Goal: Task Accomplishment & Management: Manage account settings

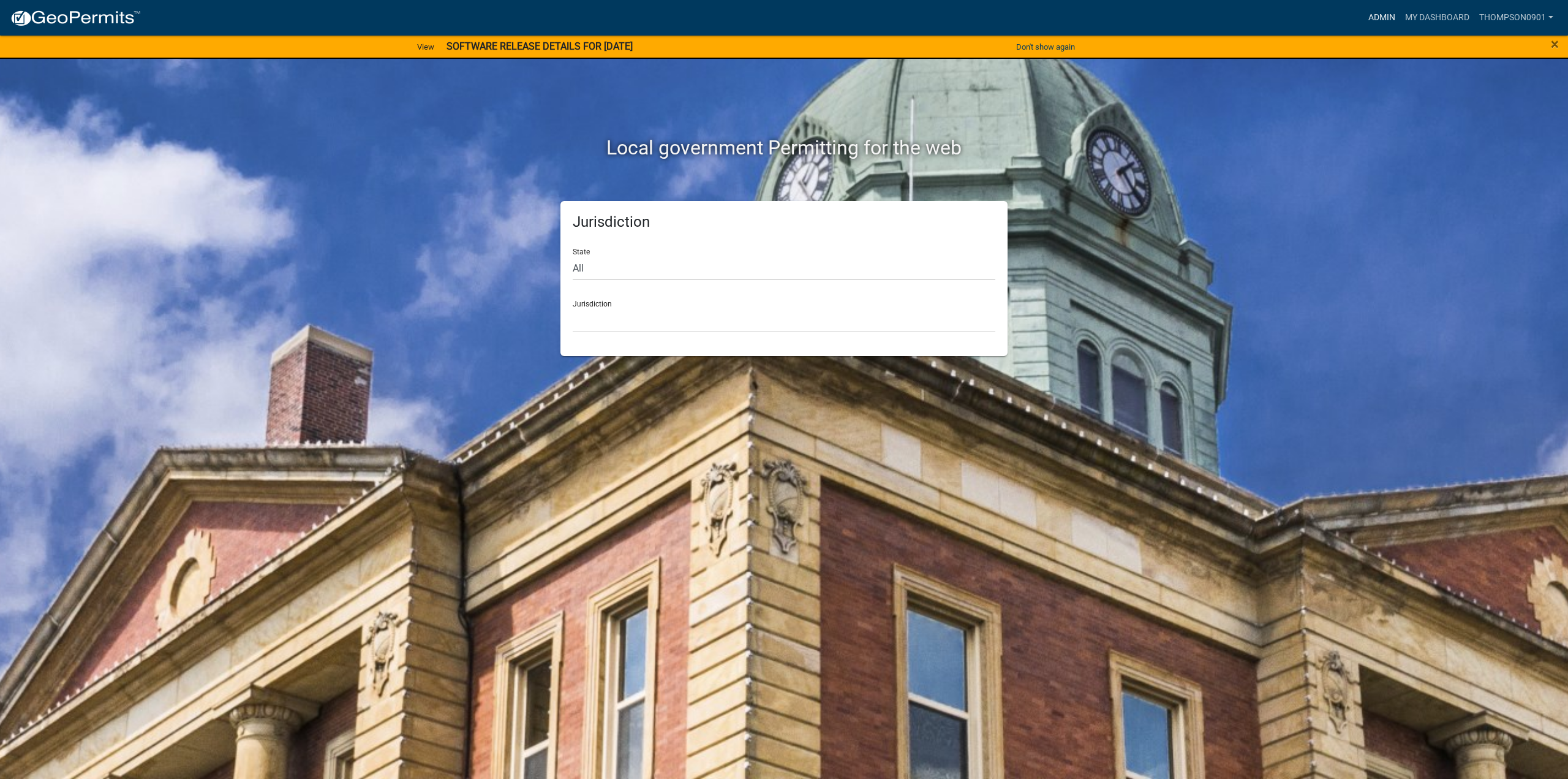
click at [1387, 13] on link "Admin" at bounding box center [1381, 18] width 36 height 23
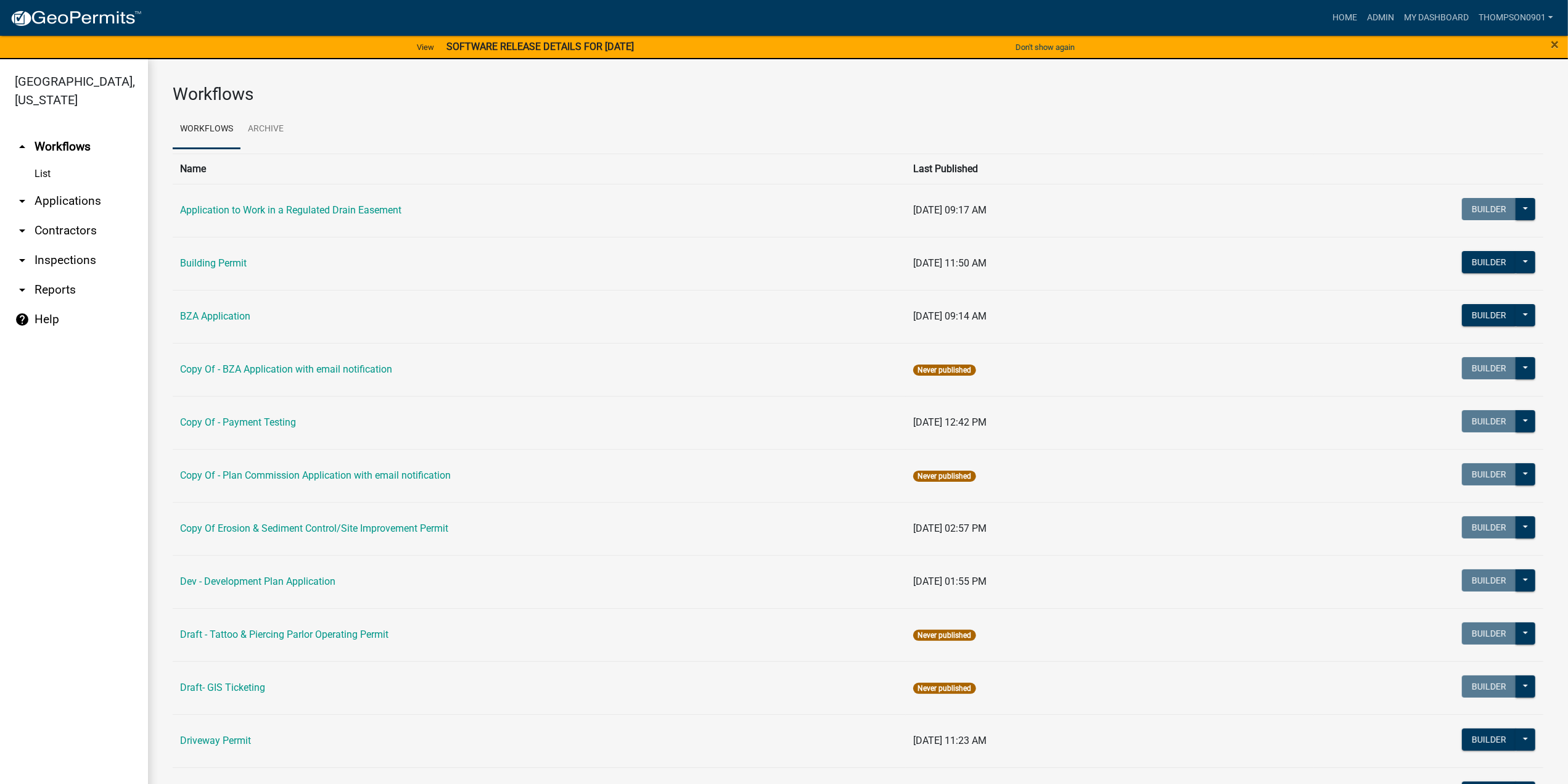
click at [72, 187] on link "arrow_drop_down Applications" at bounding box center [74, 201] width 148 height 30
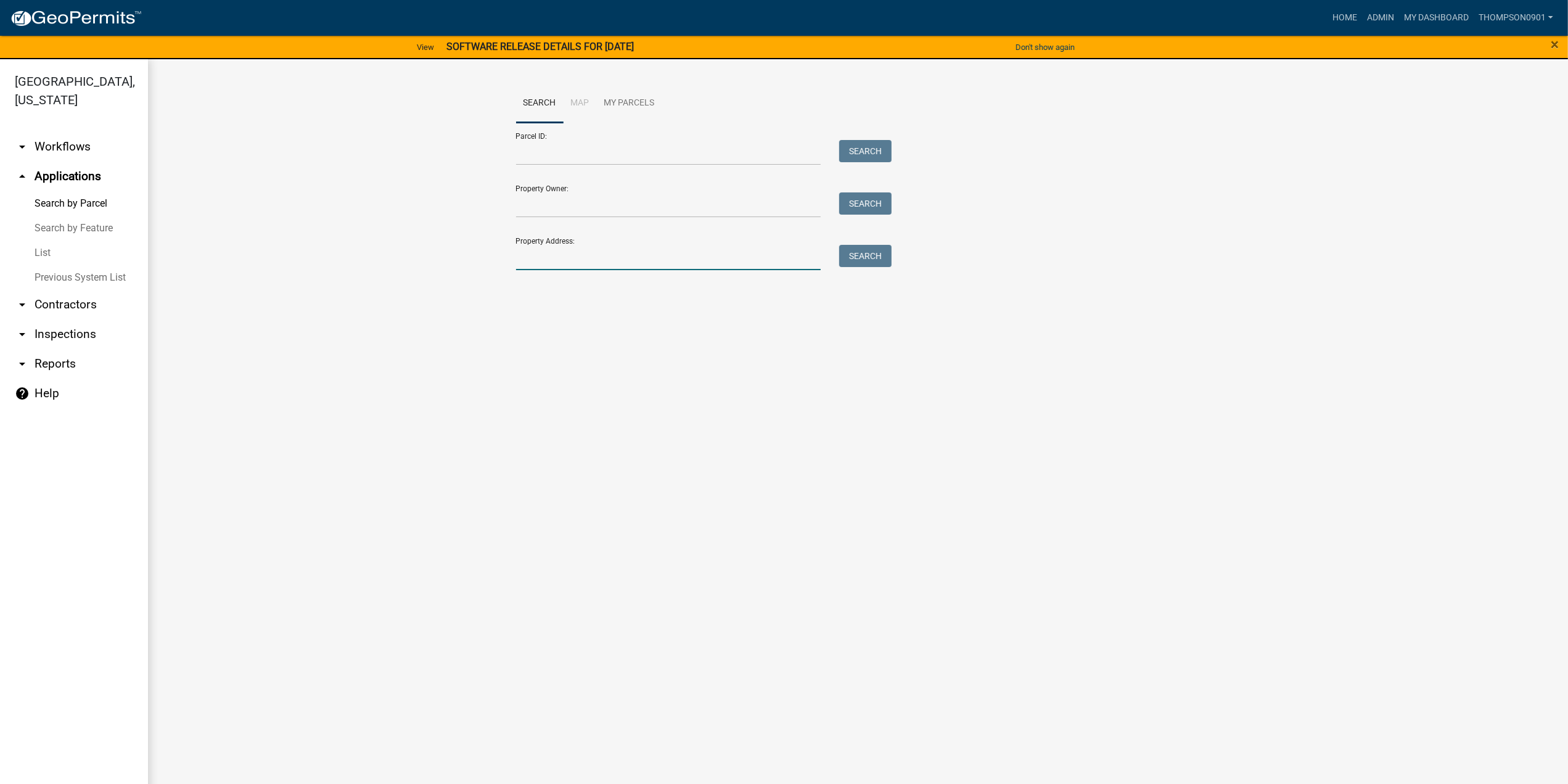
click at [701, 264] on input "Property Address:" at bounding box center [668, 258] width 305 height 25
type input "766 s 375 w"
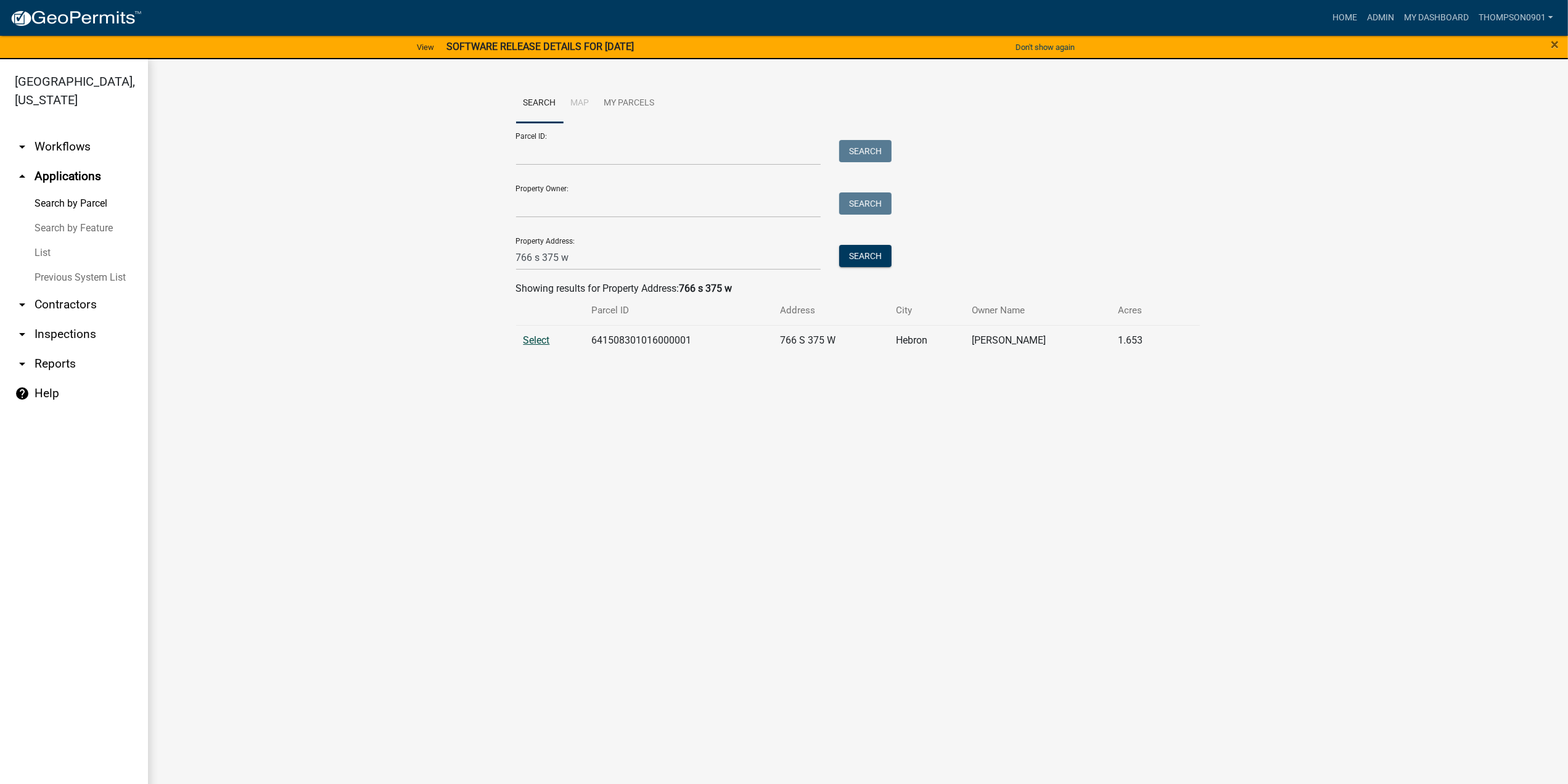
click at [525, 341] on span "Select" at bounding box center [537, 340] width 27 height 12
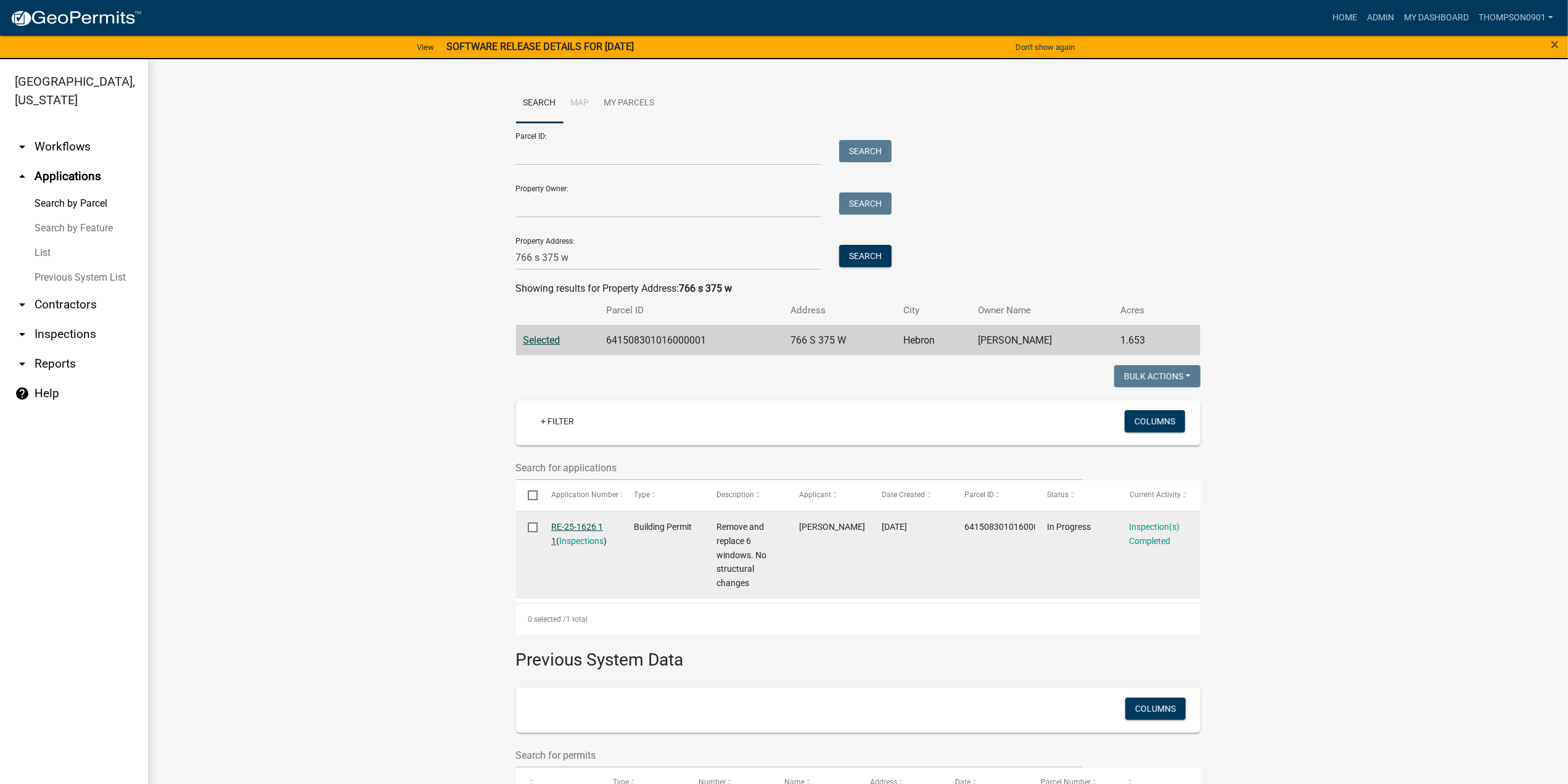
click at [568, 526] on link "RE-25-1626 1 1" at bounding box center [577, 533] width 52 height 24
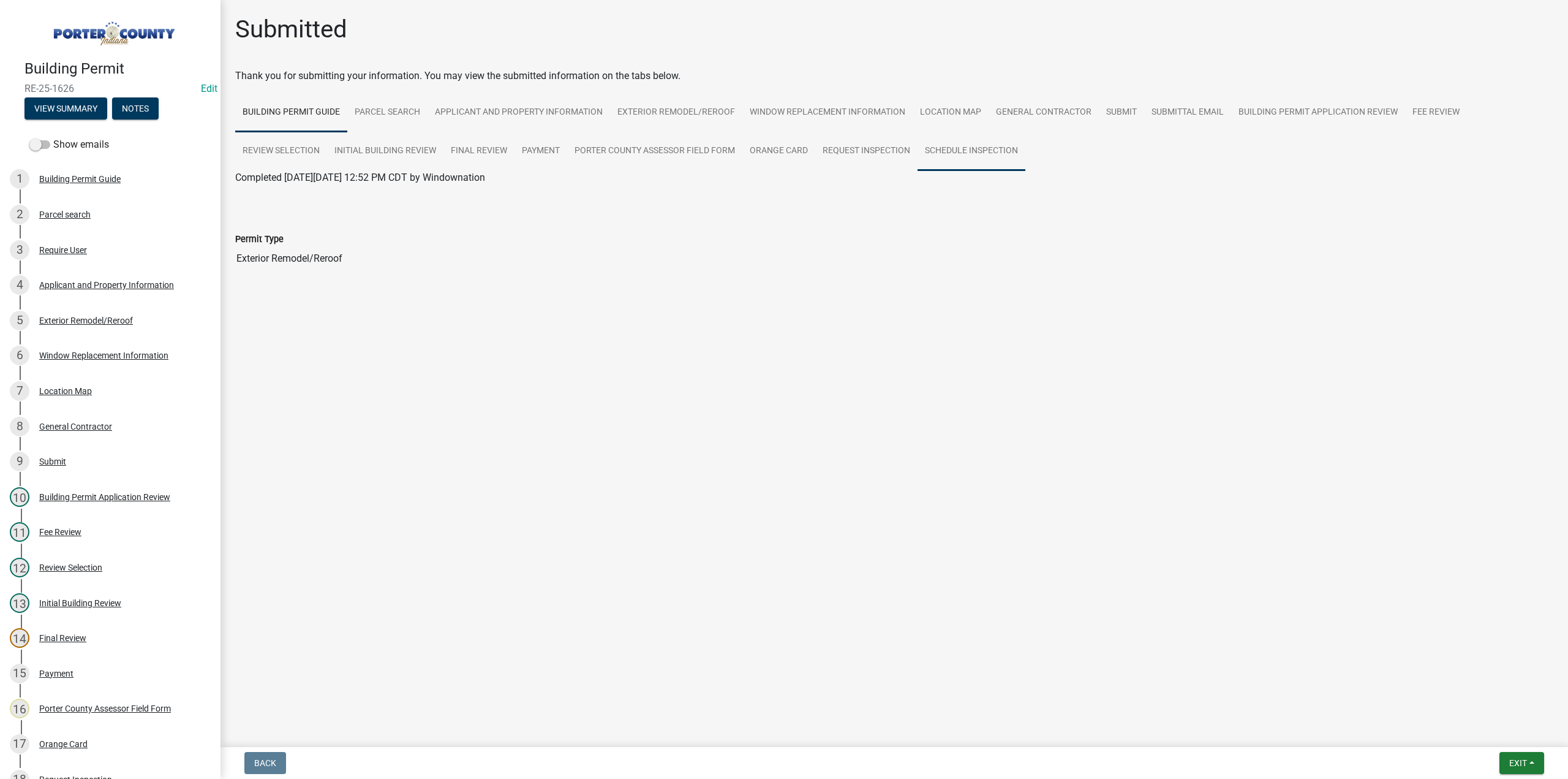
click at [947, 147] on link "Schedule Inspection" at bounding box center [971, 151] width 108 height 40
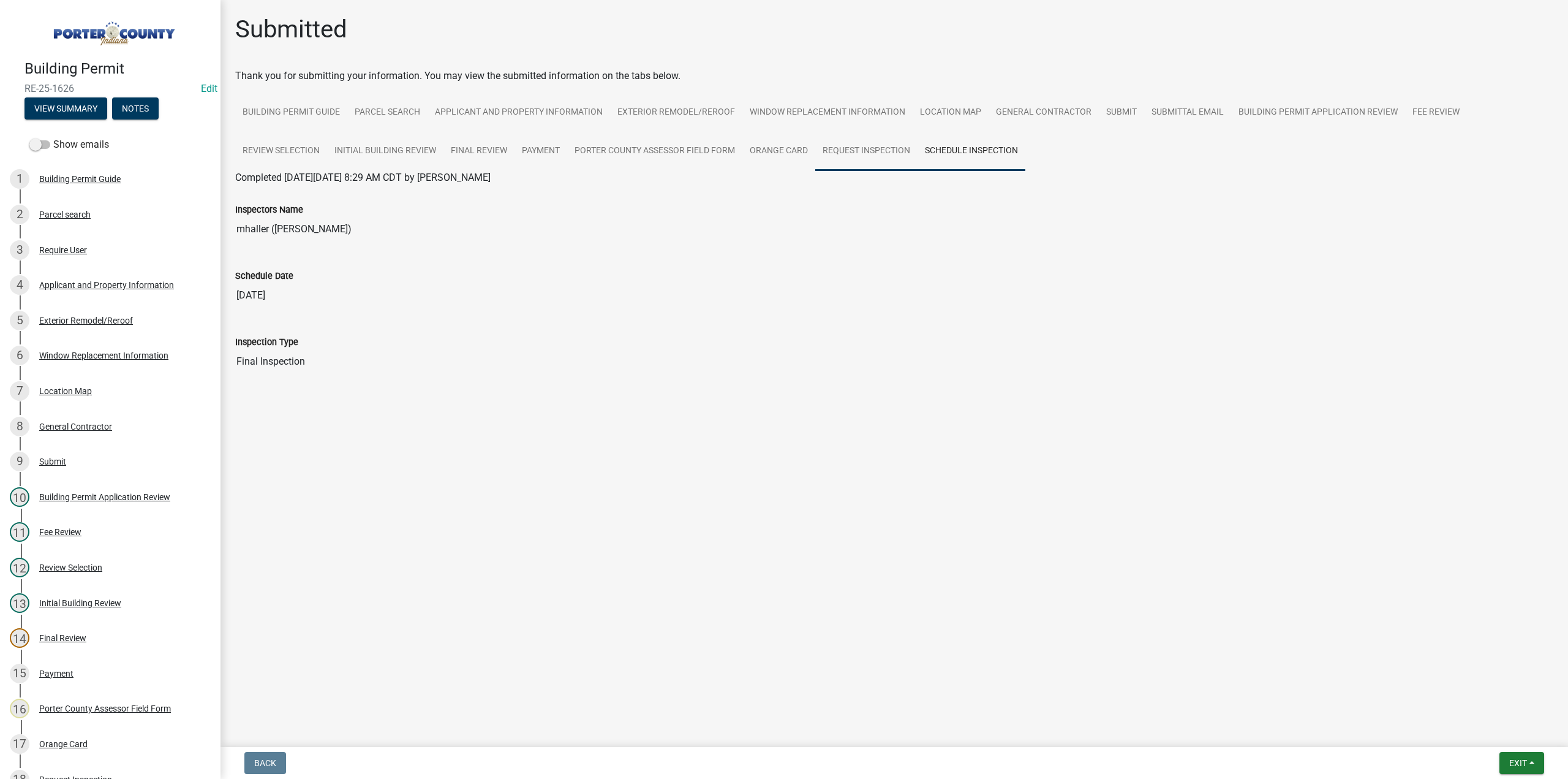
click at [845, 151] on link "Request Inspection" at bounding box center [866, 151] width 102 height 40
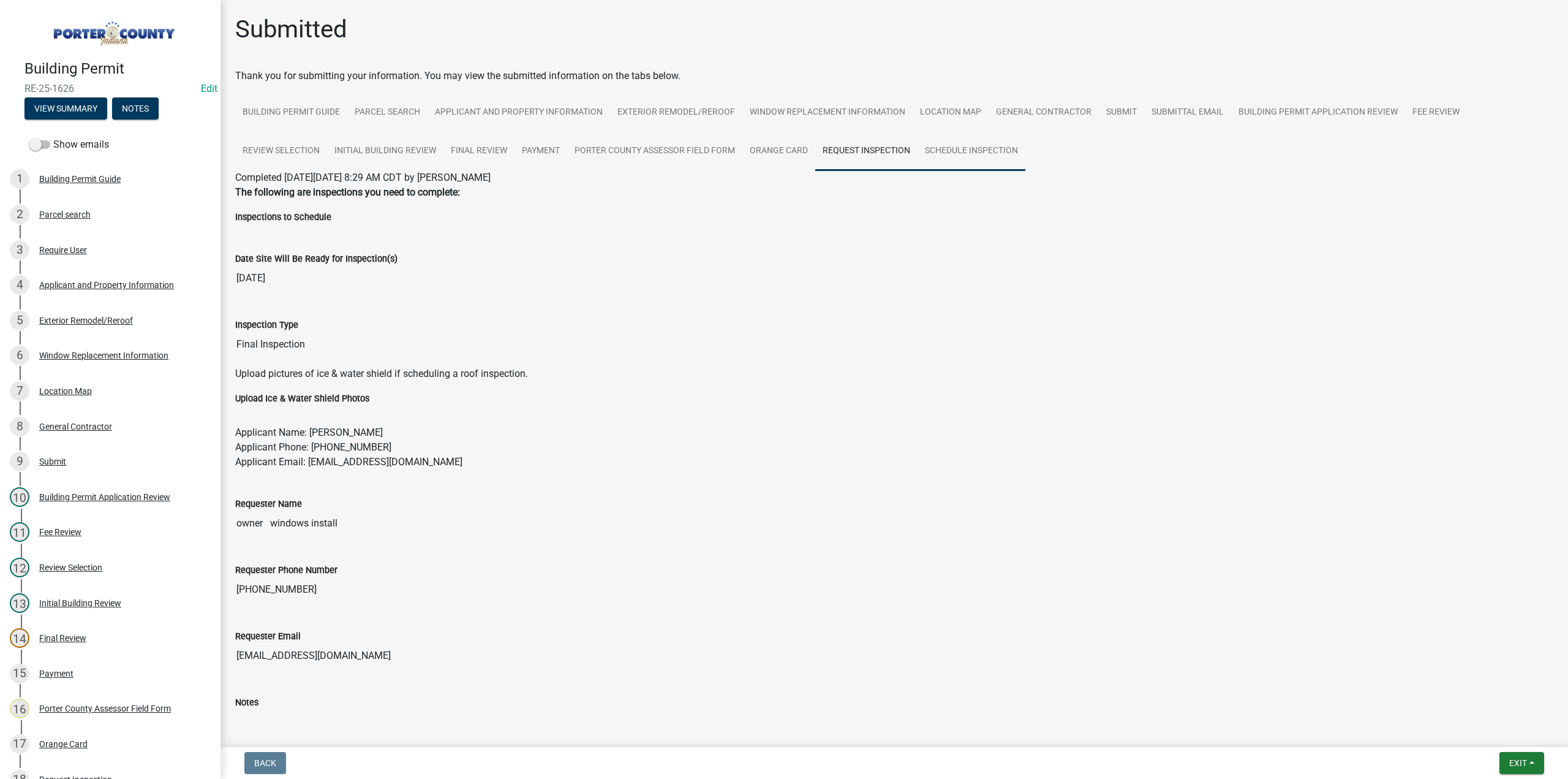
click at [982, 148] on link "Schedule Inspection" at bounding box center [971, 151] width 108 height 40
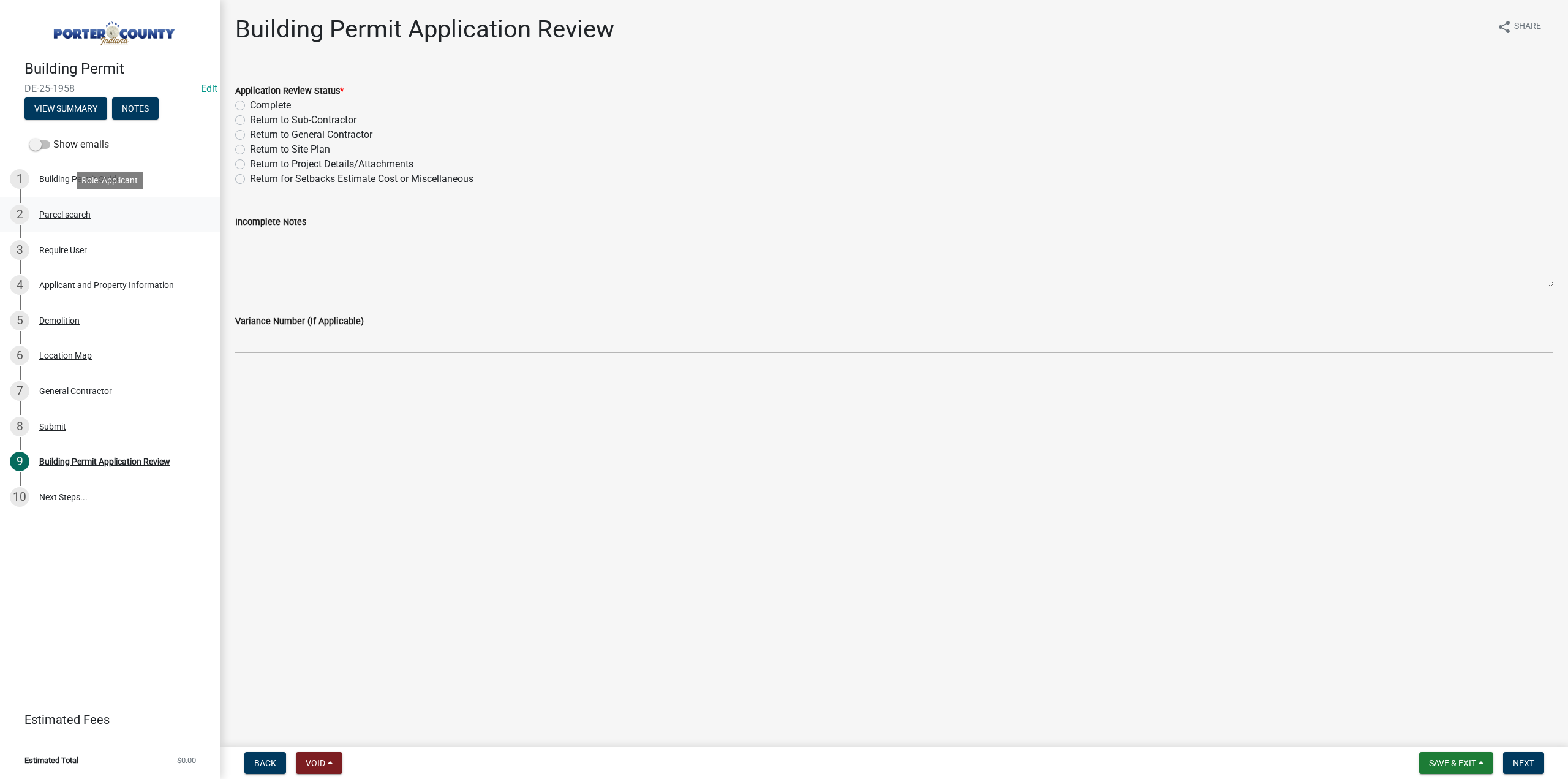
click at [66, 217] on div "Parcel search" at bounding box center [65, 214] width 51 height 9
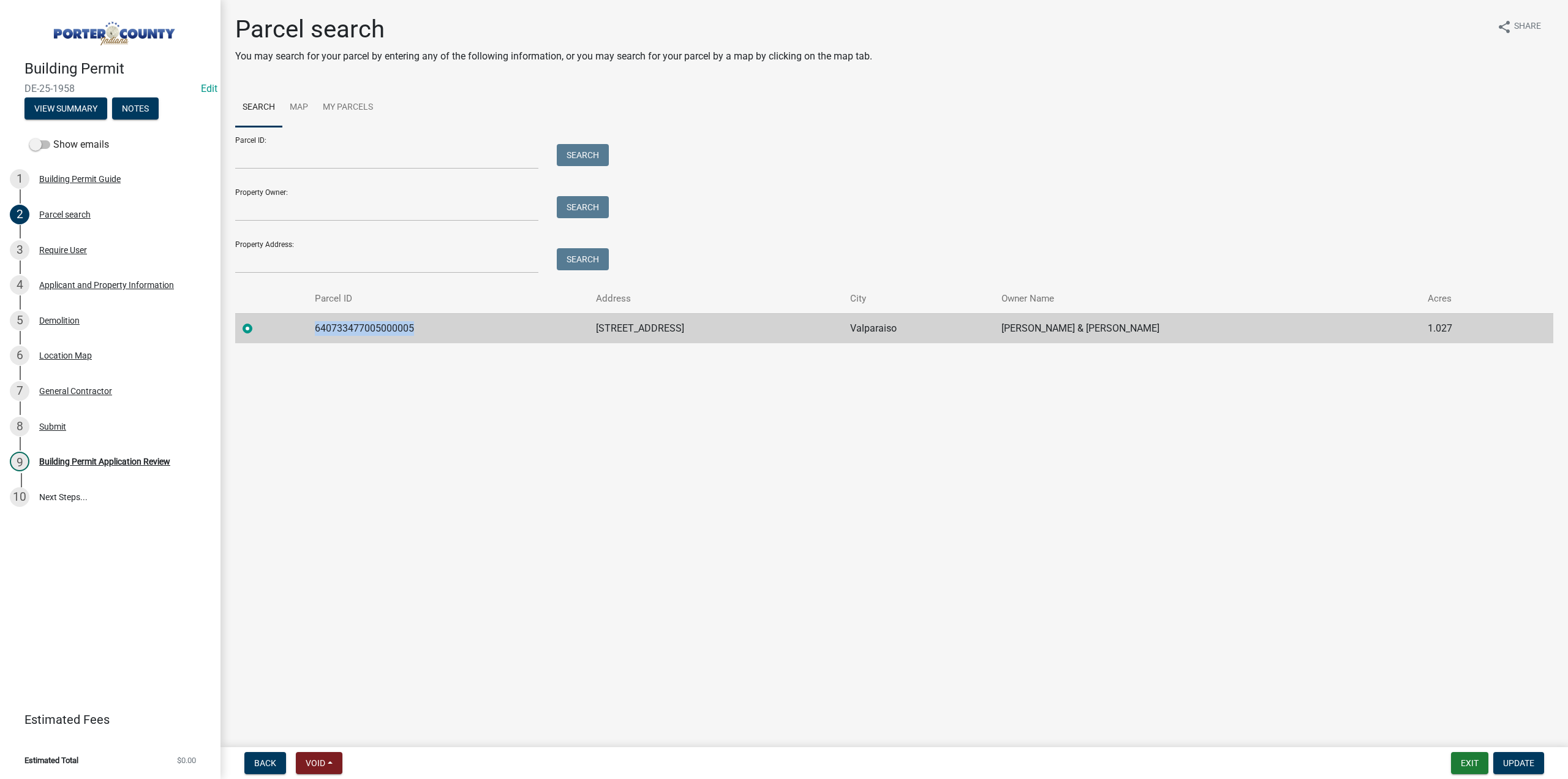
drag, startPoint x: 451, startPoint y: 325, endPoint x: 235, endPoint y: 324, distance: 216.0
click at [235, 324] on div "Parcel search You may search for your parcel by entering any of the following i…" at bounding box center [894, 185] width 1337 height 340
click at [459, 323] on td "640733477005000005" at bounding box center [448, 328] width 281 height 30
drag, startPoint x: 460, startPoint y: 325, endPoint x: 247, endPoint y: 336, distance: 213.3
click at [247, 336] on tr "640733477005000005 391 Cantigny Ct Valparaiso Meyers John & Meyers Denise 1.027" at bounding box center [894, 328] width 1318 height 30
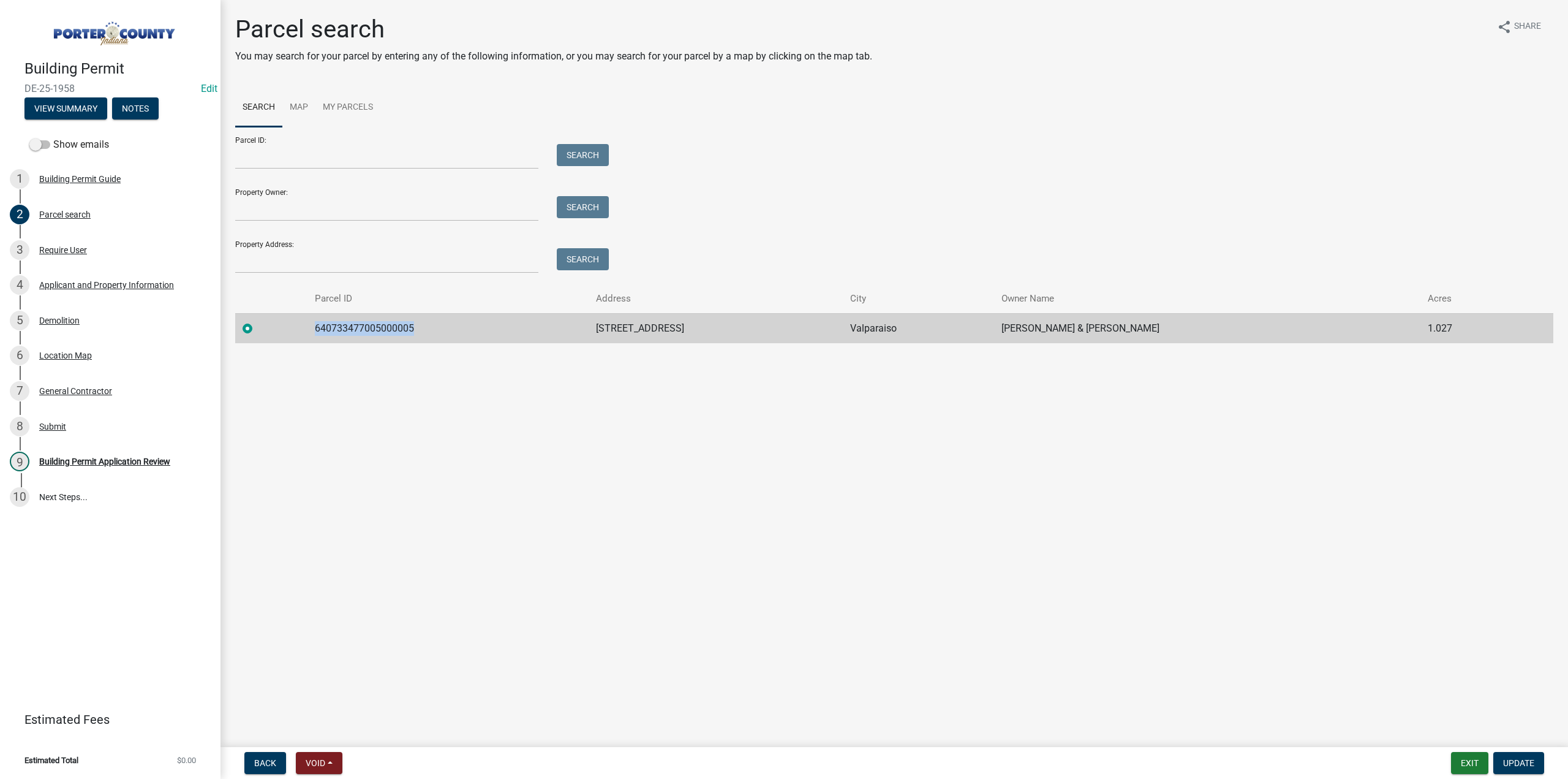
copy td "640733477005000005"
click at [126, 287] on div "Applicant and Property Information" at bounding box center [107, 285] width 135 height 9
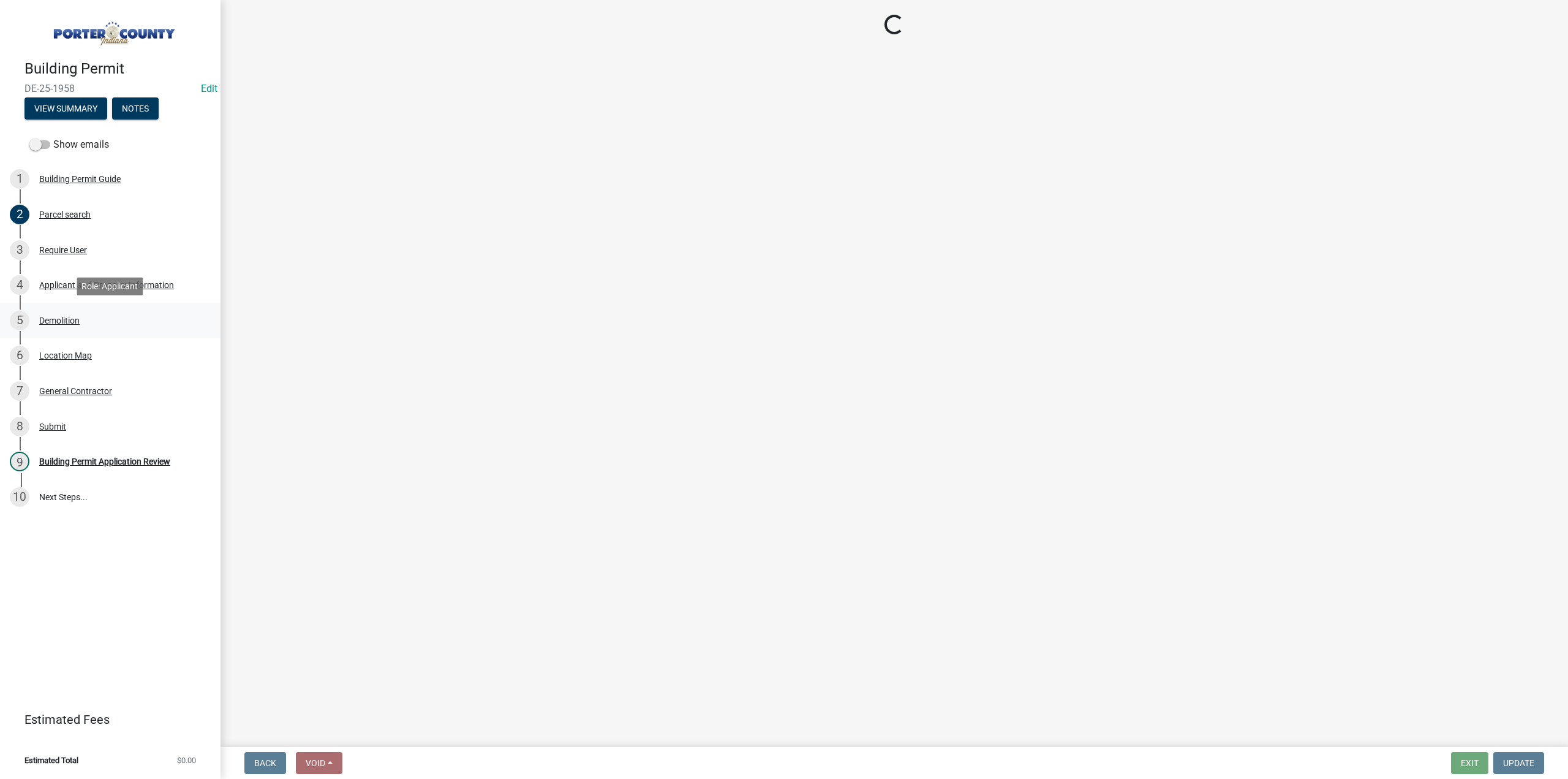
select select "dab8d744-4e32-40c1-942b-b7c1ea7347cb"
select select "b0f6f87b-588c-48c3-b728-322303c6bafe"
select select "ea6751d4-6bf7-4a16-89ee-f7801ab82aa1"
select select "92efe679-05f4-414a-9426-51627fba5de6"
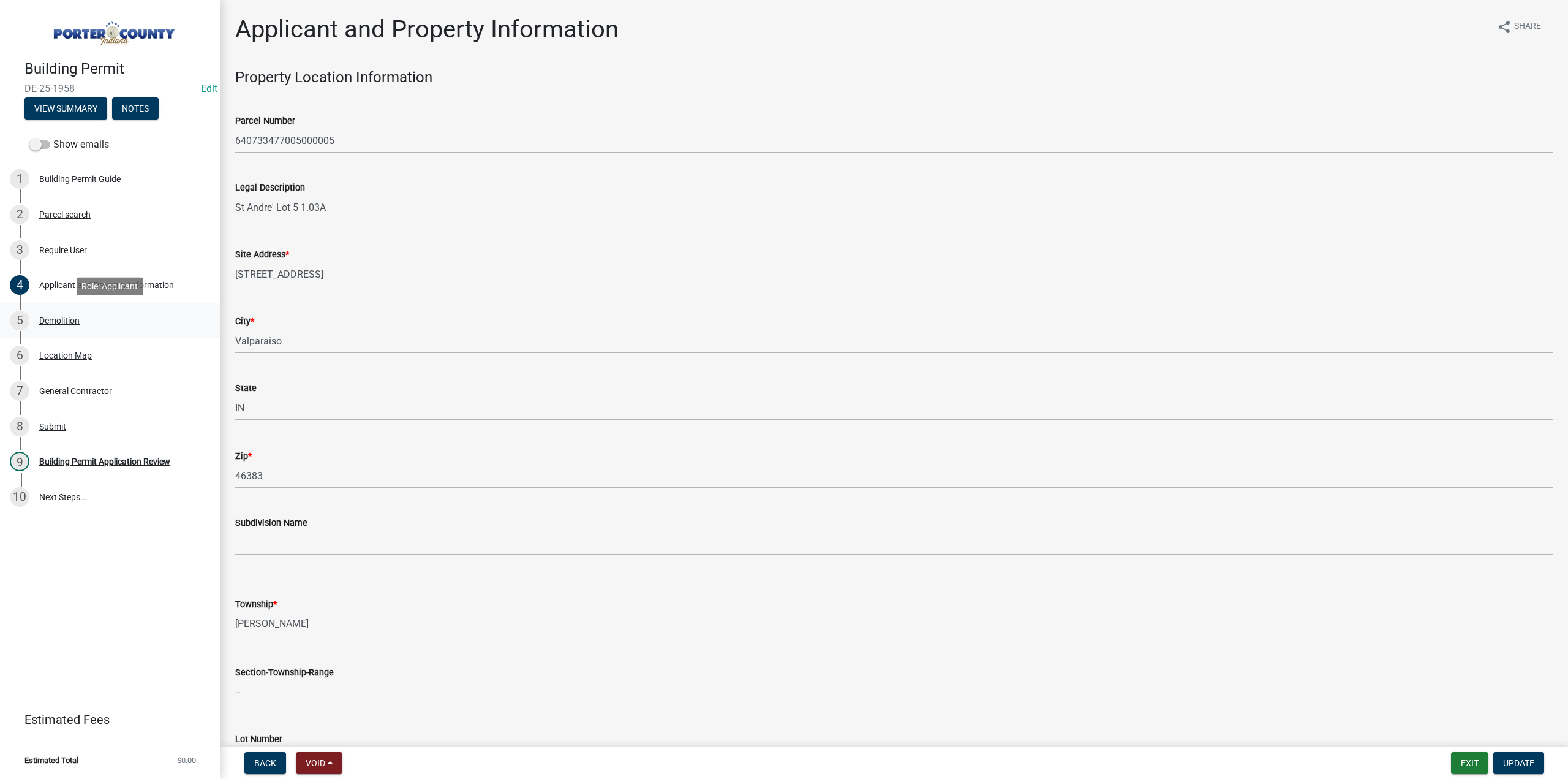
click at [63, 317] on div "Demolition" at bounding box center [60, 320] width 40 height 9
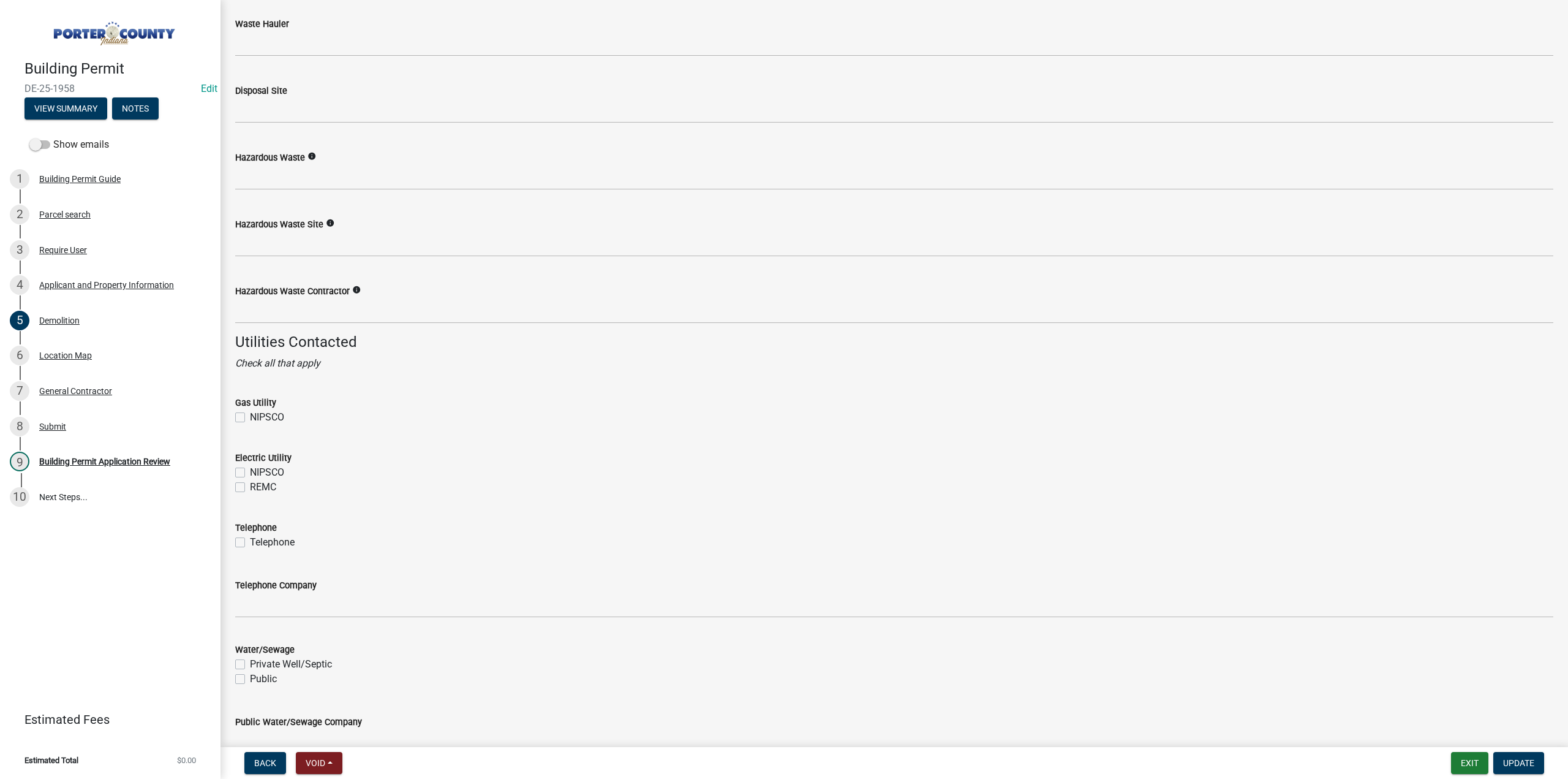
scroll to position [1588, 0]
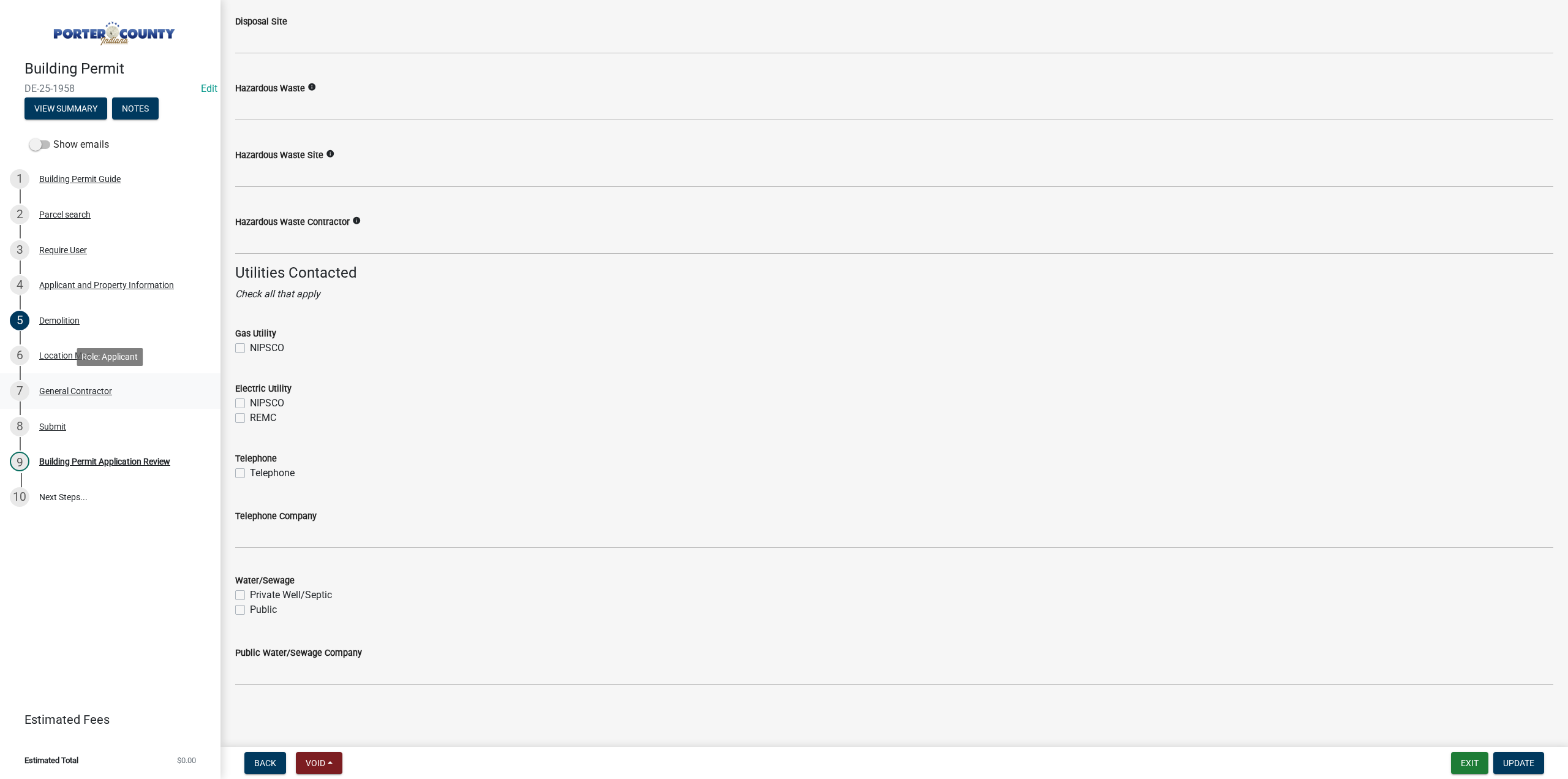
click at [54, 389] on div "General Contractor" at bounding box center [76, 390] width 73 height 9
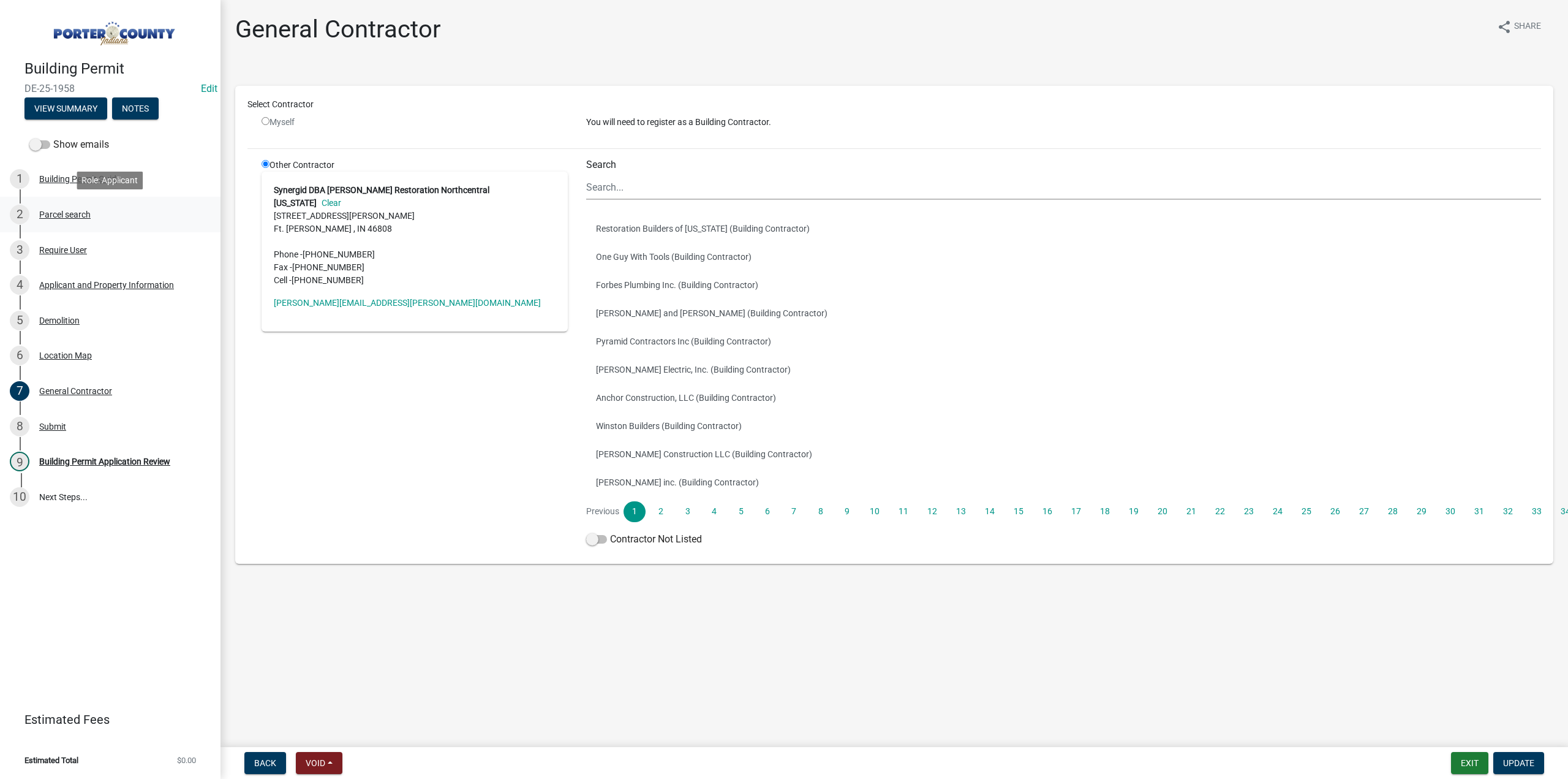
click at [66, 209] on div "2 Parcel search" at bounding box center [105, 214] width 191 height 19
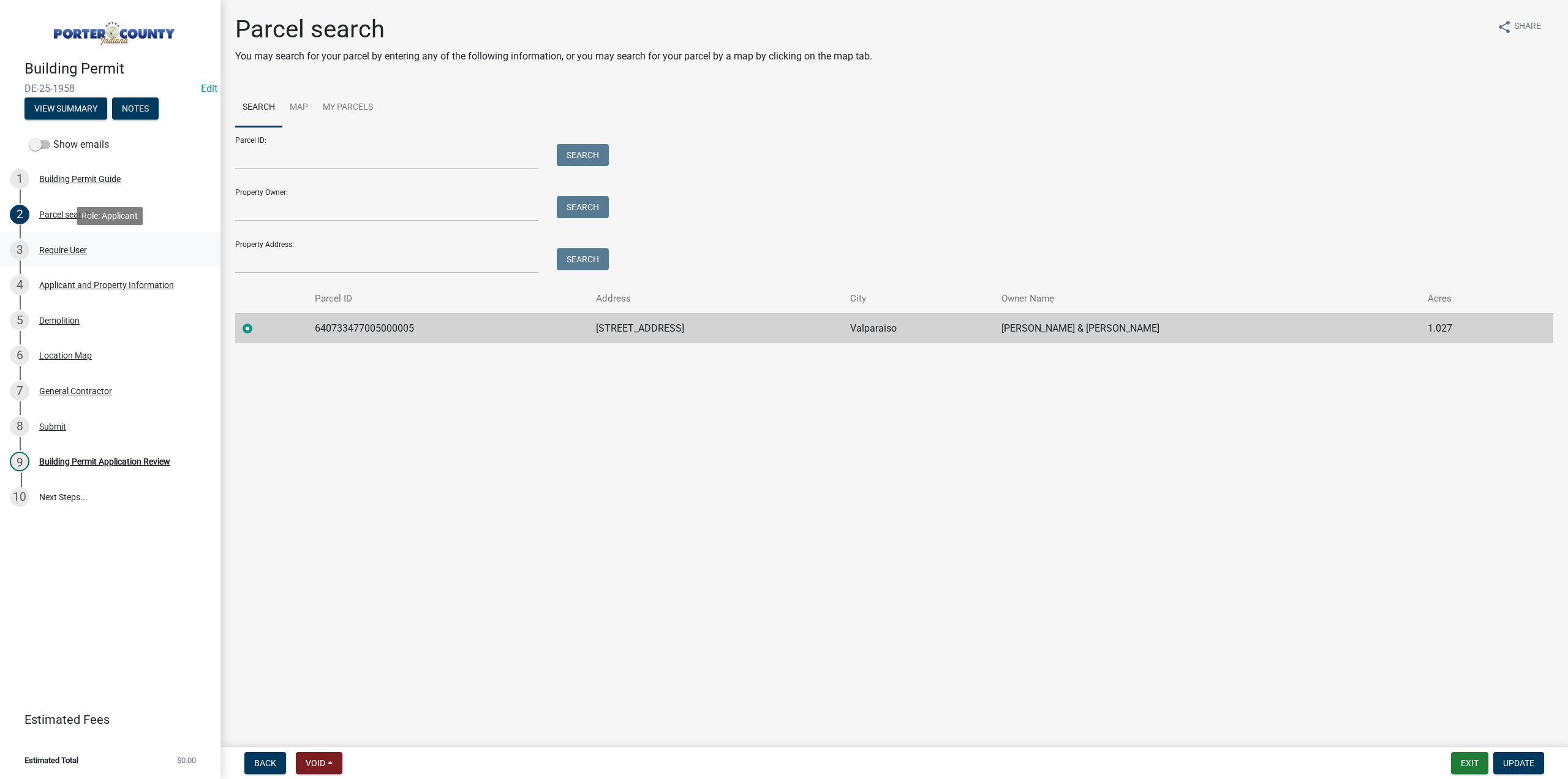
click at [71, 254] on div "Require User" at bounding box center [64, 250] width 48 height 9
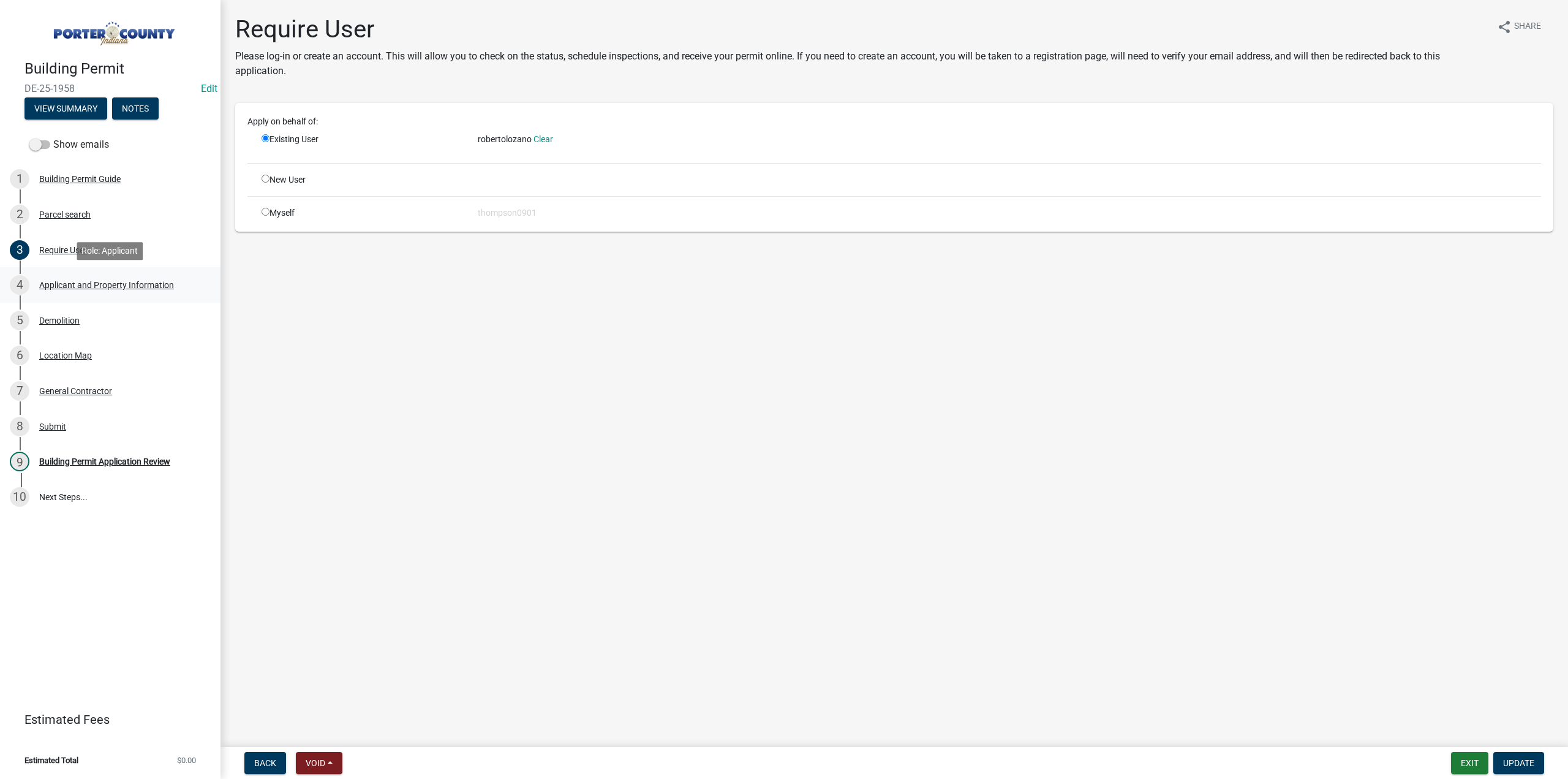
click at [82, 281] on div "Applicant and Property Information" at bounding box center [107, 285] width 135 height 9
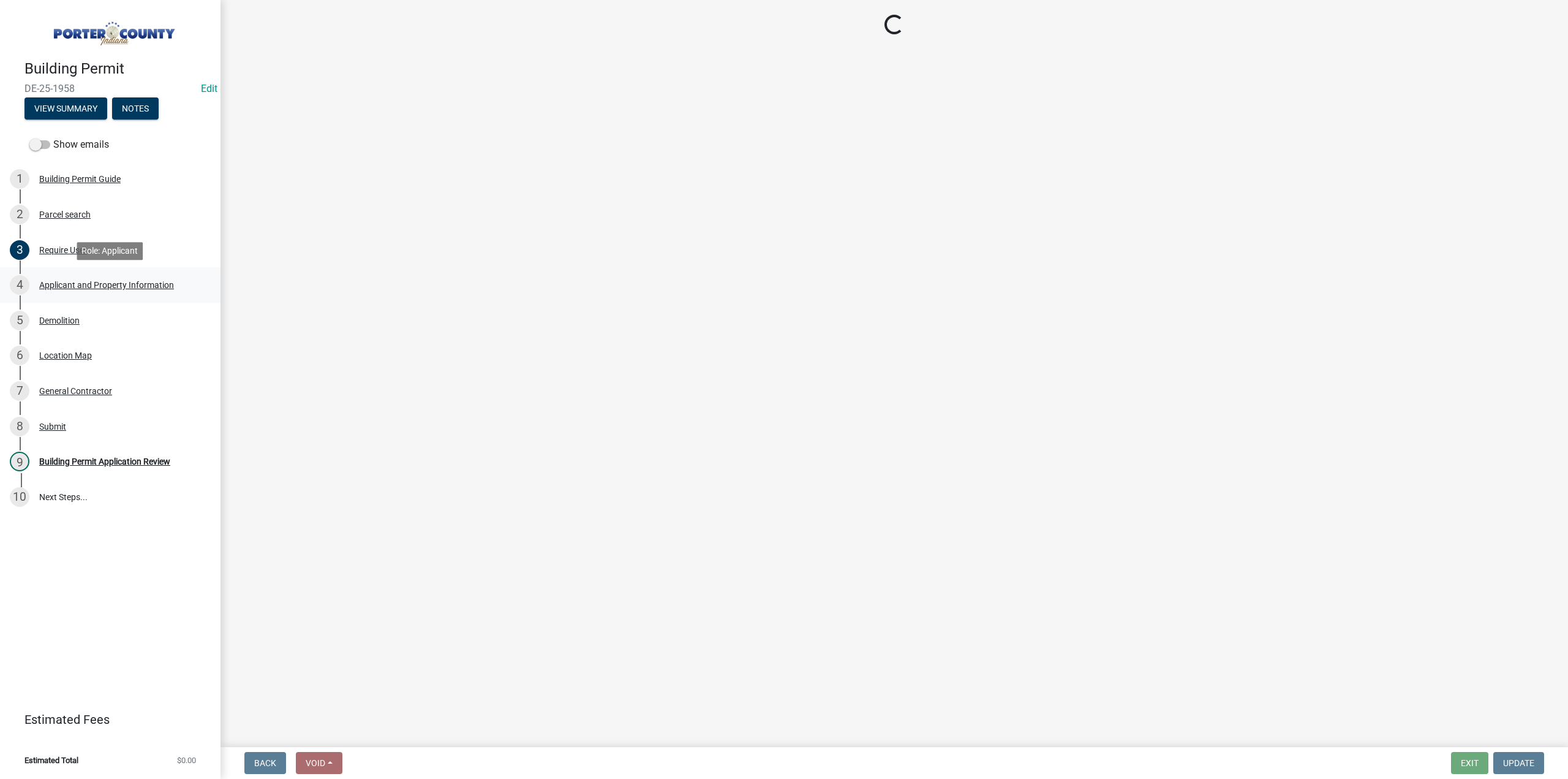
select select "dab8d744-4e32-40c1-942b-b7c1ea7347cb"
select select "b0f6f87b-588c-48c3-b728-322303c6bafe"
select select "ea6751d4-6bf7-4a16-89ee-f7801ab82aa1"
select select "92efe679-05f4-414a-9426-51627fba5de6"
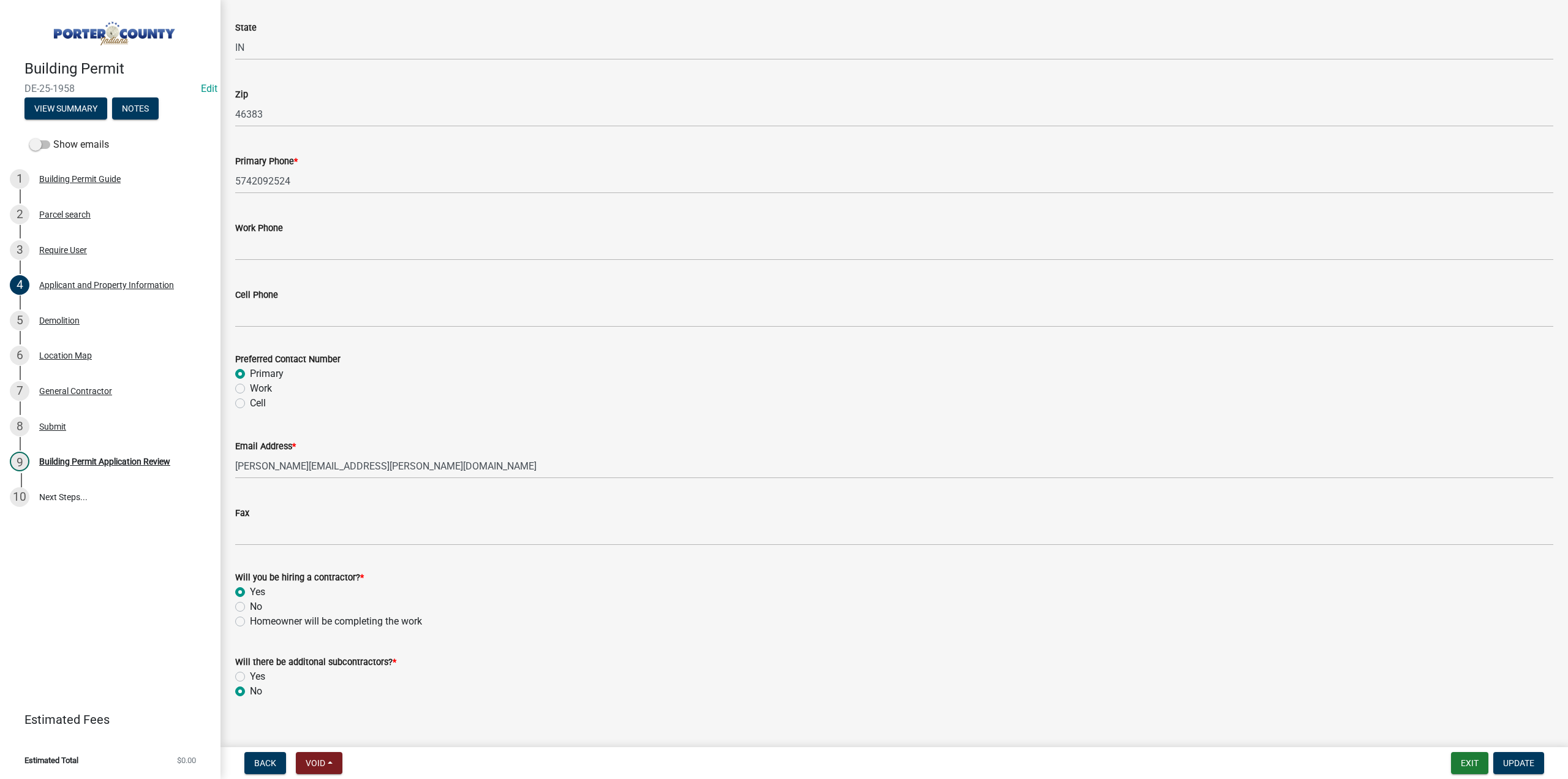
scroll to position [1513, 0]
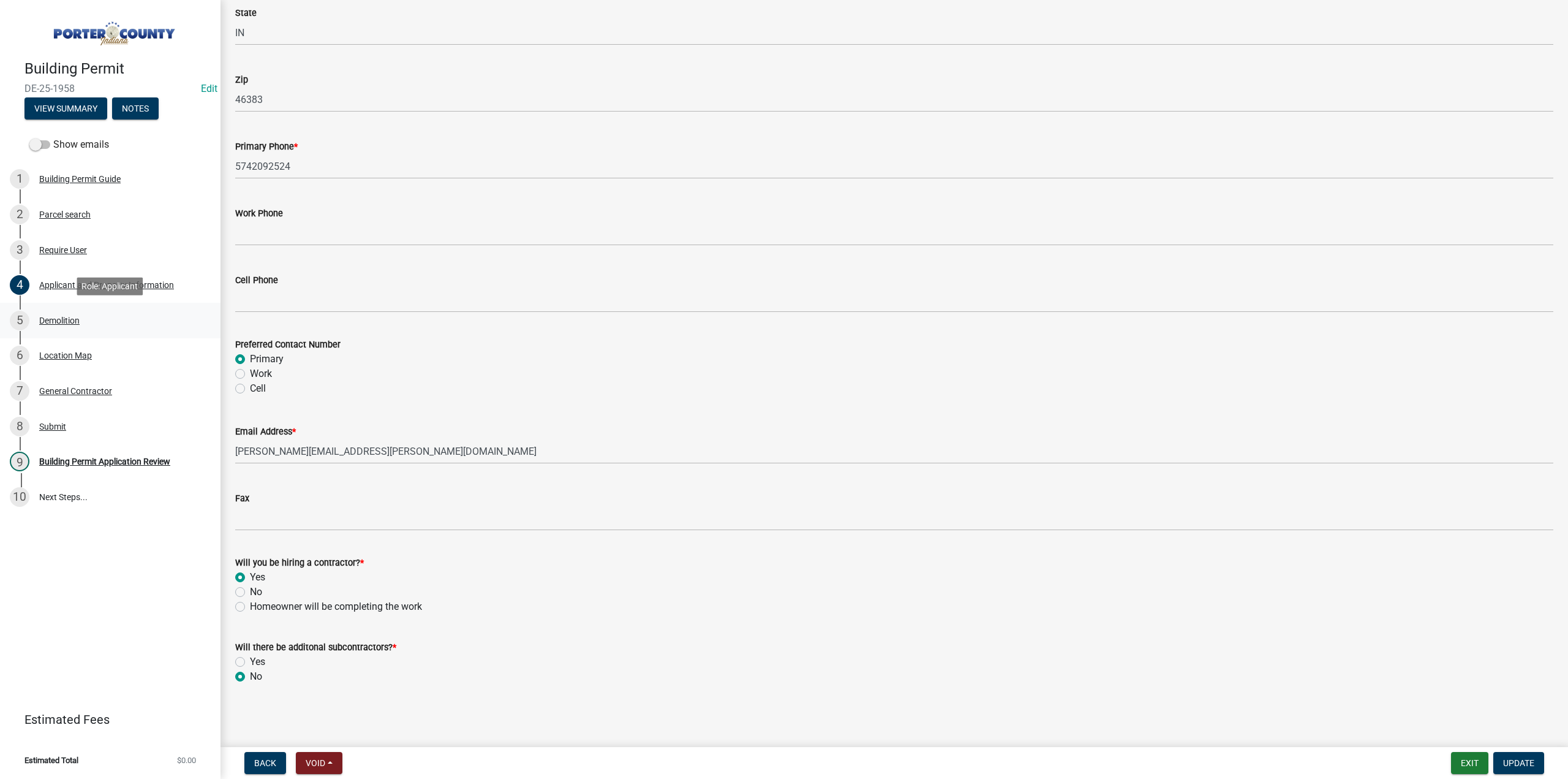
click at [59, 312] on div "5 Demolition" at bounding box center [105, 320] width 191 height 19
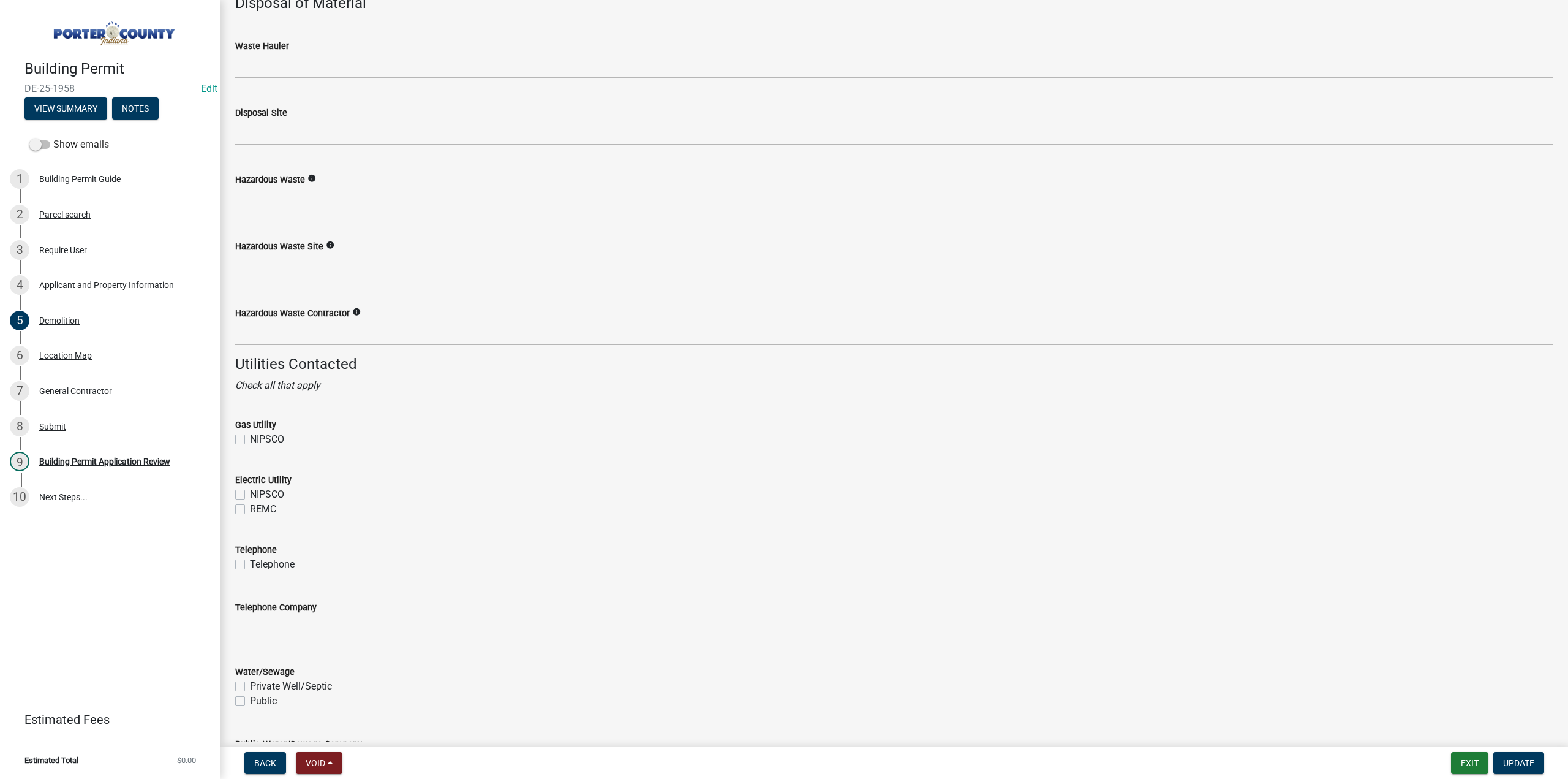
scroll to position [1588, 0]
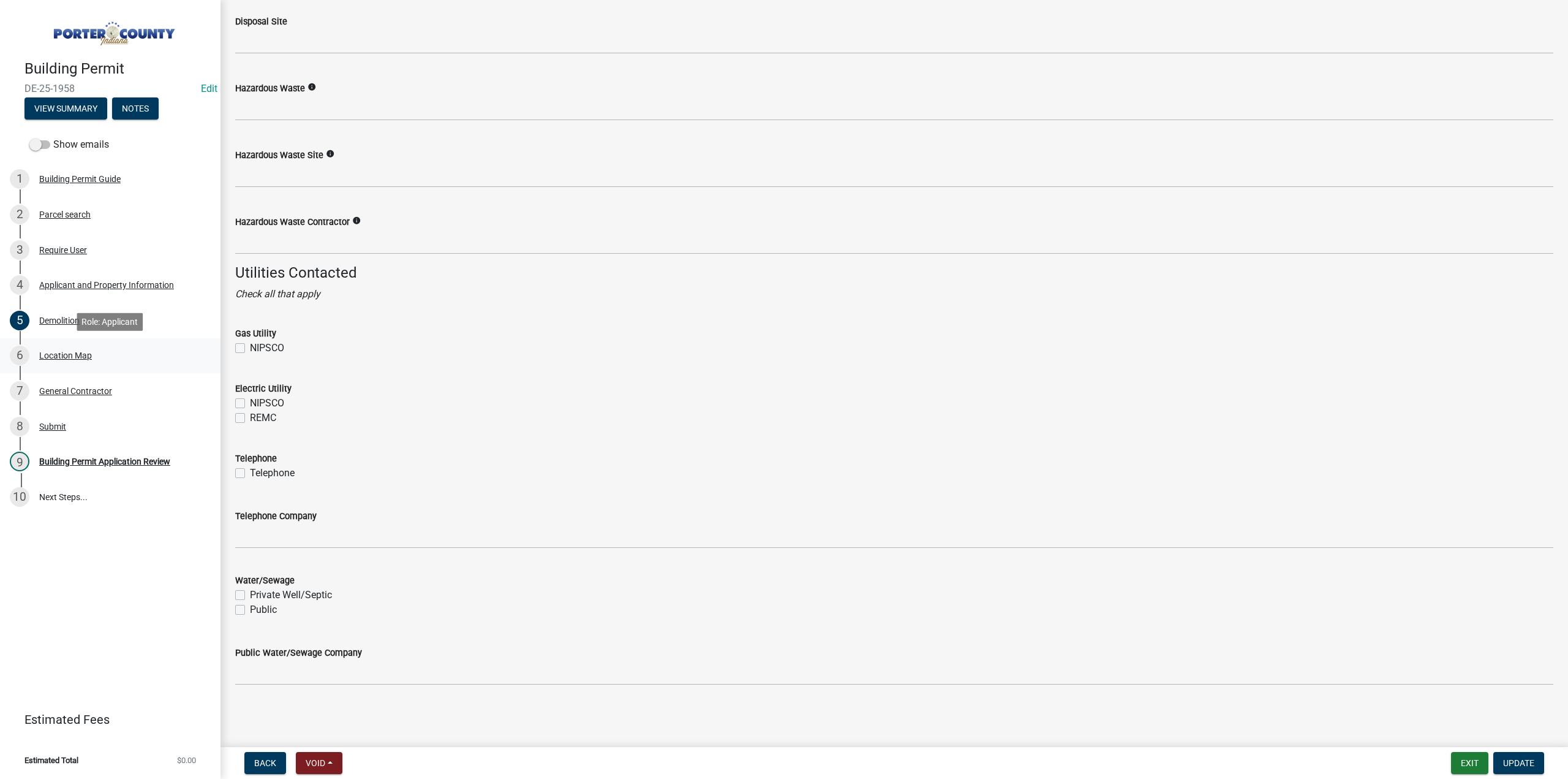
click at [78, 355] on div "Location Map" at bounding box center [66, 355] width 53 height 9
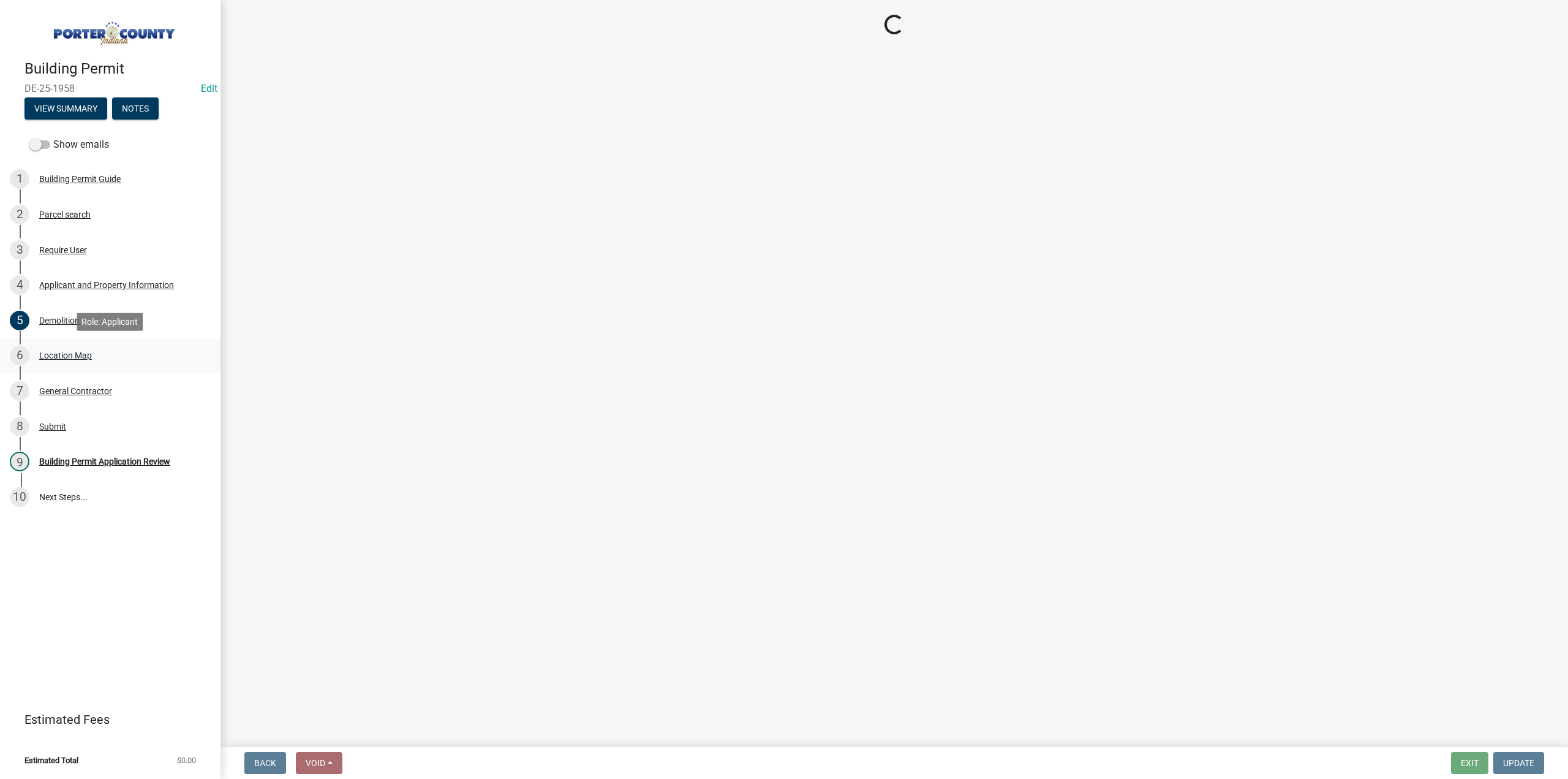
scroll to position [0, 0]
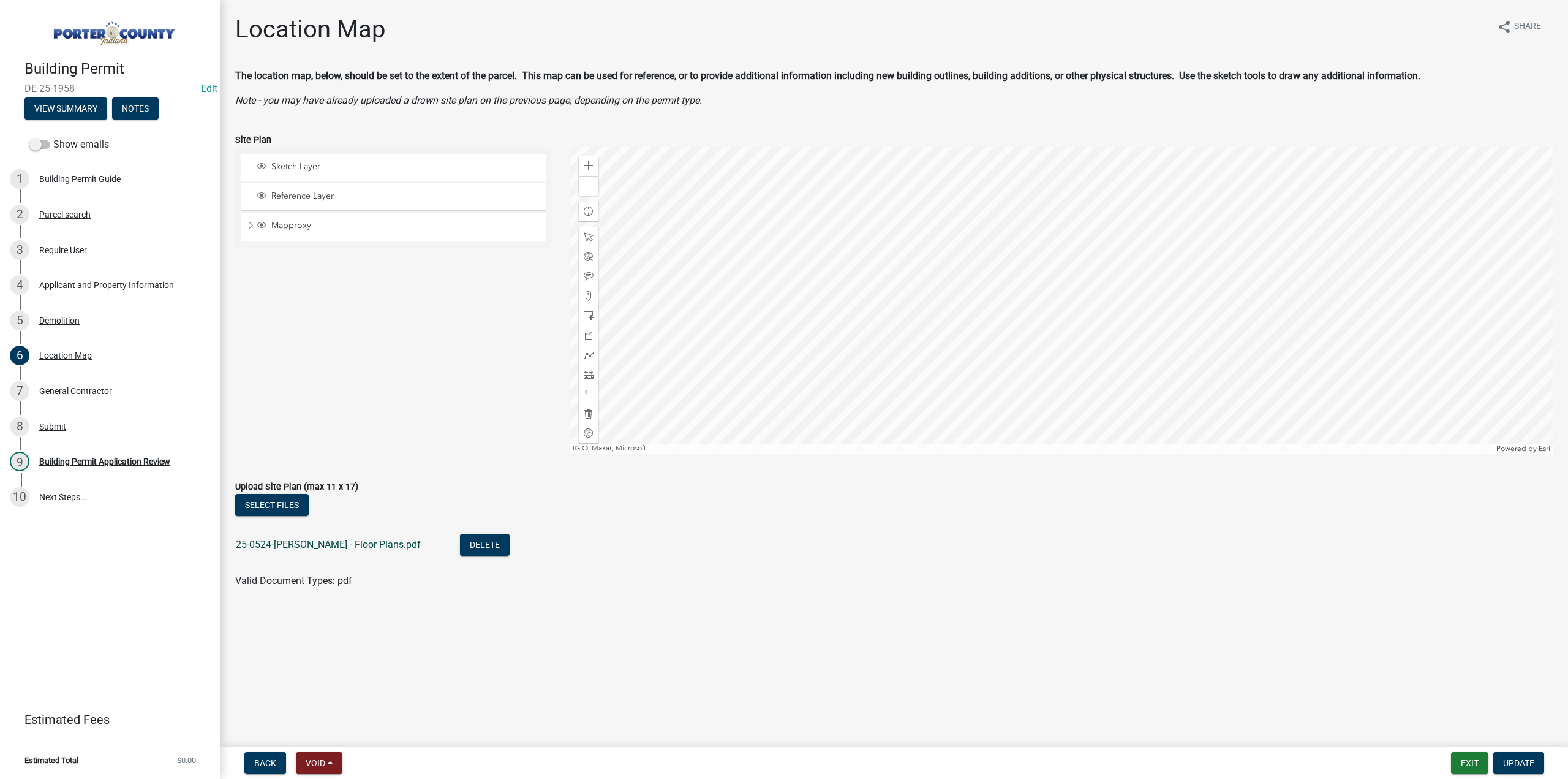
click at [333, 547] on link "25-0524-R Meyers - Floor Plans.pdf" at bounding box center [328, 544] width 185 height 12
click at [126, 462] on div "Building Permit Application Review" at bounding box center [105, 461] width 131 height 9
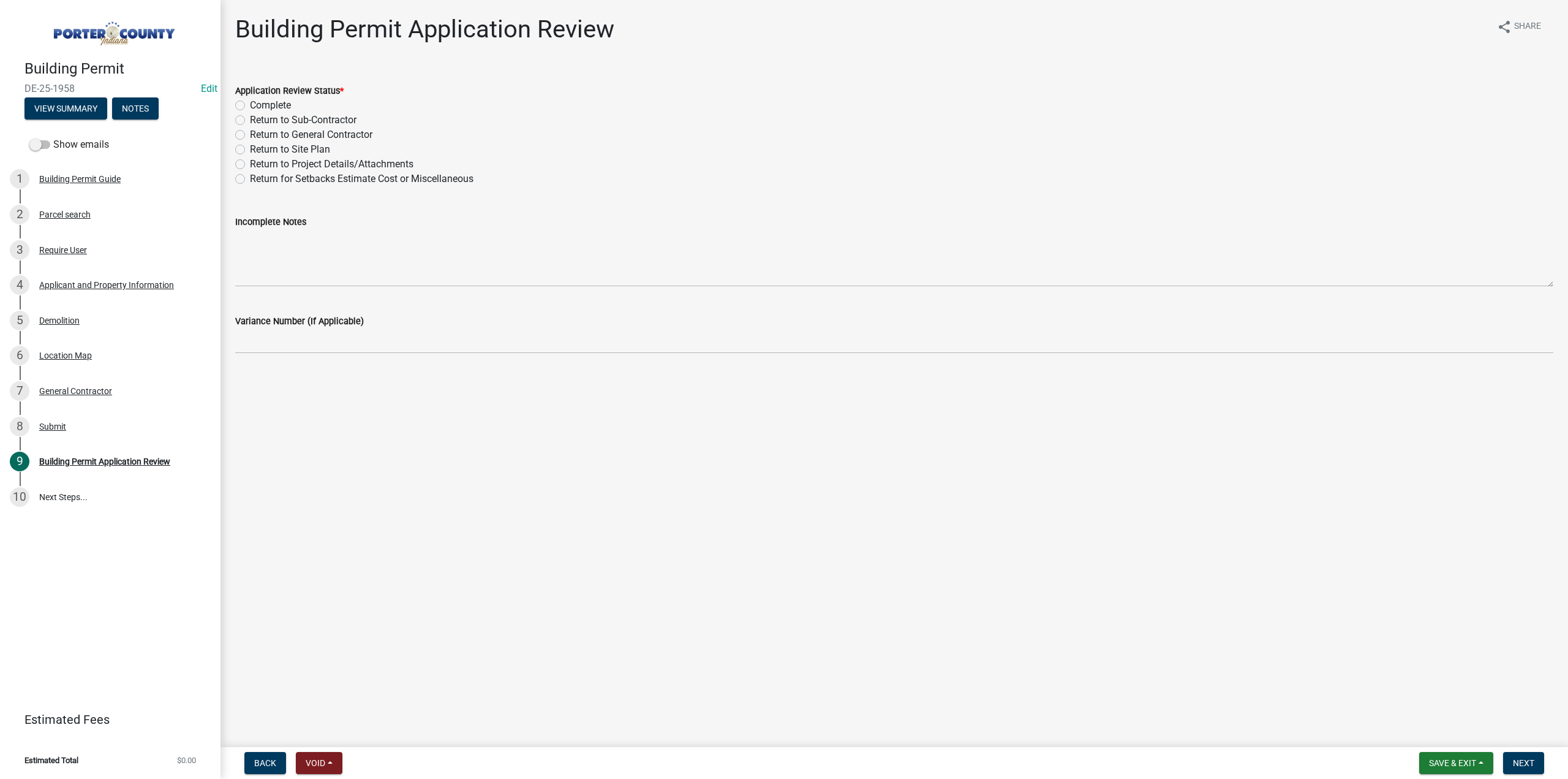
click at [250, 136] on label "Return to General Contractor" at bounding box center [311, 134] width 123 height 15
click at [250, 136] on input "Return to General Contractor" at bounding box center [254, 131] width 8 height 8
radio input "true"
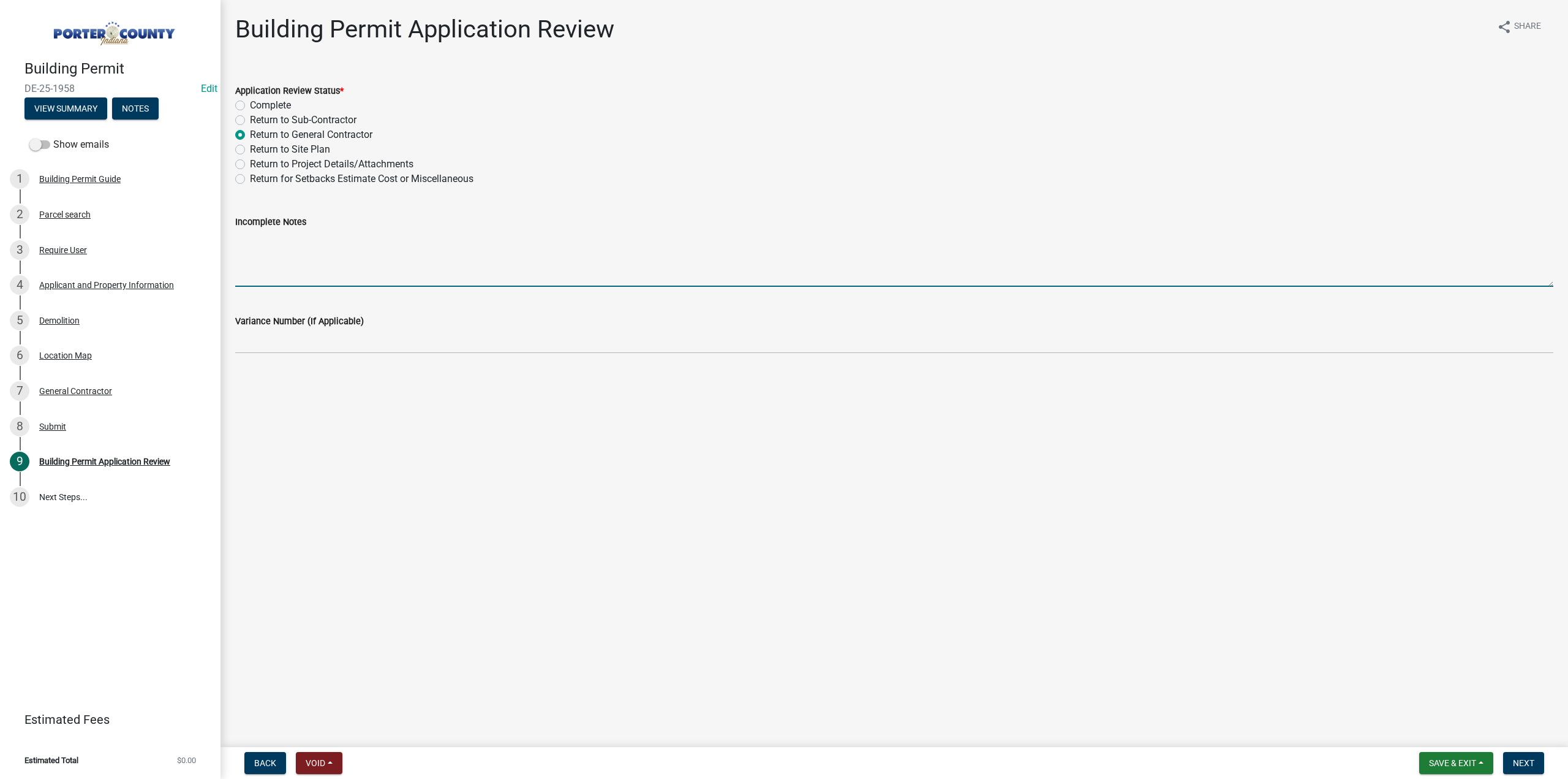
click at [308, 248] on textarea "Incomplete Notes" at bounding box center [894, 258] width 1318 height 57
type textarea "I"
type textarea "A"
type textarea "F"
type textarea "A"
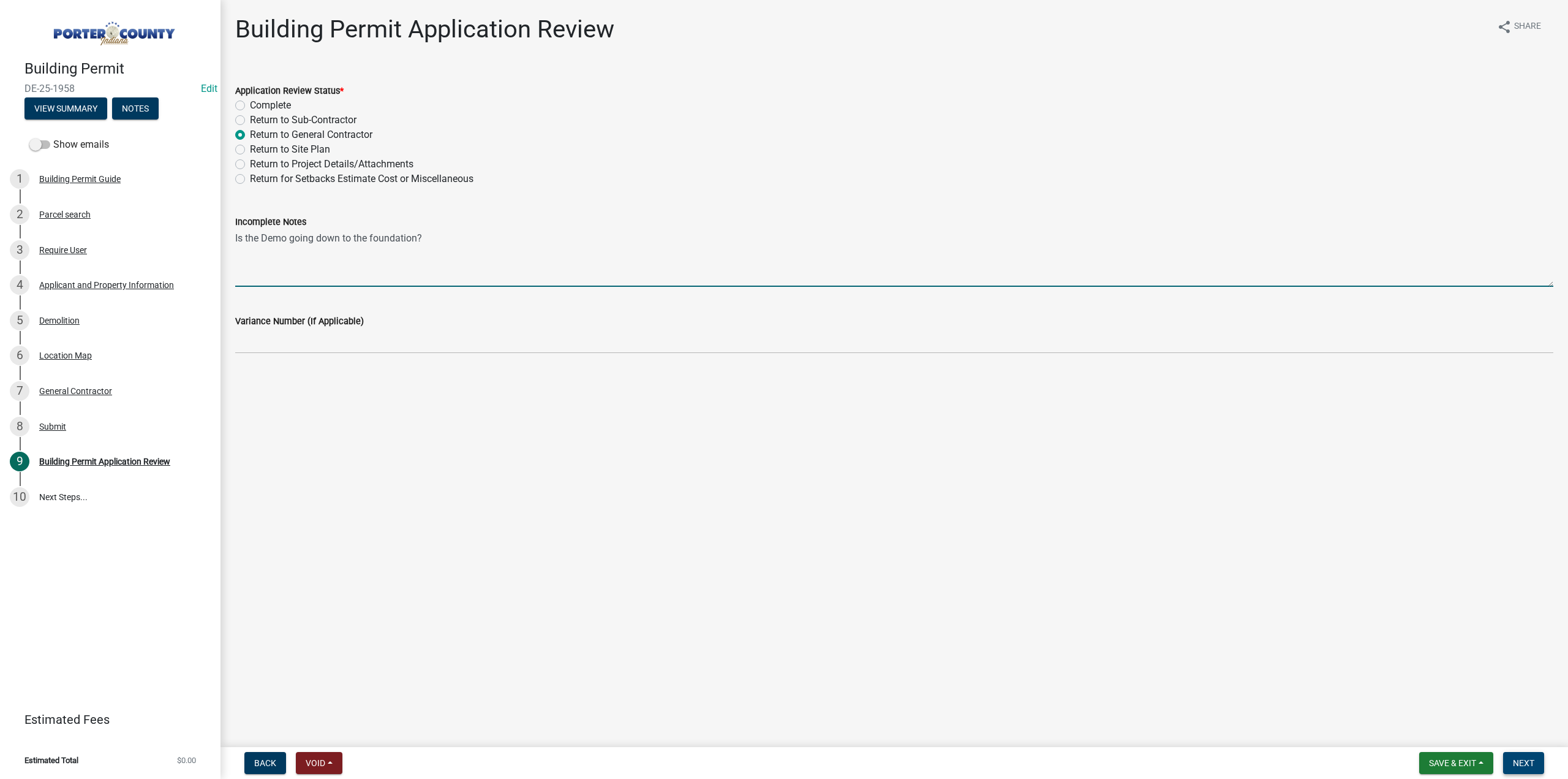
type textarea "Is the Demo going down to the foundation?"
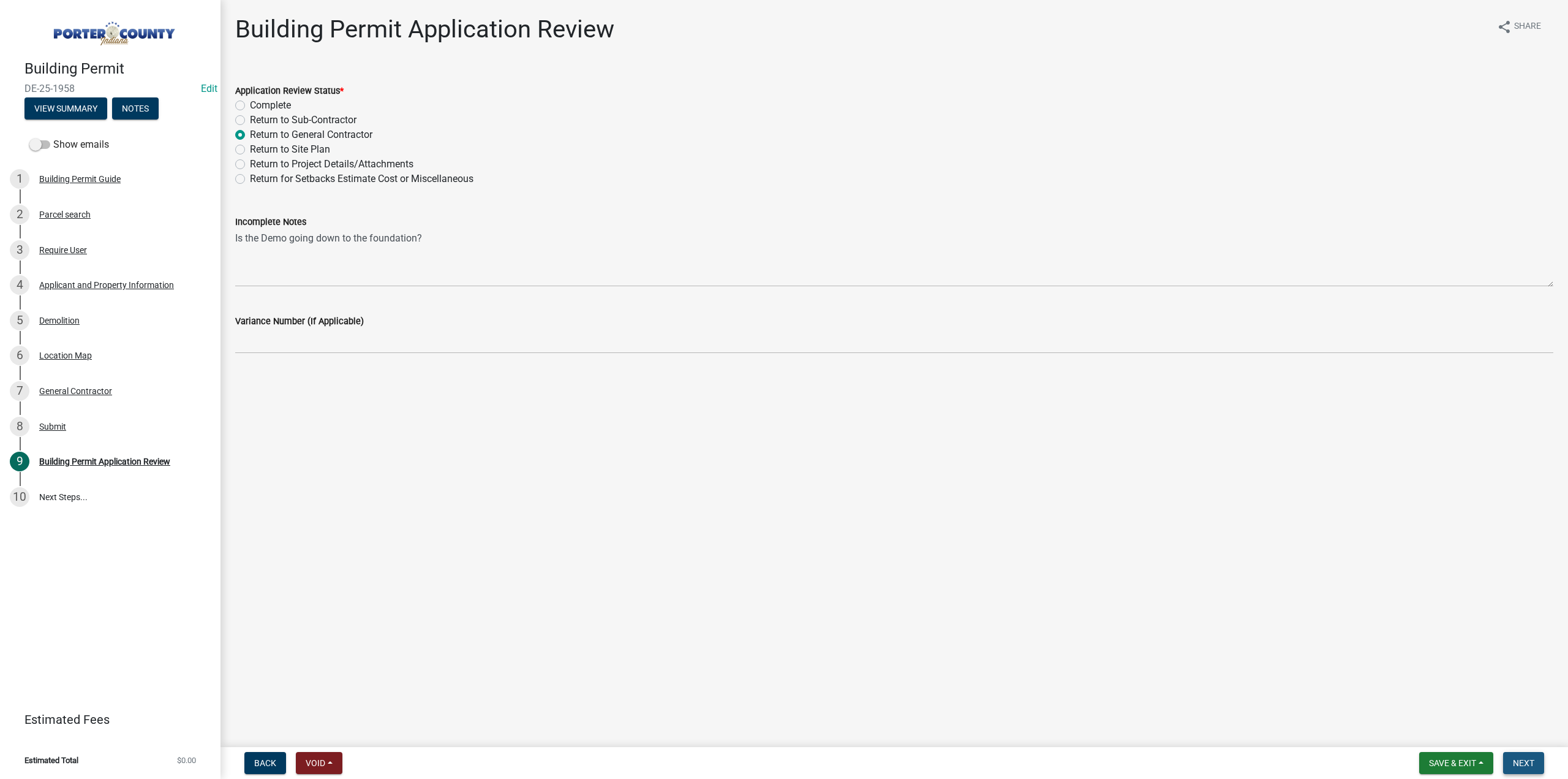
click at [1514, 763] on span "Next" at bounding box center [1524, 763] width 22 height 10
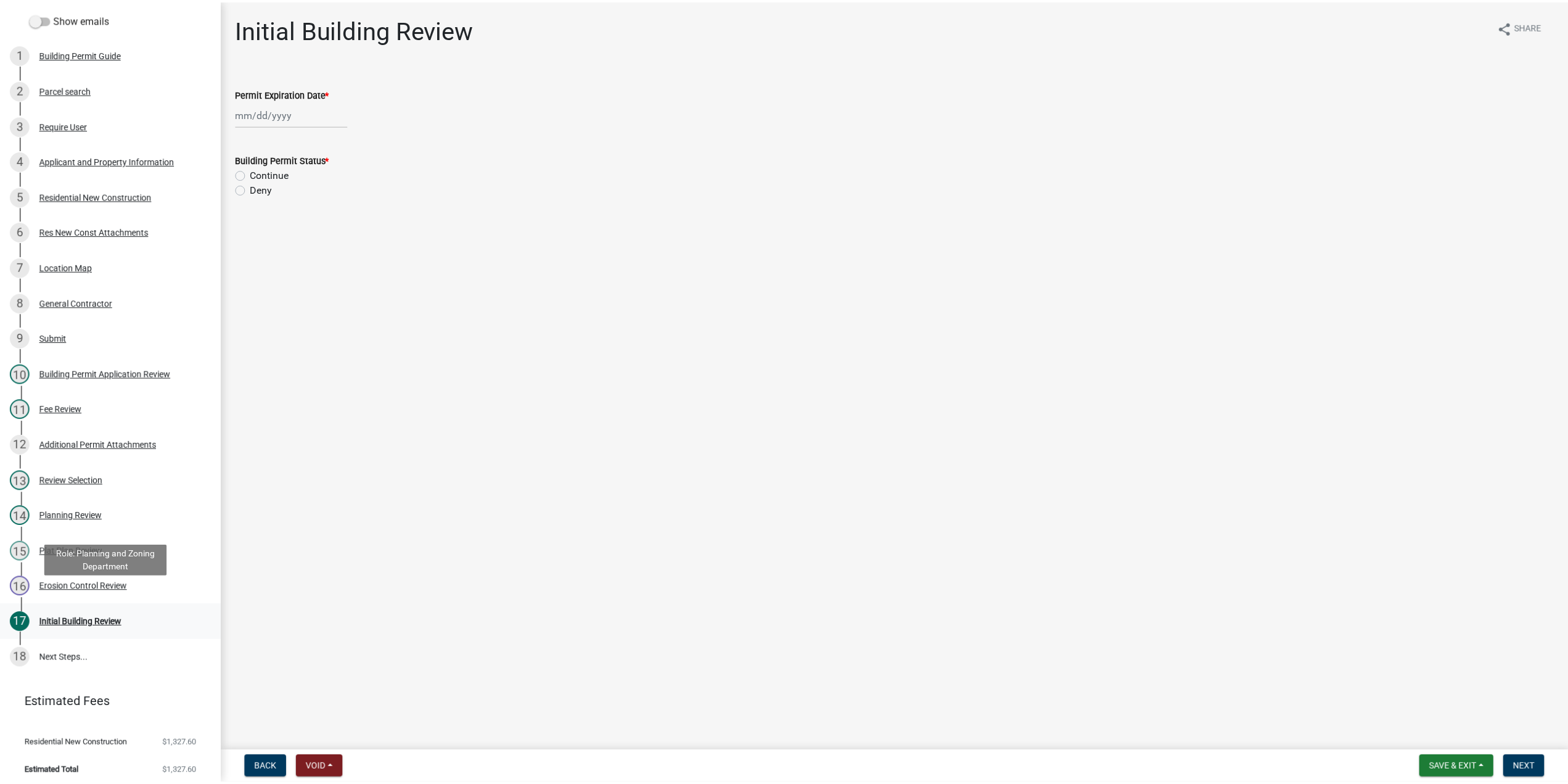
scroll to position [130, 0]
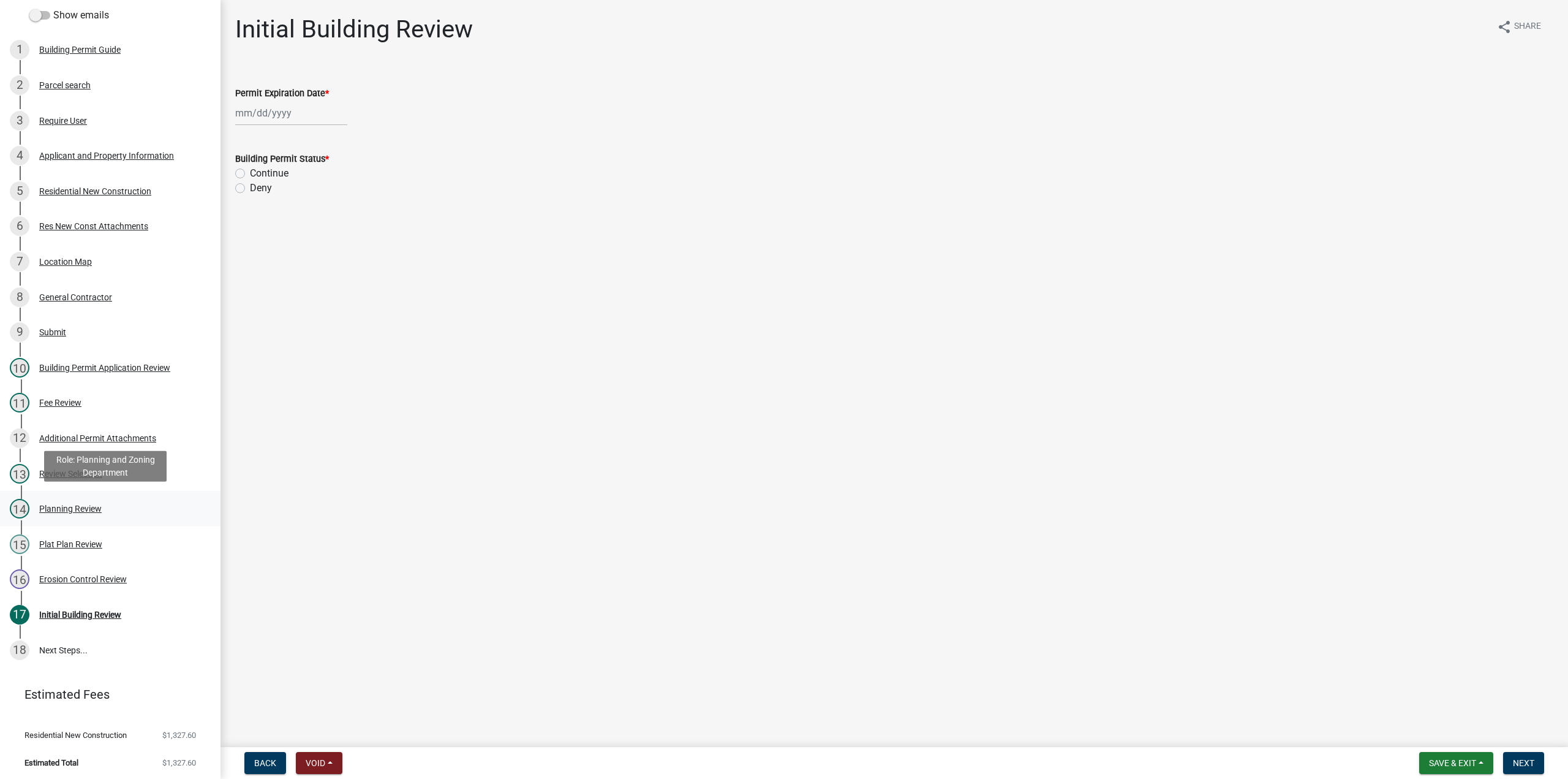
click at [78, 499] on div "14 Planning Review" at bounding box center [105, 508] width 191 height 19
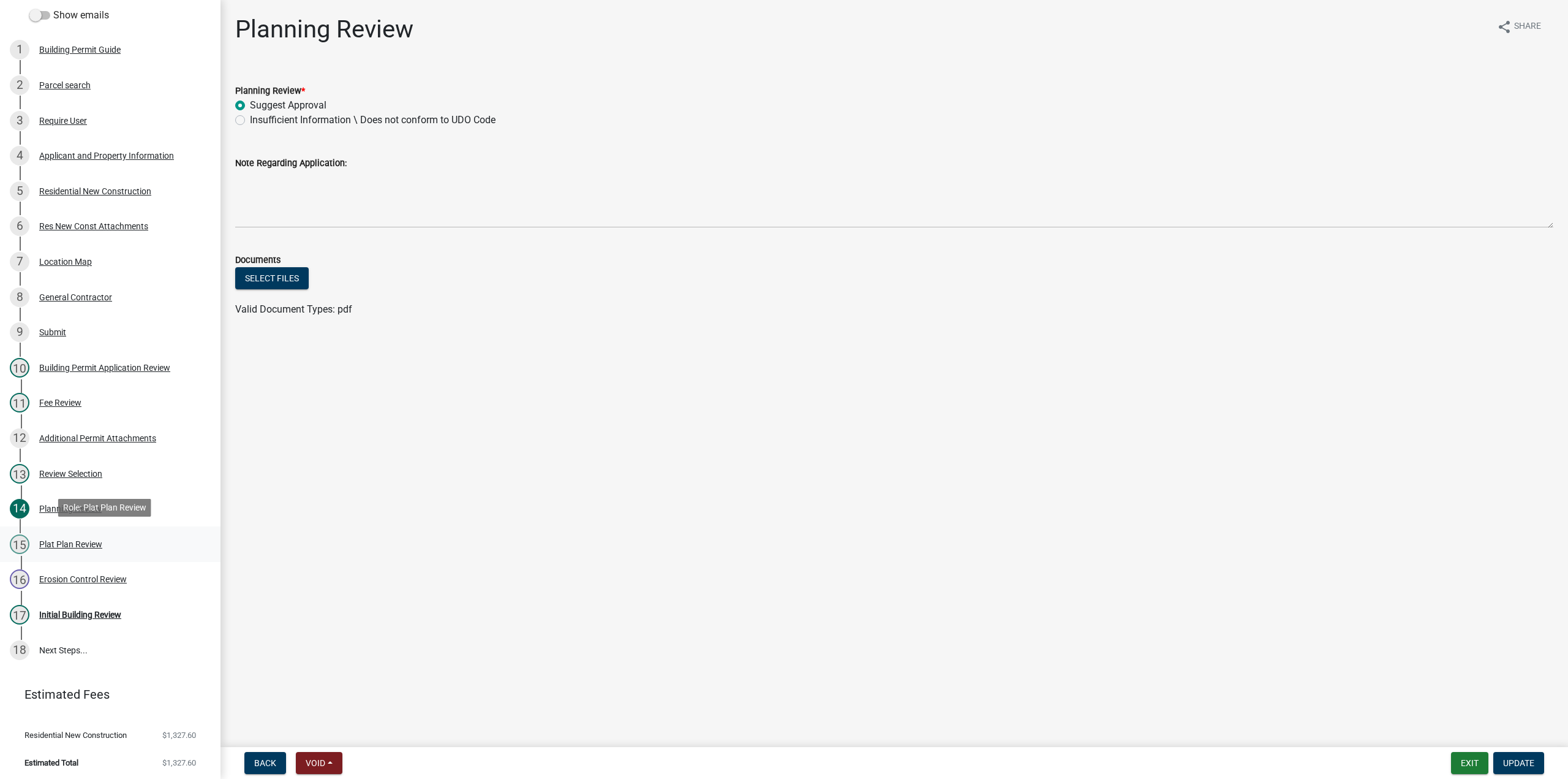
click at [99, 540] on div "Plat Plan Review" at bounding box center [71, 544] width 63 height 9
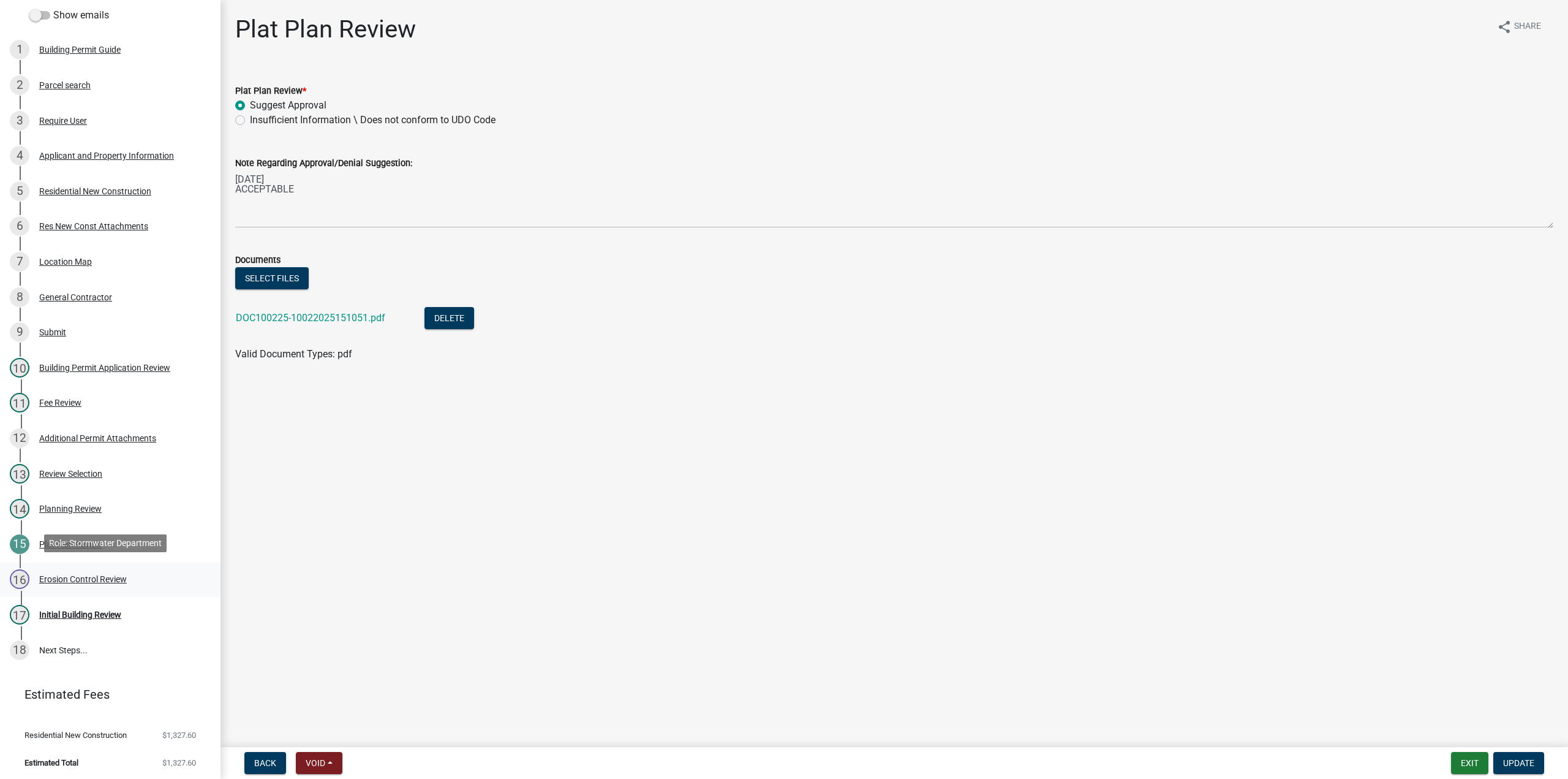
click at [119, 575] on div "Erosion Control Review" at bounding box center [83, 579] width 88 height 9
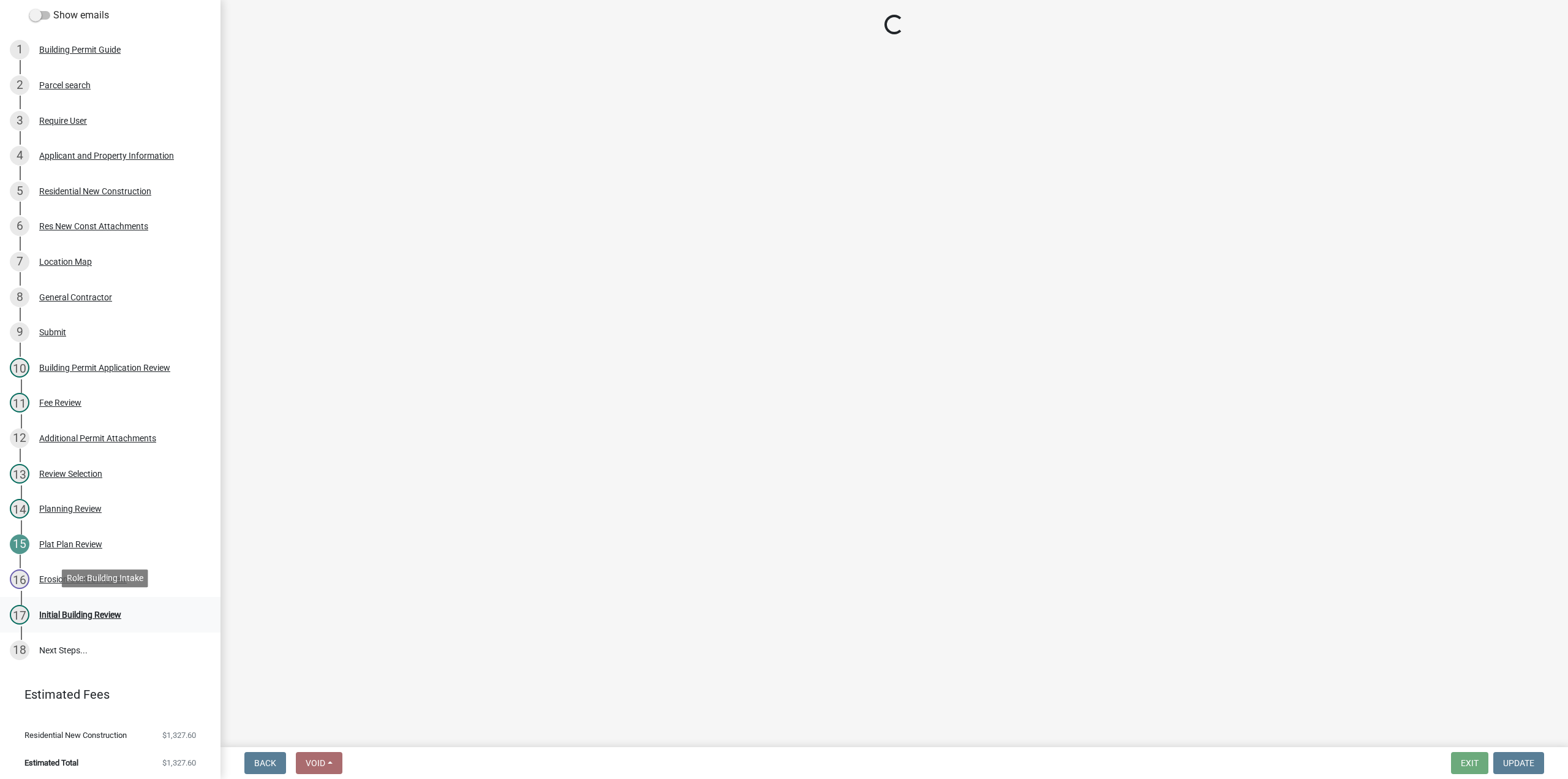
select select "6e2f143f-689d-4564-948d-3ab7f1d4b7eb"
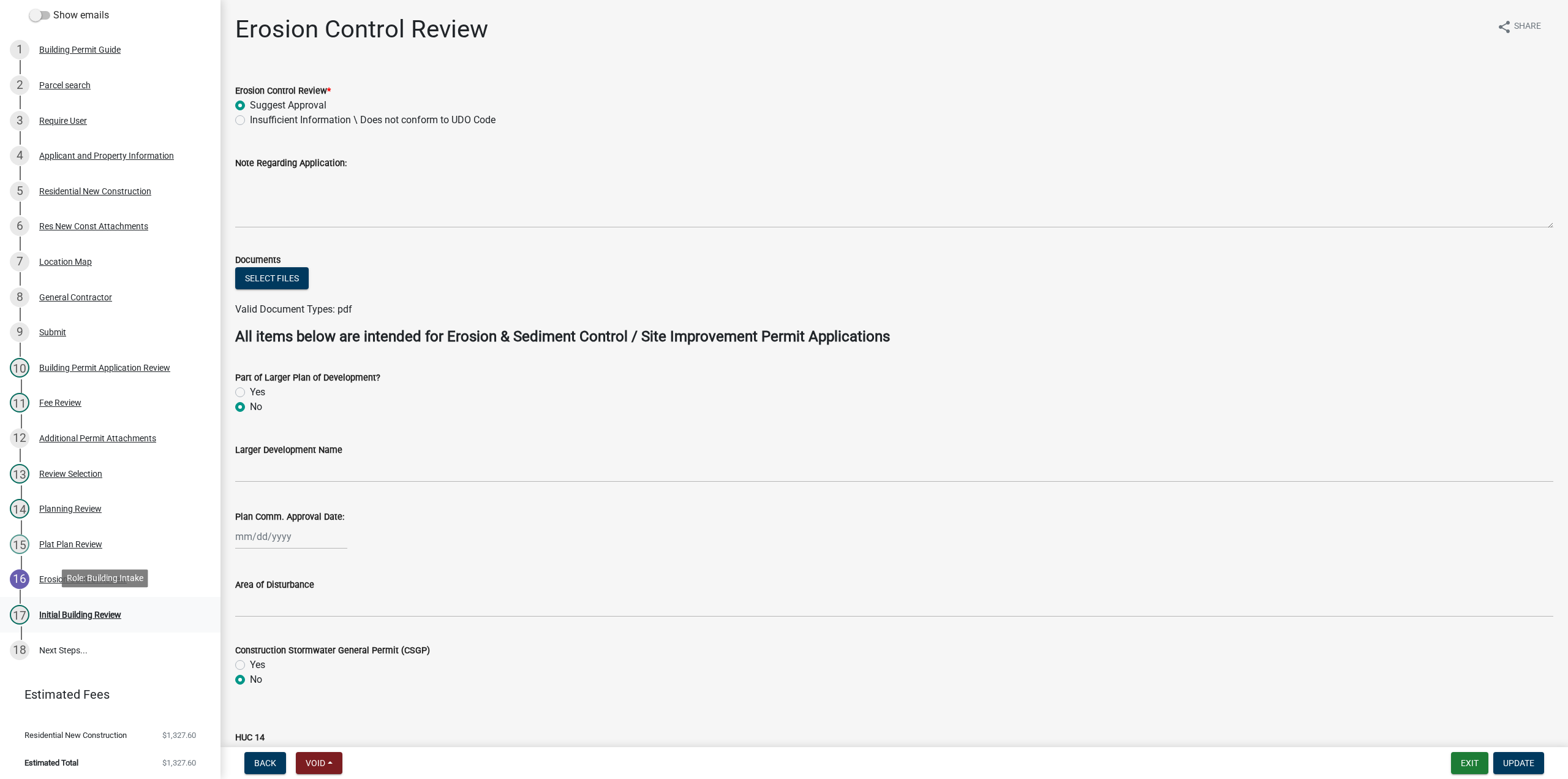
click at [99, 611] on div "Initial Building Review" at bounding box center [81, 615] width 82 height 9
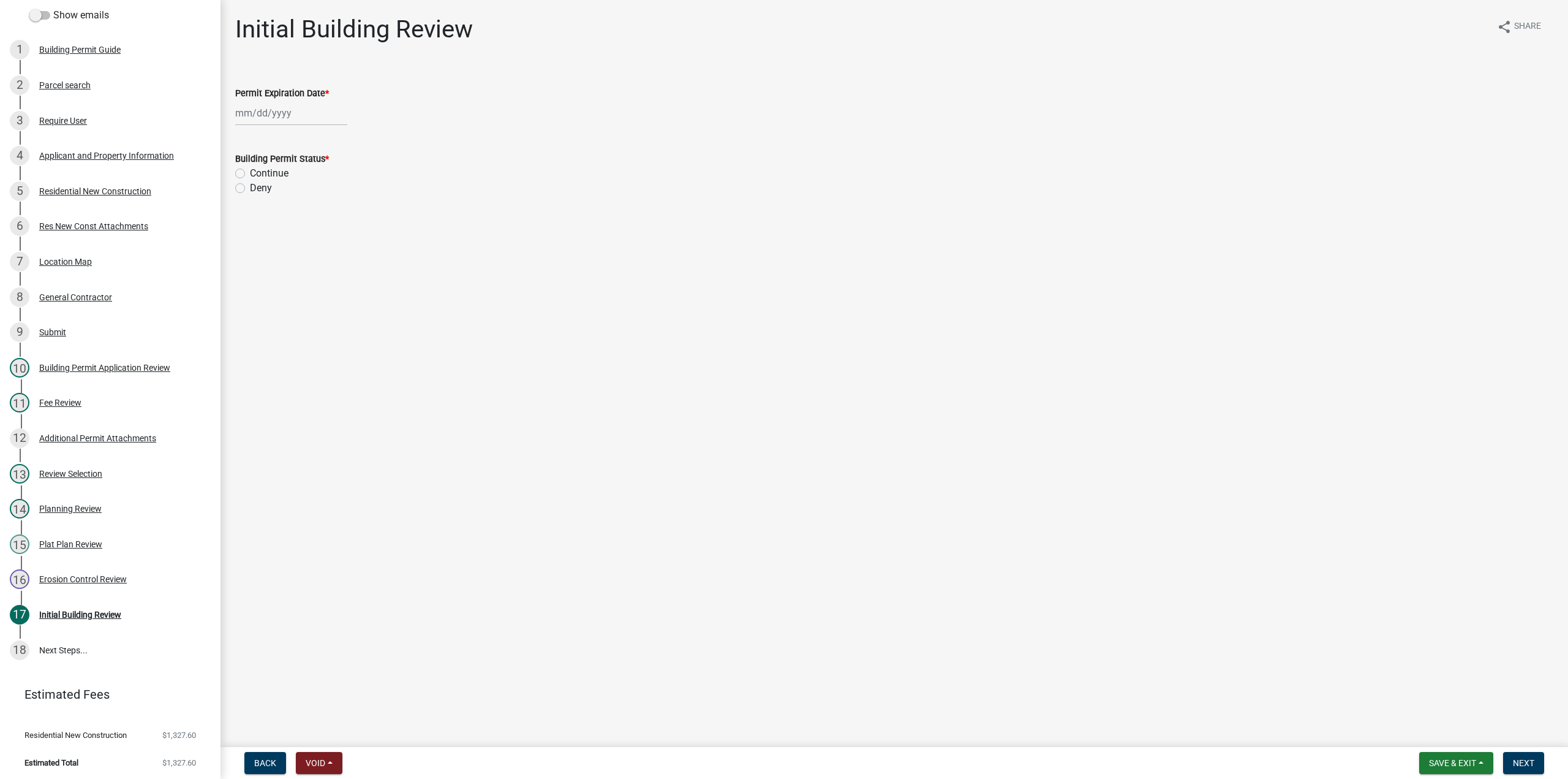
select select "10"
drag, startPoint x: 279, startPoint y: 115, endPoint x: 283, endPoint y: 124, distance: 9.8
click at [279, 115] on div "[PERSON_NAME] Feb Mar Apr [PERSON_NAME][DATE] Oct Nov [DATE] 1526 1527 1528 152…" at bounding box center [291, 113] width 112 height 25
click at [298, 133] on select "Jan Feb Mar Apr May Jun Jul Aug Sep Oct Nov Dec" at bounding box center [285, 140] width 50 height 19
click at [337, 143] on select "1525 1526 1527 1528 1529 1530 1531 1532 1533 1534 1535 1536 1537 1538 1539 1540…" at bounding box center [331, 140] width 44 height 19
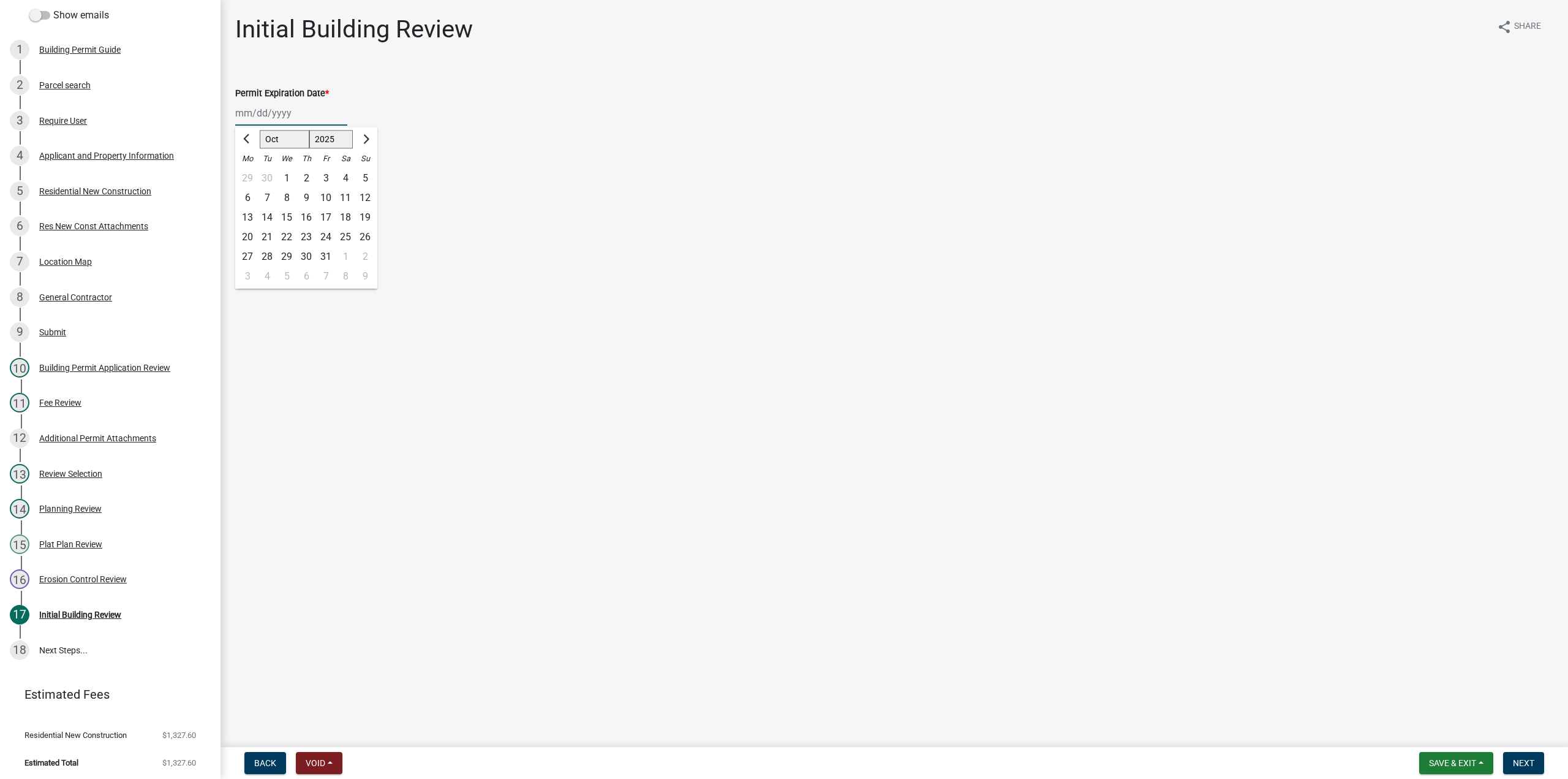
select select "2027"
click at [309, 130] on select "1525 1526 1527 1528 1529 1530 1531 1532 1533 1534 1535 1536 1537 1538 1539 1540…" at bounding box center [331, 140] width 44 height 19
click at [306, 201] on div "7" at bounding box center [306, 197] width 19 height 19
type input "[DATE]"
click at [250, 174] on label "Continue" at bounding box center [269, 173] width 39 height 15
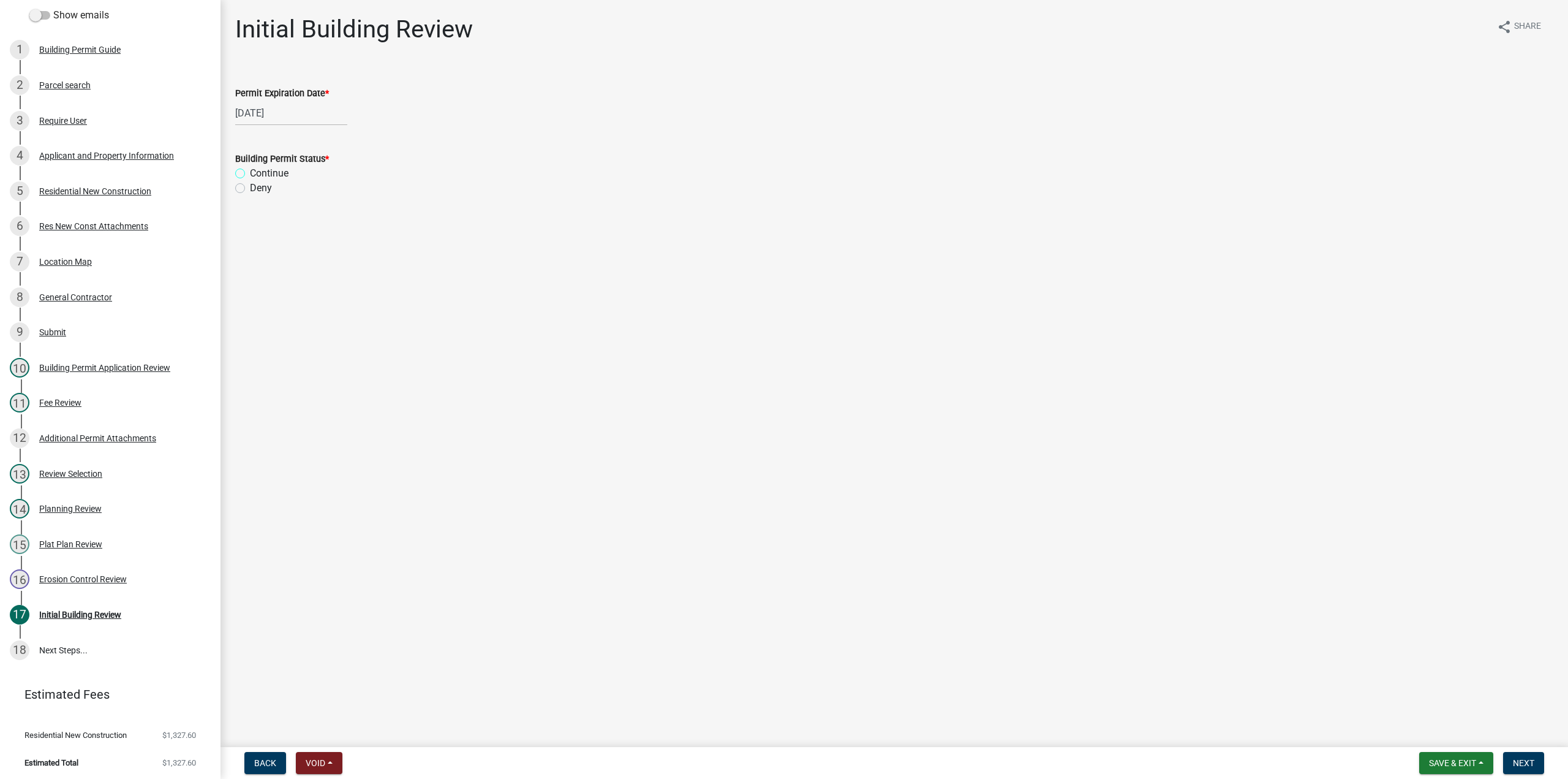
click at [250, 174] on input "Continue" at bounding box center [254, 170] width 8 height 8
radio input "true"
click at [1528, 766] on span "Next" at bounding box center [1524, 763] width 22 height 10
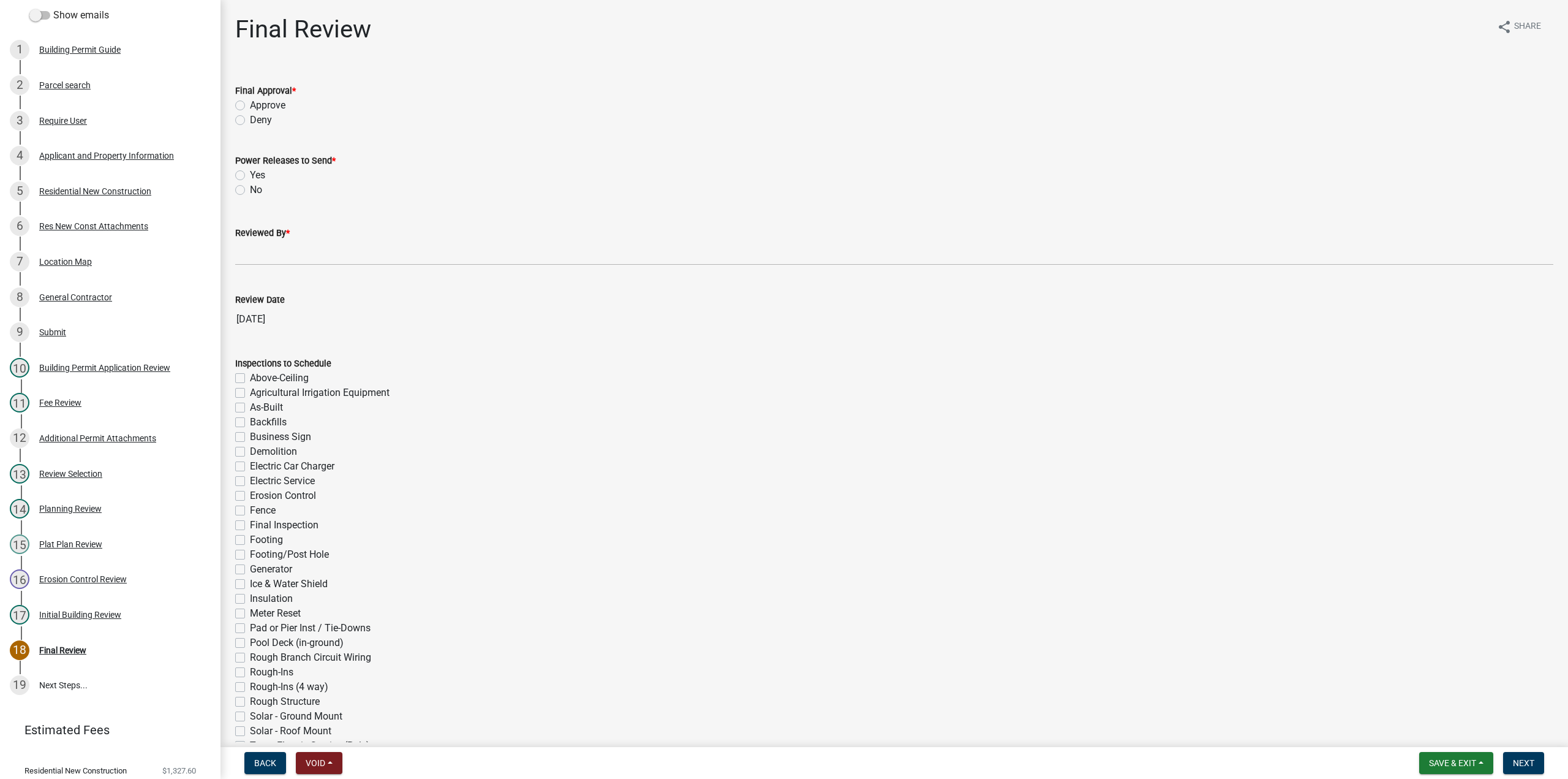
click at [250, 109] on label "Approve" at bounding box center [268, 105] width 36 height 15
click at [250, 106] on input "Approve" at bounding box center [254, 102] width 8 height 8
radio input "true"
click at [250, 192] on label "No" at bounding box center [256, 189] width 12 height 15
click at [250, 191] on input "No" at bounding box center [254, 186] width 8 height 8
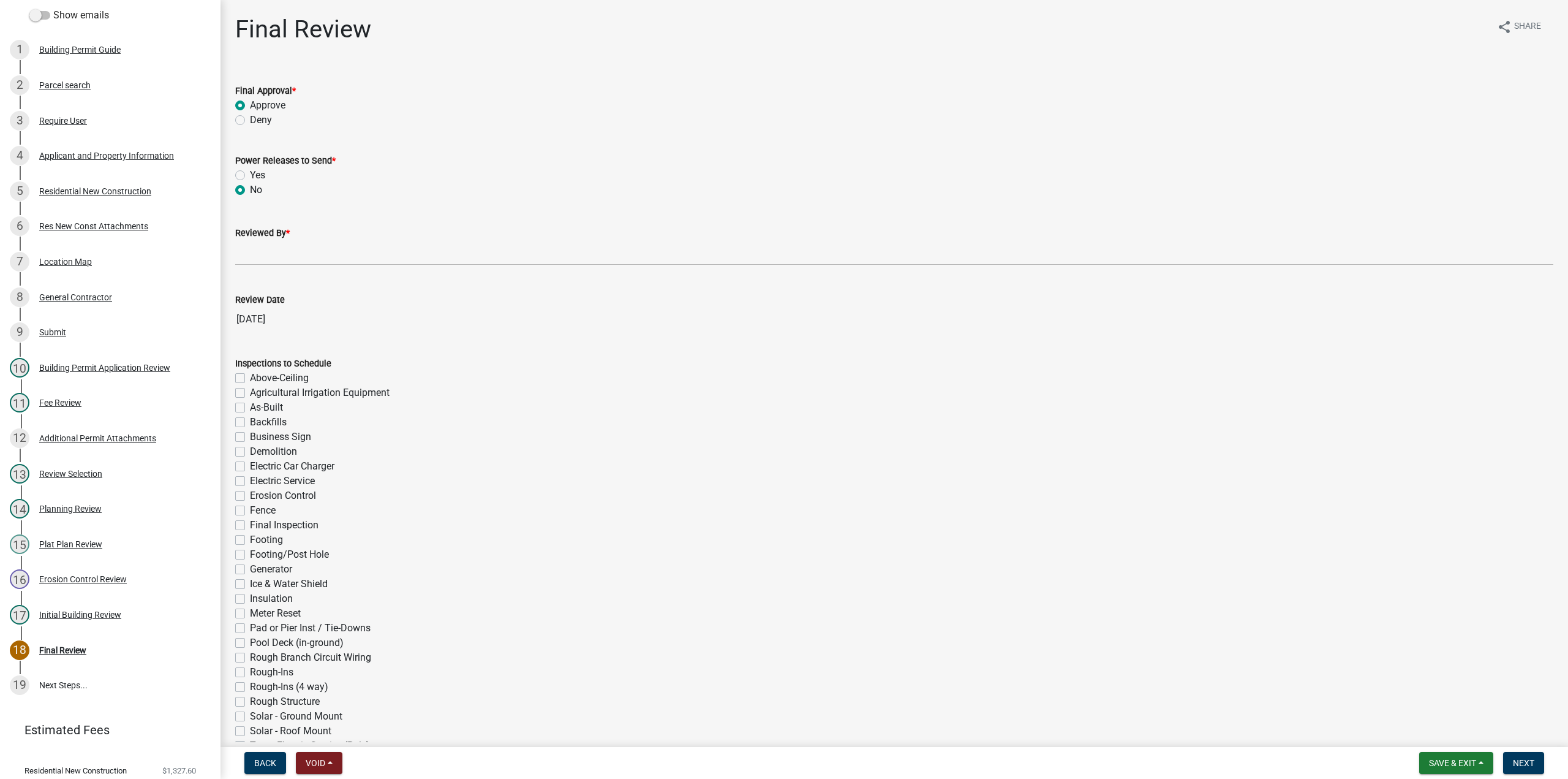
radio input "true"
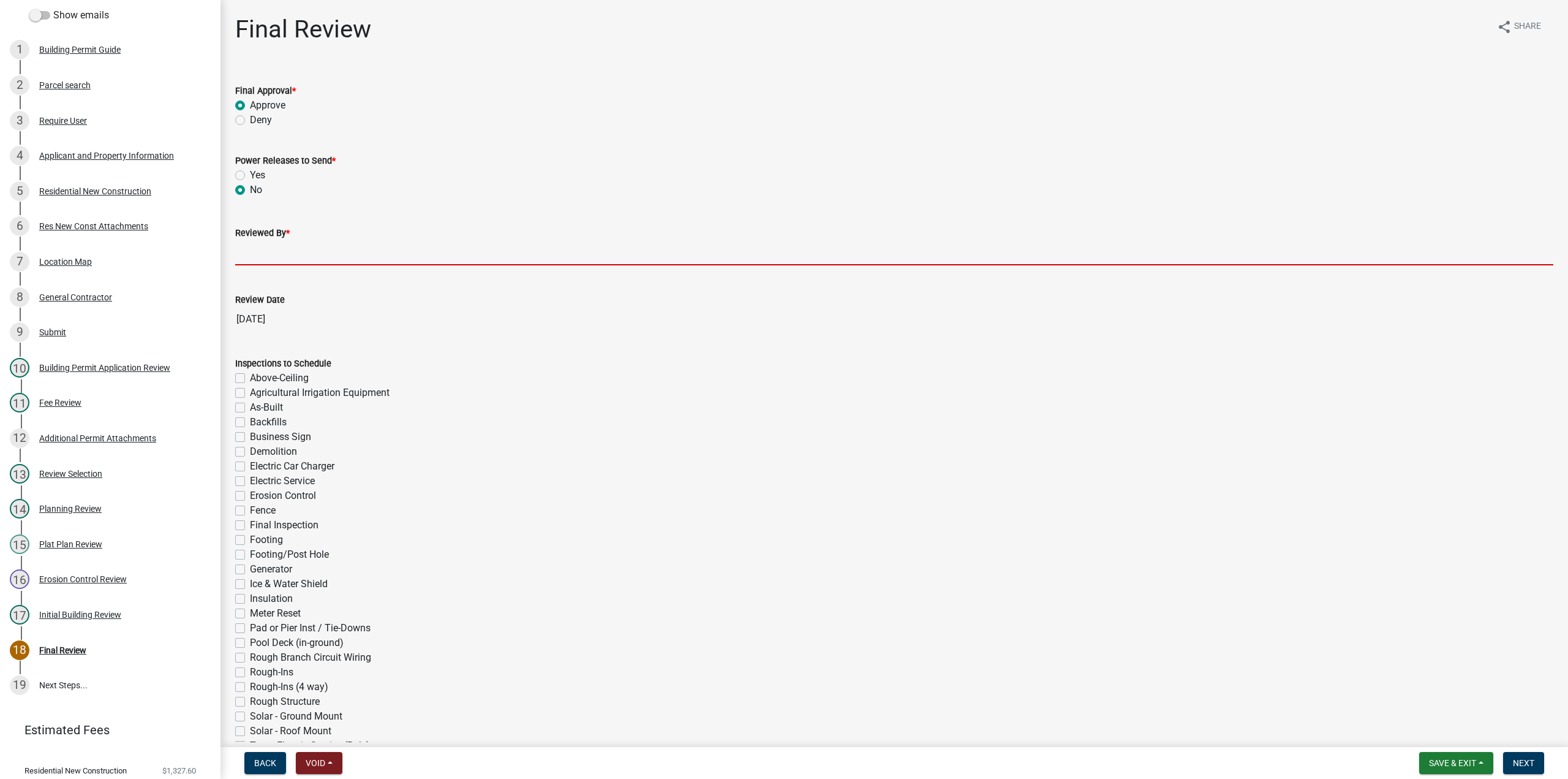
click at [255, 248] on input "Reviewed By *" at bounding box center [894, 253] width 1318 height 25
type input "TT"
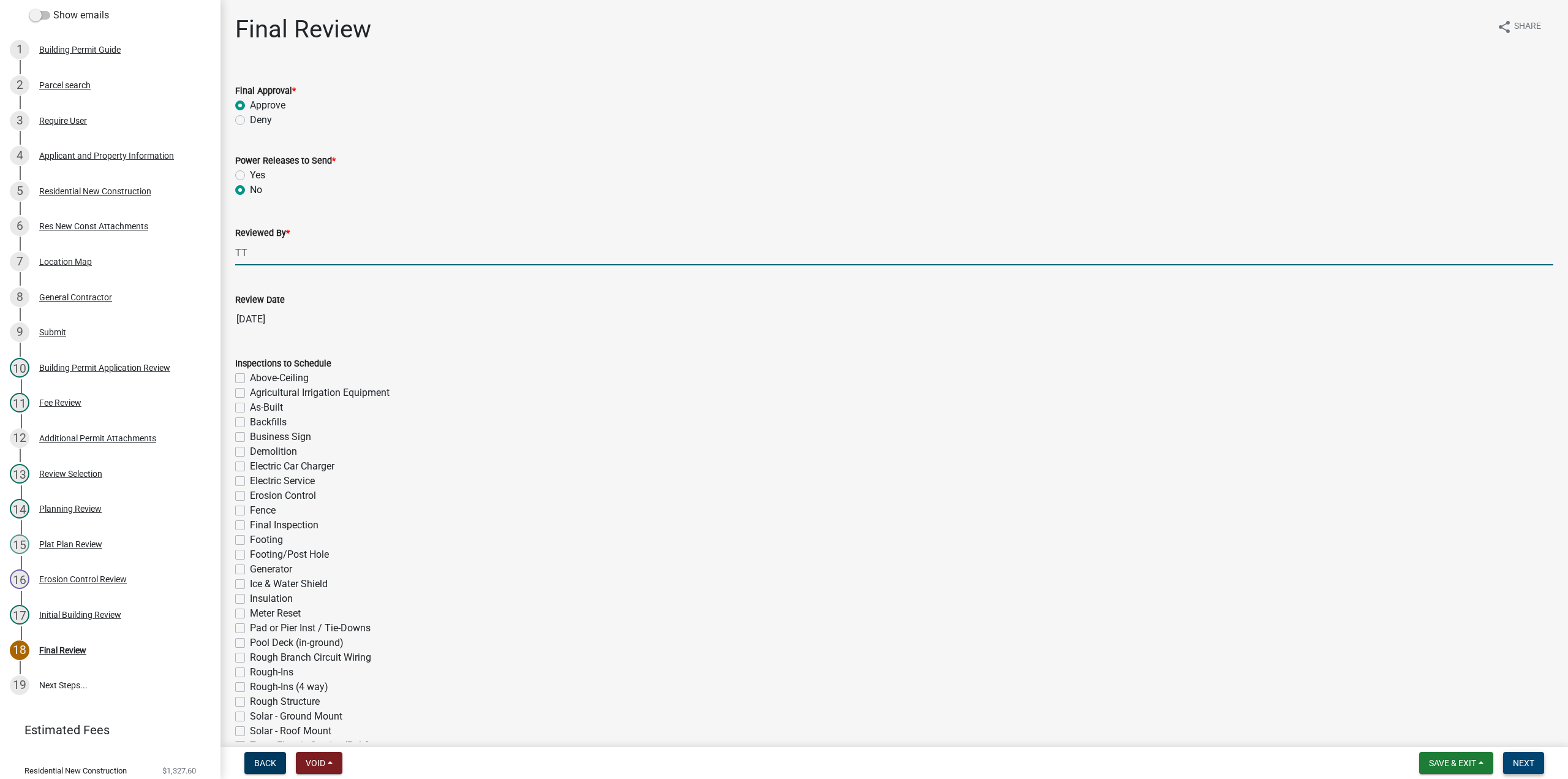
click at [1517, 765] on span "Next" at bounding box center [1524, 763] width 22 height 10
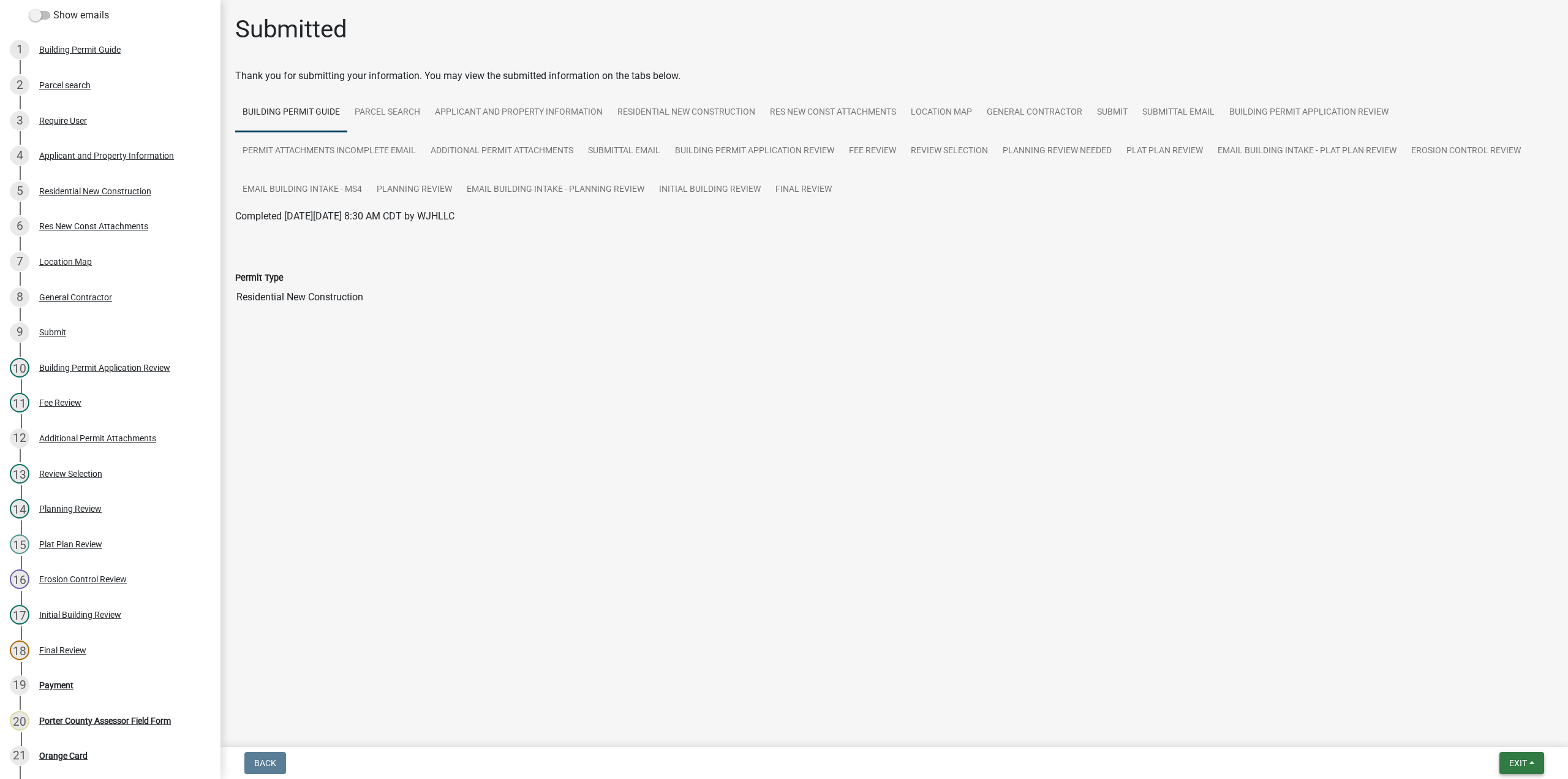
click at [1510, 762] on span "Exit" at bounding box center [1518, 763] width 18 height 10
click at [1509, 734] on button "Save & Exit" at bounding box center [1496, 731] width 98 height 29
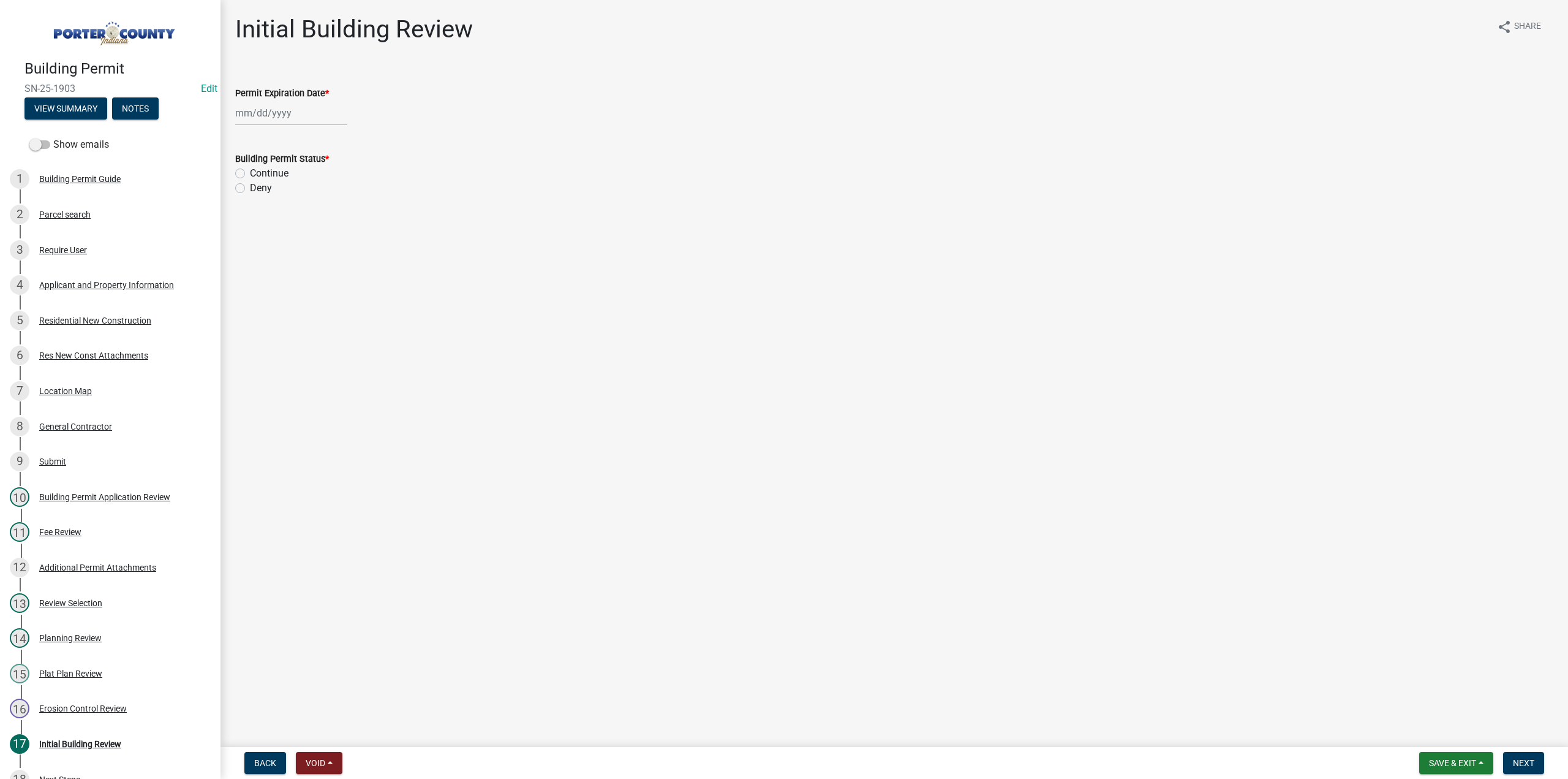
select select "10"
click at [291, 113] on div "[PERSON_NAME] Feb Mar Apr [PERSON_NAME][DATE] Oct Nov [DATE] 1526 1527 1528 152…" at bounding box center [291, 113] width 112 height 25
click at [329, 143] on select "1525 1526 1527 1528 1529 1530 1531 1532 1533 1534 1535 1536 1537 1538 1539 1540…" at bounding box center [331, 140] width 44 height 19
select select "2027"
click at [309, 130] on select "1525 1526 1527 1528 1529 1530 1531 1532 1533 1534 1535 1536 1537 1538 1539 1540…" at bounding box center [331, 140] width 44 height 19
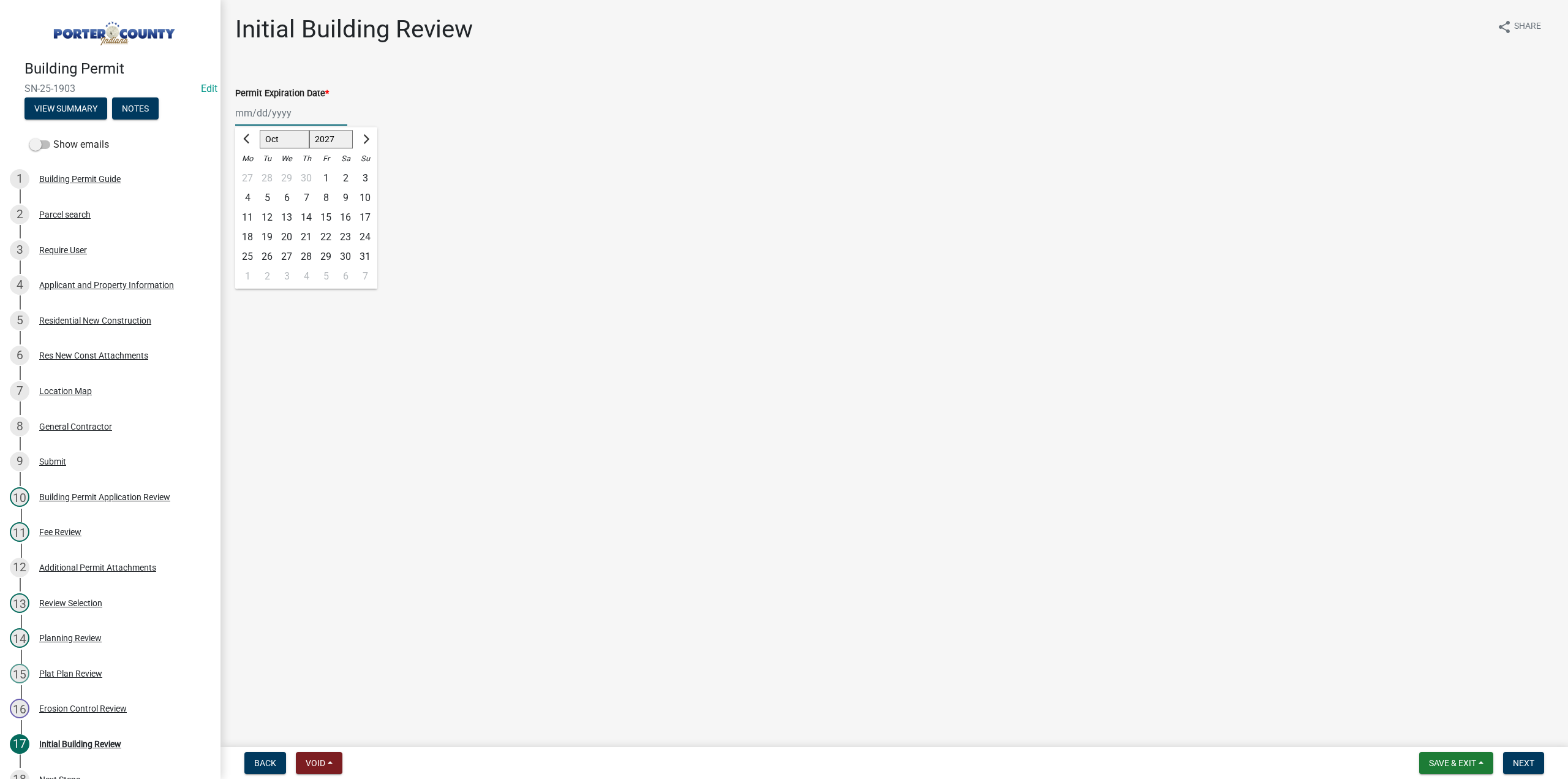
click at [303, 197] on div "7" at bounding box center [306, 197] width 19 height 19
type input "[DATE]"
click at [250, 175] on label "Continue" at bounding box center [269, 173] width 39 height 15
click at [250, 174] on input "Continue" at bounding box center [254, 170] width 8 height 8
radio input "true"
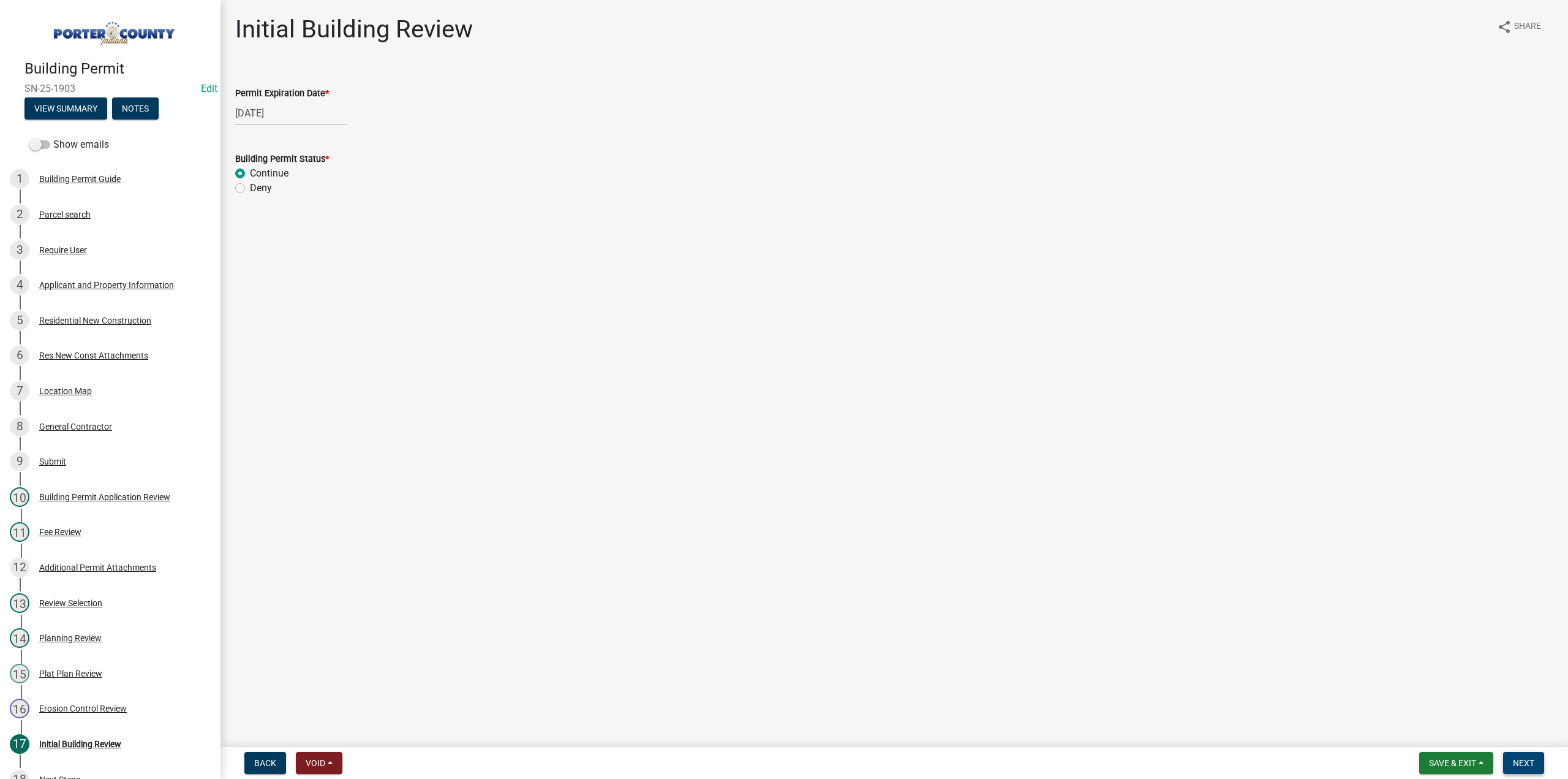
click at [1511, 764] on button "Next" at bounding box center [1523, 763] width 41 height 22
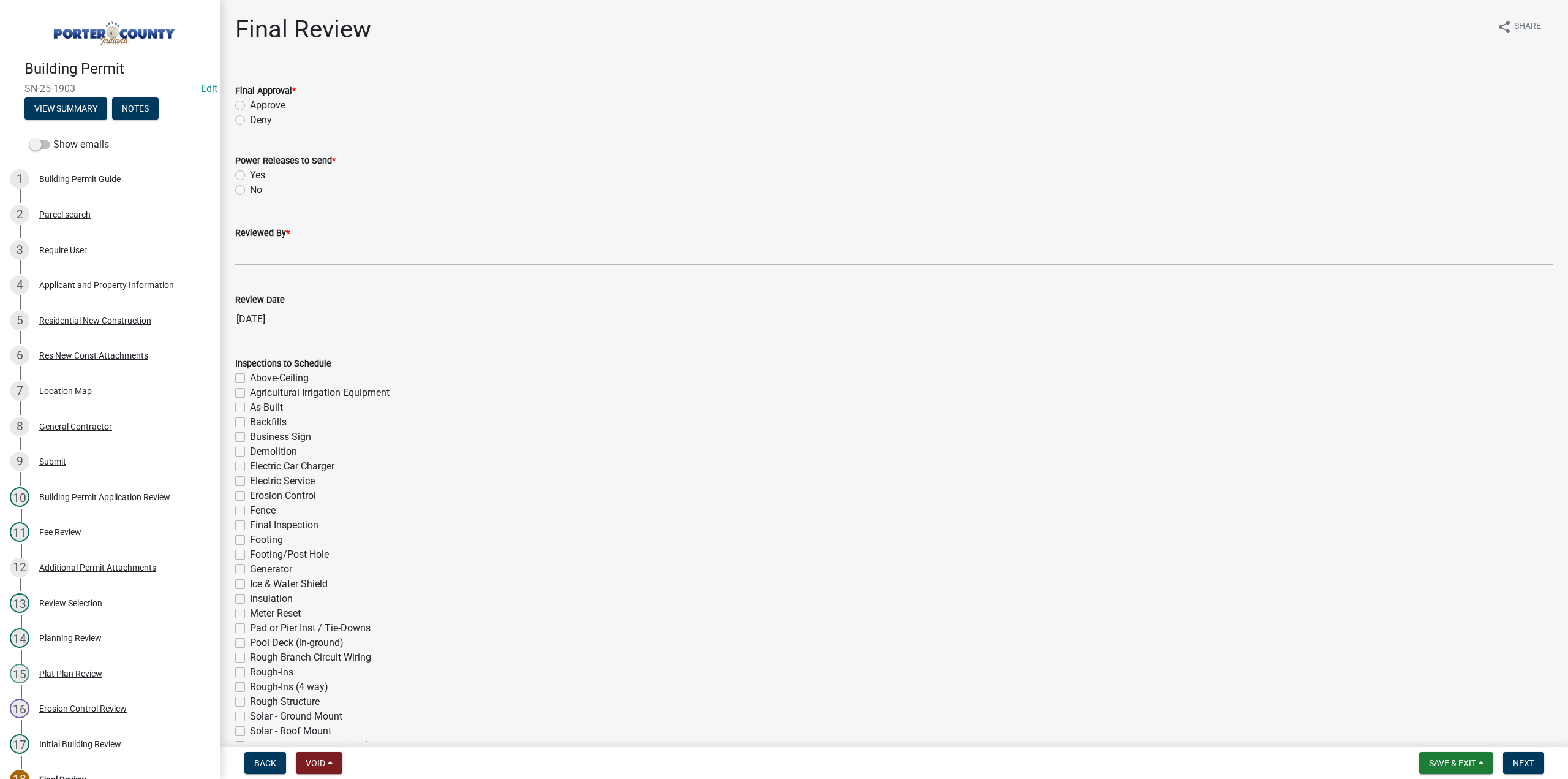
click at [250, 106] on label "Approve" at bounding box center [268, 105] width 36 height 15
click at [250, 106] on input "Approve" at bounding box center [254, 102] width 8 height 8
radio input "true"
click at [250, 176] on label "Yes" at bounding box center [257, 175] width 16 height 15
click at [250, 176] on input "Yes" at bounding box center [254, 171] width 8 height 8
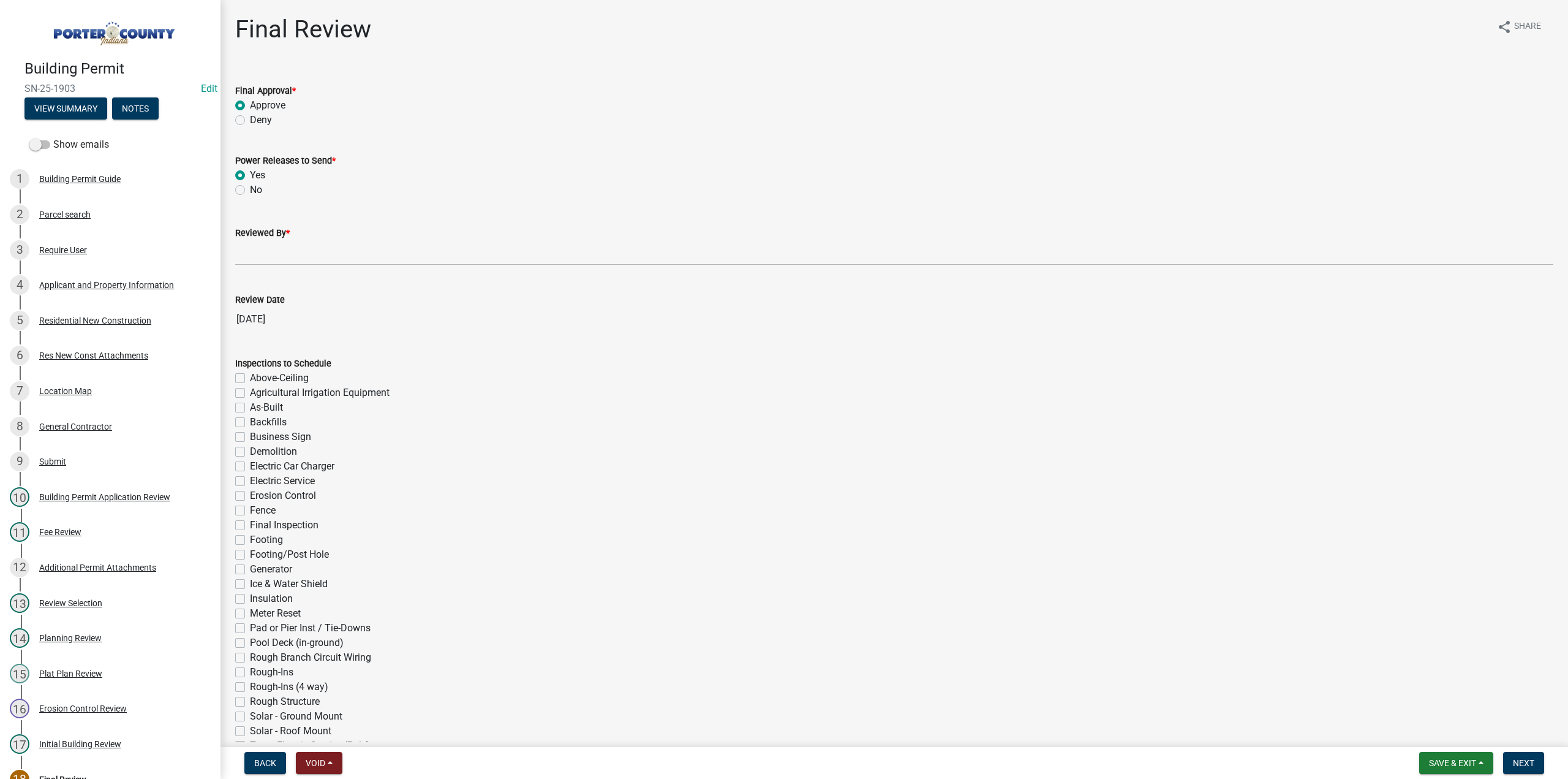
radio input "true"
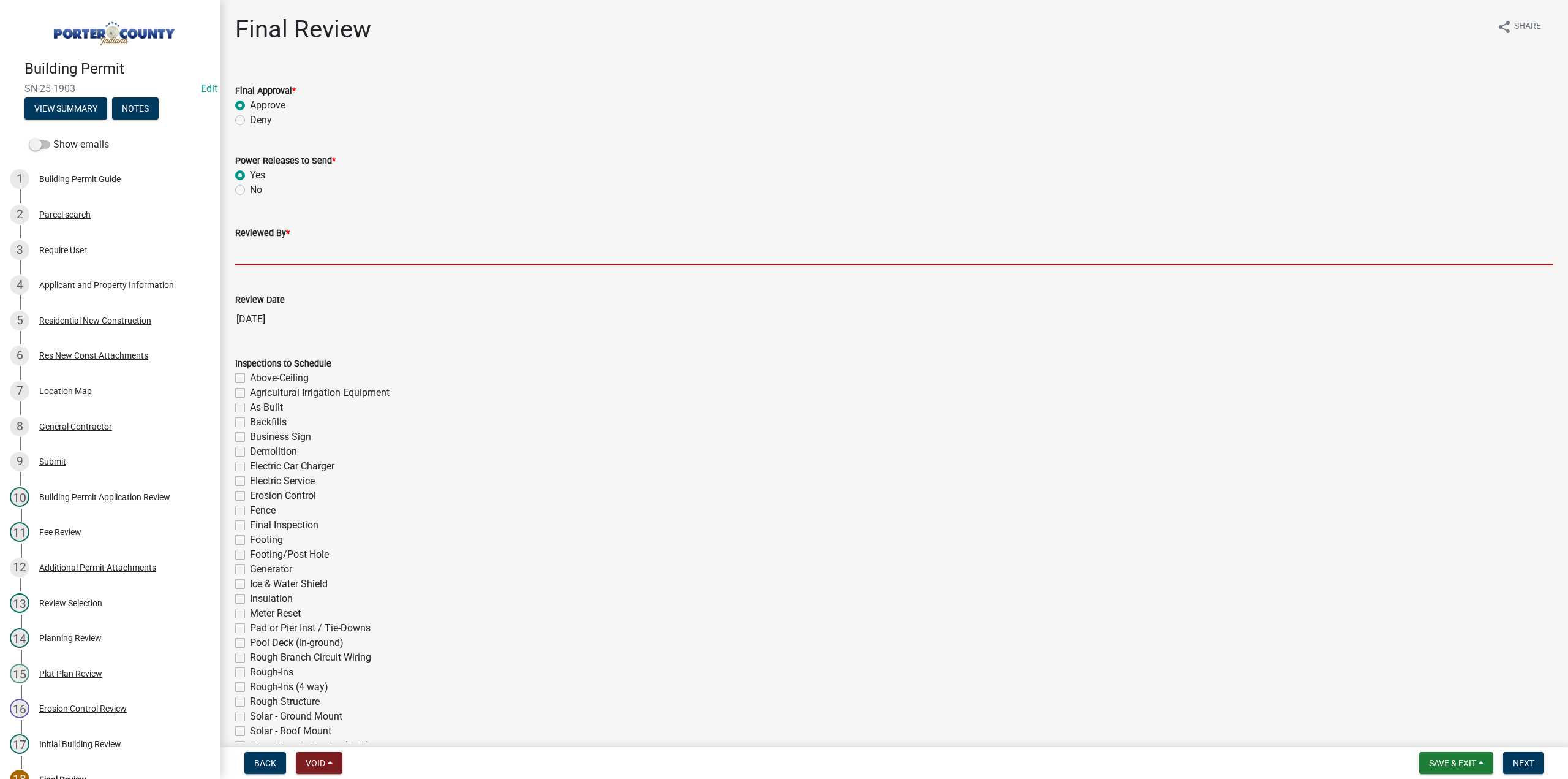
click at [288, 248] on input "Reviewed By *" at bounding box center [894, 253] width 1318 height 25
type input "TT"
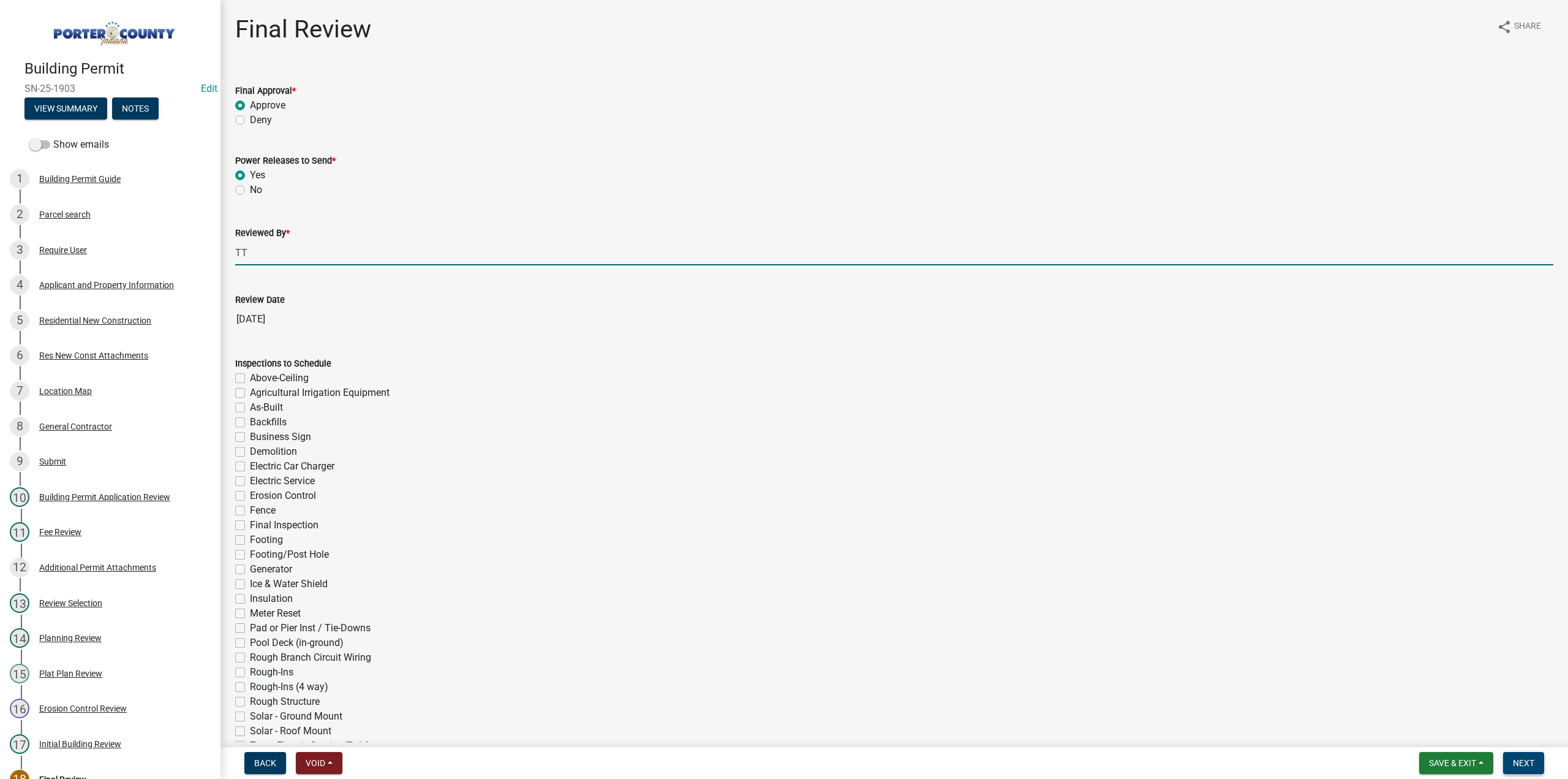
click at [1521, 761] on span "Next" at bounding box center [1524, 763] width 22 height 10
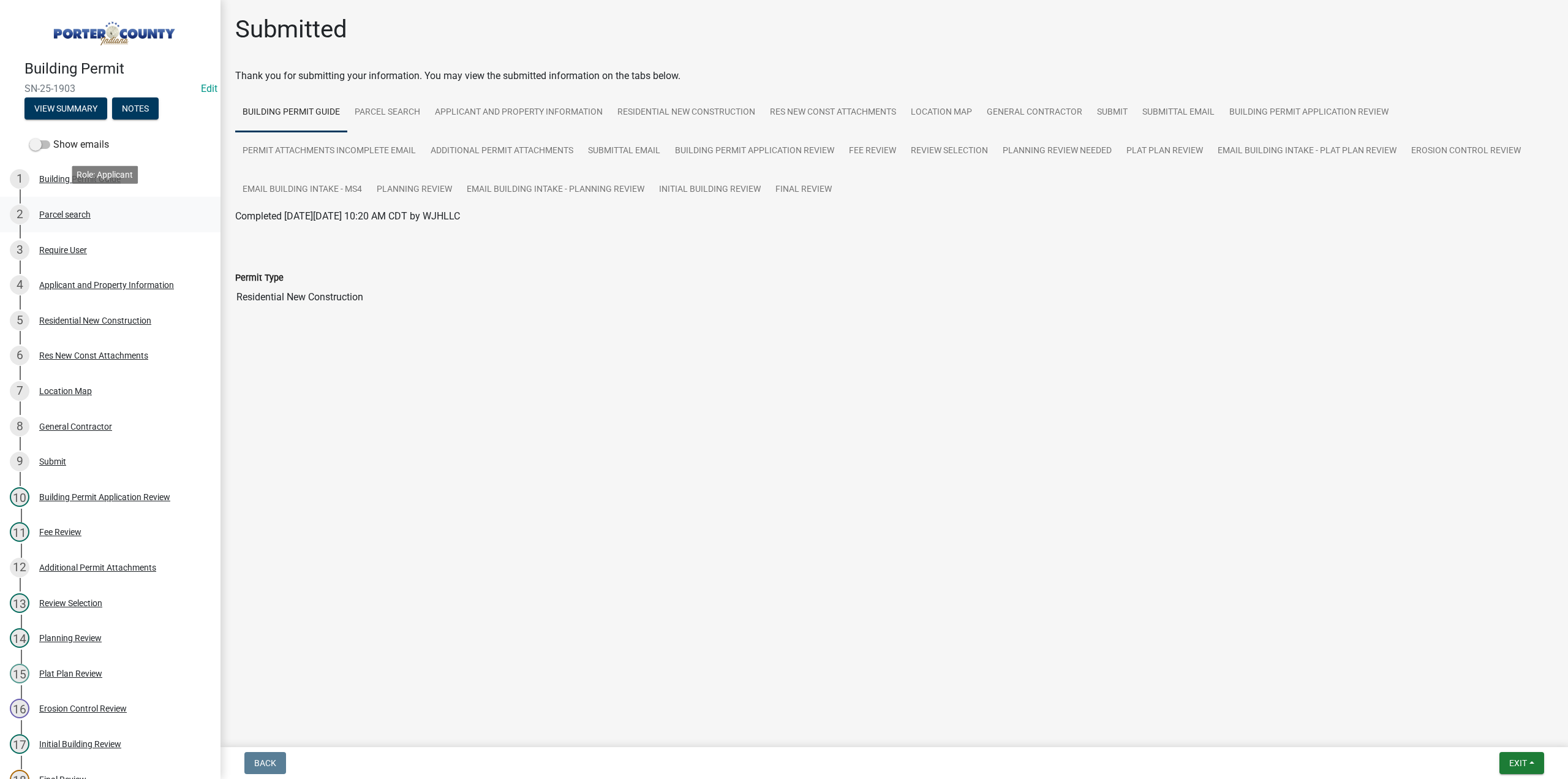
scroll to position [61, 0]
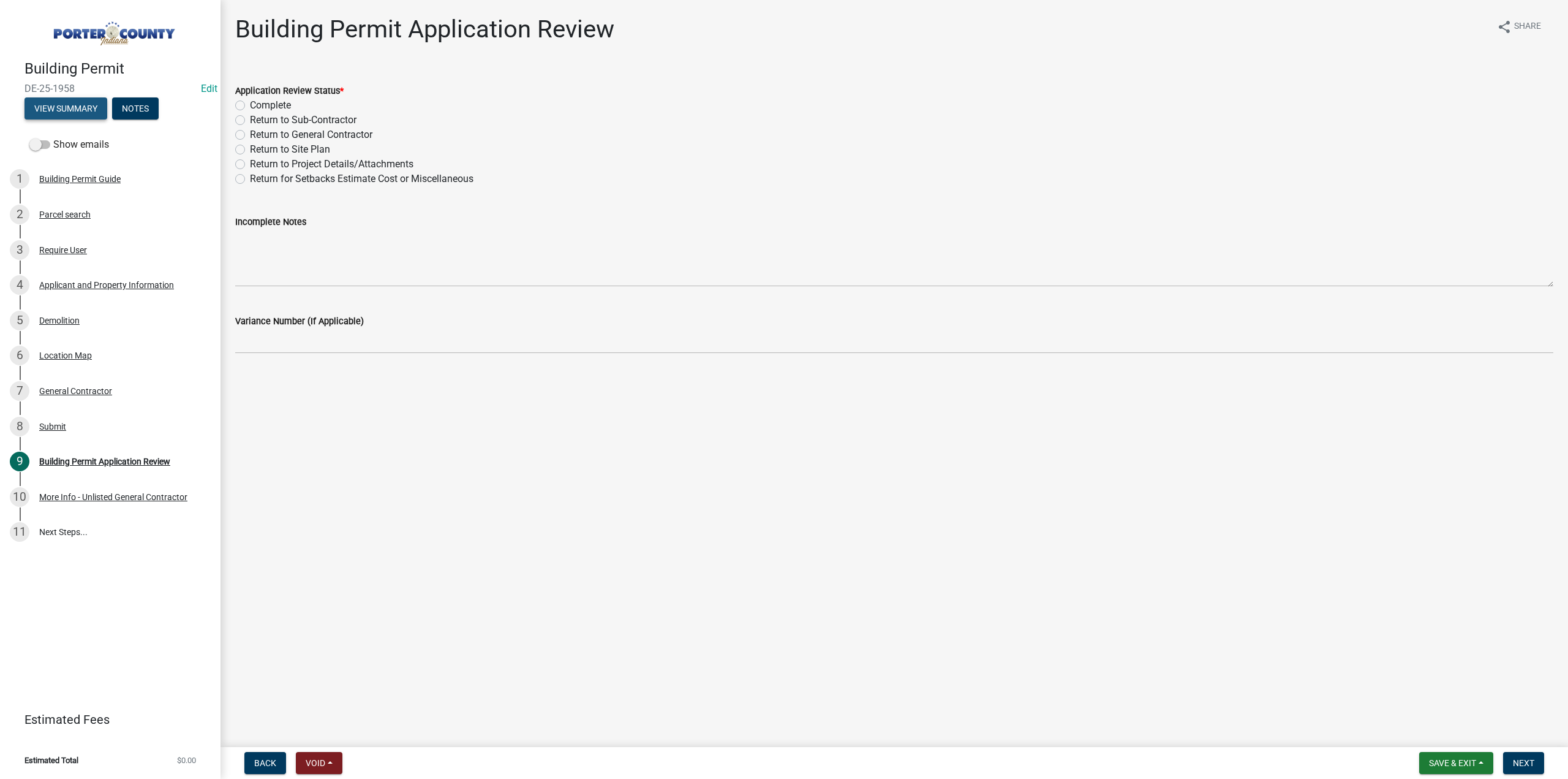
click at [66, 103] on button "View Summary" at bounding box center [66, 109] width 83 height 22
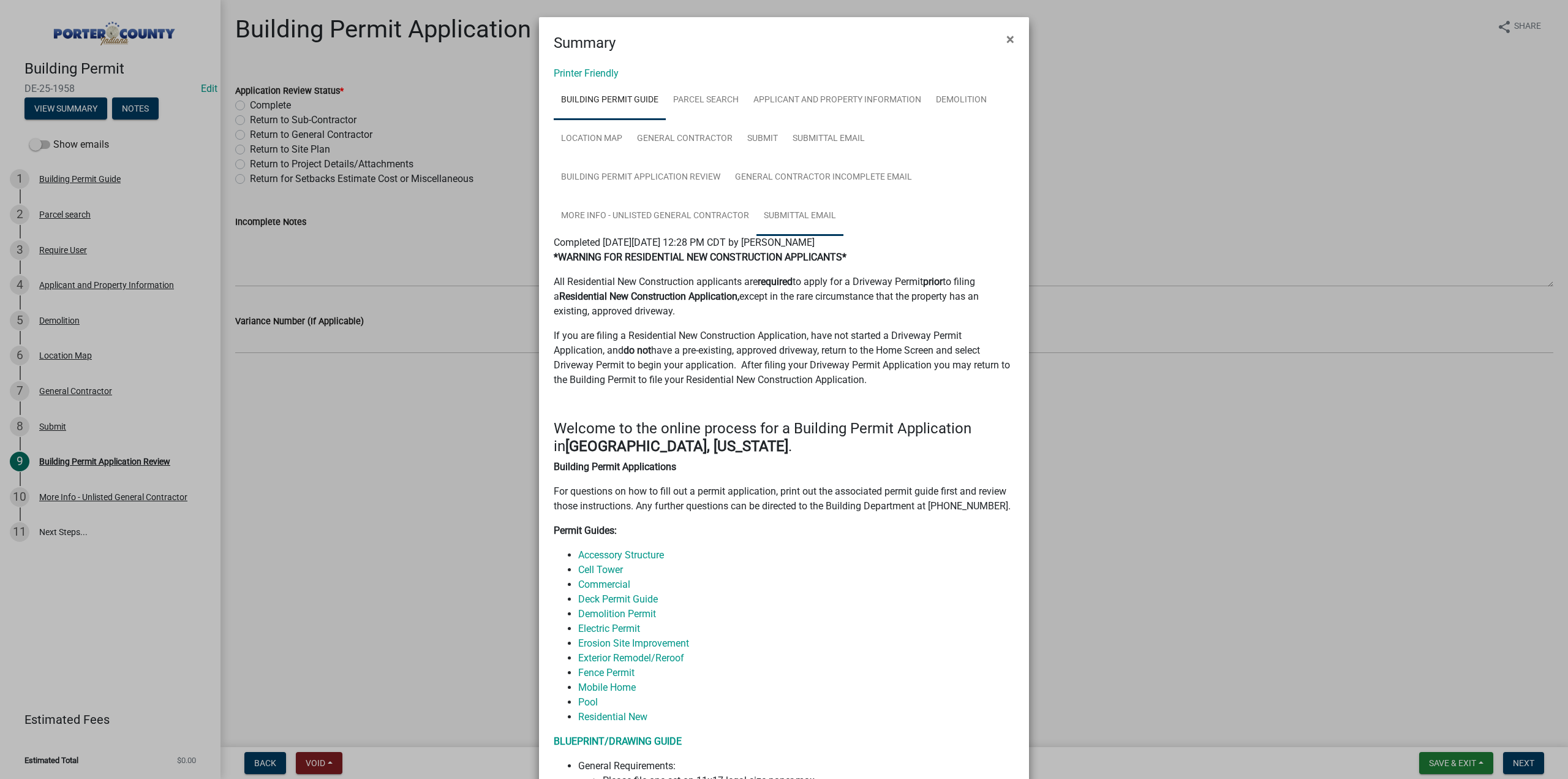
click at [810, 215] on link "Submittal Email" at bounding box center [800, 216] width 87 height 40
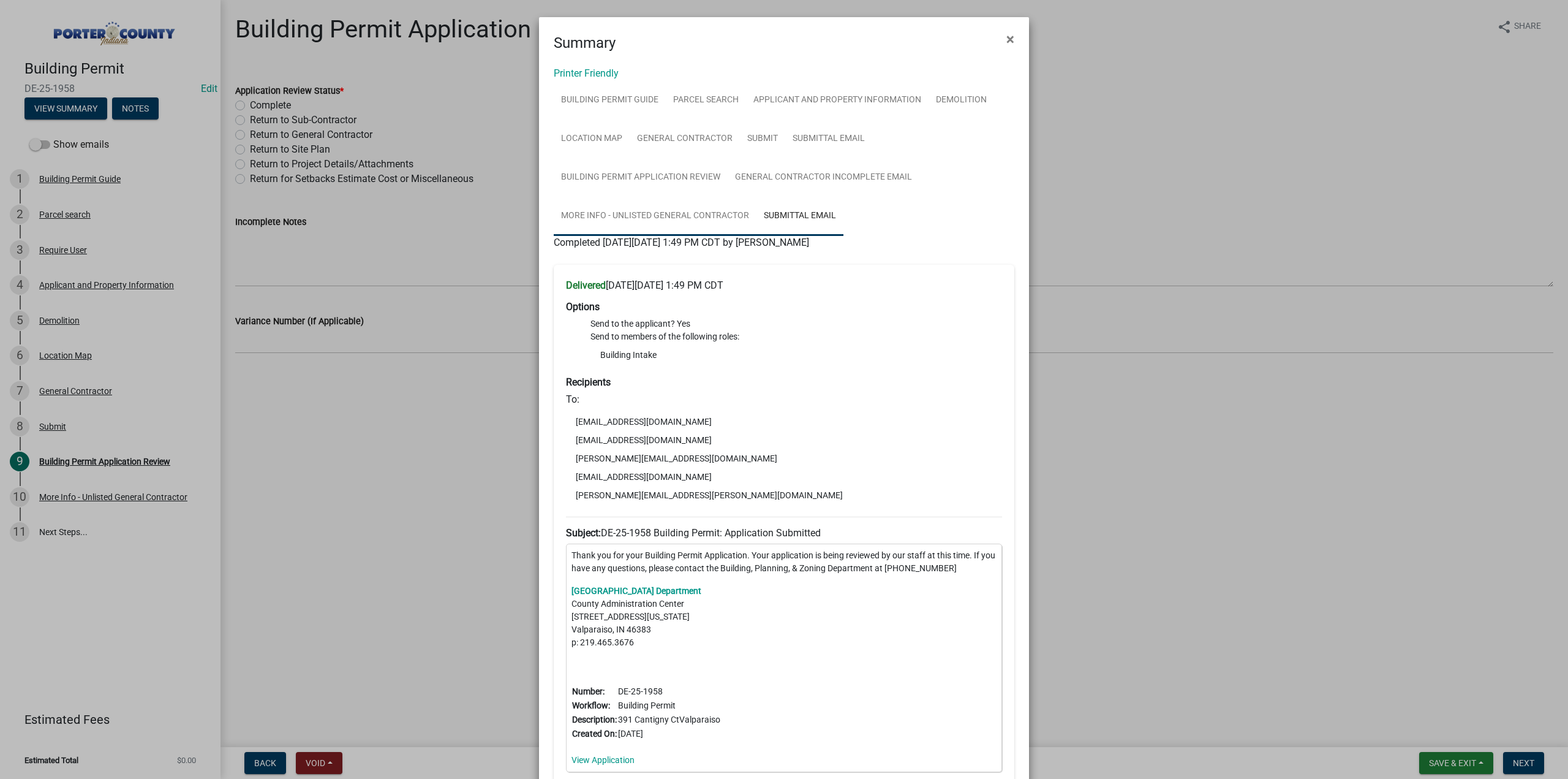
click at [613, 220] on link "More Info - Unlisted General Contractor" at bounding box center [654, 216] width 202 height 40
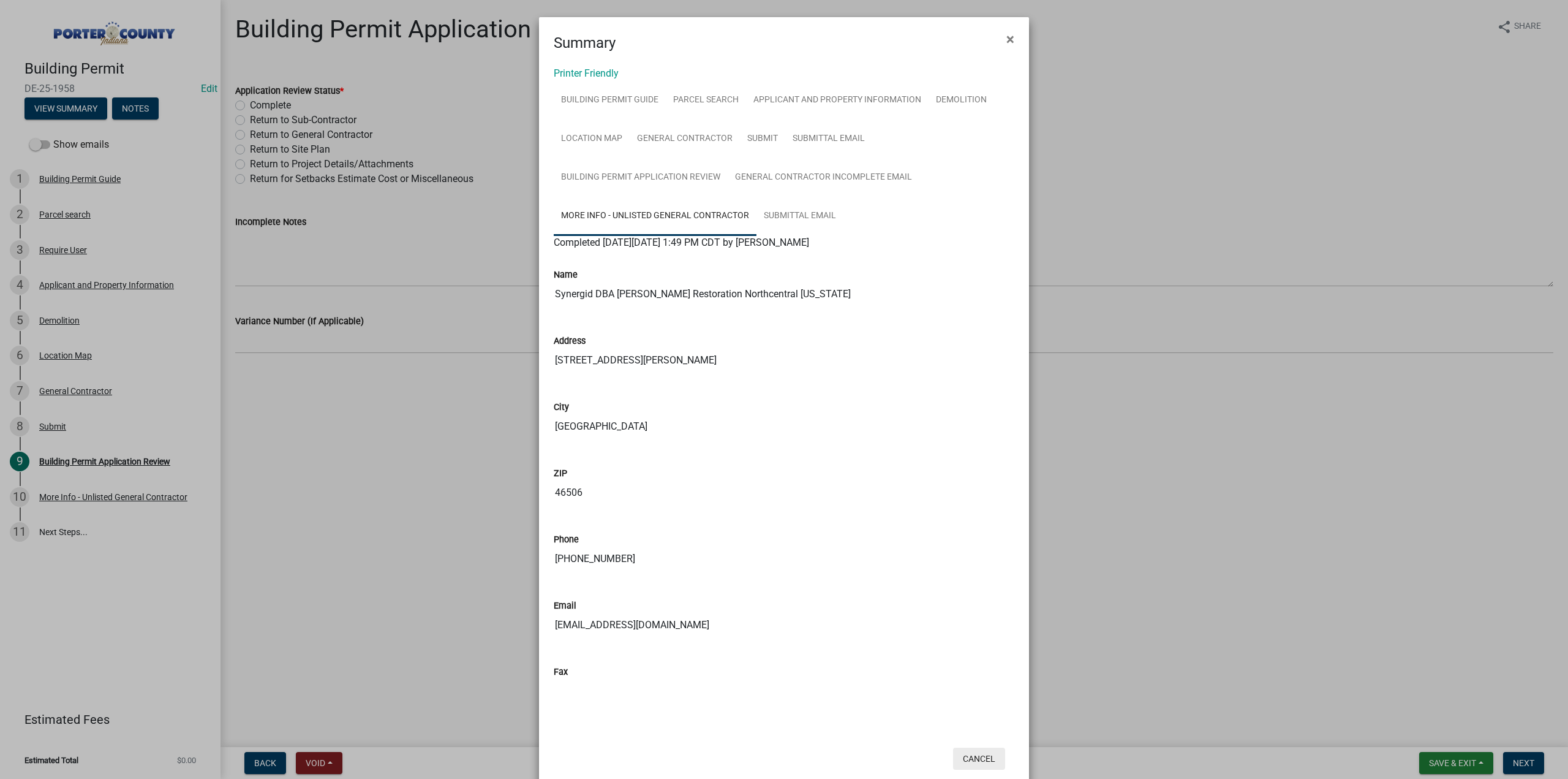
click at [981, 756] on button "Cancel" at bounding box center [979, 759] width 52 height 22
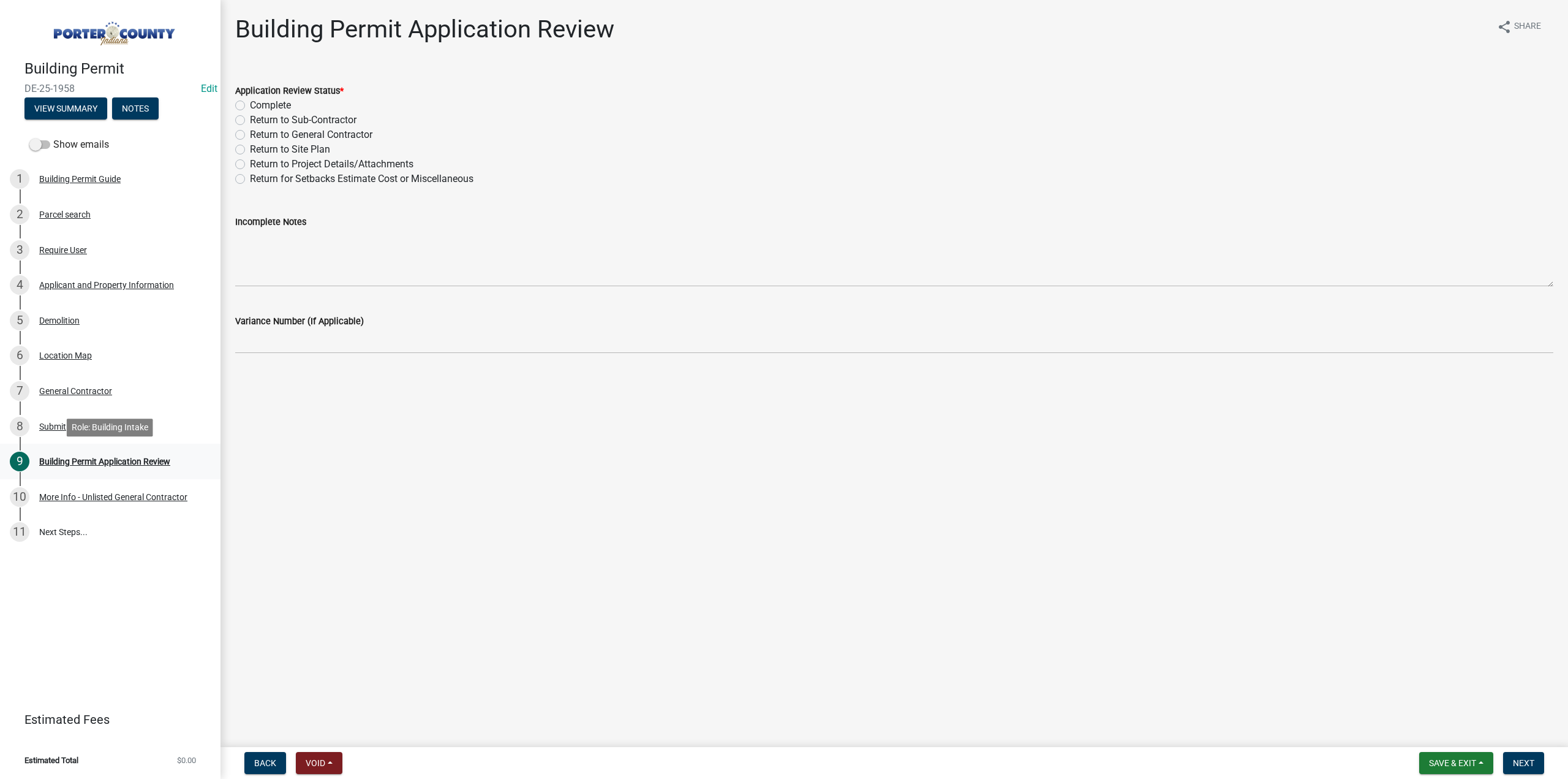
click at [56, 455] on div "9 Building Permit Application Review" at bounding box center [105, 461] width 191 height 19
click at [250, 163] on label "Return to Project Details/Attachments" at bounding box center [331, 164] width 164 height 15
click at [250, 163] on input "Return to Project Details/Attachments" at bounding box center [254, 161] width 8 height 8
radio input "true"
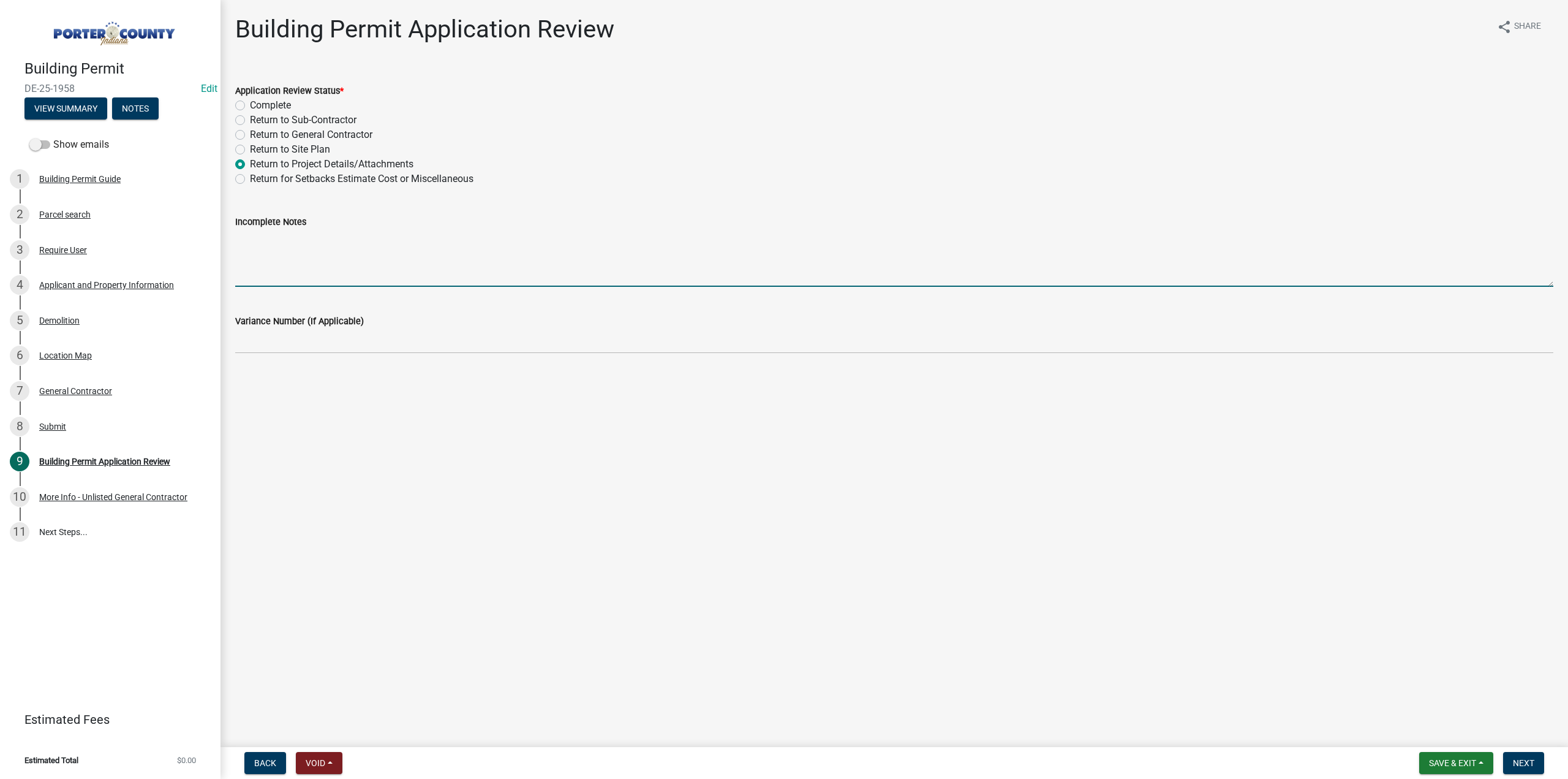
click at [246, 251] on textarea "Incomplete Notes" at bounding box center [894, 258] width 1318 height 57
click at [61, 106] on button "View Summary" at bounding box center [66, 109] width 83 height 22
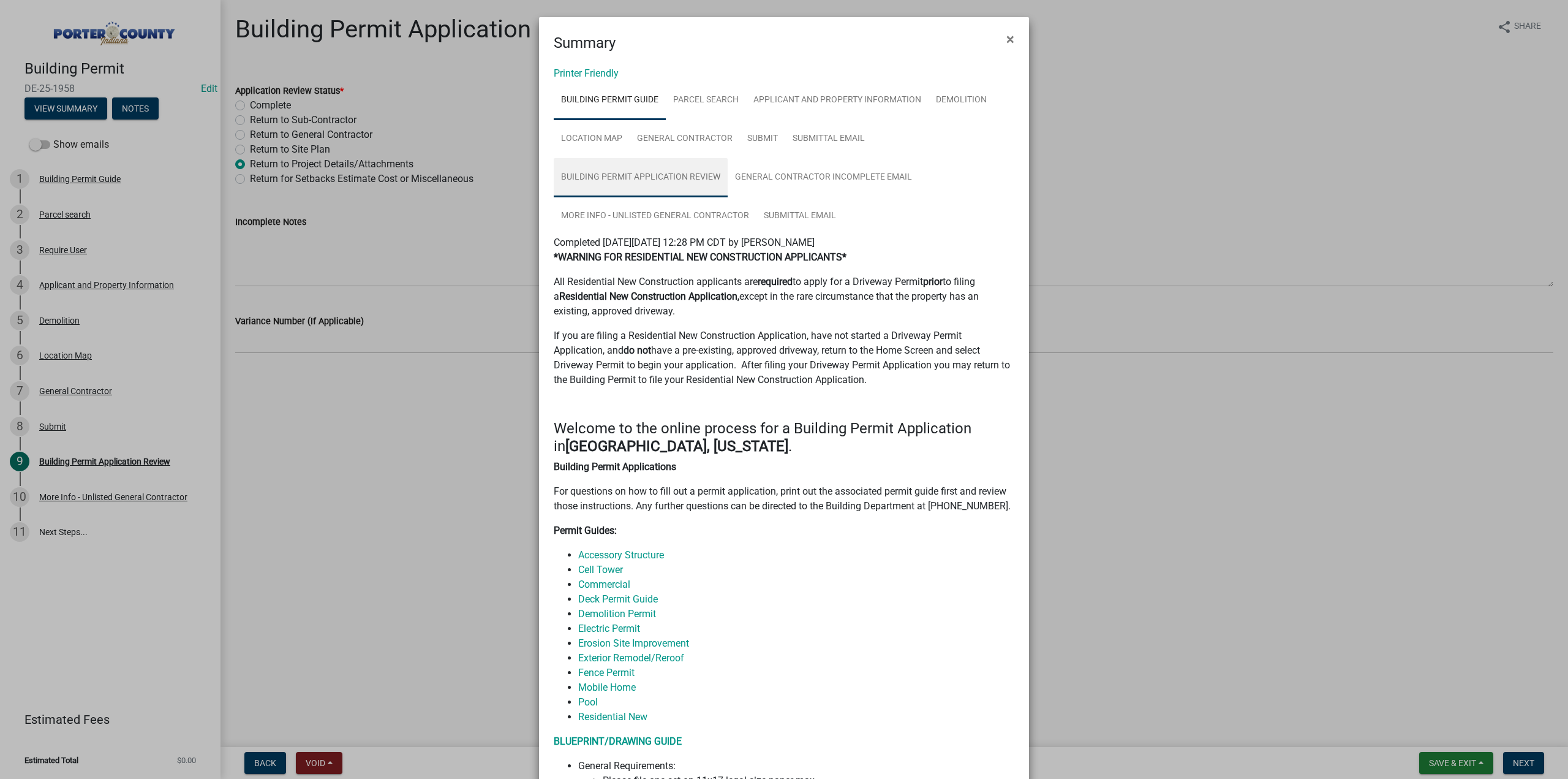
click at [645, 174] on link "Building Permit Application Review" at bounding box center [641, 178] width 174 height 40
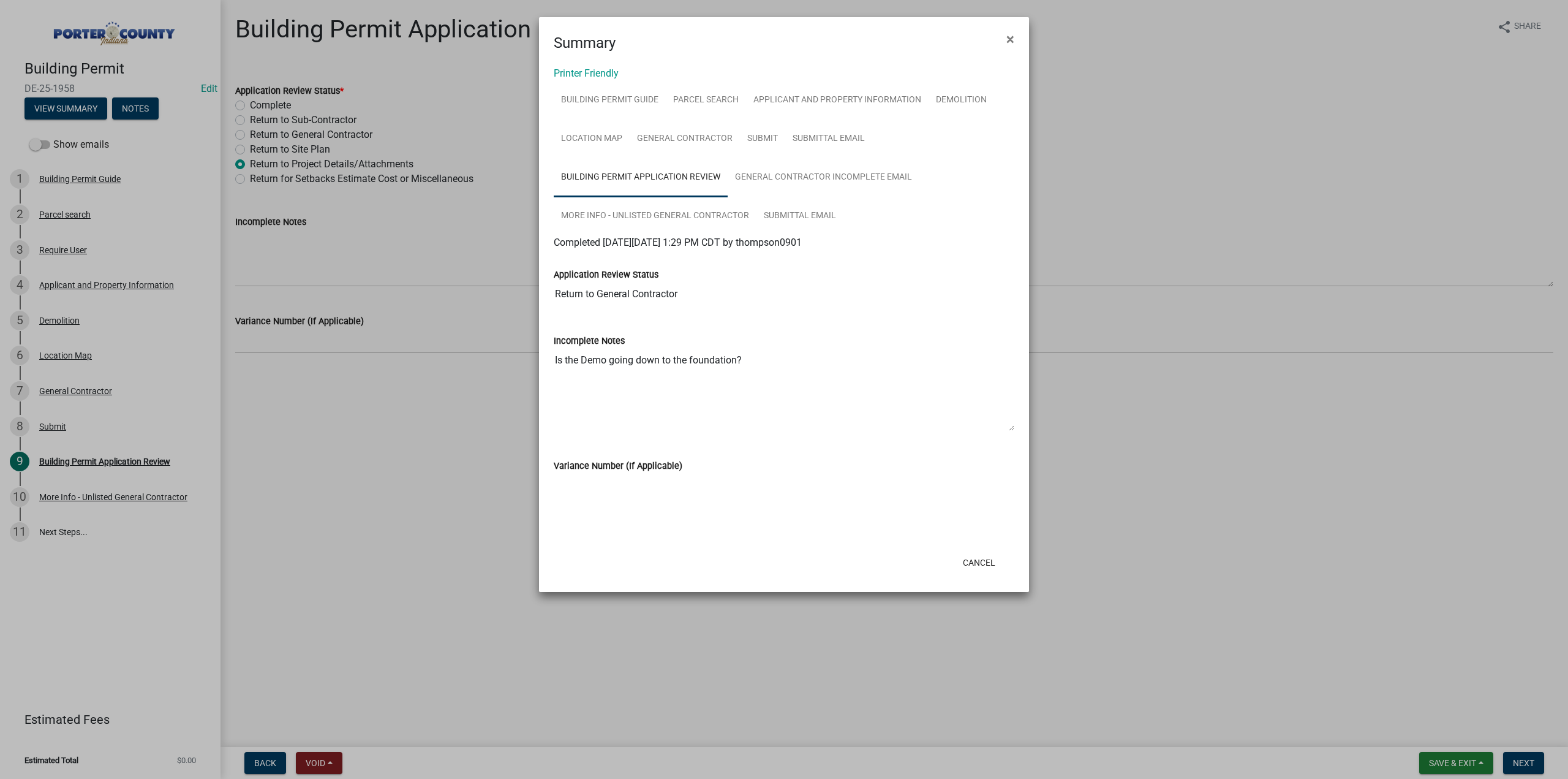
drag, startPoint x: 759, startPoint y: 366, endPoint x: 542, endPoint y: 362, distance: 217.0
click at [542, 362] on div "Printer Friendly Building Permit Guide Parcel search Applicant and Property Inf…" at bounding box center [784, 300] width 490 height 493
click at [975, 561] on button "Cancel" at bounding box center [979, 563] width 52 height 22
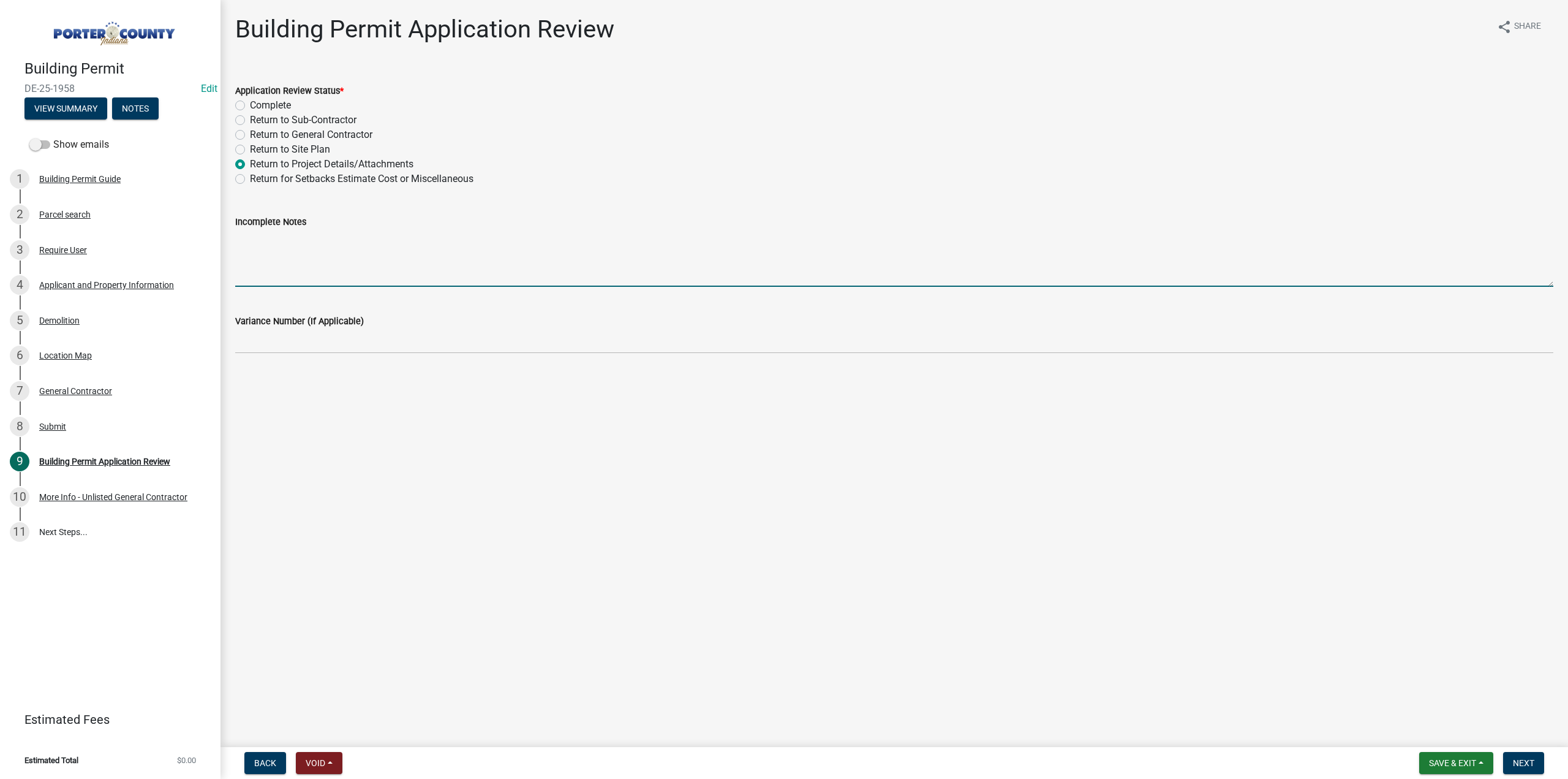
click at [245, 237] on textarea "Incomplete Notes" at bounding box center [894, 258] width 1318 height 57
paste textarea "Is the Demo going down to the foundation?"
type textarea "Is the Demo going down to the foundation?"
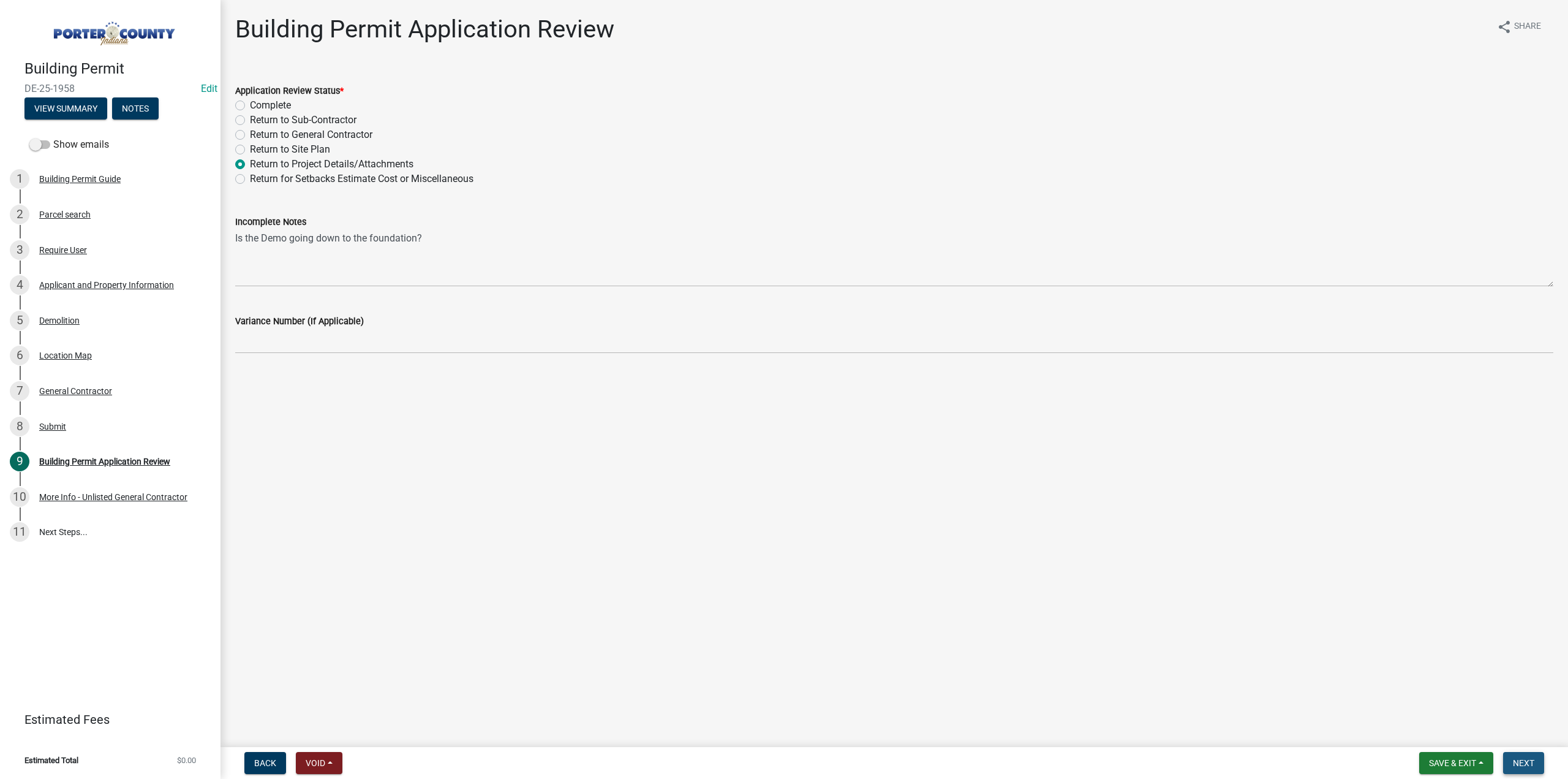
drag, startPoint x: 1526, startPoint y: 766, endPoint x: 363, endPoint y: 436, distance: 1208.9
click at [1524, 764] on span "Next" at bounding box center [1524, 763] width 22 height 10
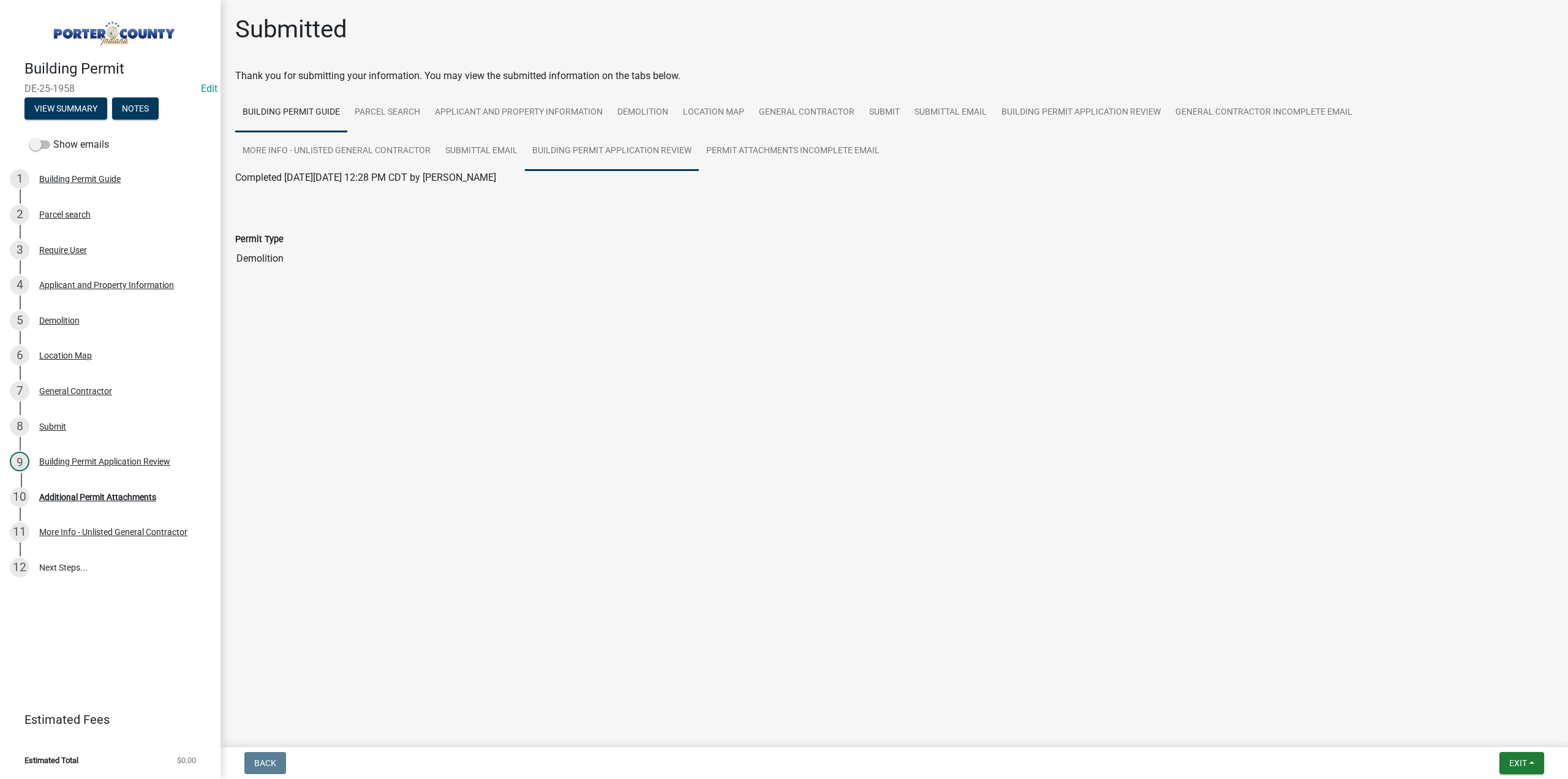
click at [599, 151] on link "Building Permit Application Review" at bounding box center [612, 151] width 174 height 40
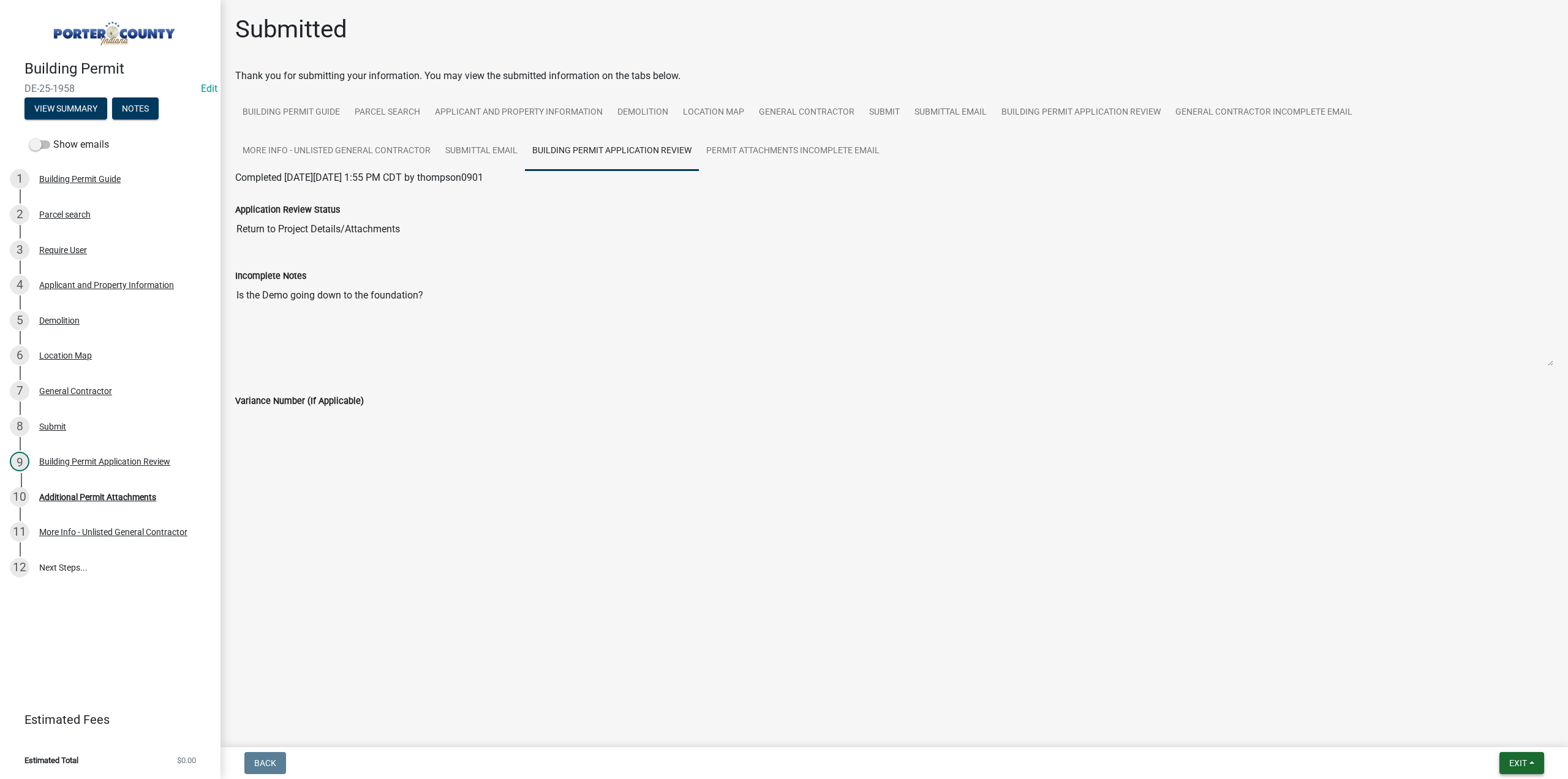
click at [1514, 768] on button "Exit" at bounding box center [1522, 763] width 45 height 22
click at [1266, 111] on link "General Contractor Incomplete Email" at bounding box center [1263, 113] width 192 height 40
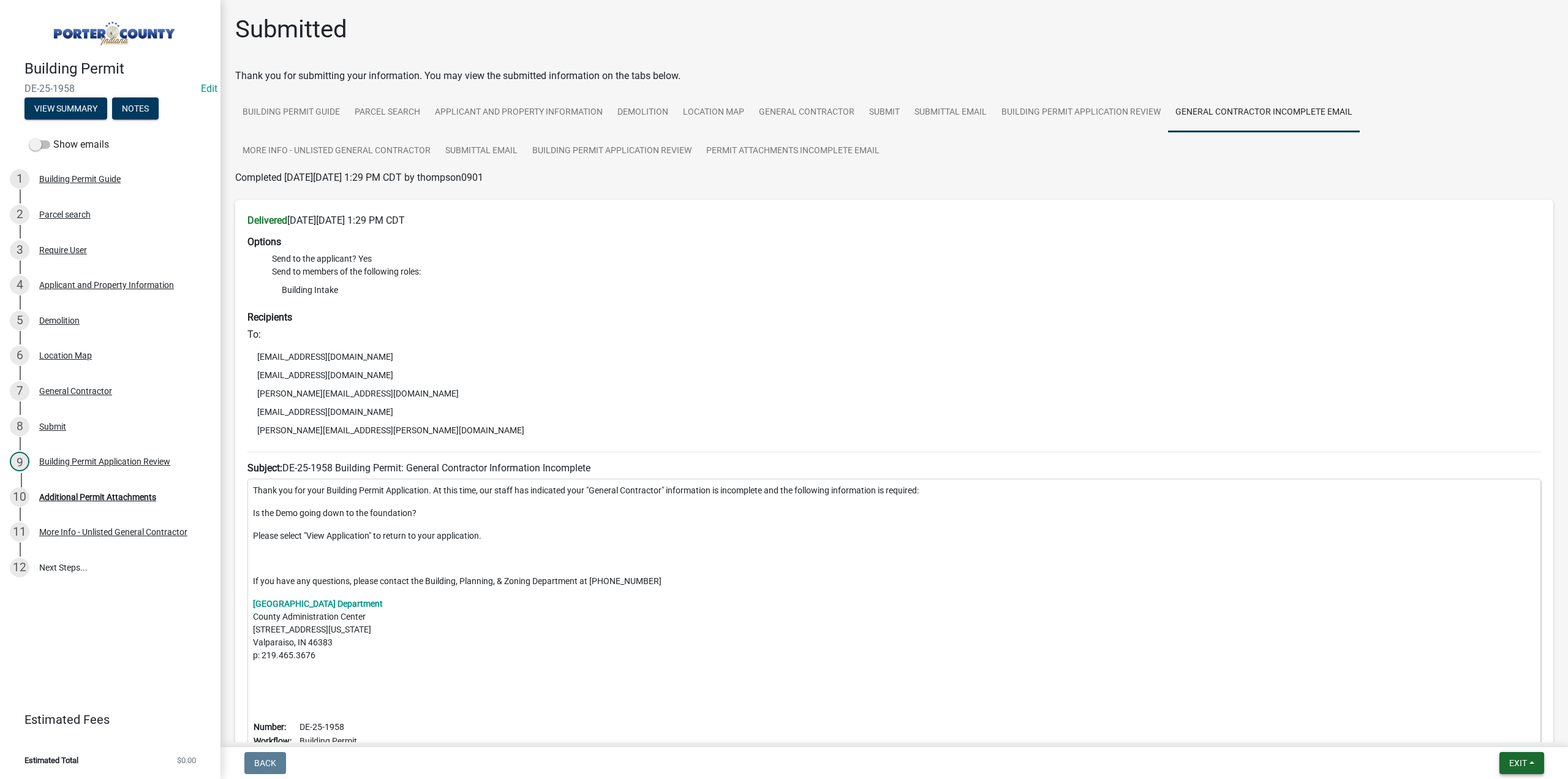
click at [1509, 767] on span "Exit" at bounding box center [1518, 763] width 18 height 10
click at [1494, 725] on button "Save & Exit" at bounding box center [1496, 731] width 98 height 29
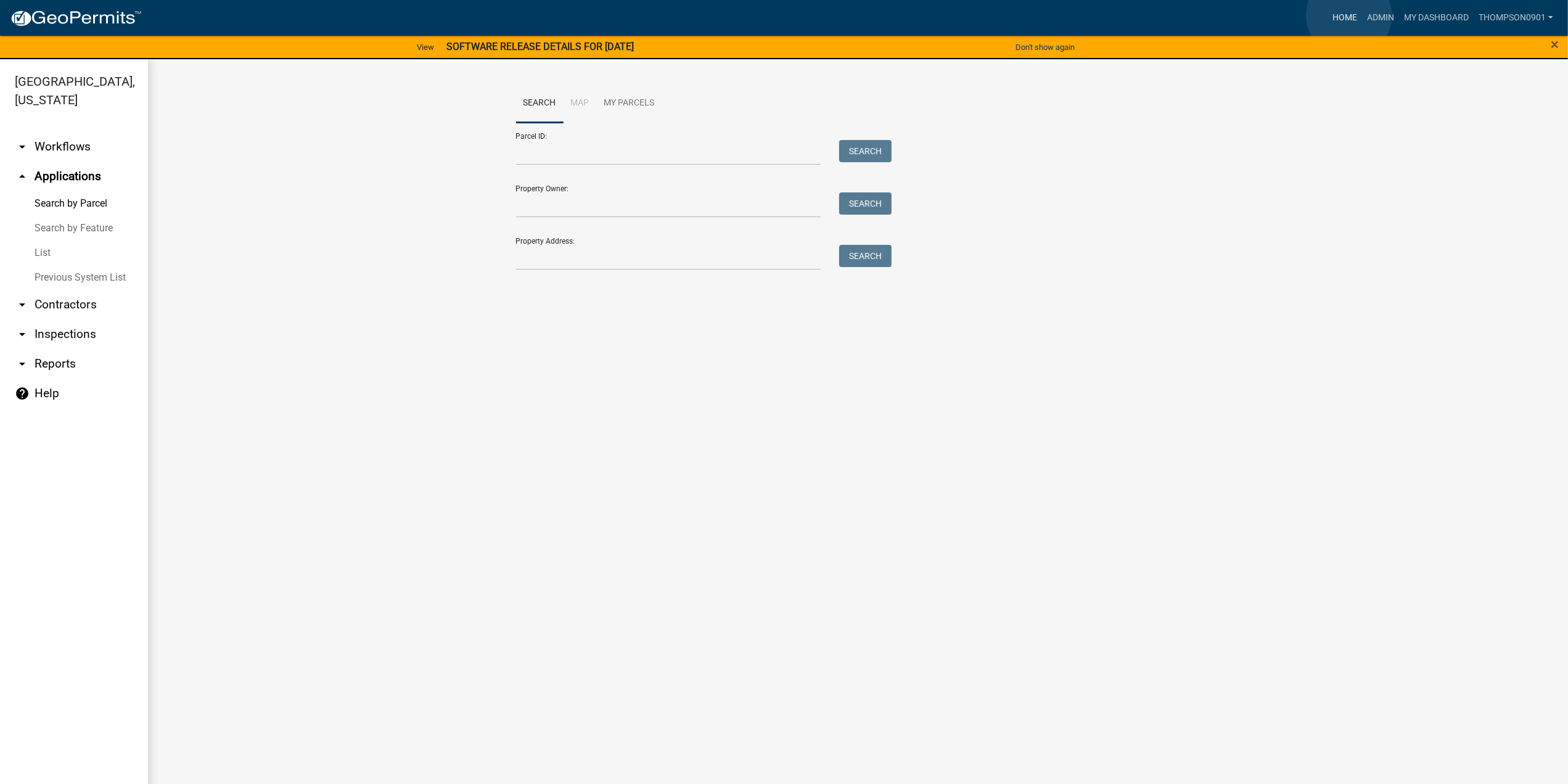
click at [1349, 16] on link "Home" at bounding box center [1345, 18] width 34 height 23
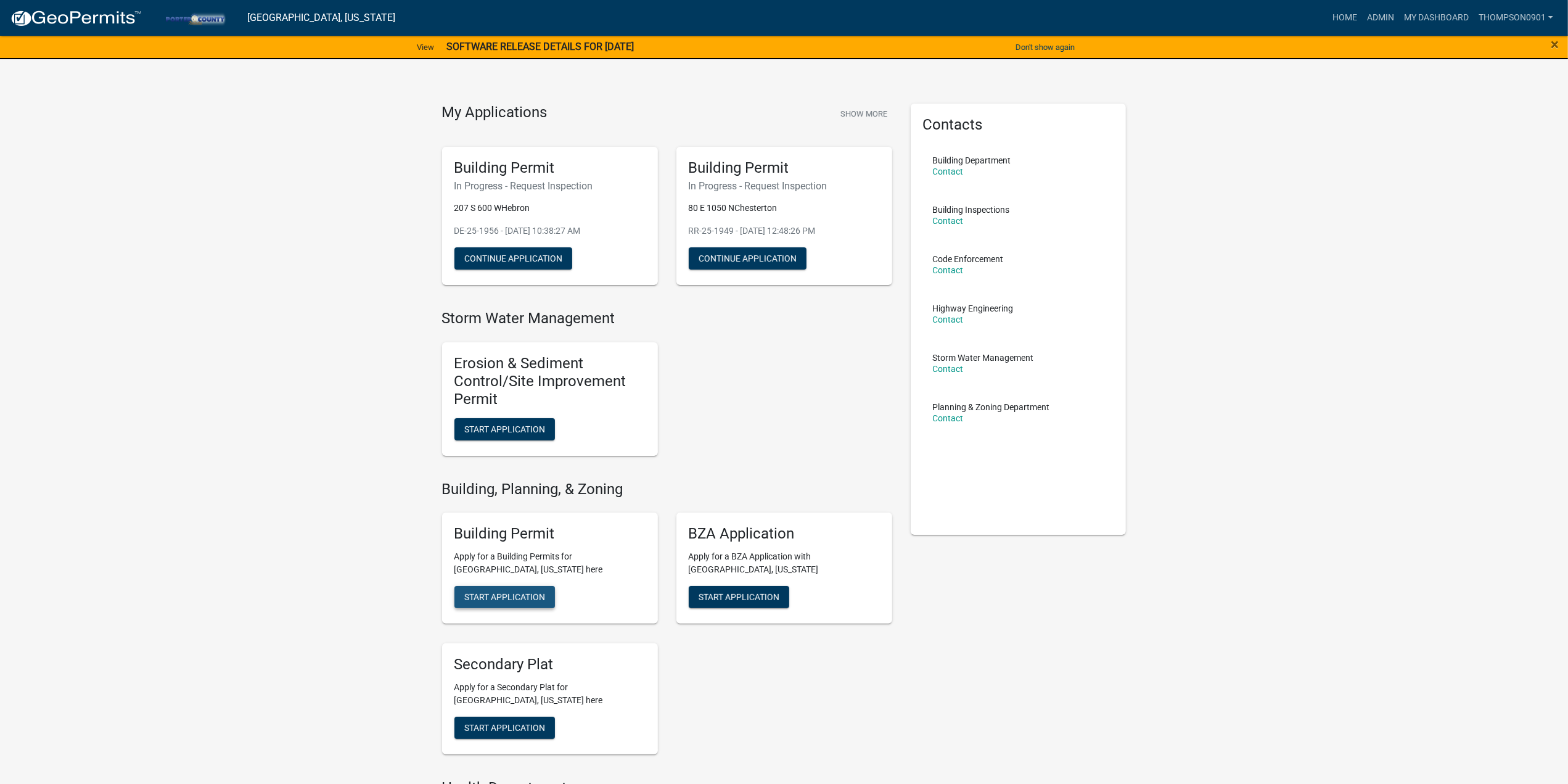
click at [492, 597] on span "Start Application" at bounding box center [504, 597] width 80 height 10
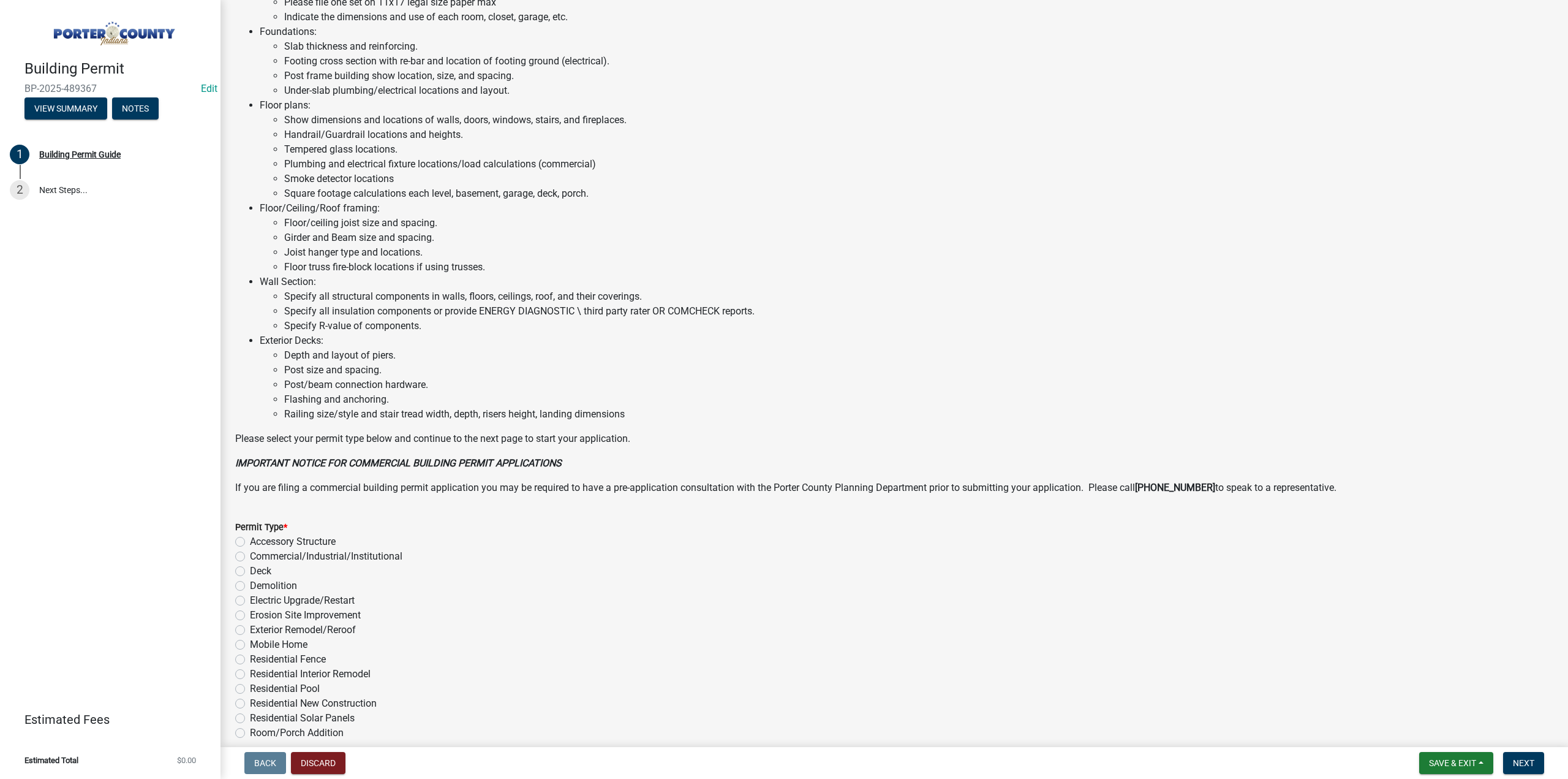
scroll to position [577, 0]
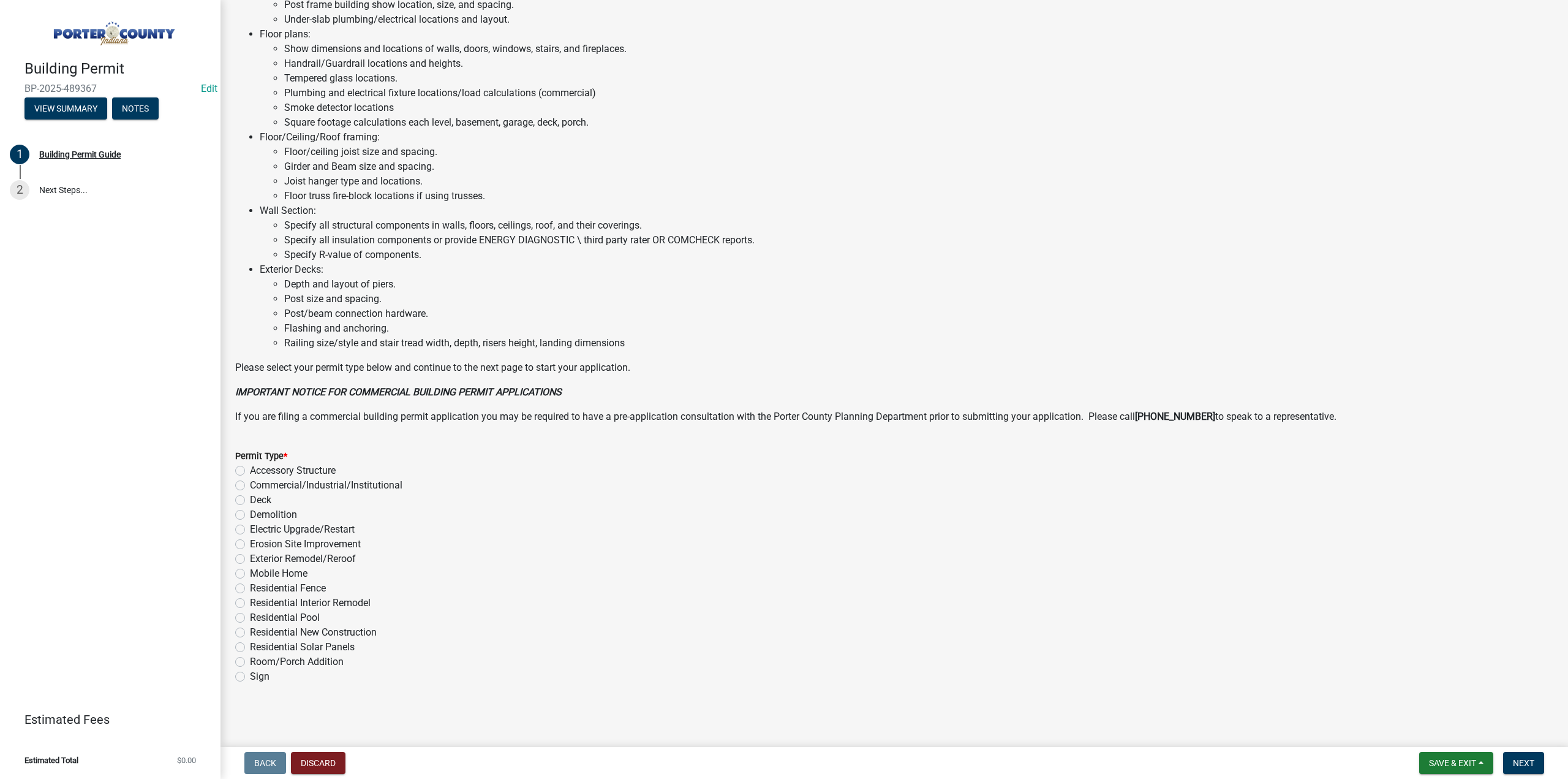
click at [250, 529] on label "Electric Upgrade/Restart" at bounding box center [302, 529] width 105 height 15
click at [250, 529] on input "Electric Upgrade/Restart" at bounding box center [254, 526] width 8 height 8
radio input "true"
click at [1525, 764] on span "Next" at bounding box center [1524, 763] width 22 height 10
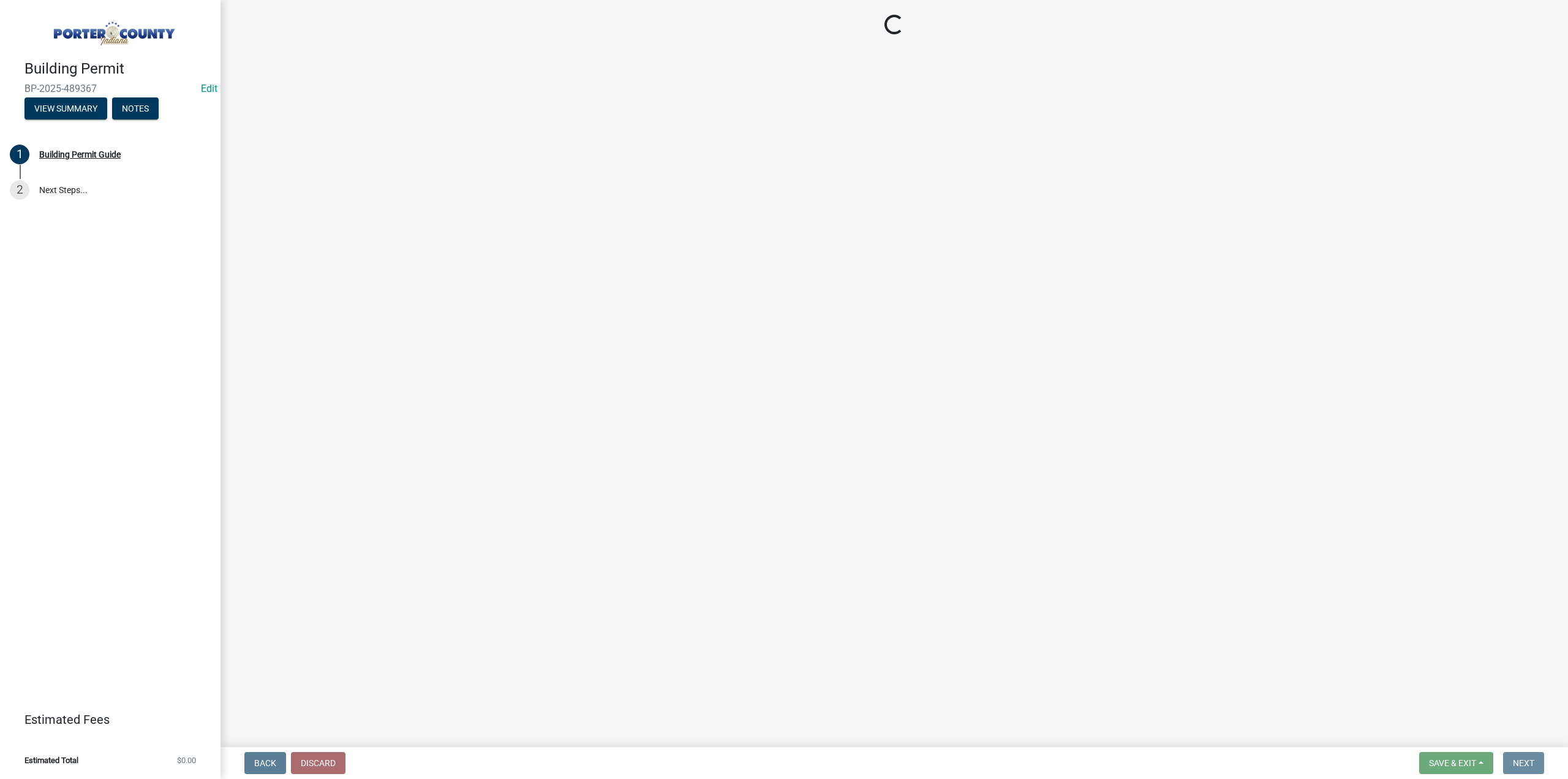
scroll to position [0, 0]
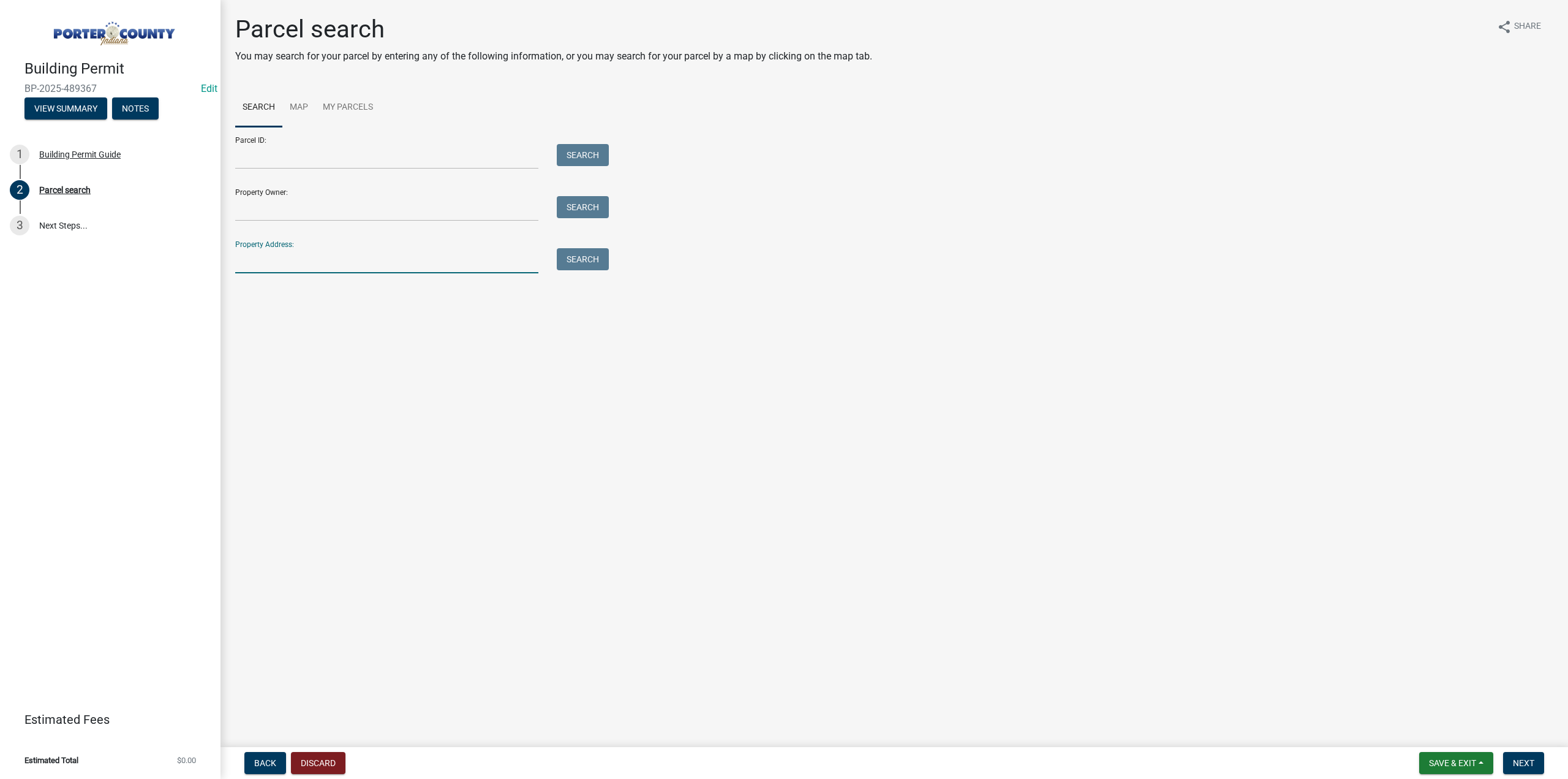
click at [326, 251] on input "Property Address:" at bounding box center [386, 261] width 303 height 25
type input "171 s 675 w"
click at [572, 261] on button "Search" at bounding box center [582, 259] width 52 height 22
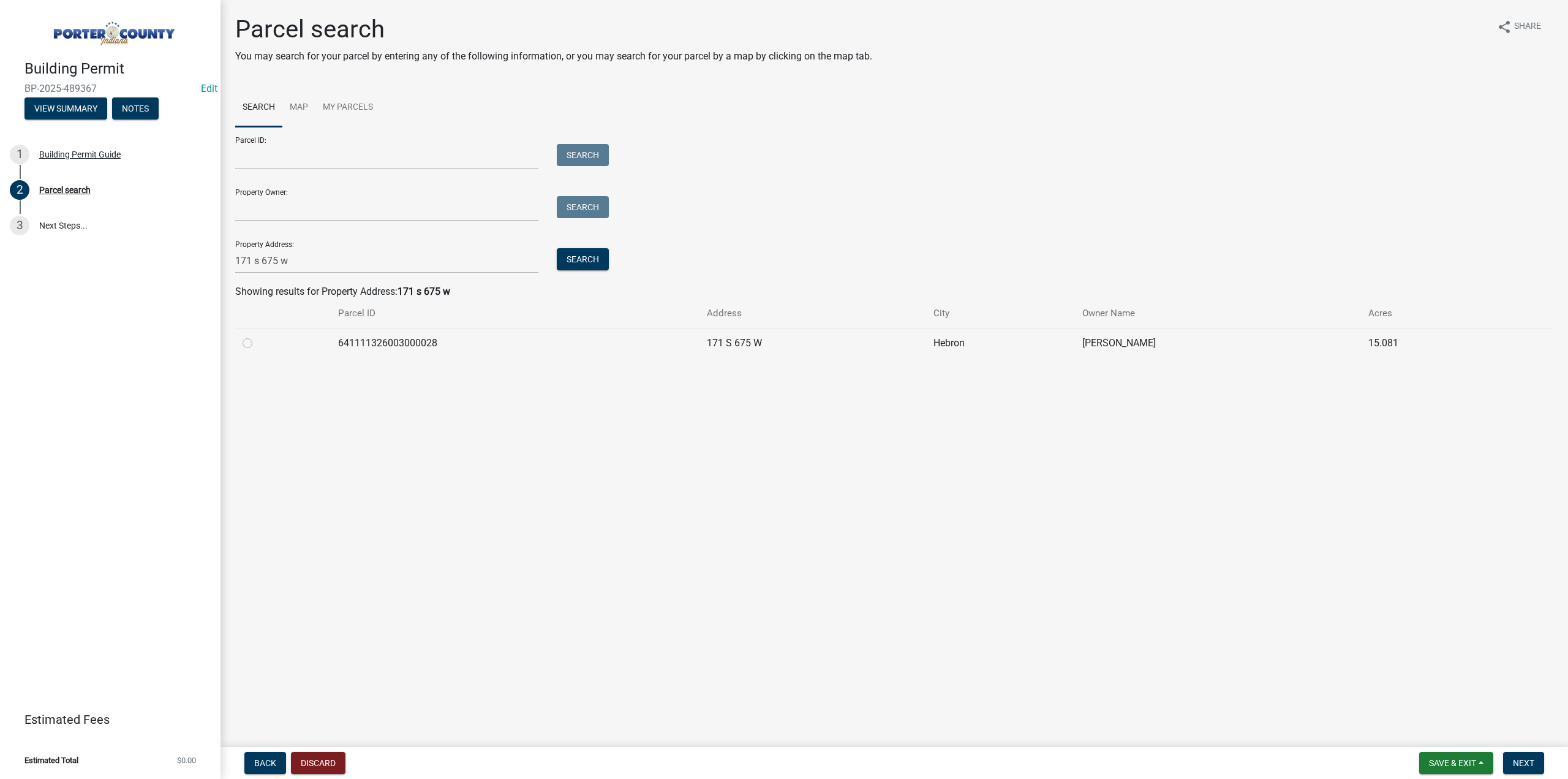
click at [257, 336] on label at bounding box center [257, 336] width 0 height 0
click at [257, 343] on input "radio" at bounding box center [261, 340] width 8 height 8
radio input "true"
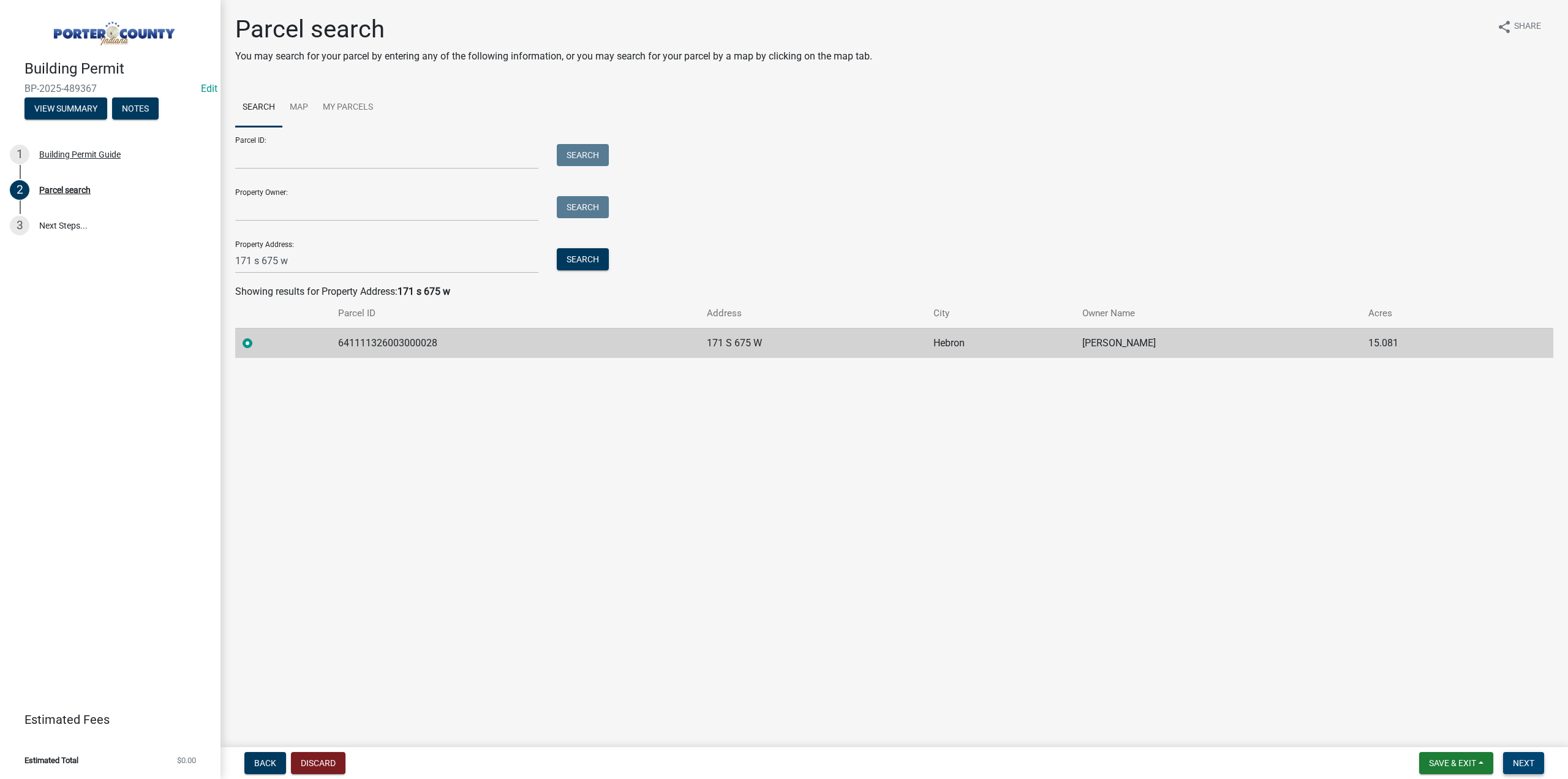
click at [1515, 760] on span "Next" at bounding box center [1524, 763] width 22 height 10
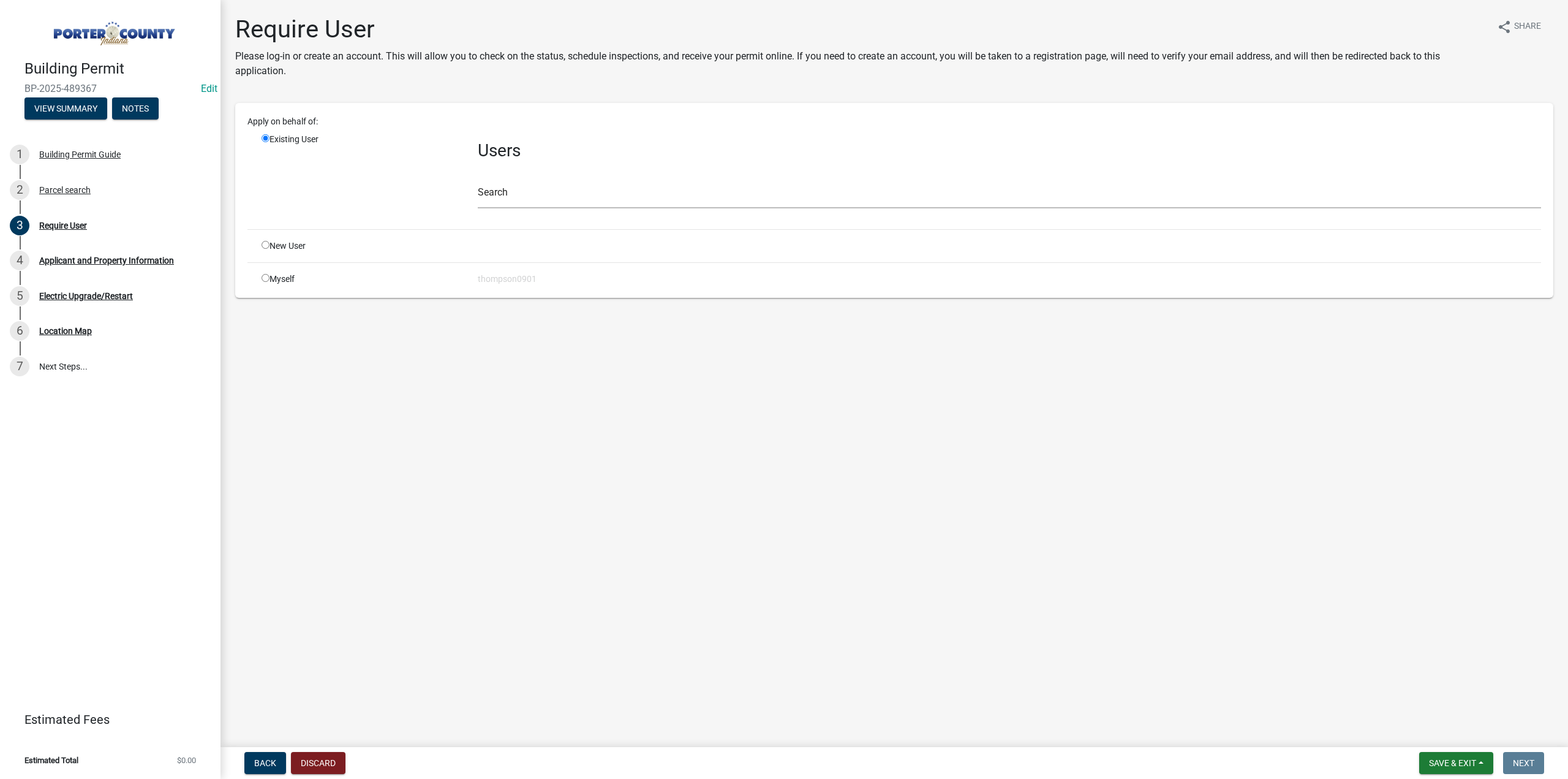
click at [267, 278] on input "radio" at bounding box center [265, 278] width 8 height 8
radio input "true"
radio input "false"
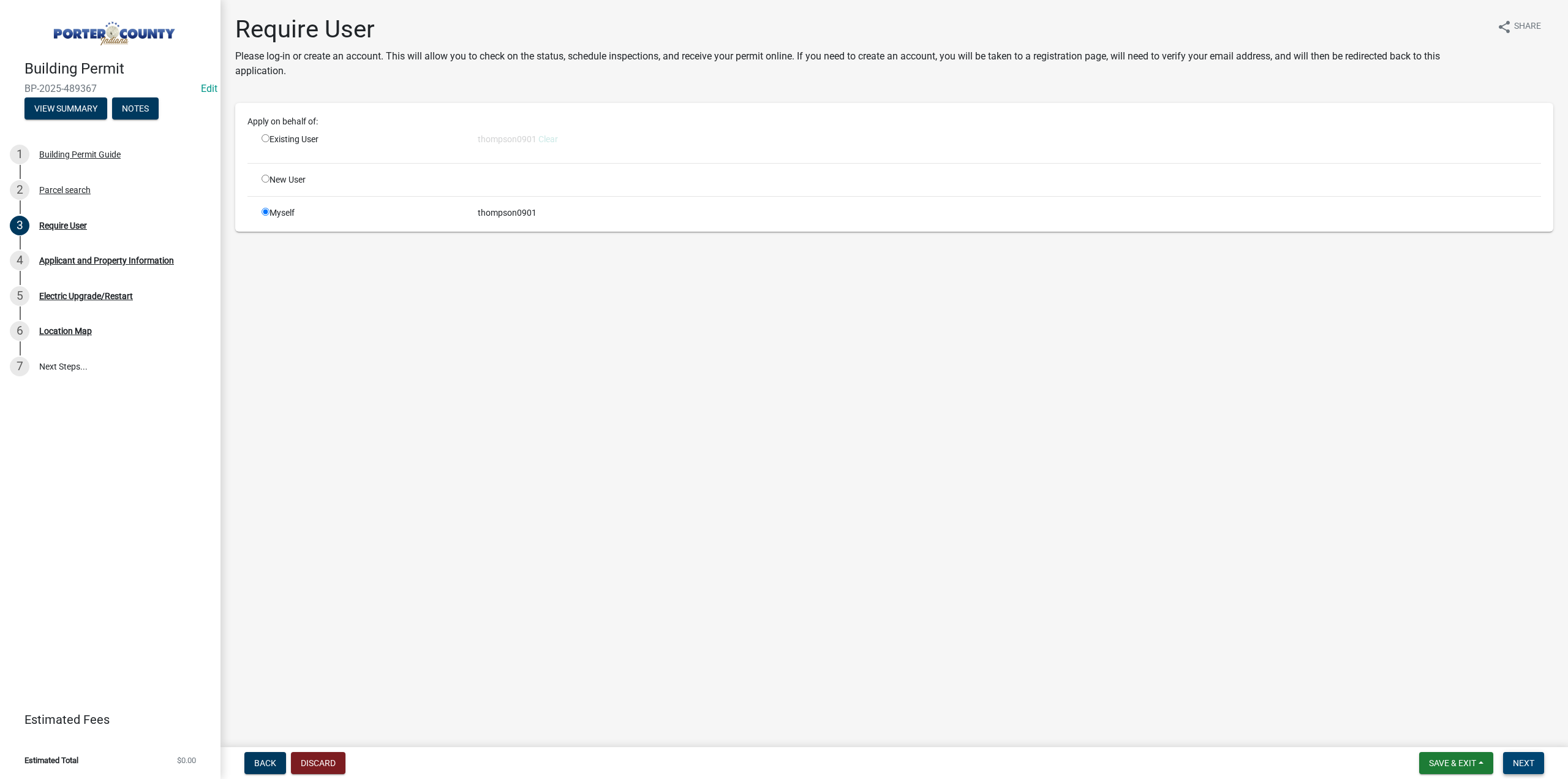
click at [1520, 766] on span "Next" at bounding box center [1524, 763] width 22 height 10
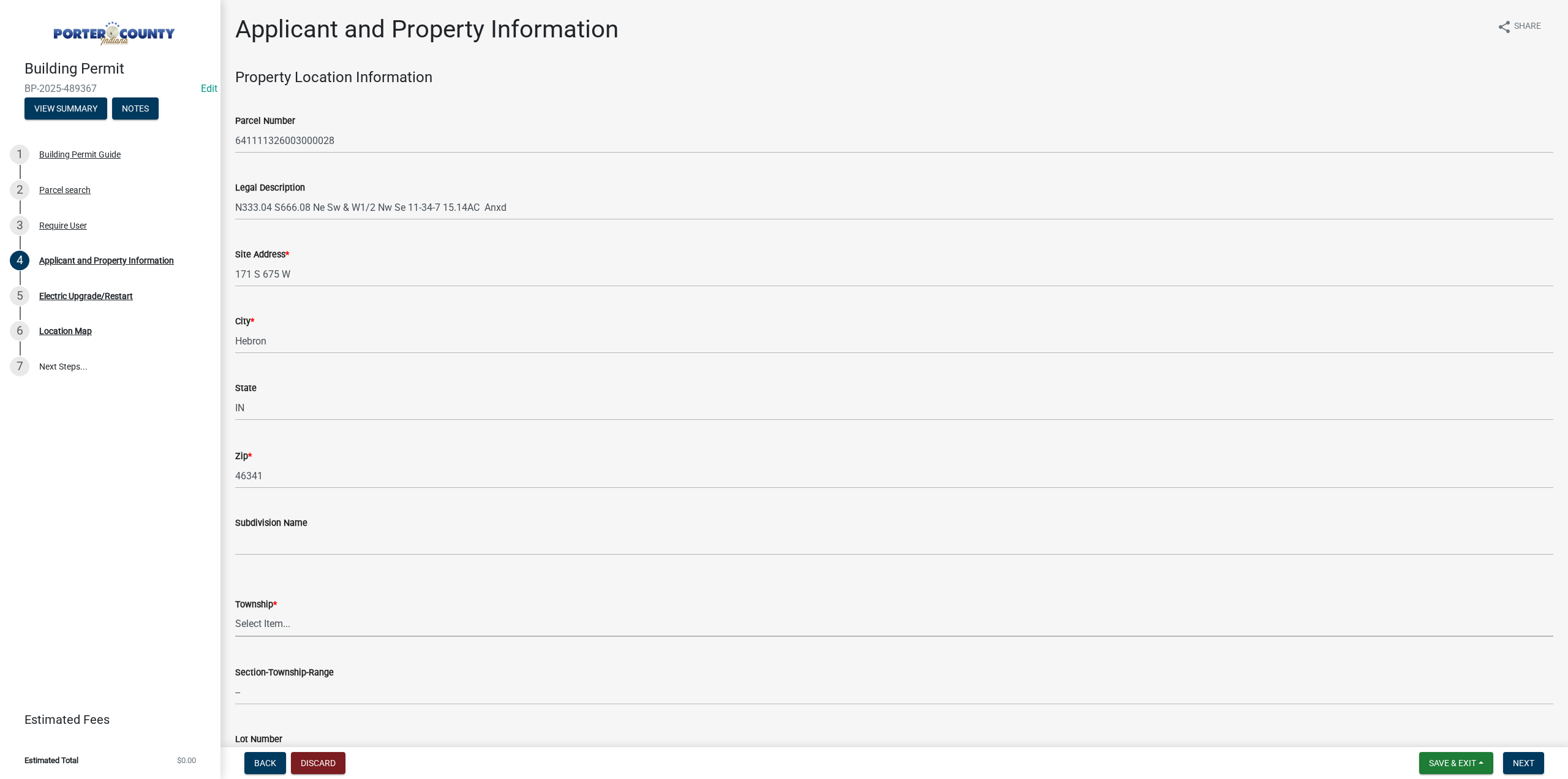
click at [251, 625] on select "Select Item... Boone Center Jackson Liberty Morgan Pine Pleasant Portage Porter…" at bounding box center [894, 624] width 1318 height 25
click at [235, 611] on select "Select Item... Boone Center Jackson Liberty Morgan Pine Pleasant Portage Porter…" at bounding box center [894, 624] width 1318 height 25
select select "eebc071e-620a-4db8-83e9-cb6b194c67e9"
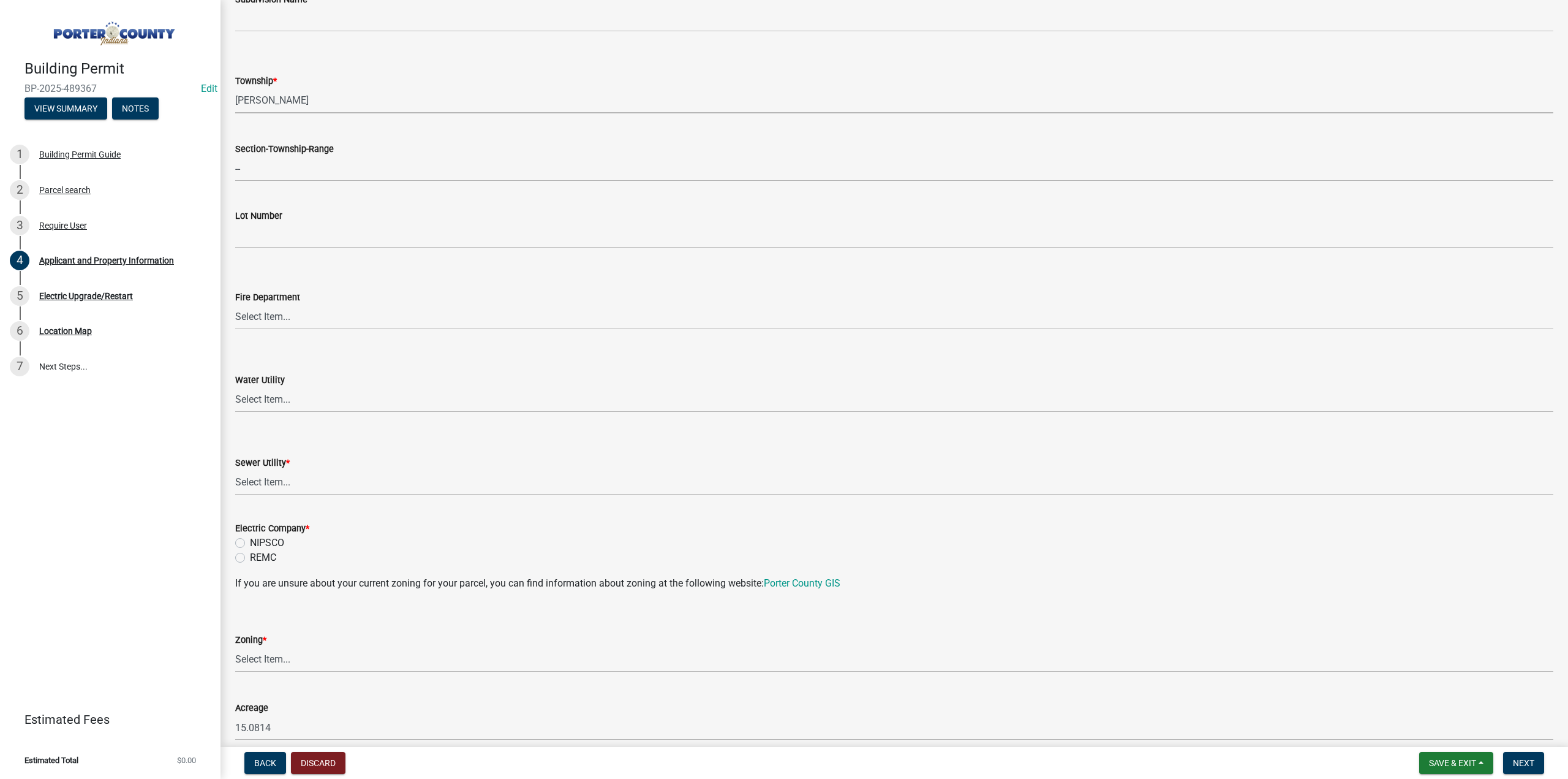
scroll to position [552, 0]
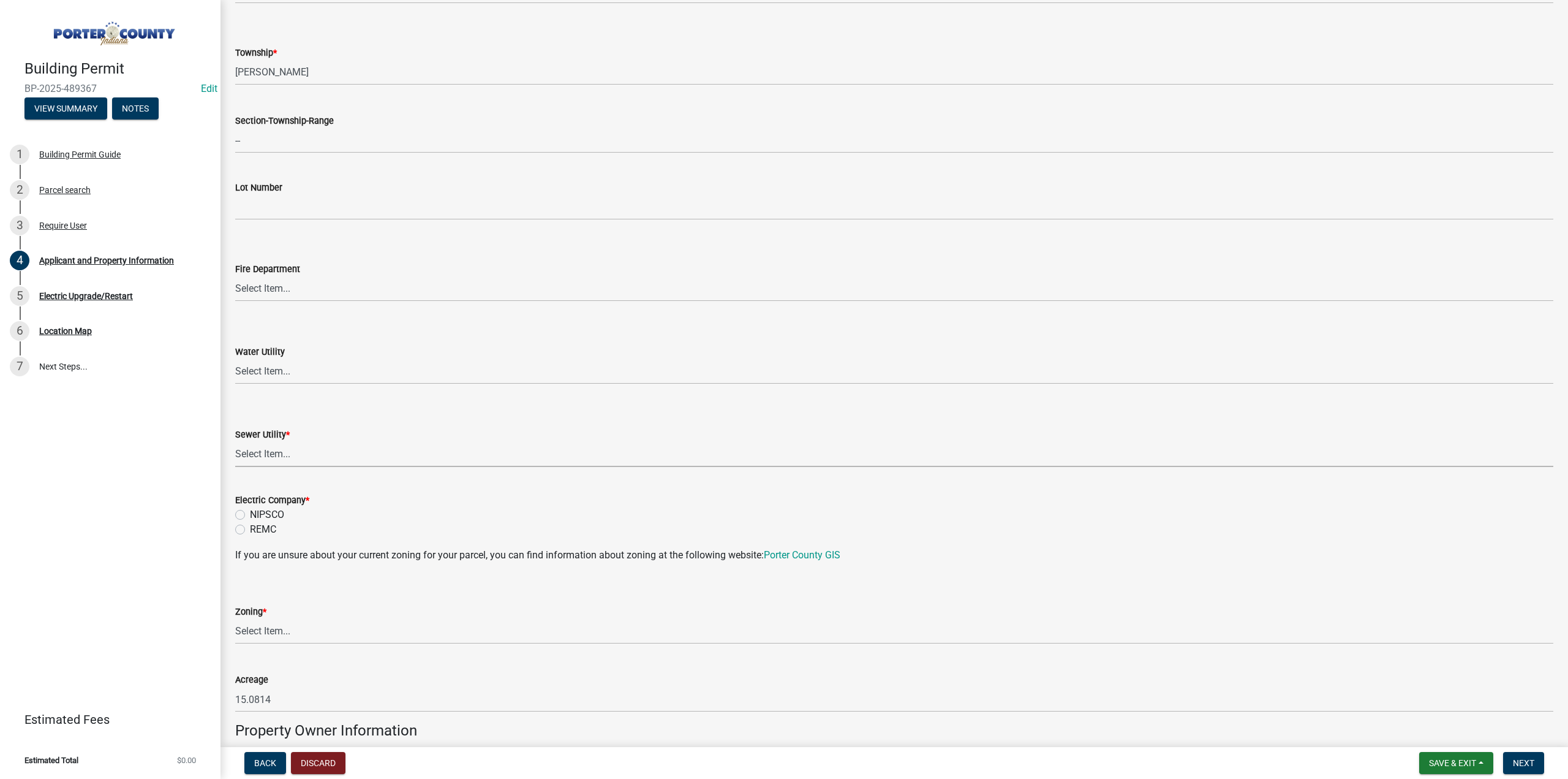
click at [250, 453] on select "Select Item... Aqua Indiana Inc Damon Run Falling Waters Lake Eliza - LEACD Nat…" at bounding box center [894, 454] width 1318 height 25
click at [235, 441] on select "Select Item... Aqua Indiana Inc Damon Run Falling Waters Lake Eliza - LEACD Nat…" at bounding box center [894, 454] width 1318 height 25
select select "ea6751d4-6bf7-4a16-89ee-f7801ab82aa1"
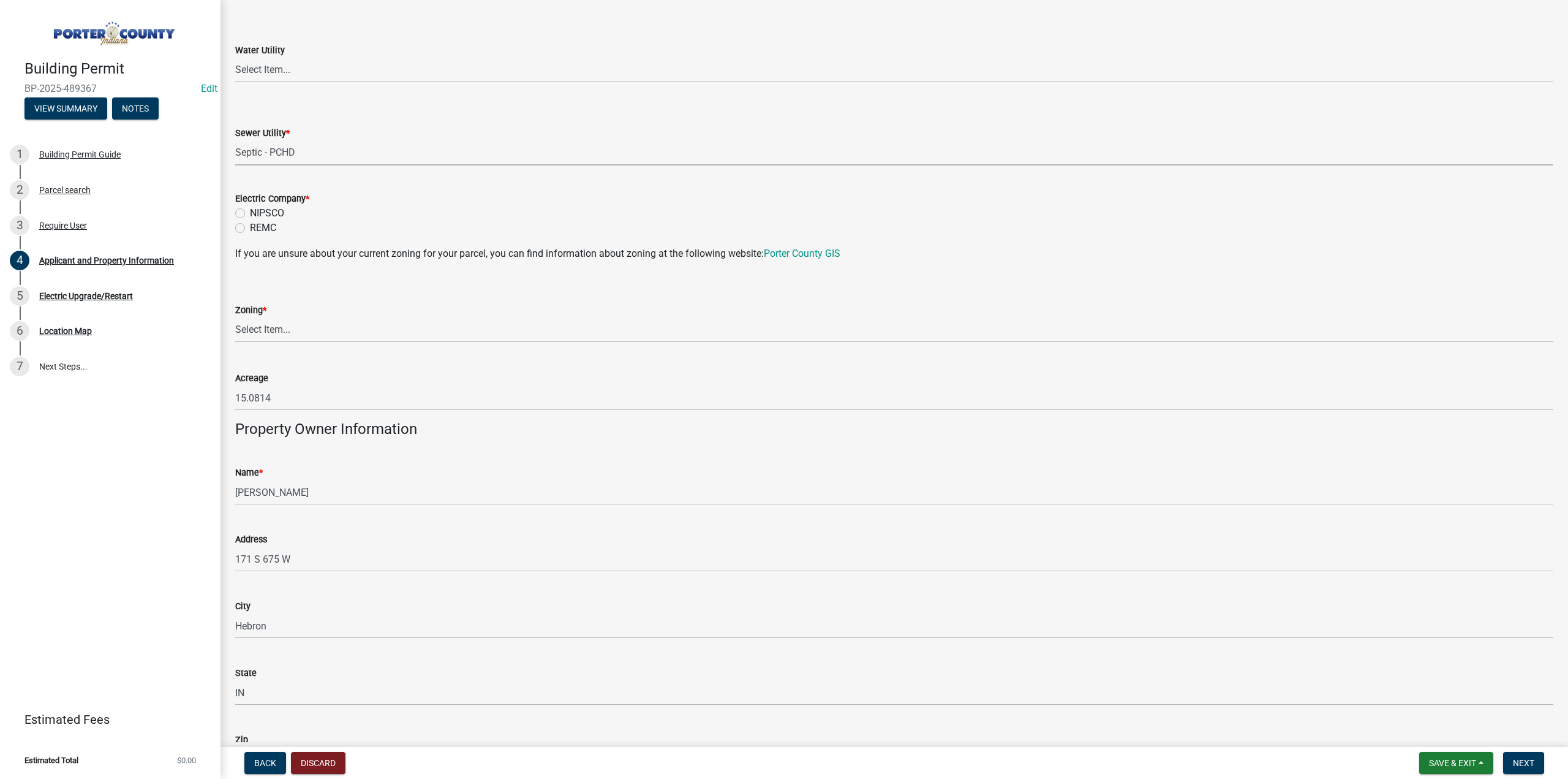
scroll to position [858, 0]
click at [257, 323] on select "Select Item... A1 A2 CH CM CN I1 I2 I3 IN MP OT P1 P2 PUD R1 R2 R3 R4 RL RR" at bounding box center [894, 325] width 1318 height 25
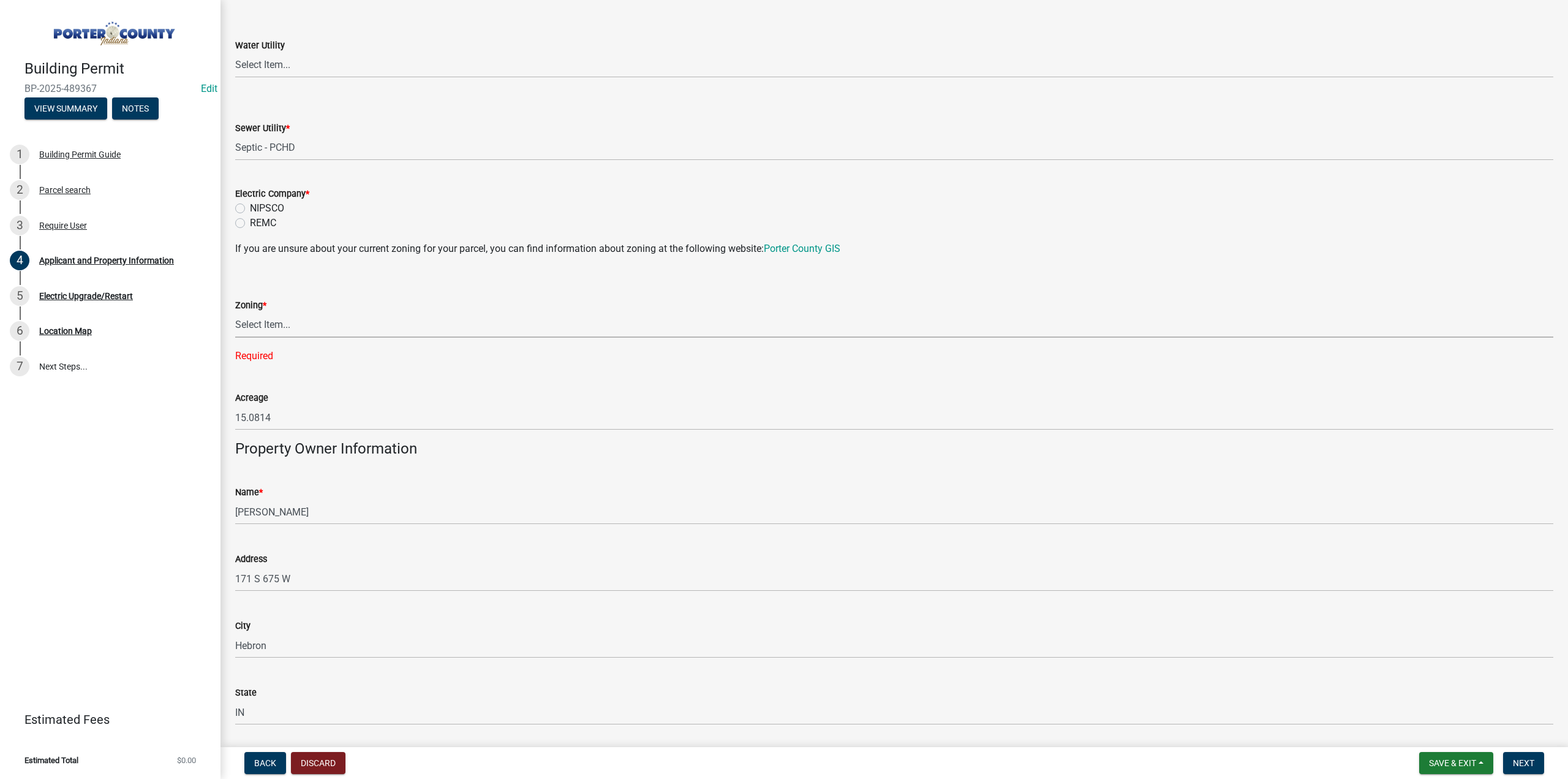
click at [260, 326] on select "Select Item... A1 A2 CH CM CN I1 I2 I3 IN MP OT P1 P2 PUD R1 R2 R3 R4 RL RR" at bounding box center [894, 325] width 1318 height 25
click at [235, 313] on select "Select Item... A1 A2 CH CM CN I1 I2 I3 IN MP OT P1 P2 PUD R1 R2 R3 R4 RL RR" at bounding box center [894, 325] width 1318 height 25
select select "92efe679-05f4-414a-9426-51627fba5de6"
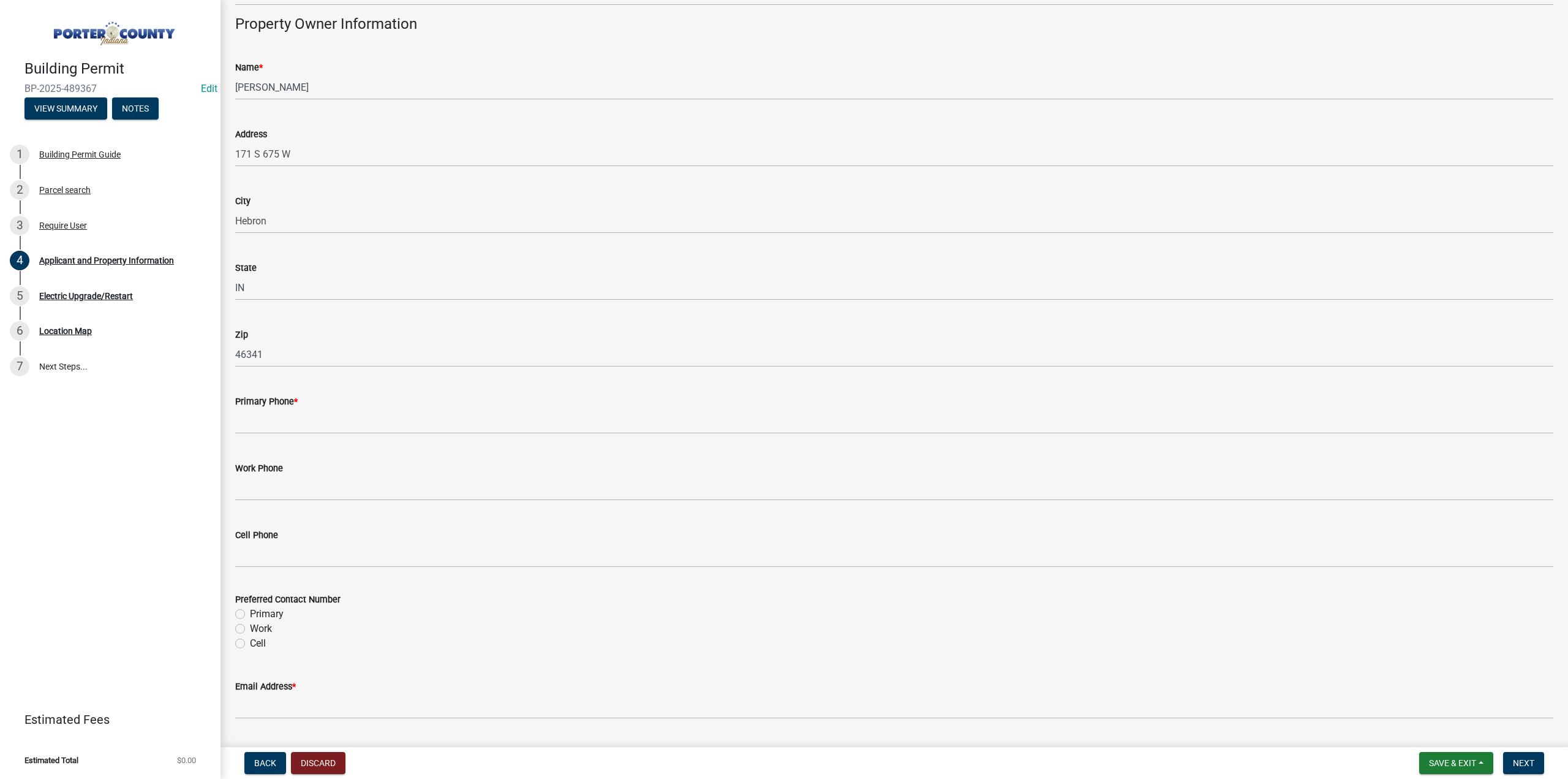
scroll to position [1287, 0]
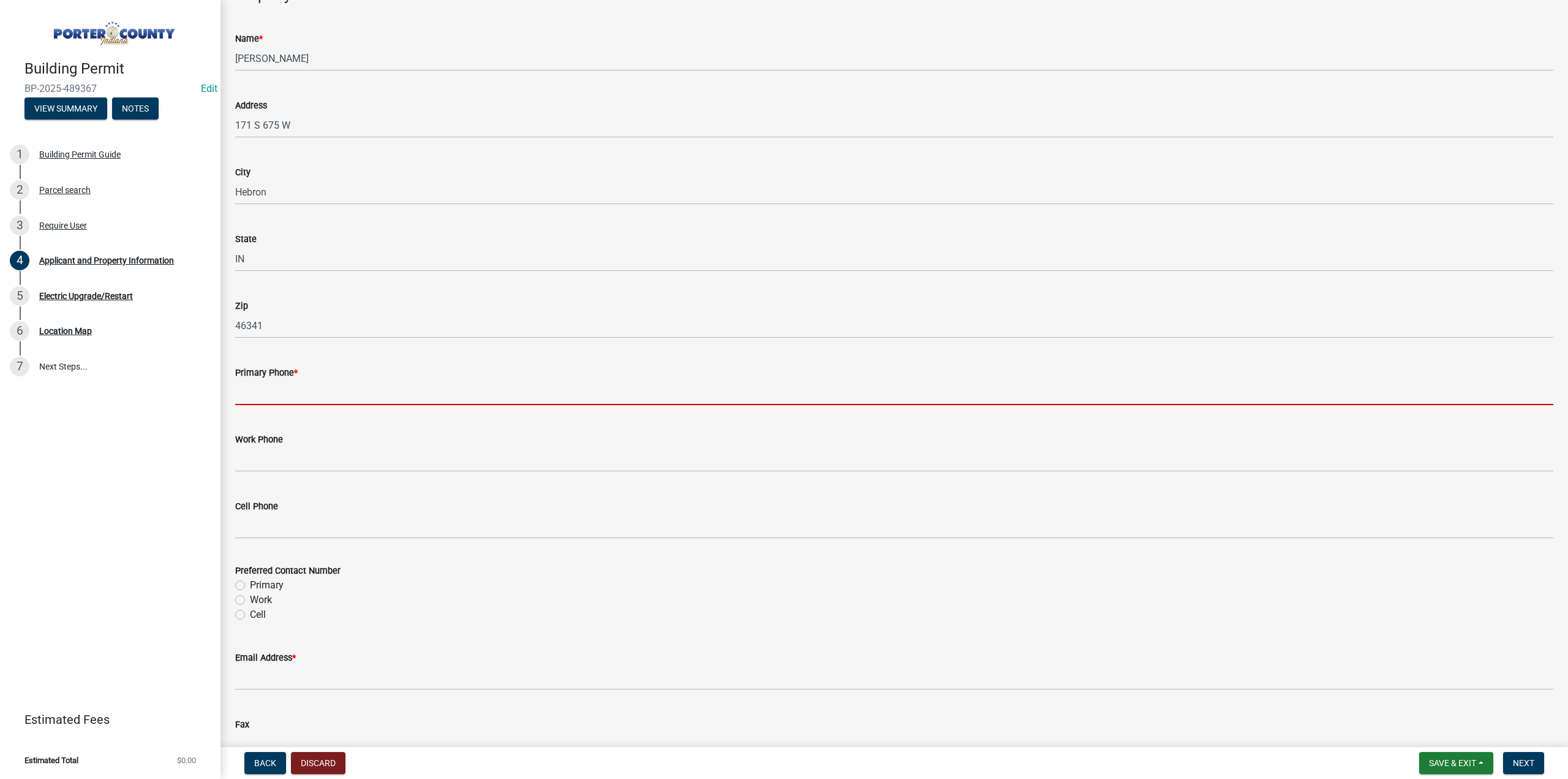
click at [294, 389] on input "Primary Phone *" at bounding box center [894, 393] width 1318 height 25
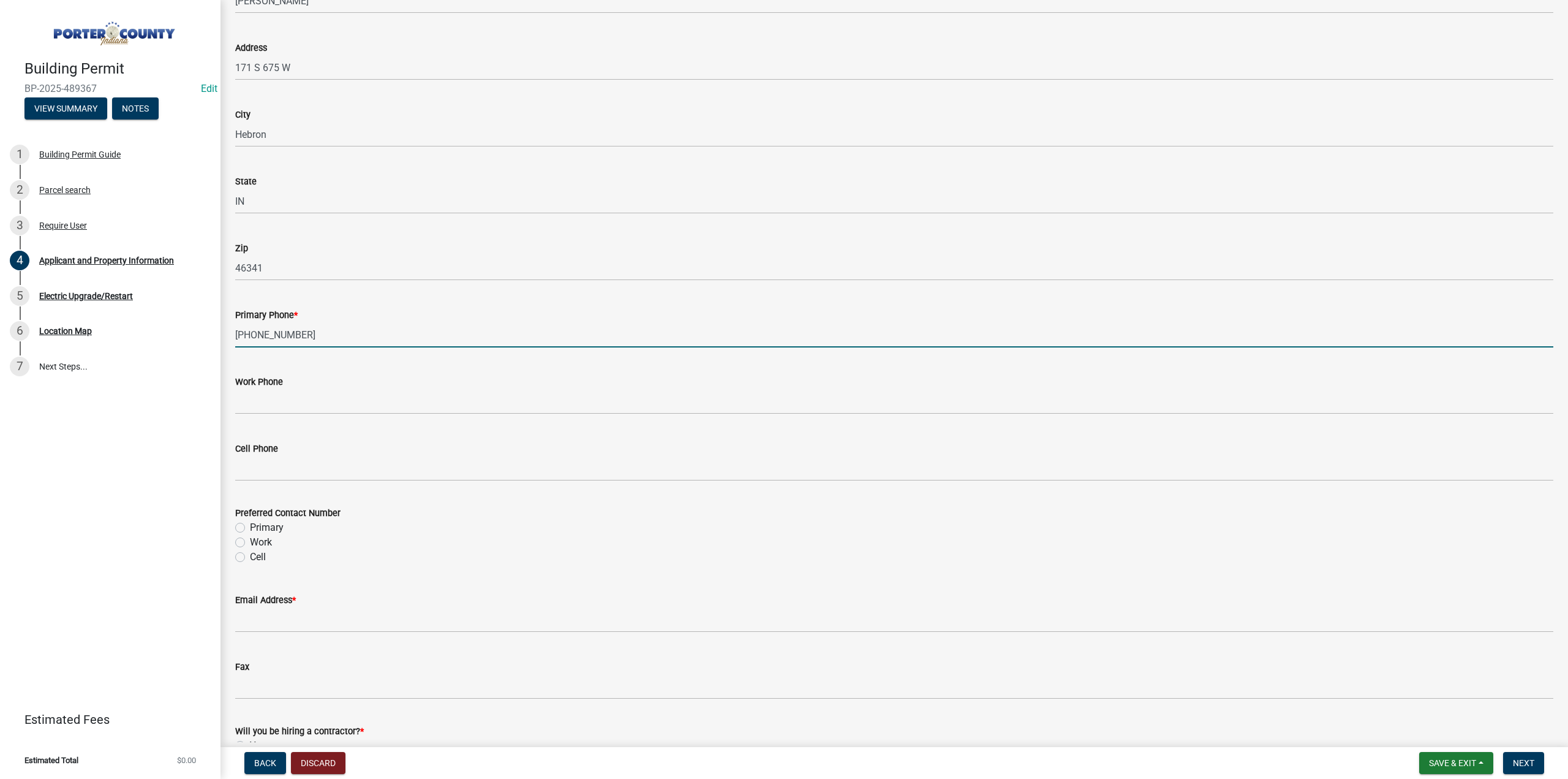
scroll to position [1410, 0]
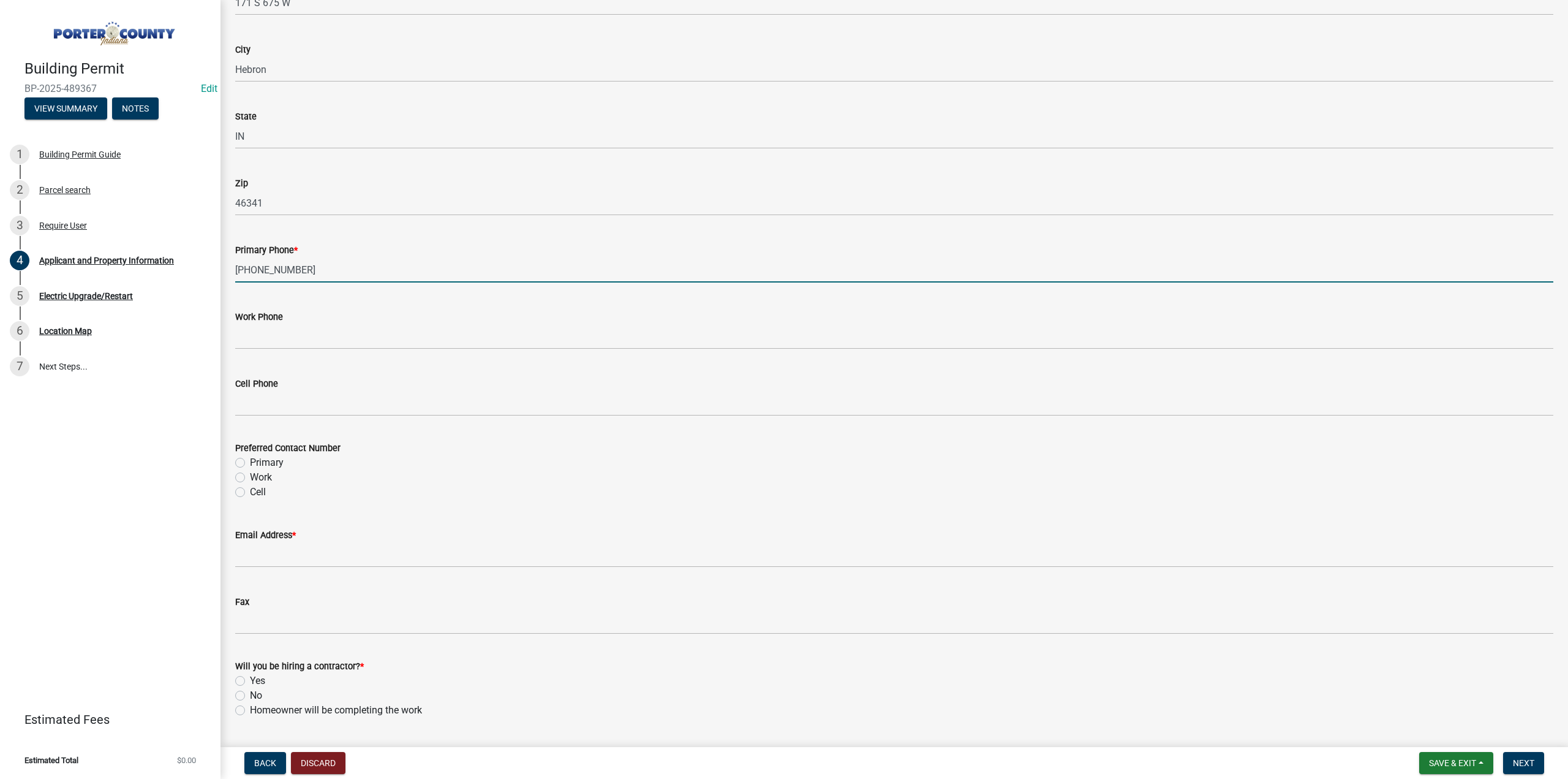
type input "219-508-0806"
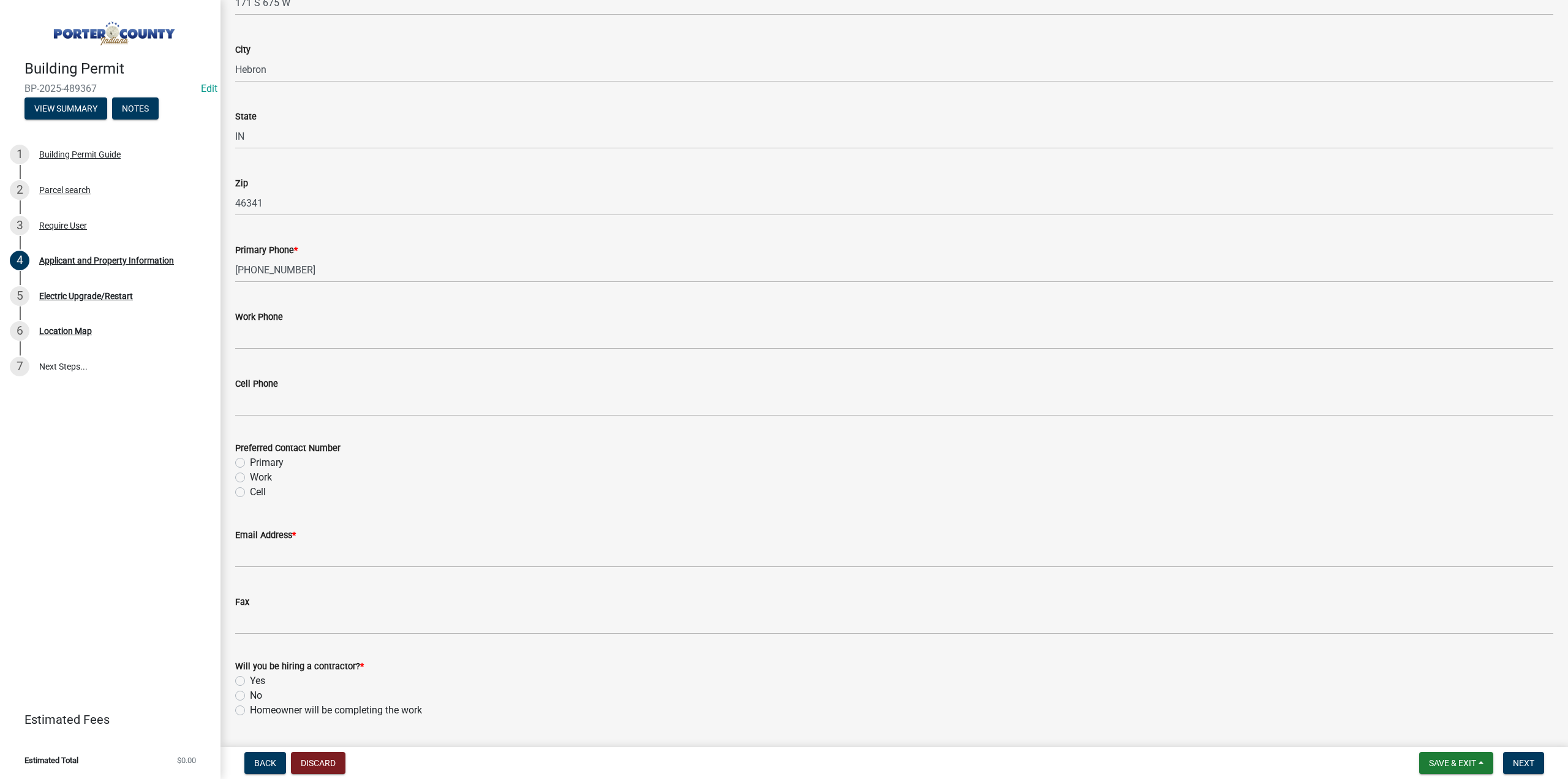
click at [250, 462] on label "Primary" at bounding box center [266, 462] width 33 height 15
click at [250, 462] on input "Primary" at bounding box center [254, 459] width 8 height 8
radio input "true"
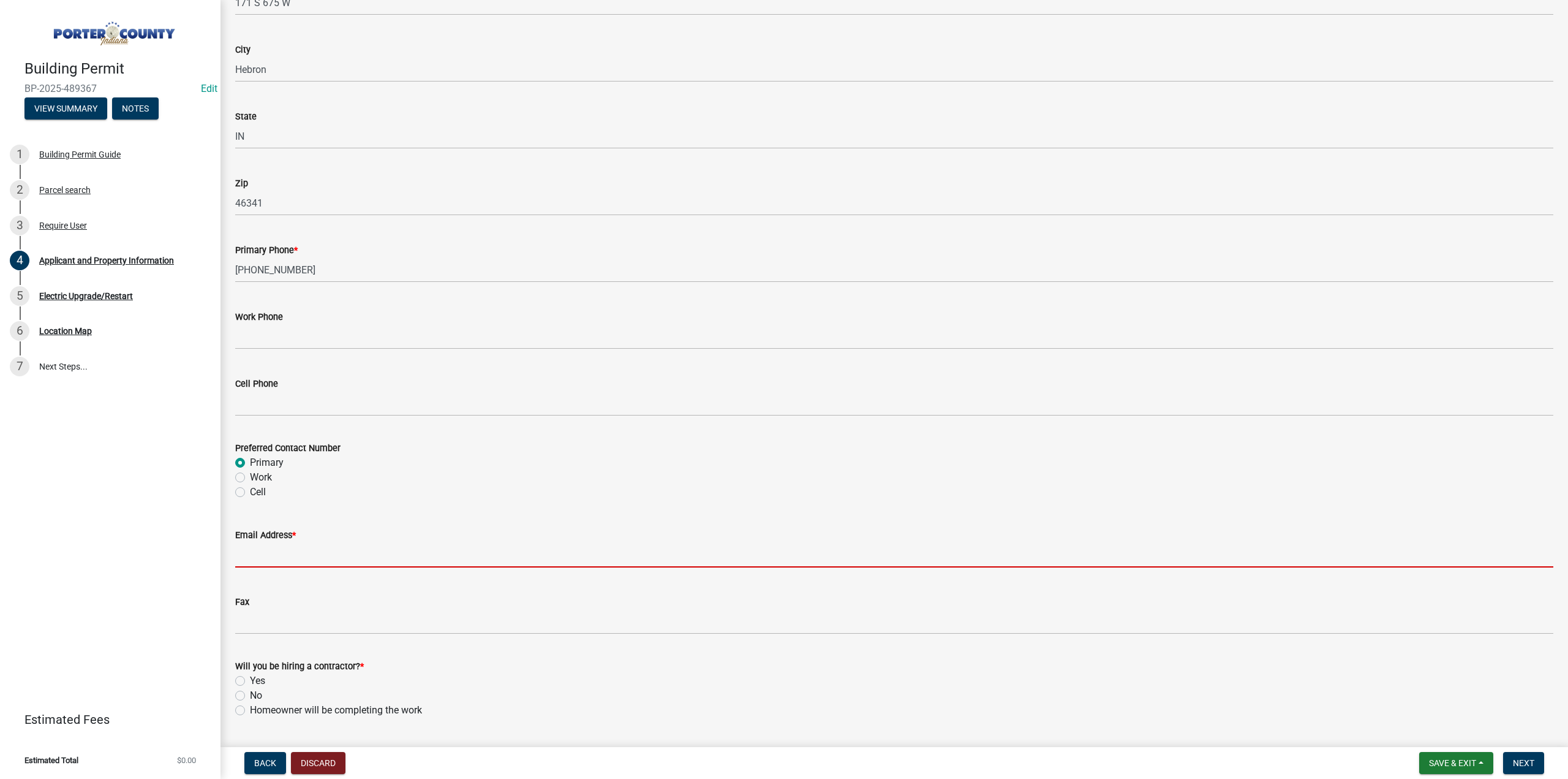
click at [256, 552] on input "Email Address *" at bounding box center [894, 555] width 1318 height 25
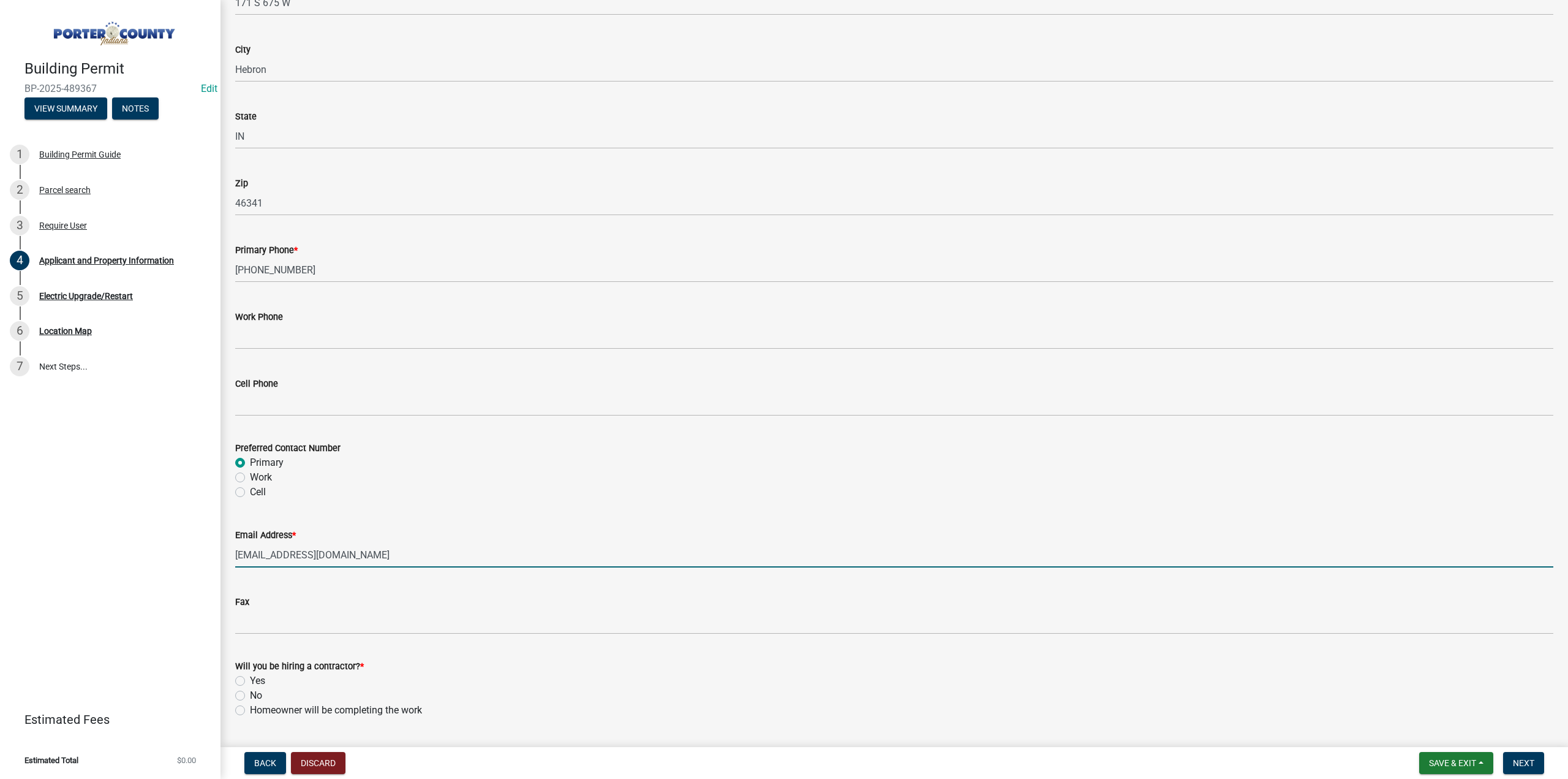
scroll to position [1513, 0]
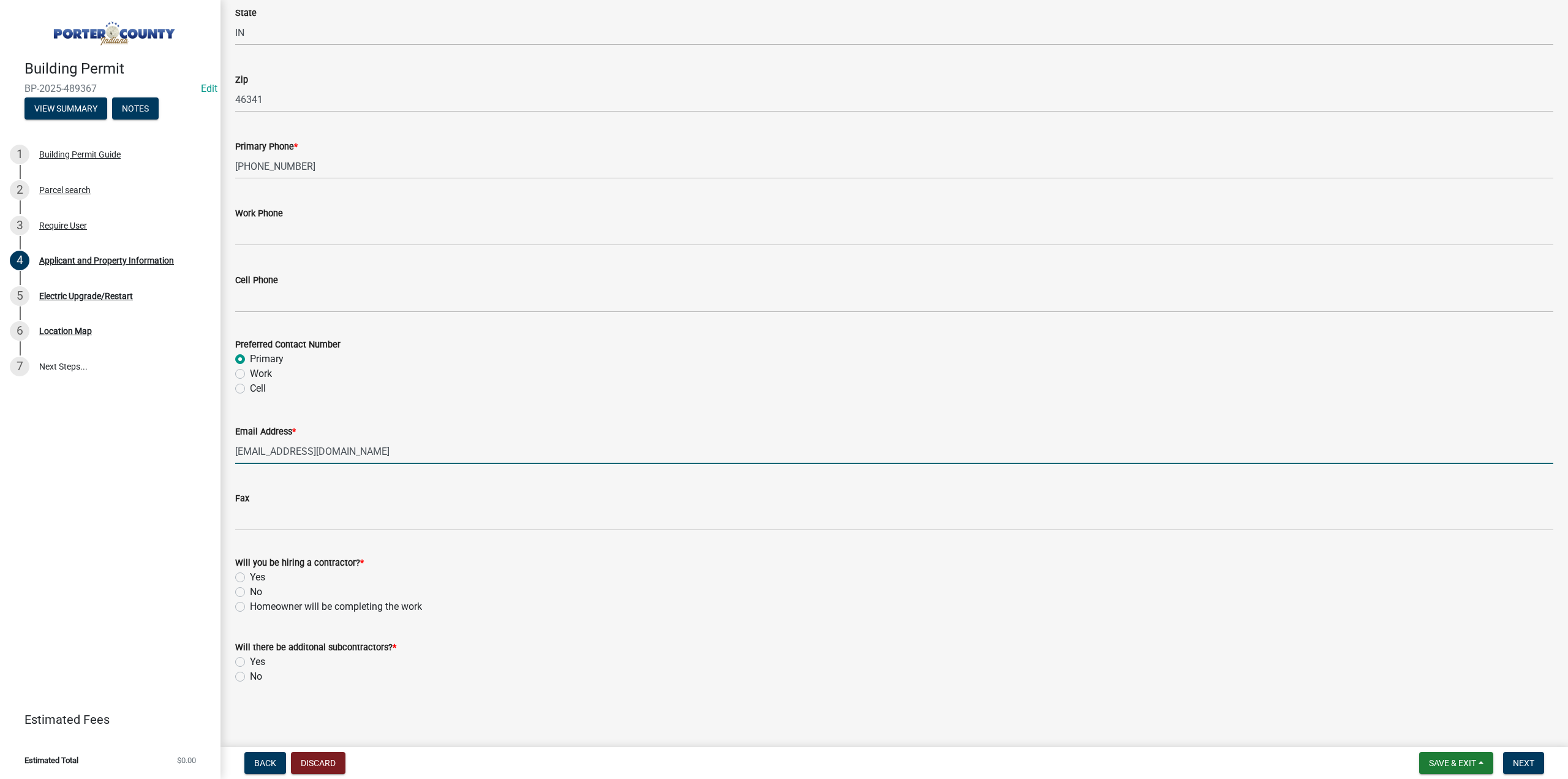
type input "noahhutton@gmail.com"
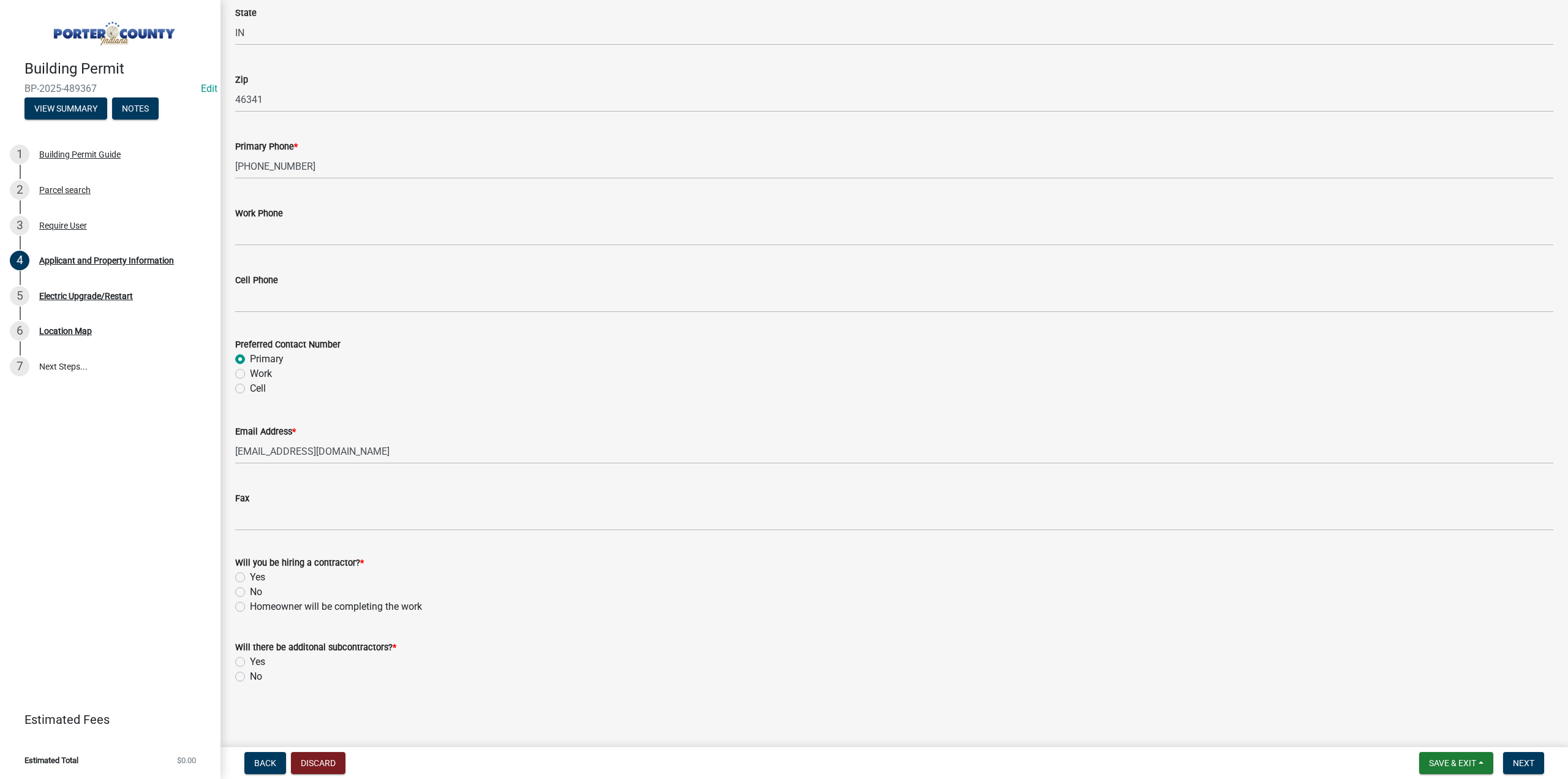
click at [250, 579] on label "Yes" at bounding box center [257, 577] width 16 height 15
click at [250, 578] on input "Yes" at bounding box center [254, 574] width 8 height 8
radio input "true"
click at [250, 678] on label "No" at bounding box center [256, 677] width 12 height 15
click at [250, 677] on input "No" at bounding box center [254, 673] width 8 height 8
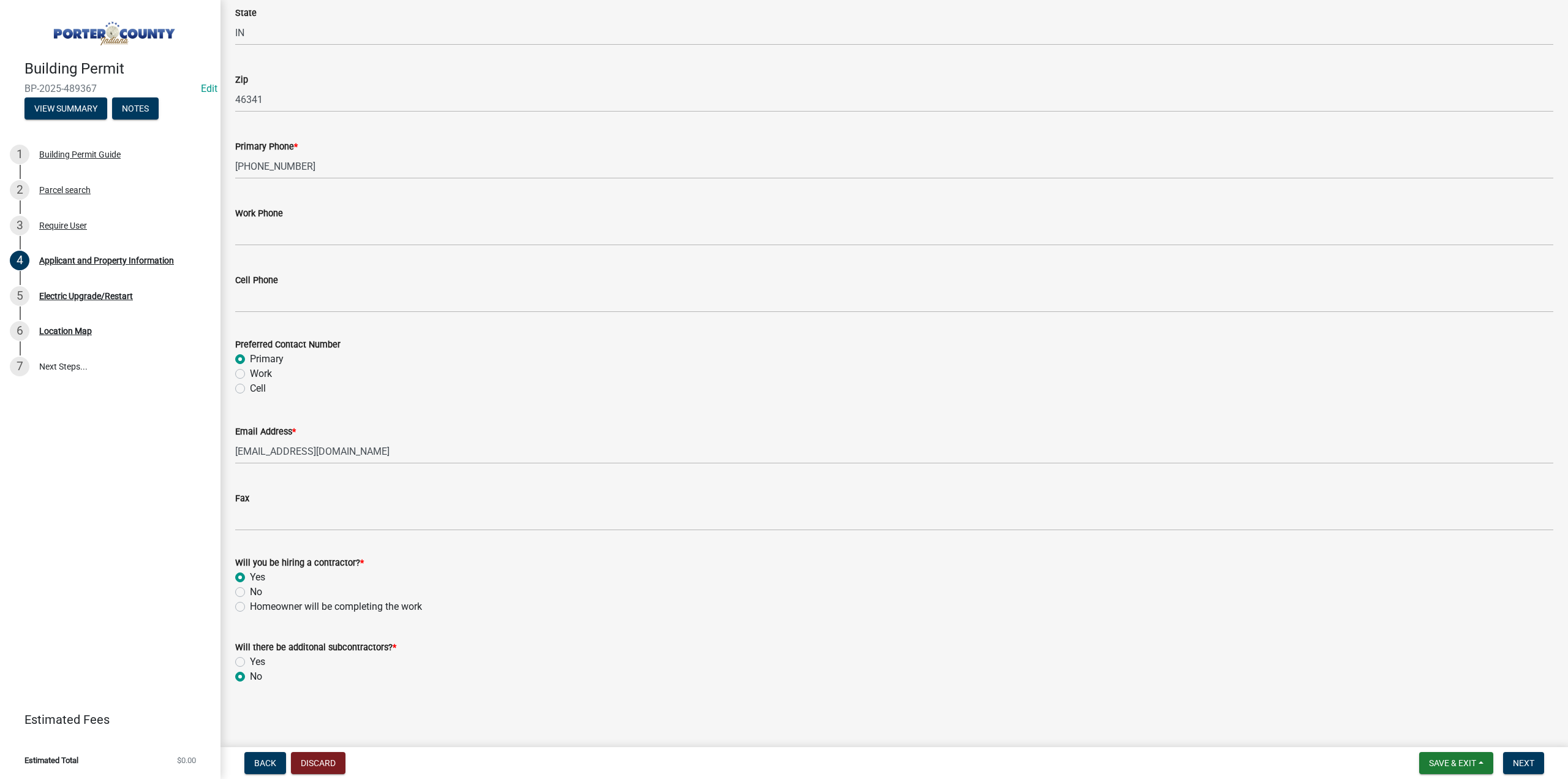
radio input "true"
click at [1513, 766] on span "Next" at bounding box center [1524, 763] width 22 height 10
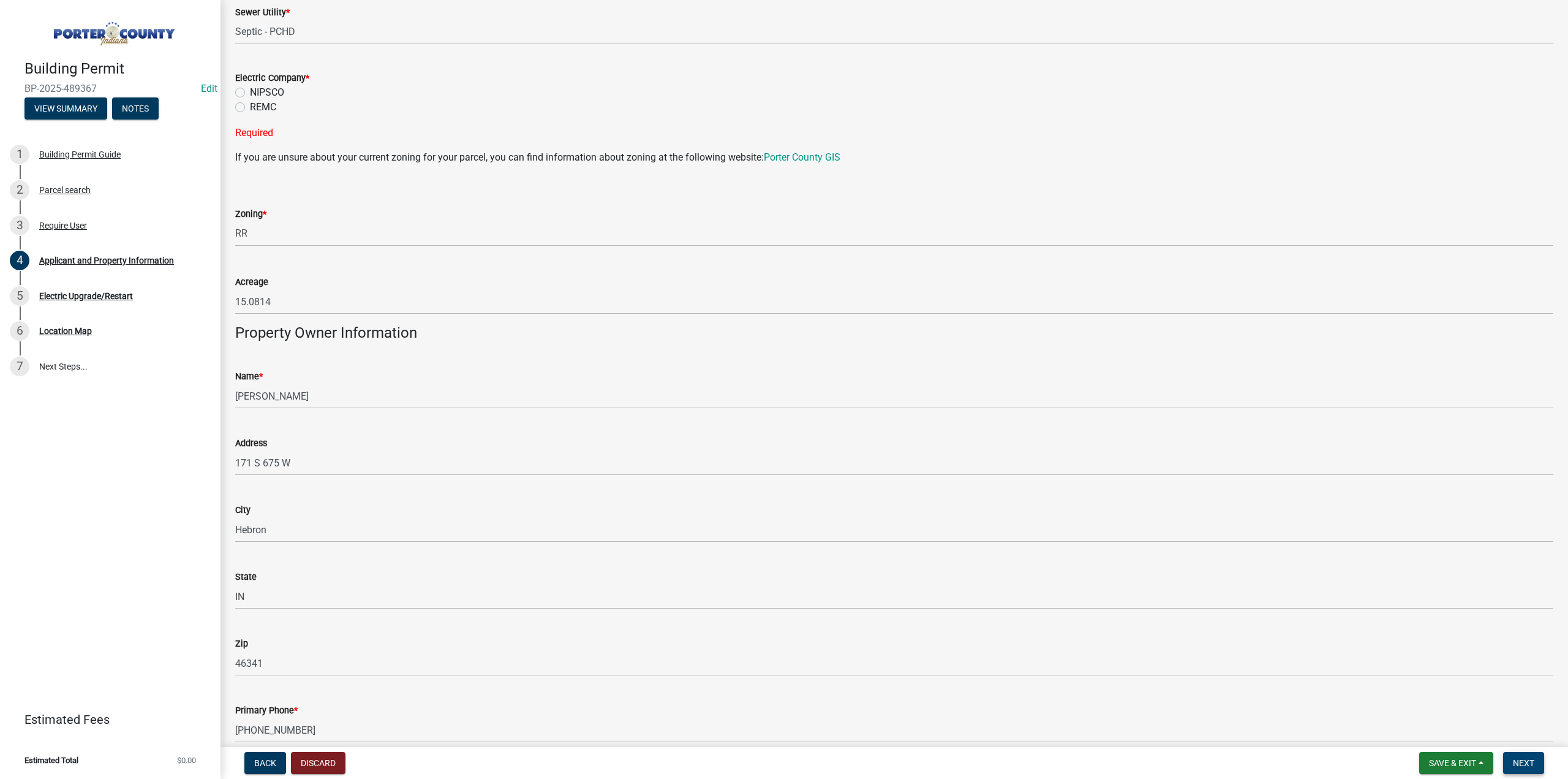
scroll to position [864, 0]
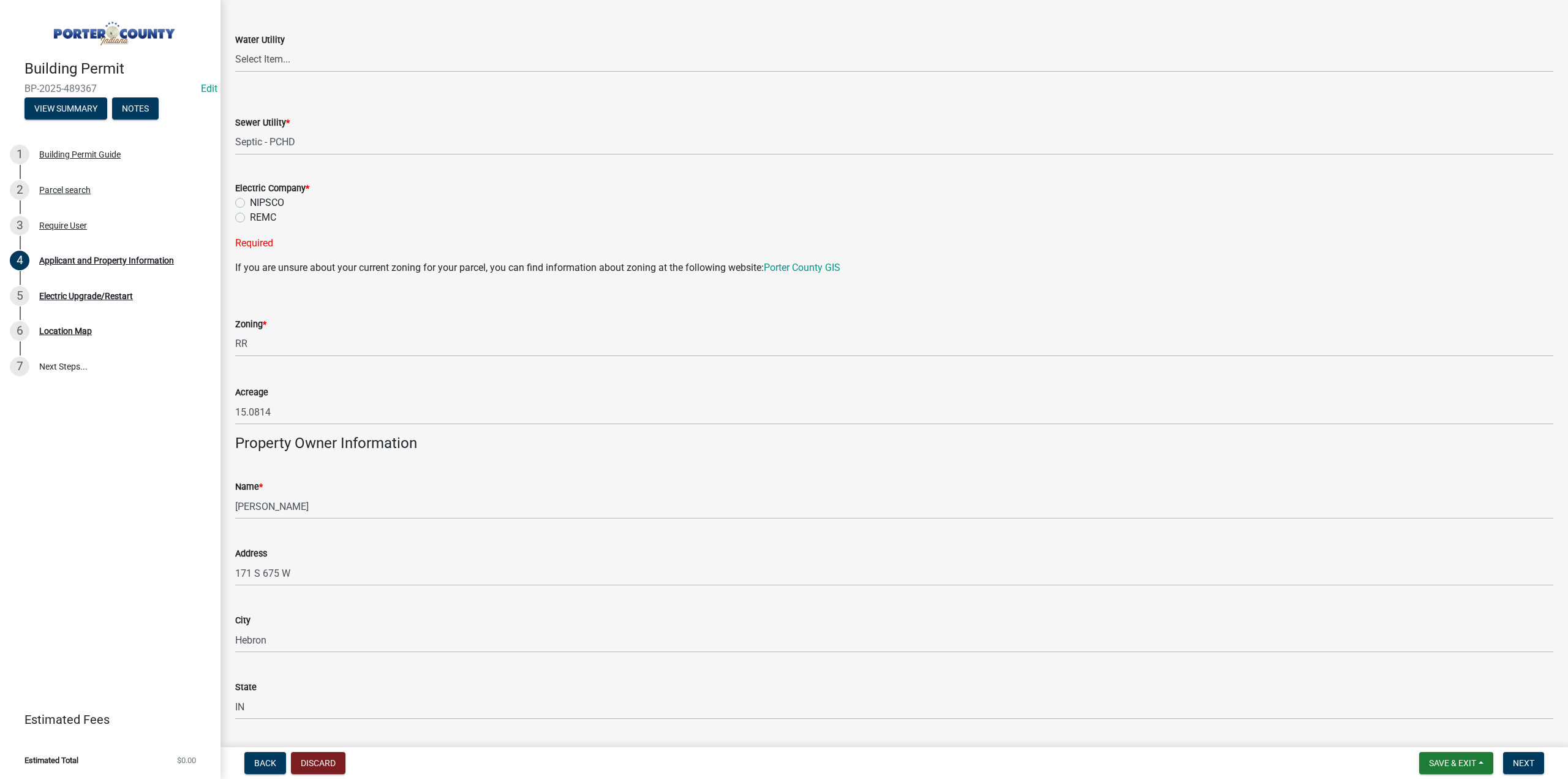
click at [250, 217] on label "REMC" at bounding box center [263, 217] width 26 height 15
click at [250, 217] on input "REMC" at bounding box center [254, 214] width 8 height 8
radio input "true"
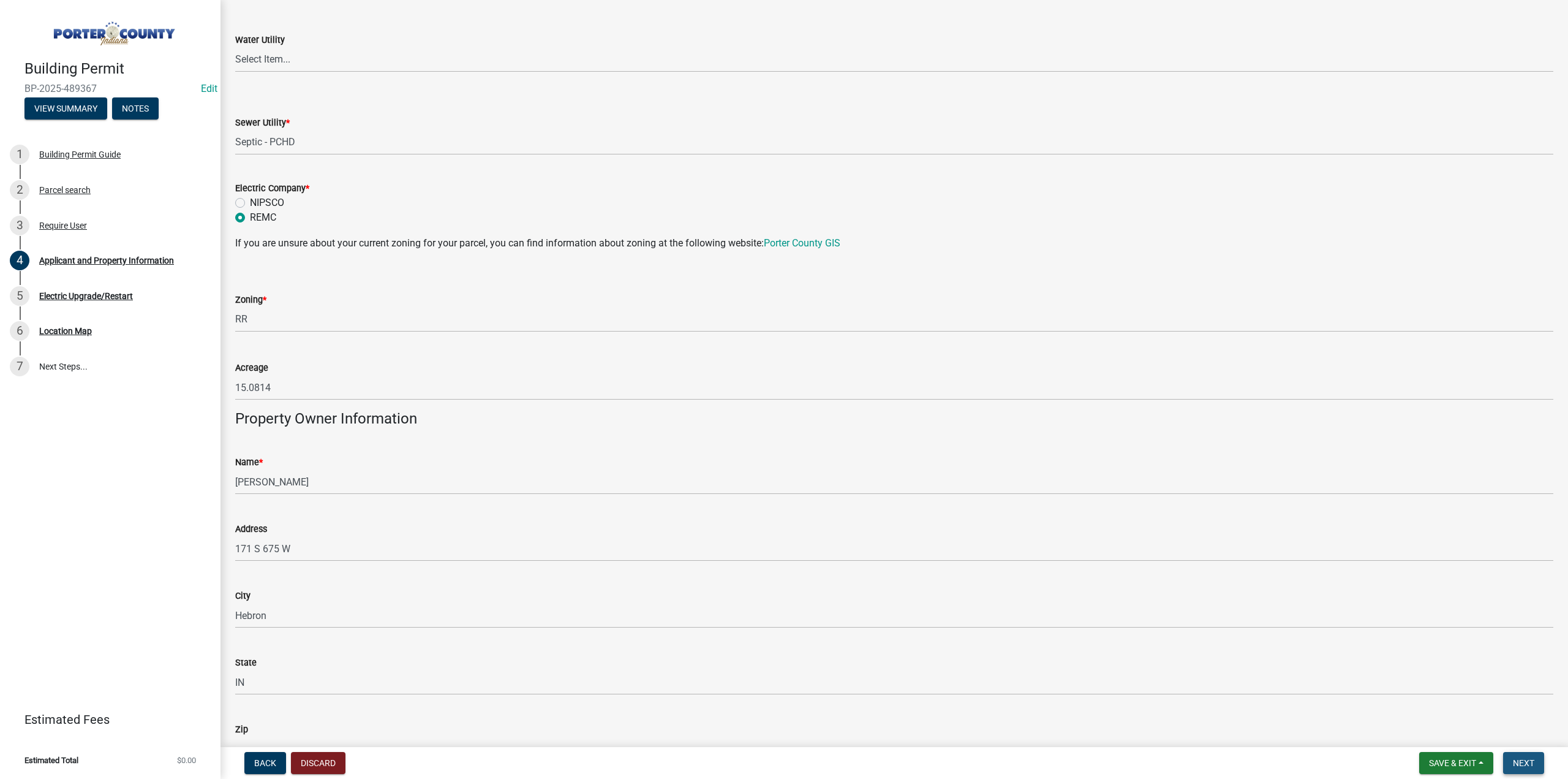
drag, startPoint x: 1515, startPoint y: 753, endPoint x: 1520, endPoint y: 756, distance: 5.8
click at [1520, 756] on button "Next" at bounding box center [1523, 763] width 41 height 22
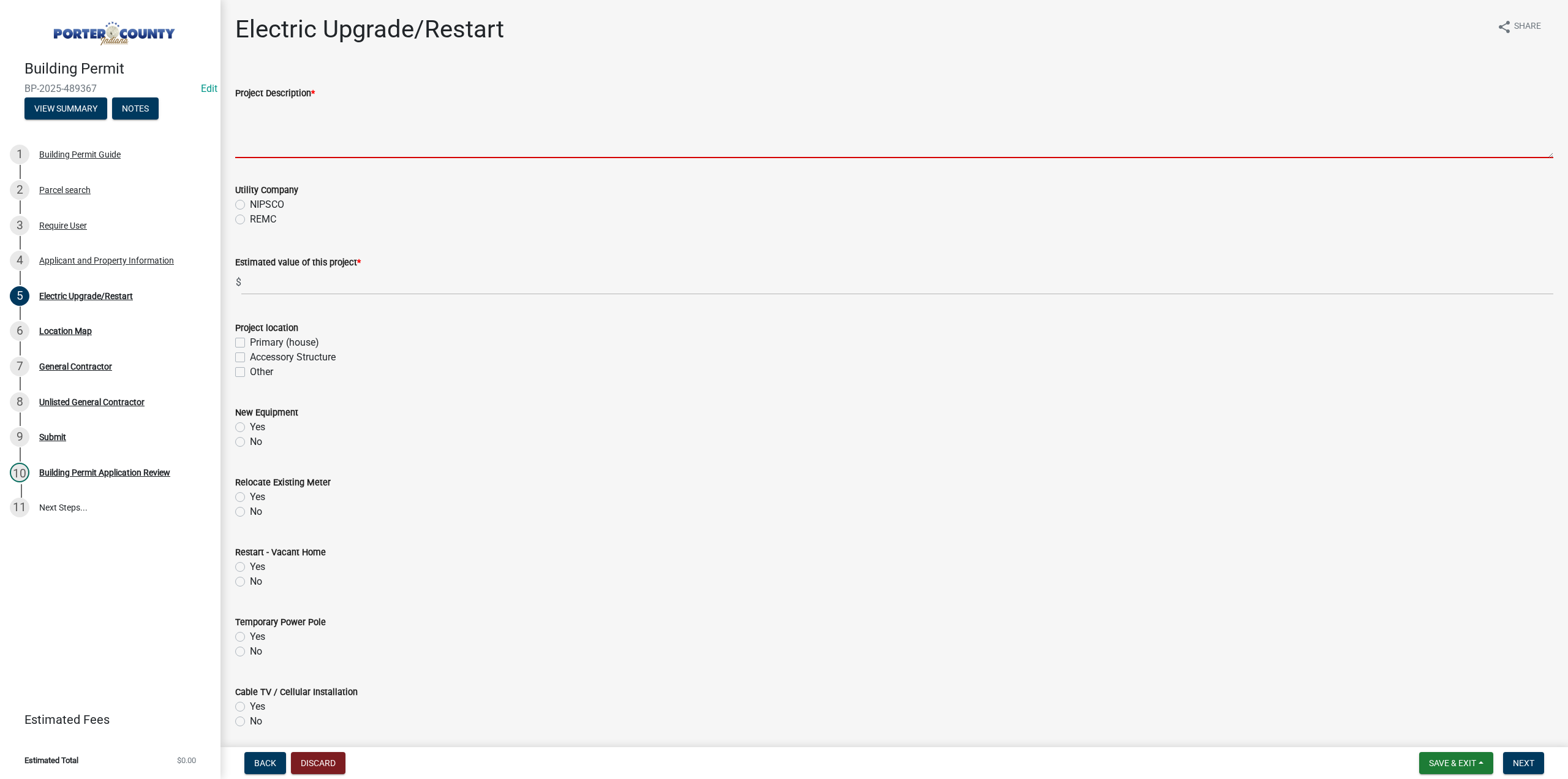
click at [258, 119] on textarea "Project Description *" at bounding box center [894, 130] width 1318 height 57
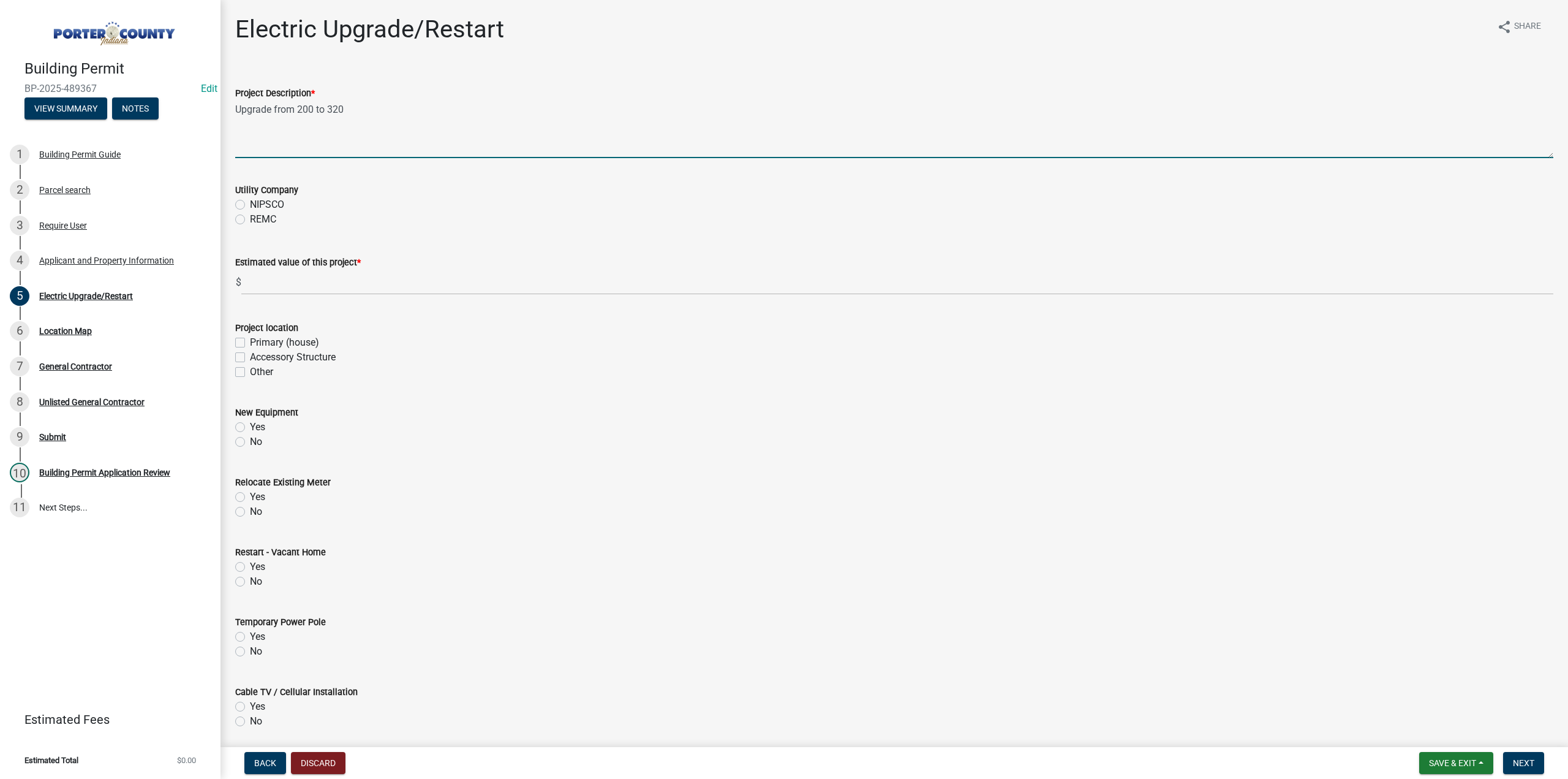
type textarea "Upgrade from 200 to 320"
click at [250, 220] on label "REMC" at bounding box center [263, 219] width 26 height 15
click at [250, 220] on input "REMC" at bounding box center [254, 216] width 8 height 8
radio input "true"
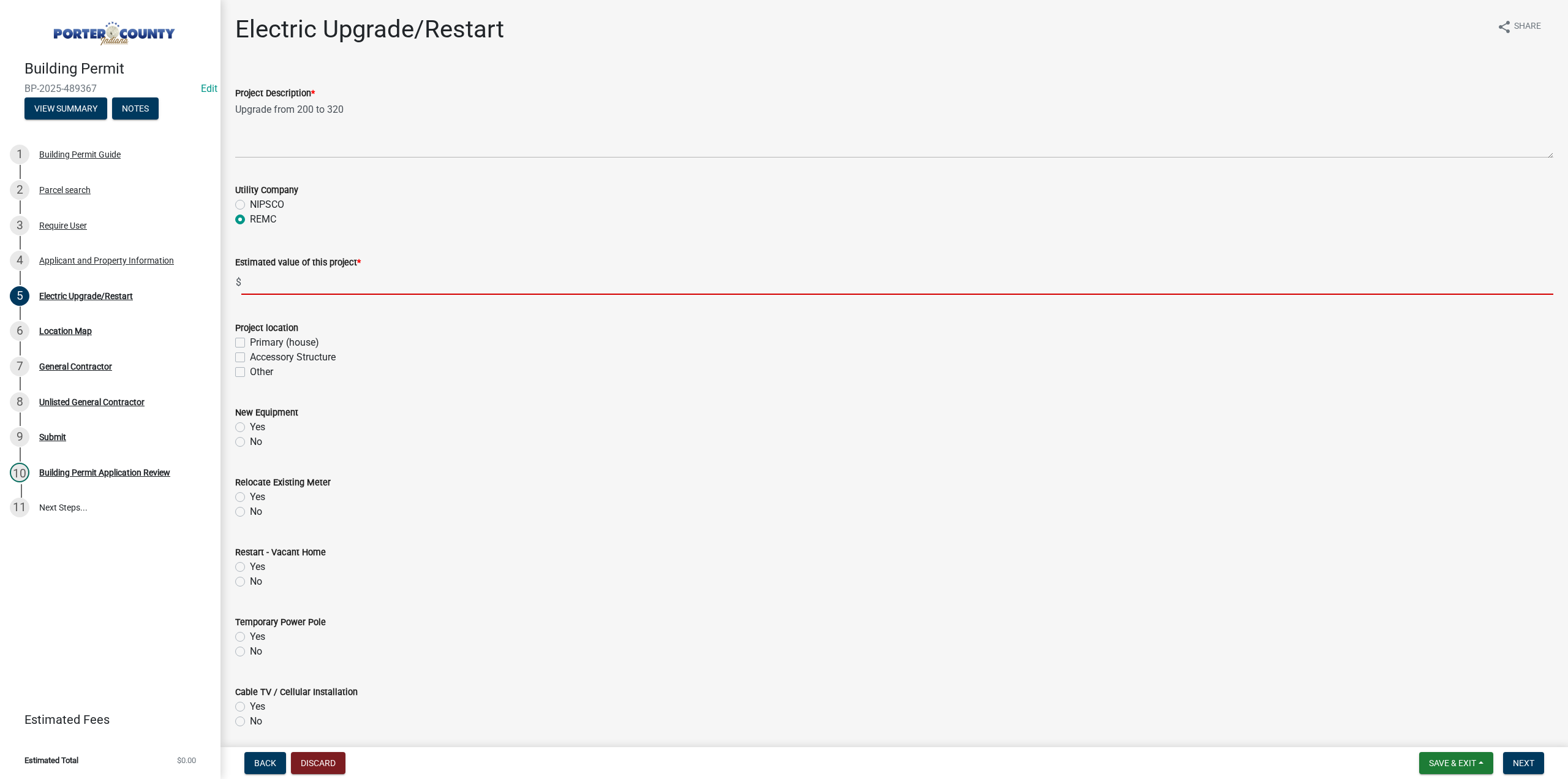
click at [323, 282] on input "text" at bounding box center [897, 282] width 1312 height 25
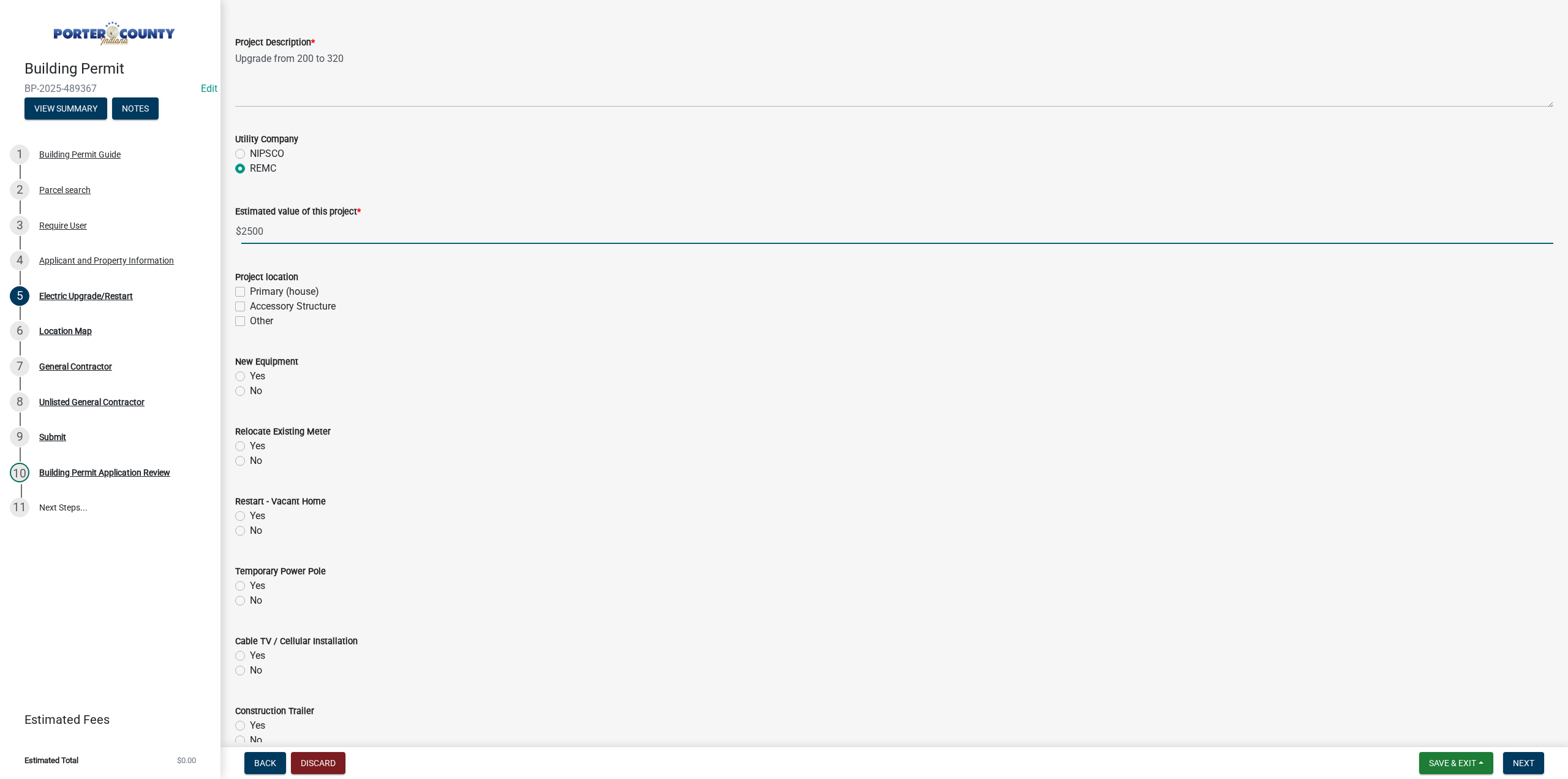
scroll to position [123, 0]
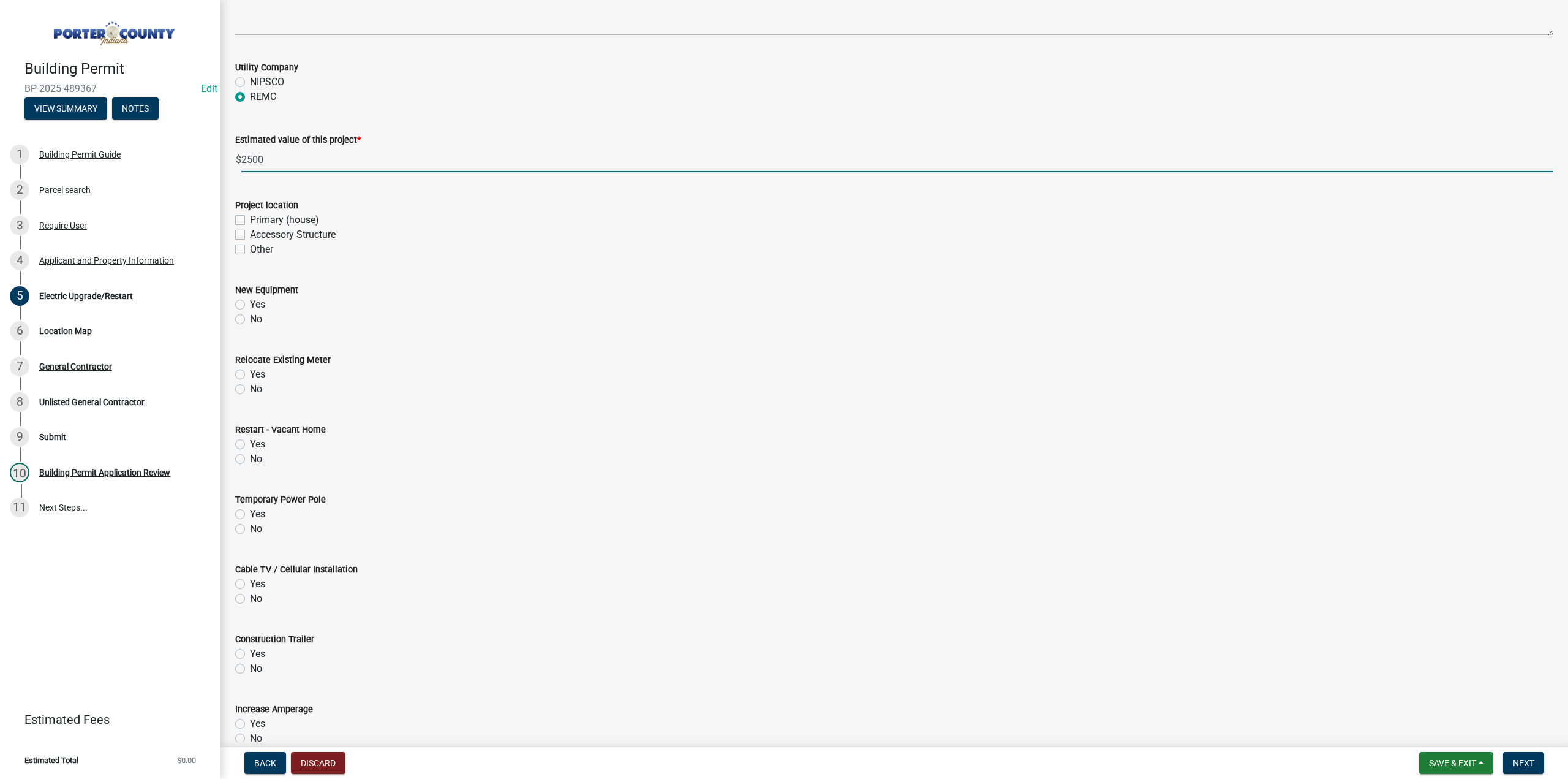
type input "2500"
click at [250, 235] on label "Accessory Structure" at bounding box center [292, 234] width 86 height 15
click at [250, 235] on input "Accessory Structure" at bounding box center [254, 231] width 8 height 8
checkbox input "true"
checkbox input "false"
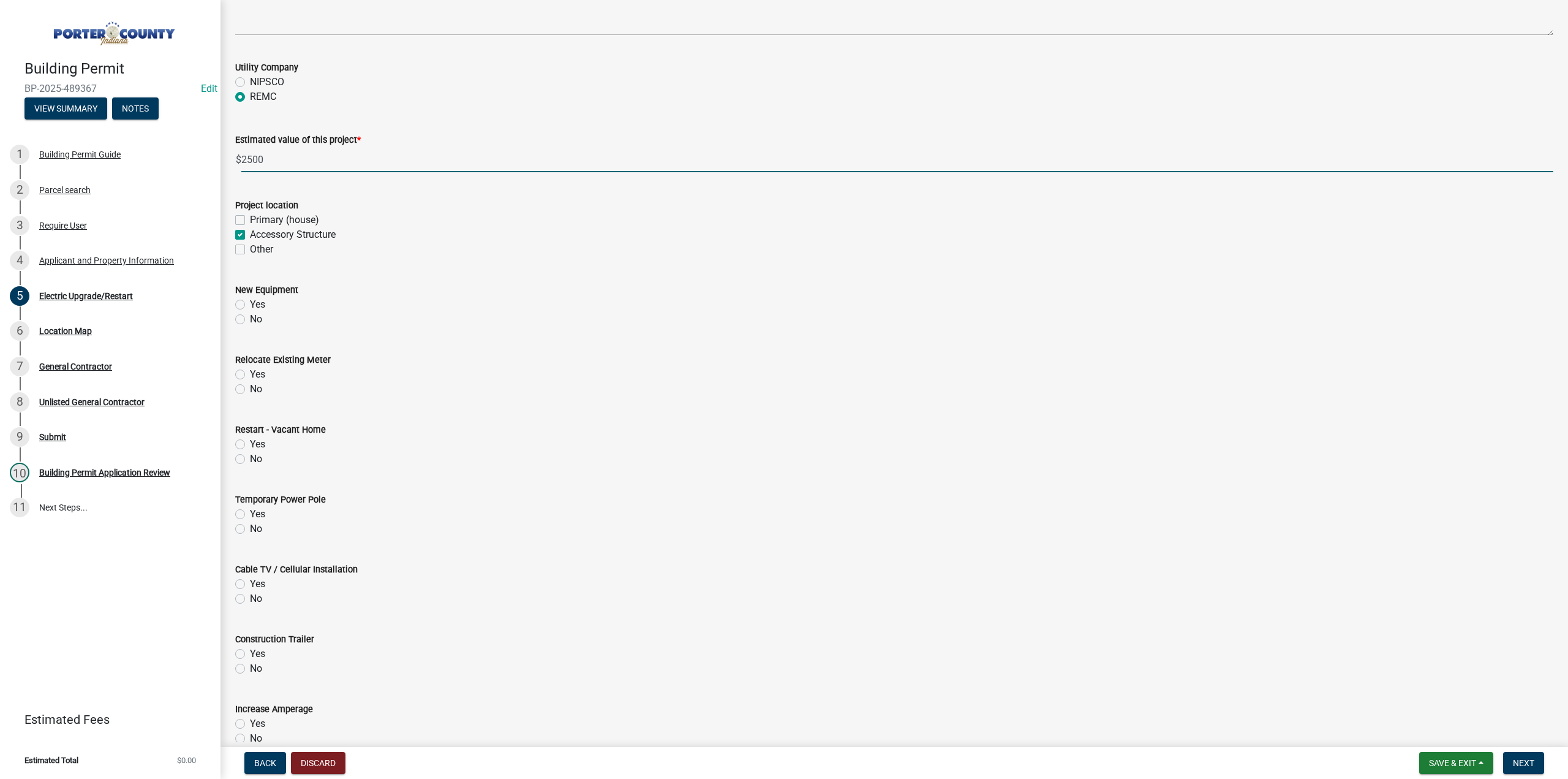
checkbox input "true"
checkbox input "false"
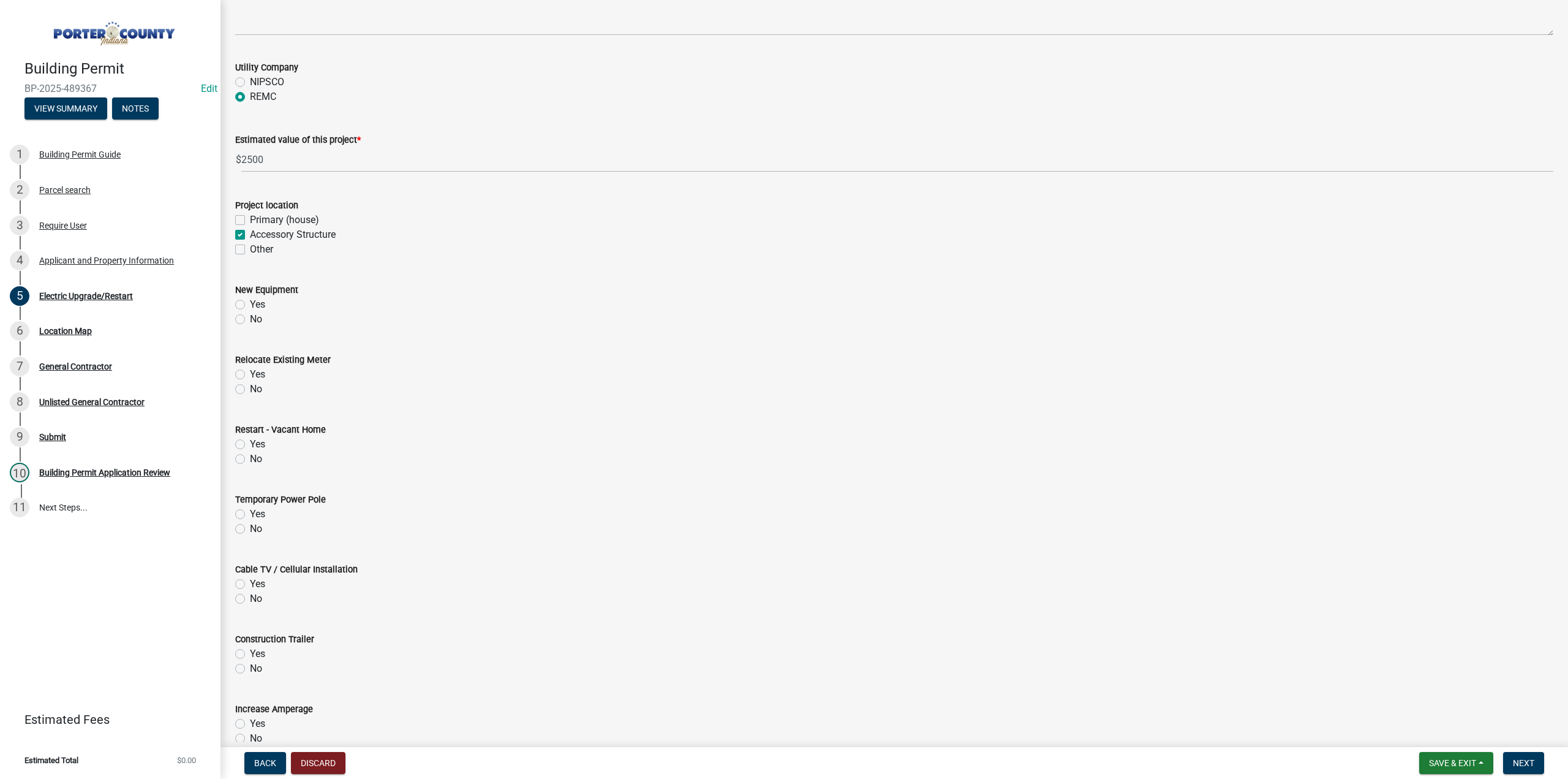
click at [241, 299] on div "Yes" at bounding box center [894, 304] width 1318 height 15
click at [250, 388] on label "No" at bounding box center [256, 389] width 12 height 15
click at [250, 388] on input "No" at bounding box center [254, 386] width 8 height 8
radio input "true"
drag, startPoint x: 236, startPoint y: 459, endPoint x: 240, endPoint y: 474, distance: 15.5
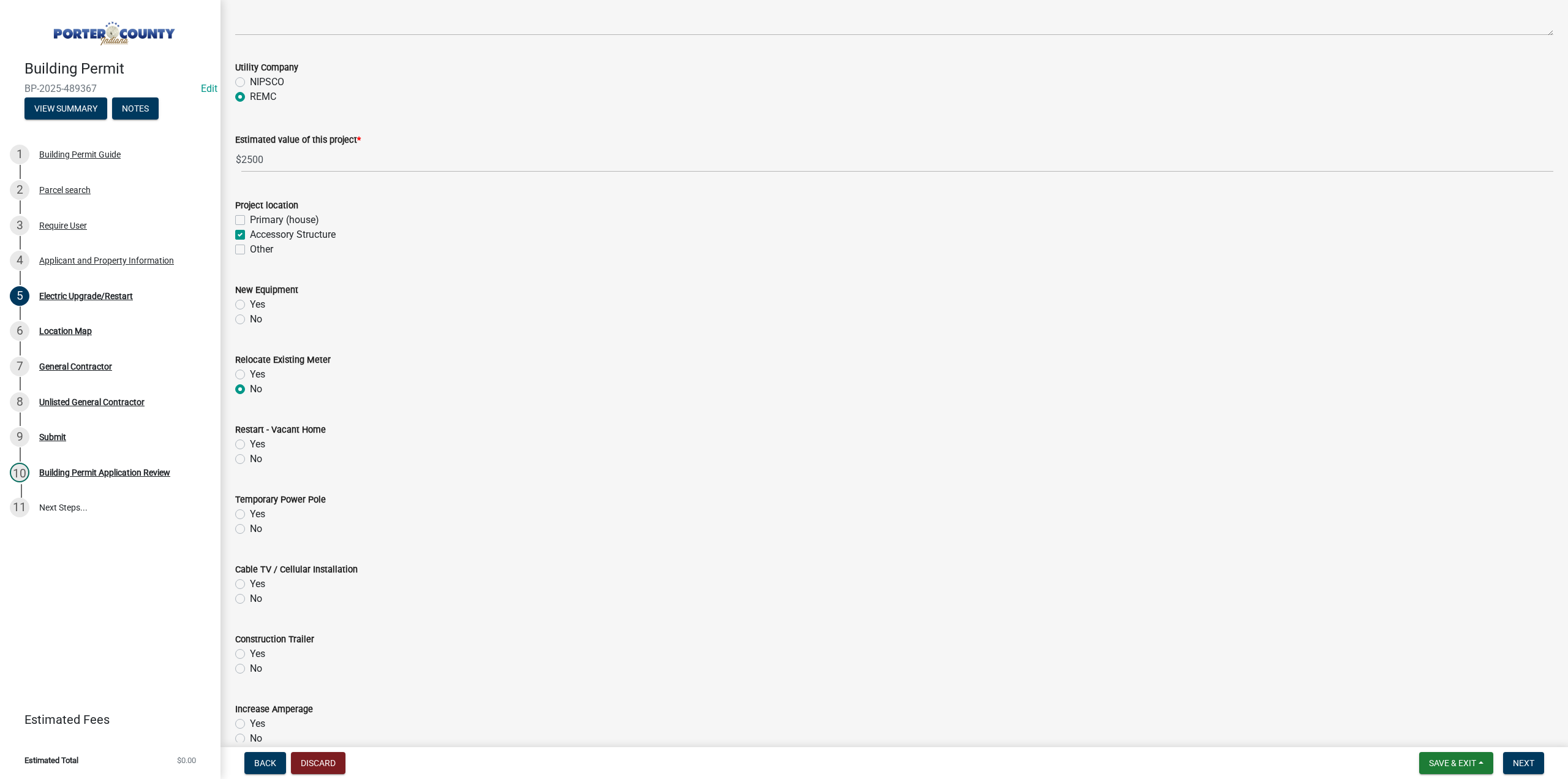
click at [250, 459] on label "No" at bounding box center [256, 459] width 12 height 15
click at [250, 459] on input "No" at bounding box center [254, 455] width 8 height 8
radio input "true"
drag, startPoint x: 240, startPoint y: 528, endPoint x: 237, endPoint y: 557, distance: 29.2
click at [250, 529] on label "No" at bounding box center [256, 528] width 12 height 15
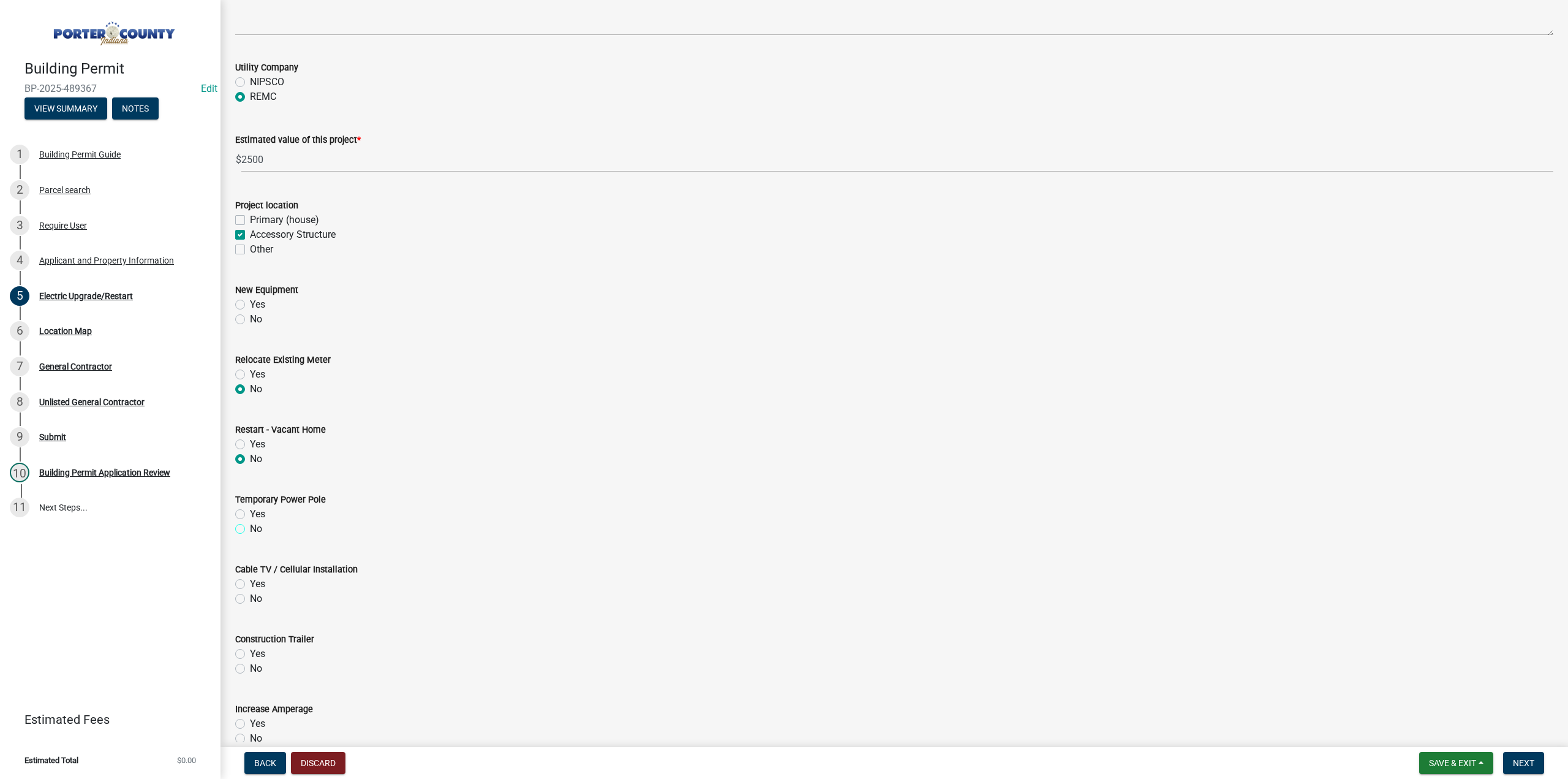
click at [250, 529] on input "No" at bounding box center [254, 525] width 8 height 8
radio input "true"
click at [250, 597] on label "No" at bounding box center [256, 598] width 12 height 15
click at [250, 597] on input "No" at bounding box center [254, 595] width 8 height 8
radio input "true"
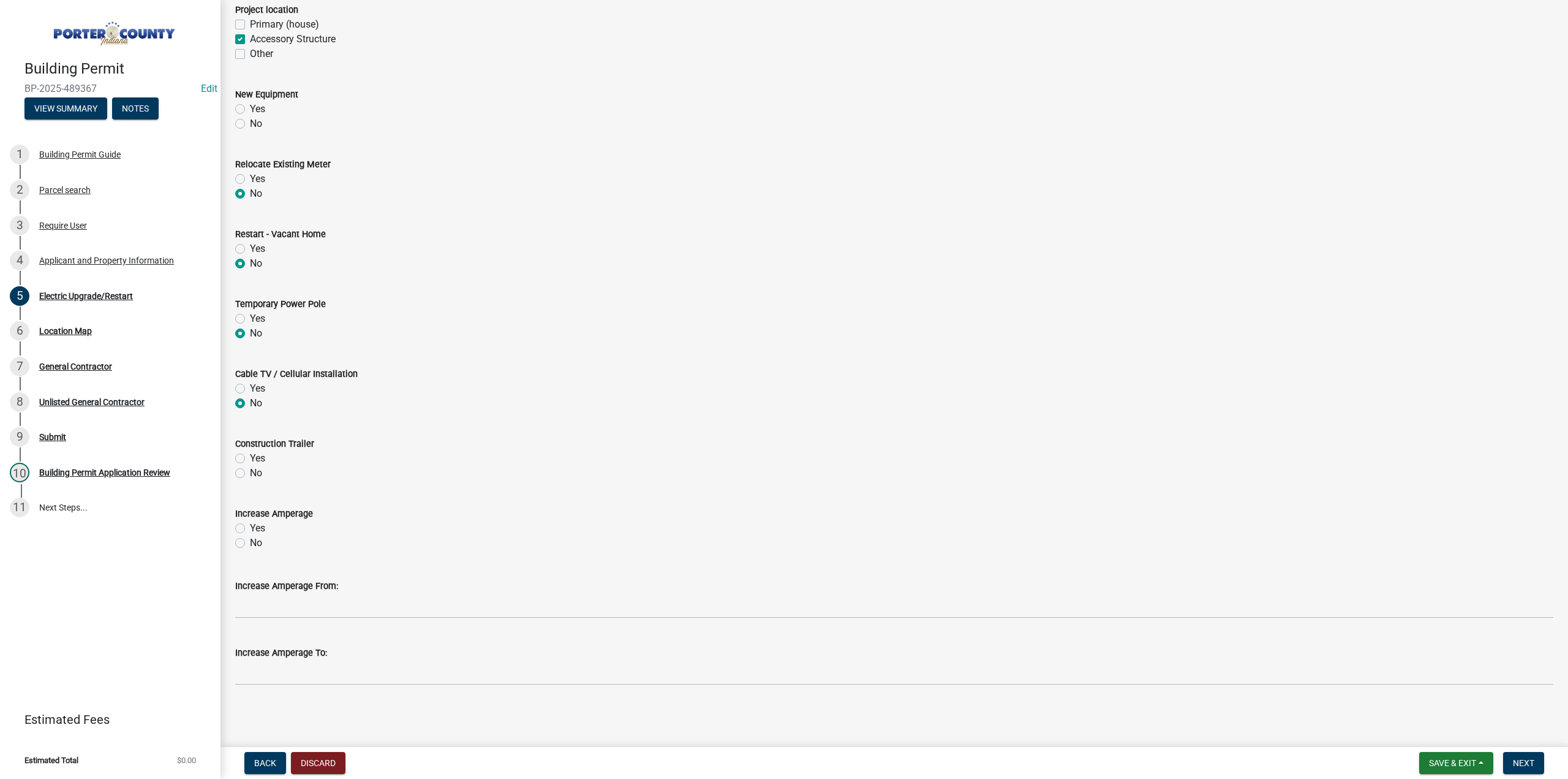
scroll to position [319, 0]
click at [250, 471] on label "No" at bounding box center [256, 473] width 12 height 15
click at [250, 471] on input "No" at bounding box center [254, 469] width 8 height 8
radio input "true"
click at [250, 527] on label "Yes" at bounding box center [257, 528] width 16 height 15
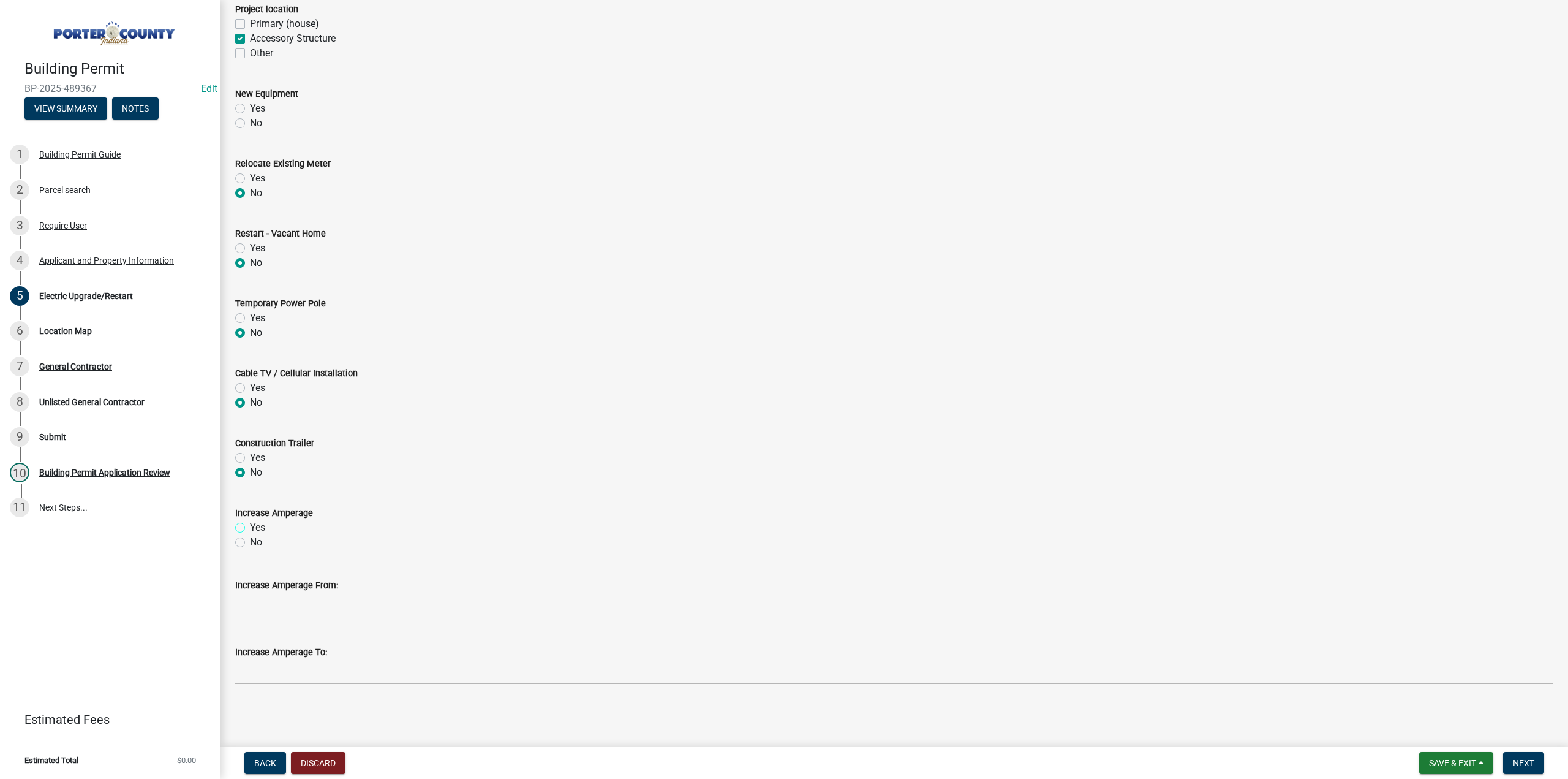
click at [250, 527] on input "Yes" at bounding box center [254, 525] width 8 height 8
radio input "true"
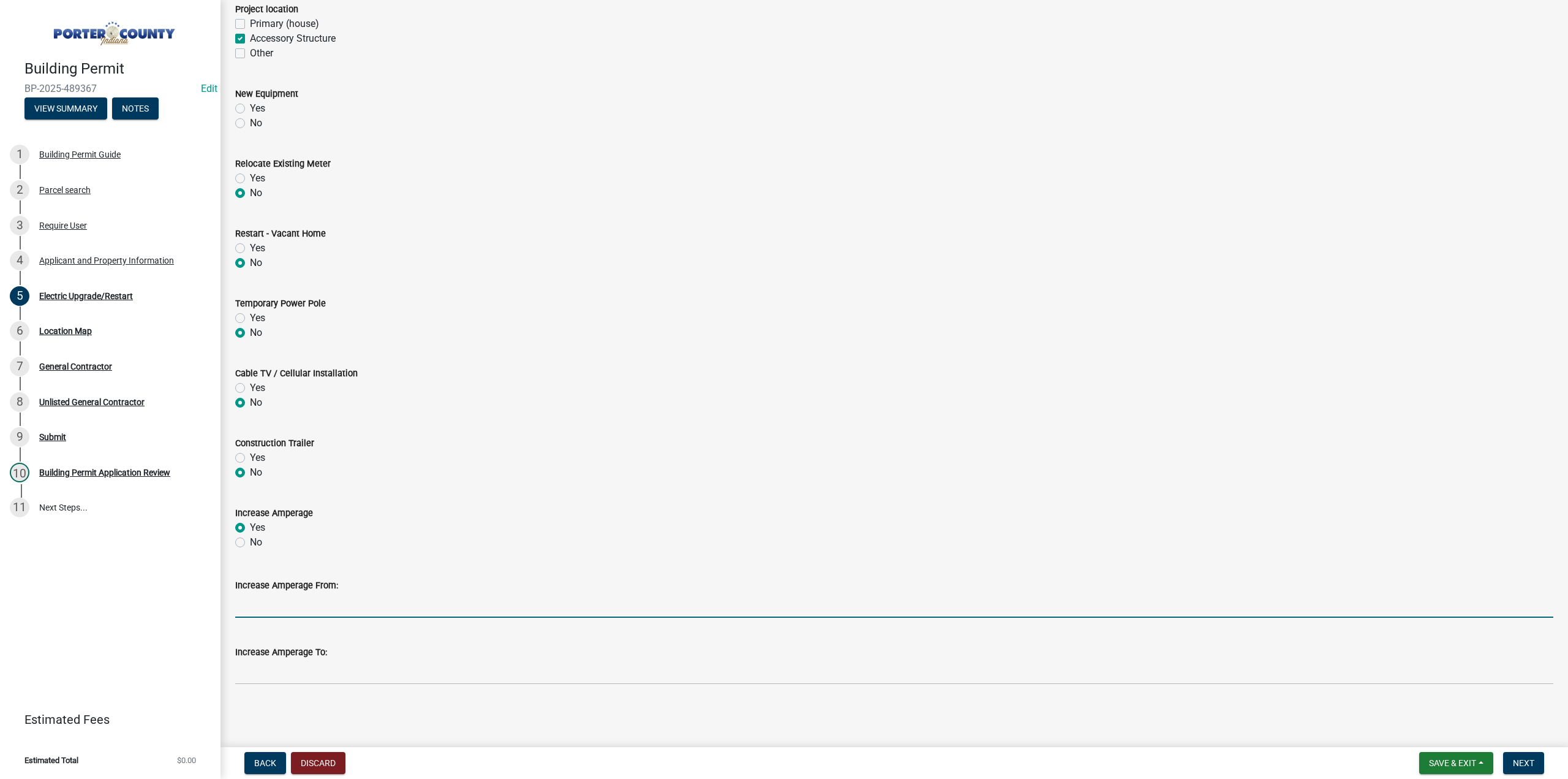
click at [322, 607] on input "Increase Amperage From:" at bounding box center [894, 605] width 1318 height 25
type input "200"
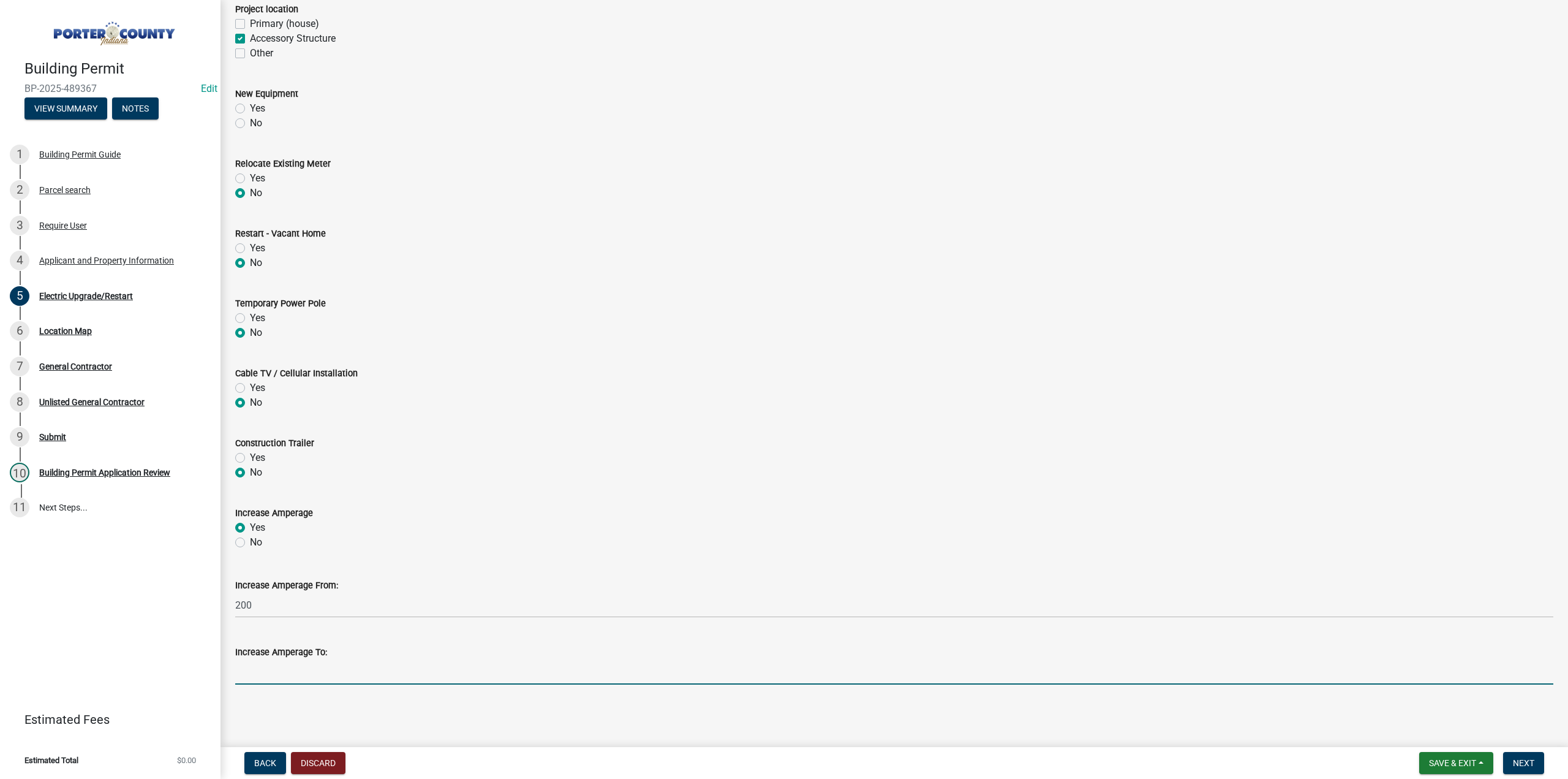
drag, startPoint x: 338, startPoint y: 673, endPoint x: 351, endPoint y: 670, distance: 13.3
click at [347, 670] on input "Increase Amperage To:" at bounding box center [894, 672] width 1318 height 25
type input "320"
click at [1536, 764] on button "Next" at bounding box center [1523, 763] width 41 height 22
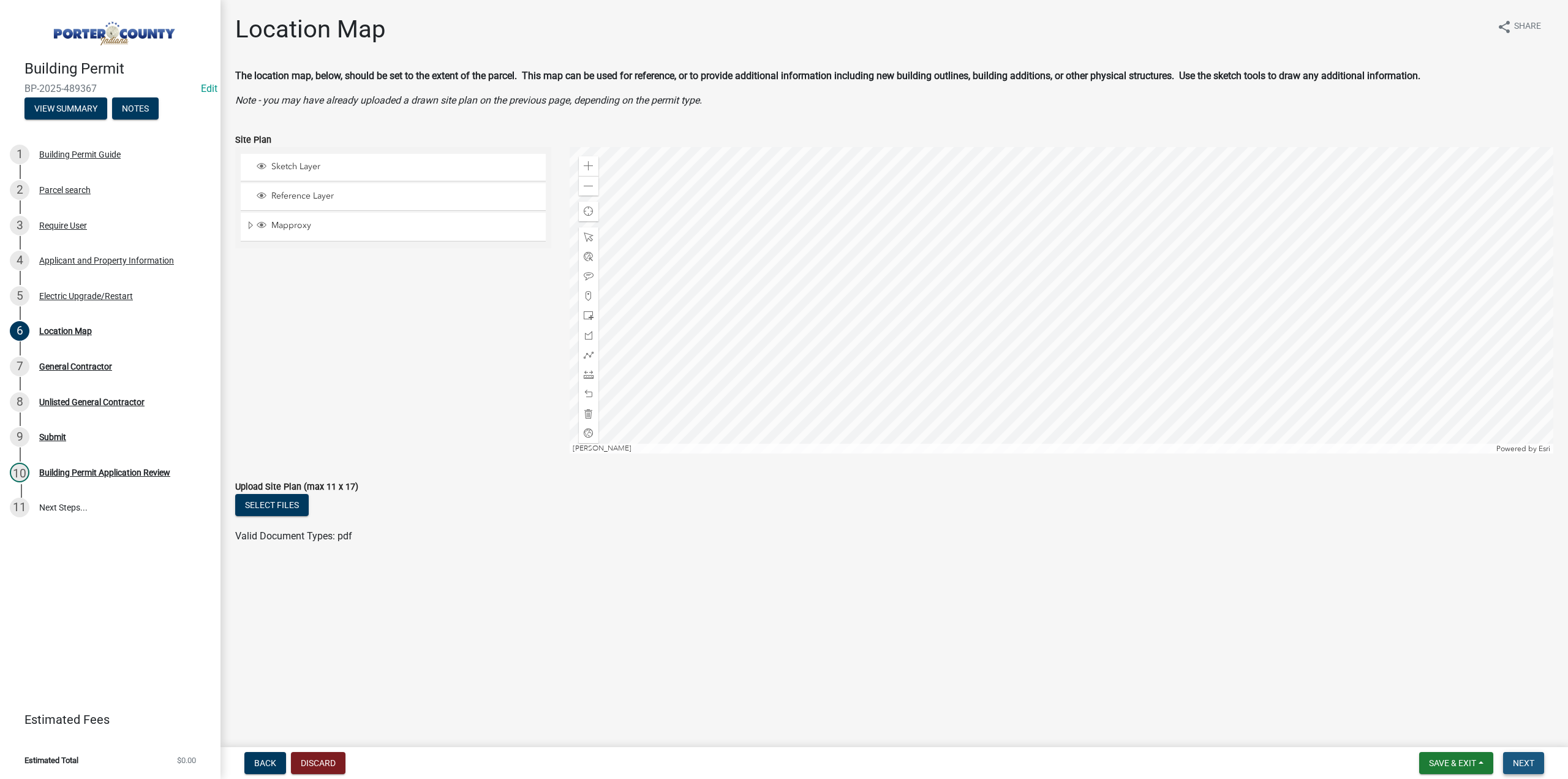
click at [1525, 767] on span "Next" at bounding box center [1524, 763] width 22 height 10
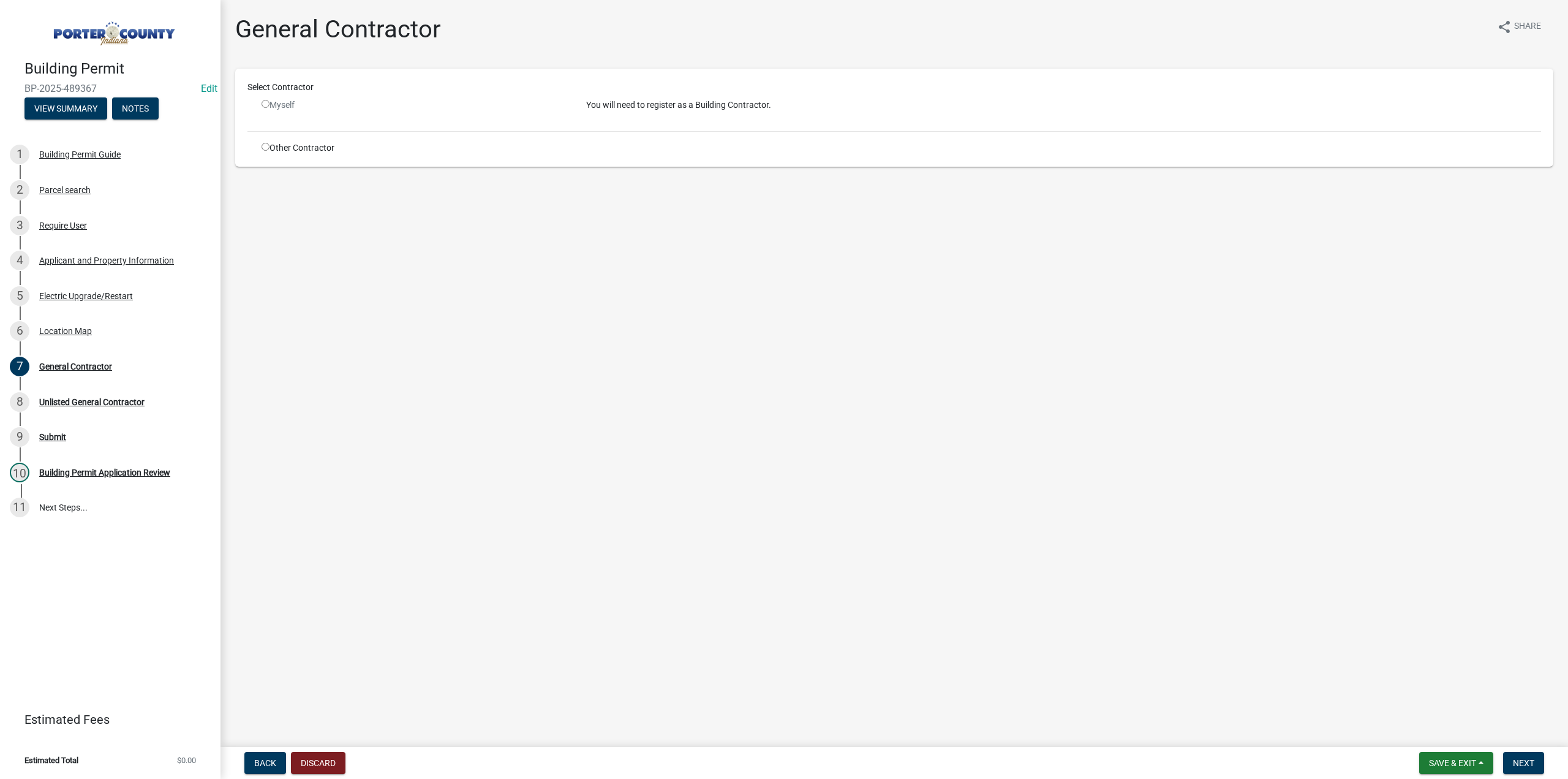
click at [267, 151] on input "radio" at bounding box center [265, 147] width 8 height 8
radio input "true"
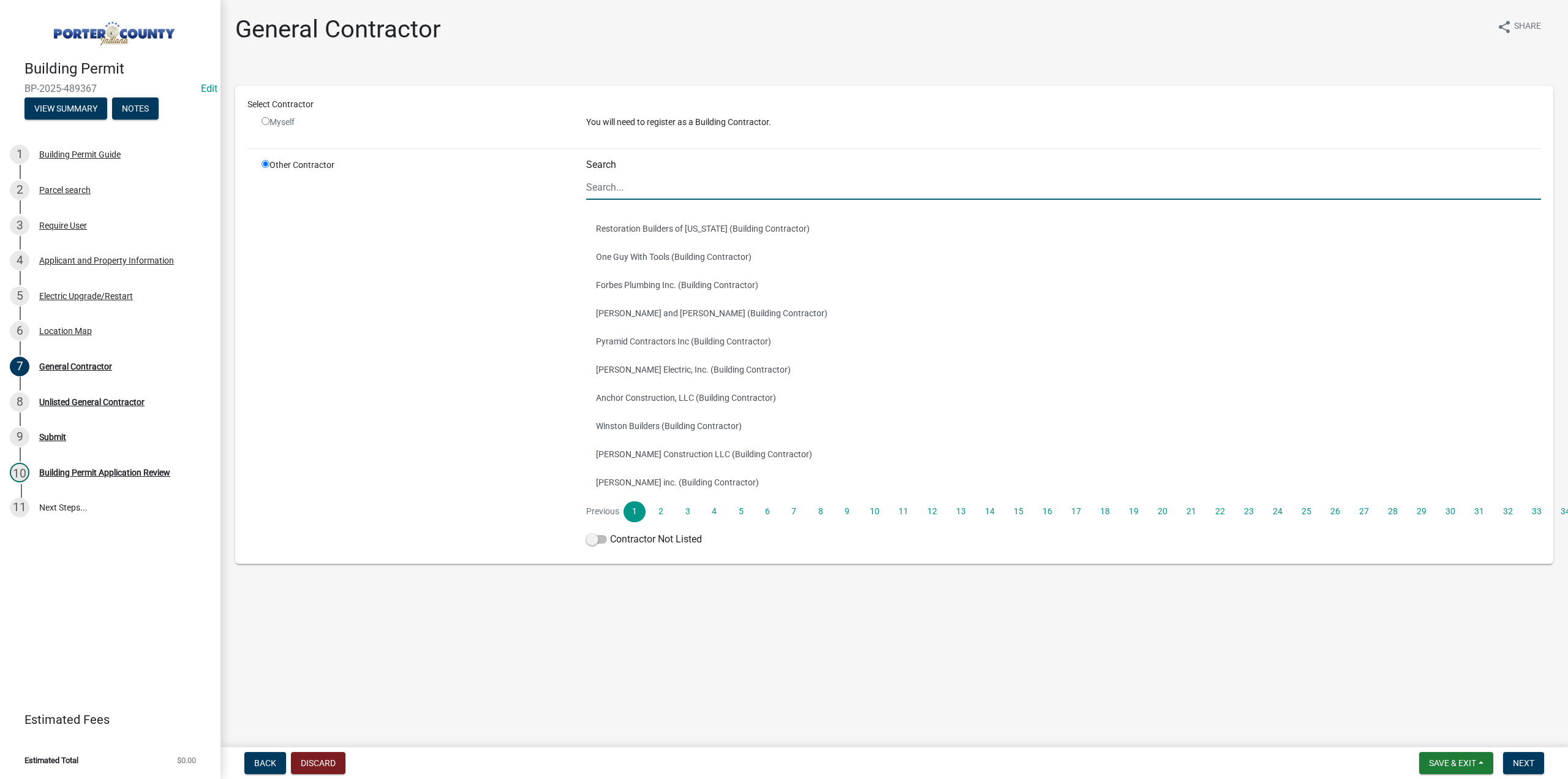
click at [676, 193] on input "Search" at bounding box center [1063, 187] width 955 height 25
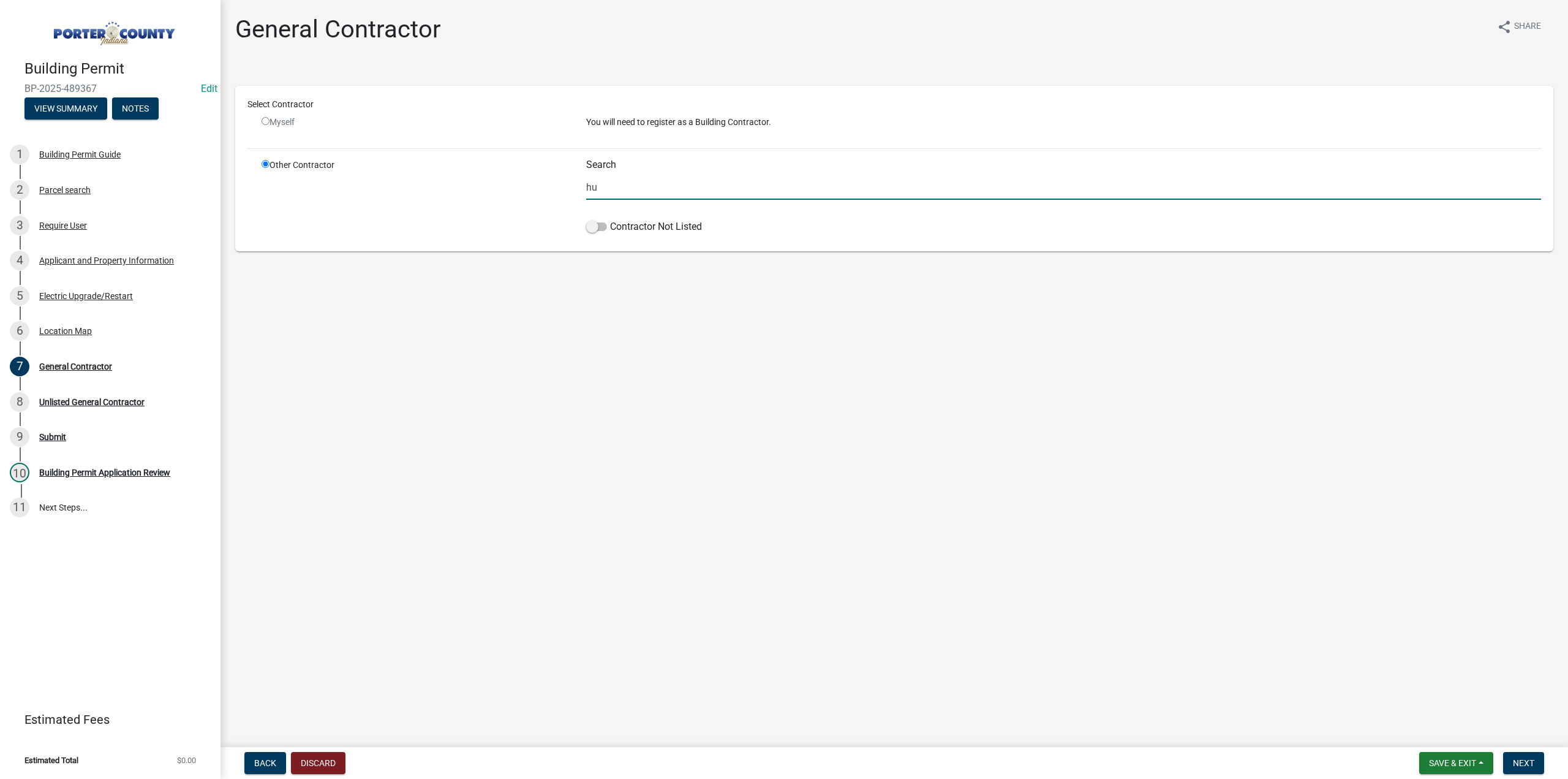
type input "h"
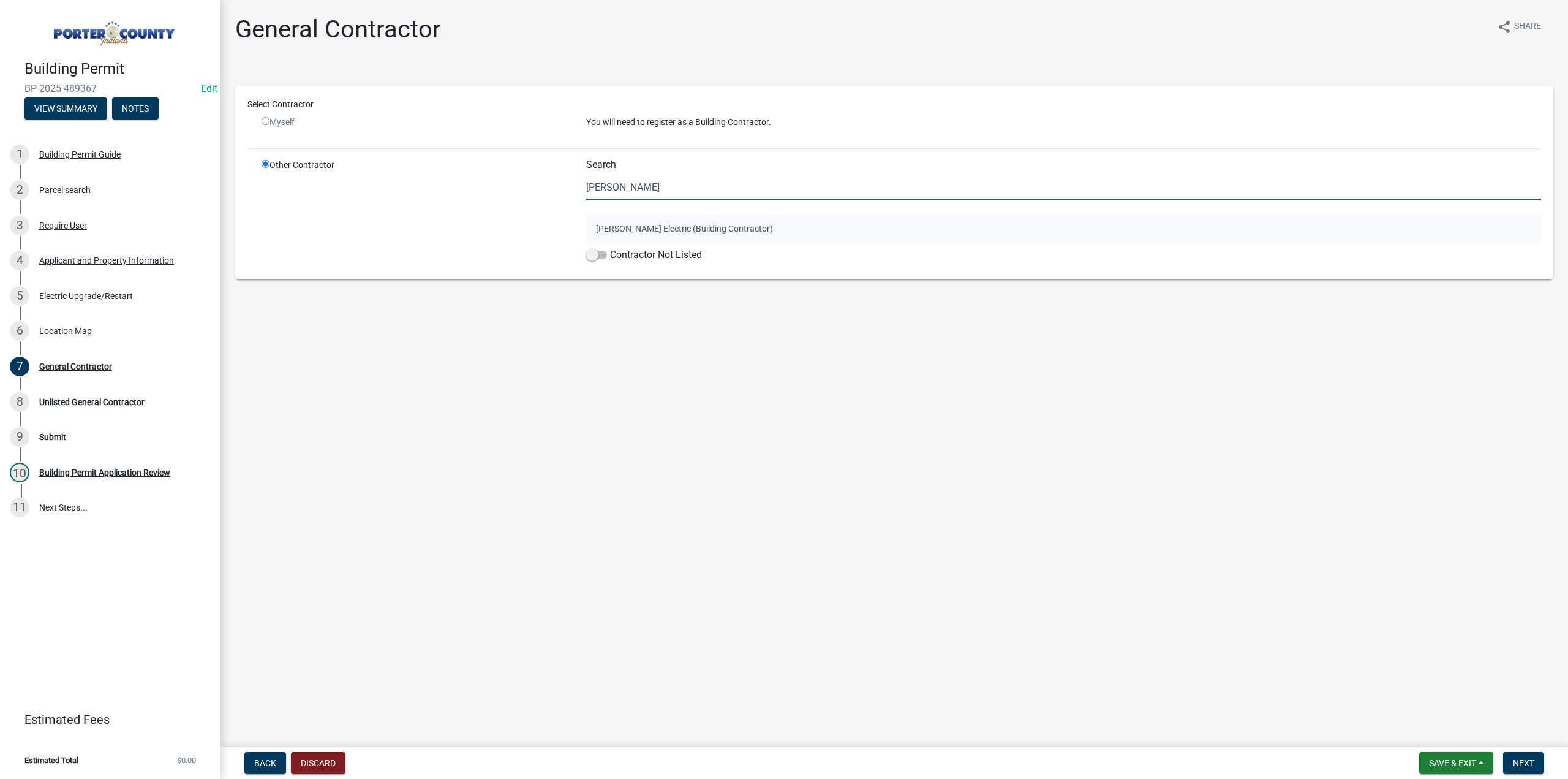
type input "hutton"
click at [624, 231] on button "Dennis Hutton Electric (Building Contractor)" at bounding box center [1063, 228] width 955 height 28
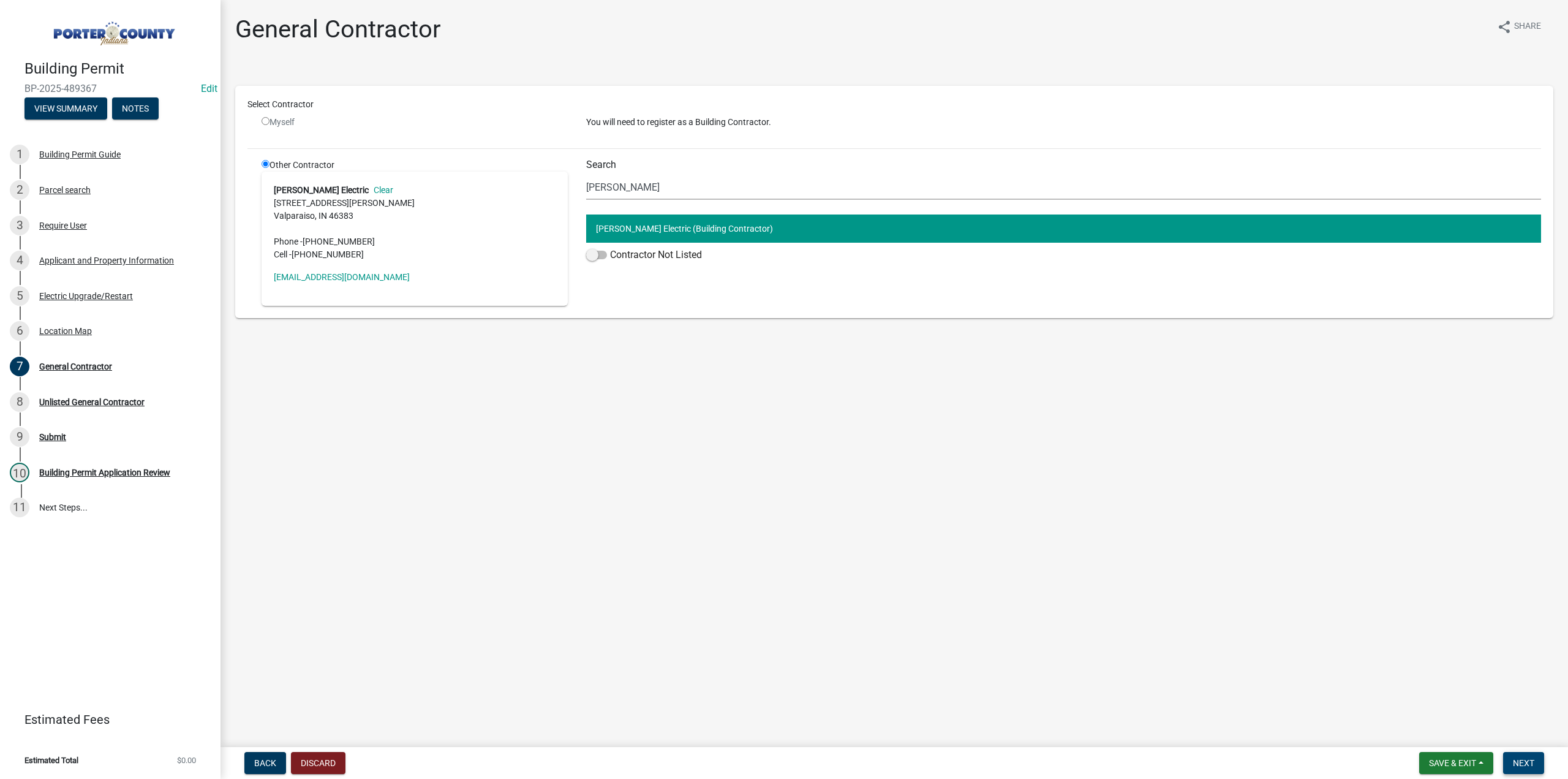
click at [1514, 770] on button "Next" at bounding box center [1523, 763] width 41 height 22
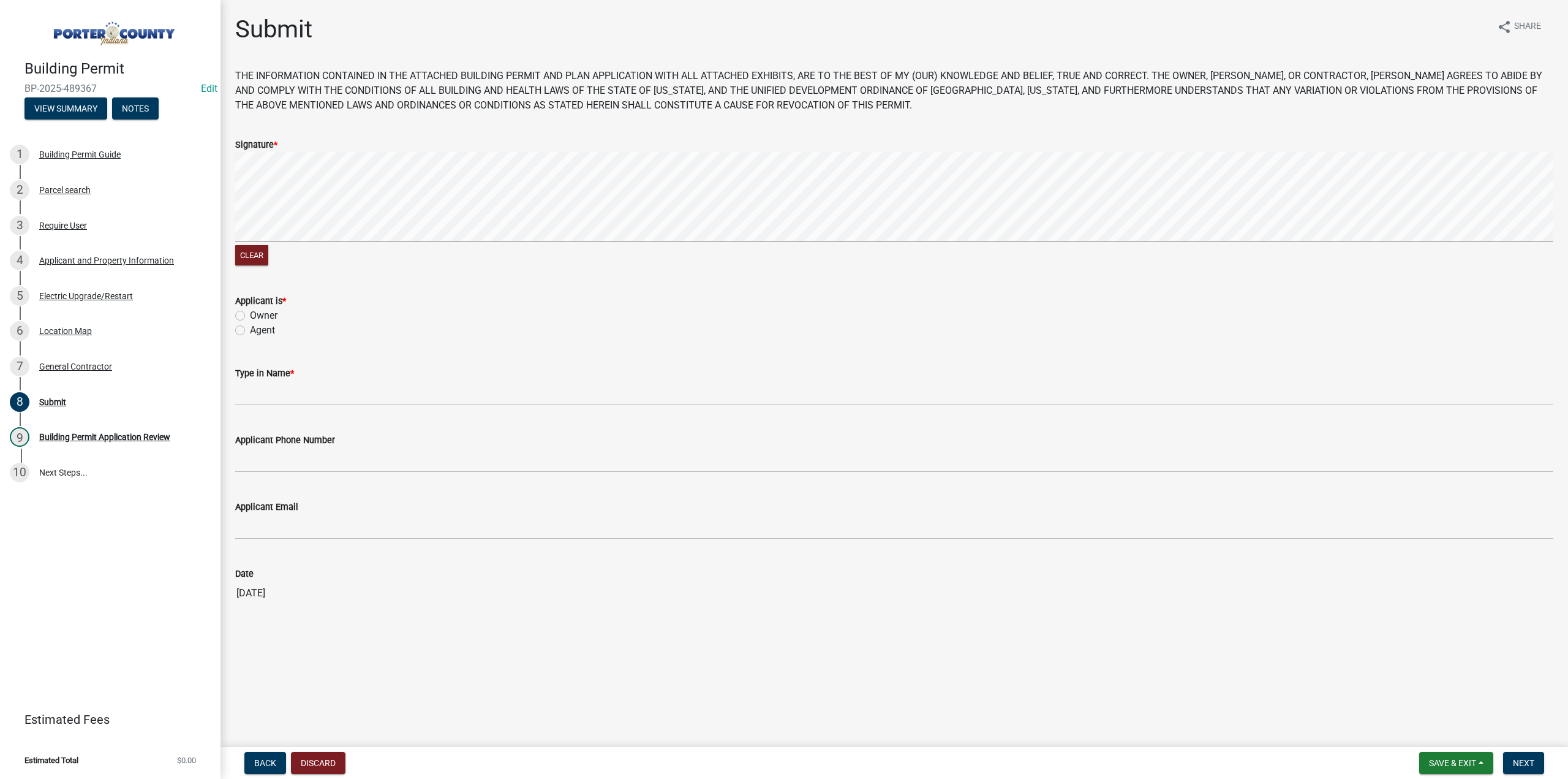
click at [250, 331] on label "Agent" at bounding box center [262, 330] width 25 height 15
click at [250, 331] on input "Agent" at bounding box center [254, 327] width 8 height 8
radio input "true"
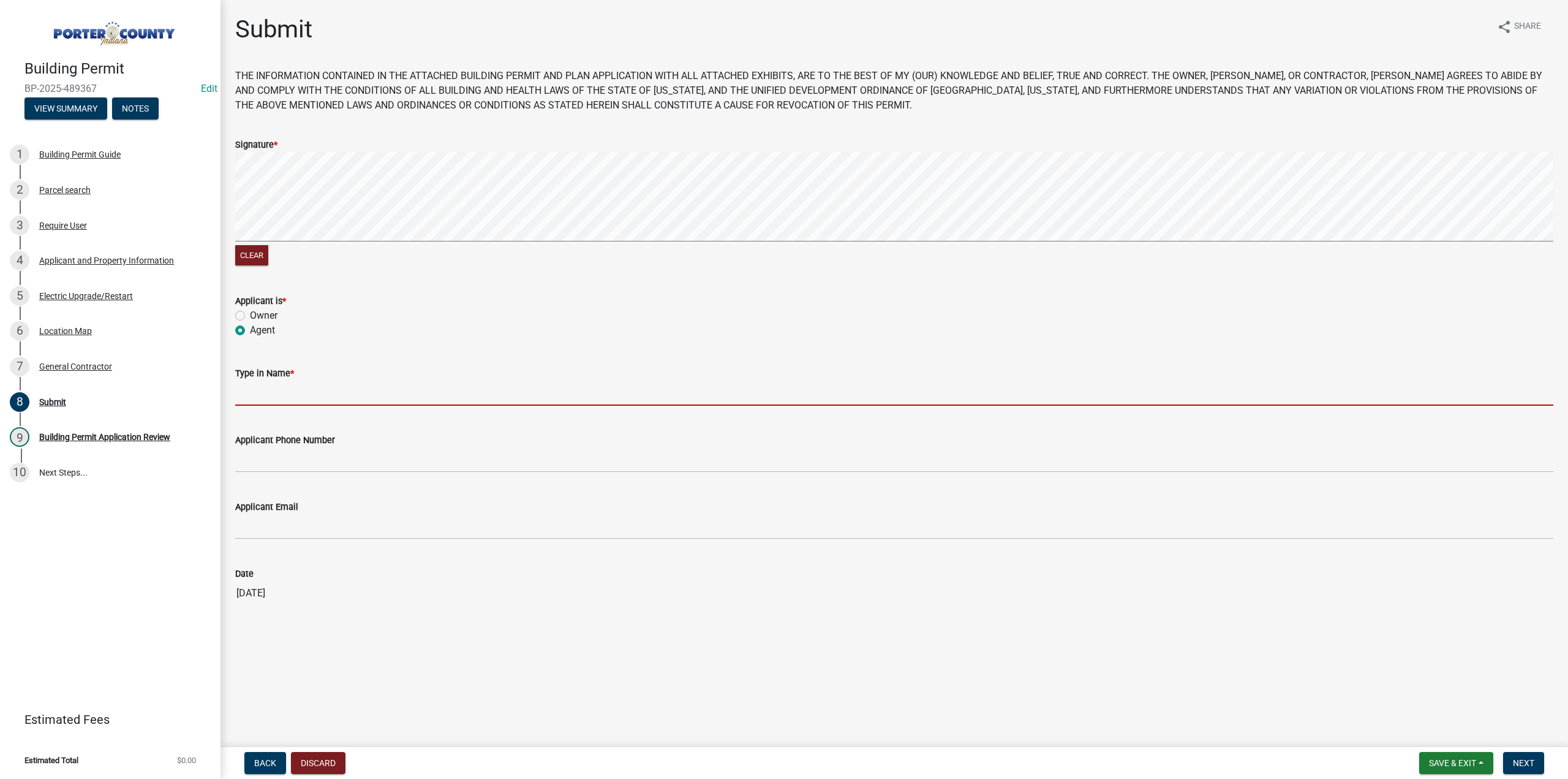
click at [293, 390] on input "Type in Name *" at bounding box center [894, 393] width 1318 height 25
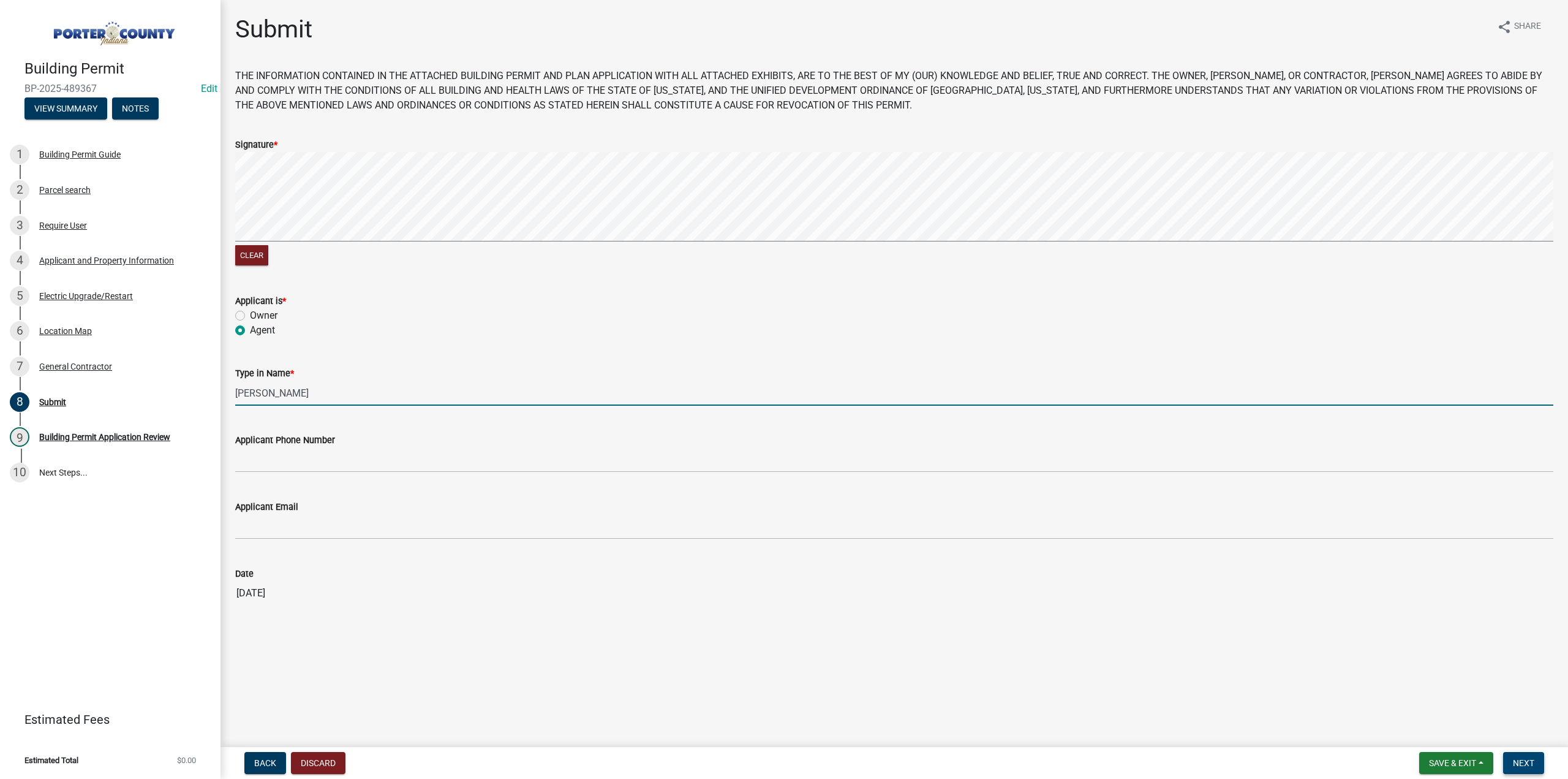
type input "Dennis Hutton"
click at [1514, 758] on span "Next" at bounding box center [1524, 763] width 22 height 10
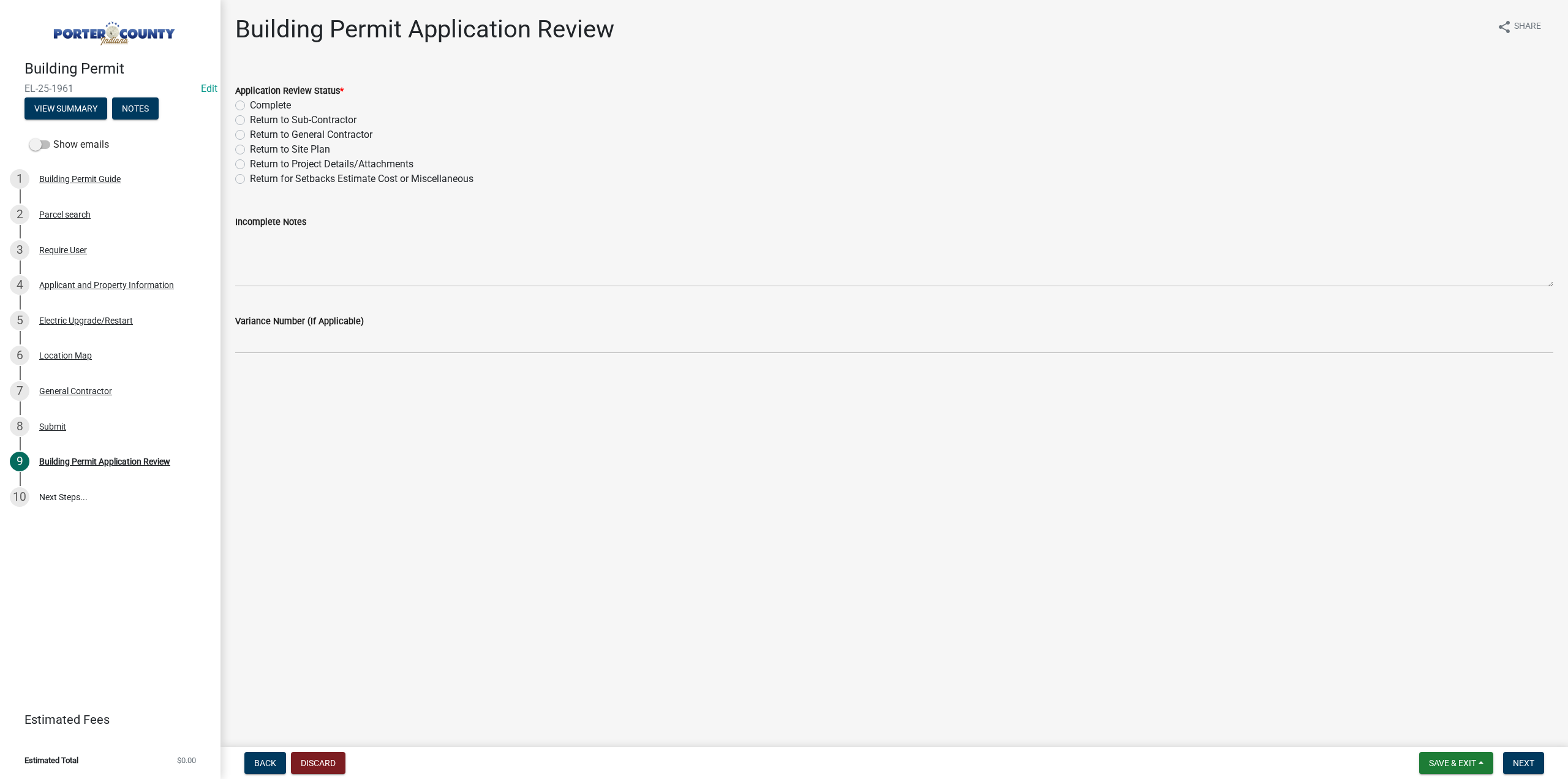
click at [250, 104] on label "Complete" at bounding box center [270, 105] width 41 height 15
click at [250, 104] on input "Complete" at bounding box center [254, 102] width 8 height 8
radio input "true"
click at [1521, 767] on span "Next" at bounding box center [1524, 763] width 22 height 10
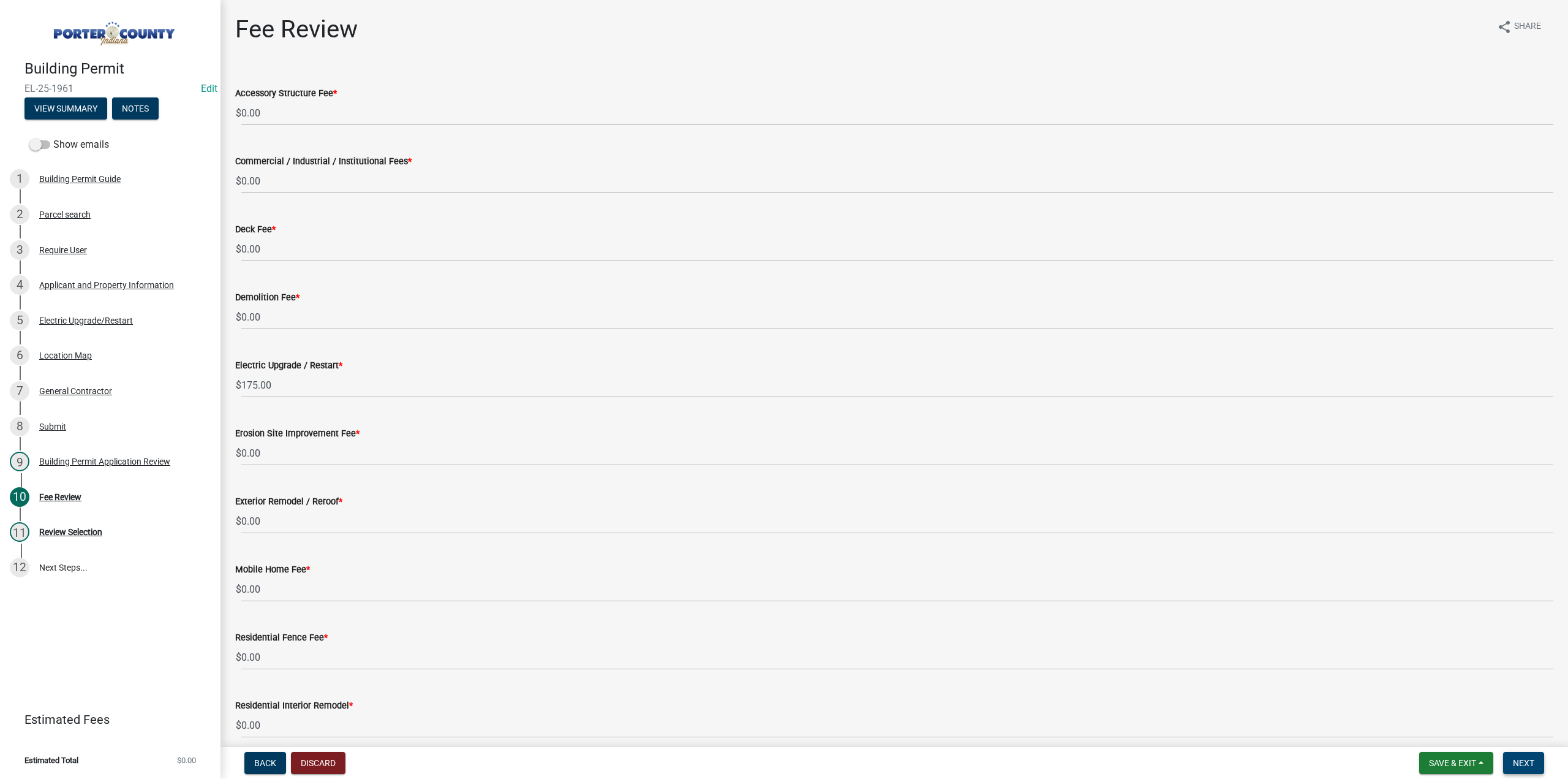
click at [1514, 764] on span "Next" at bounding box center [1524, 763] width 22 height 10
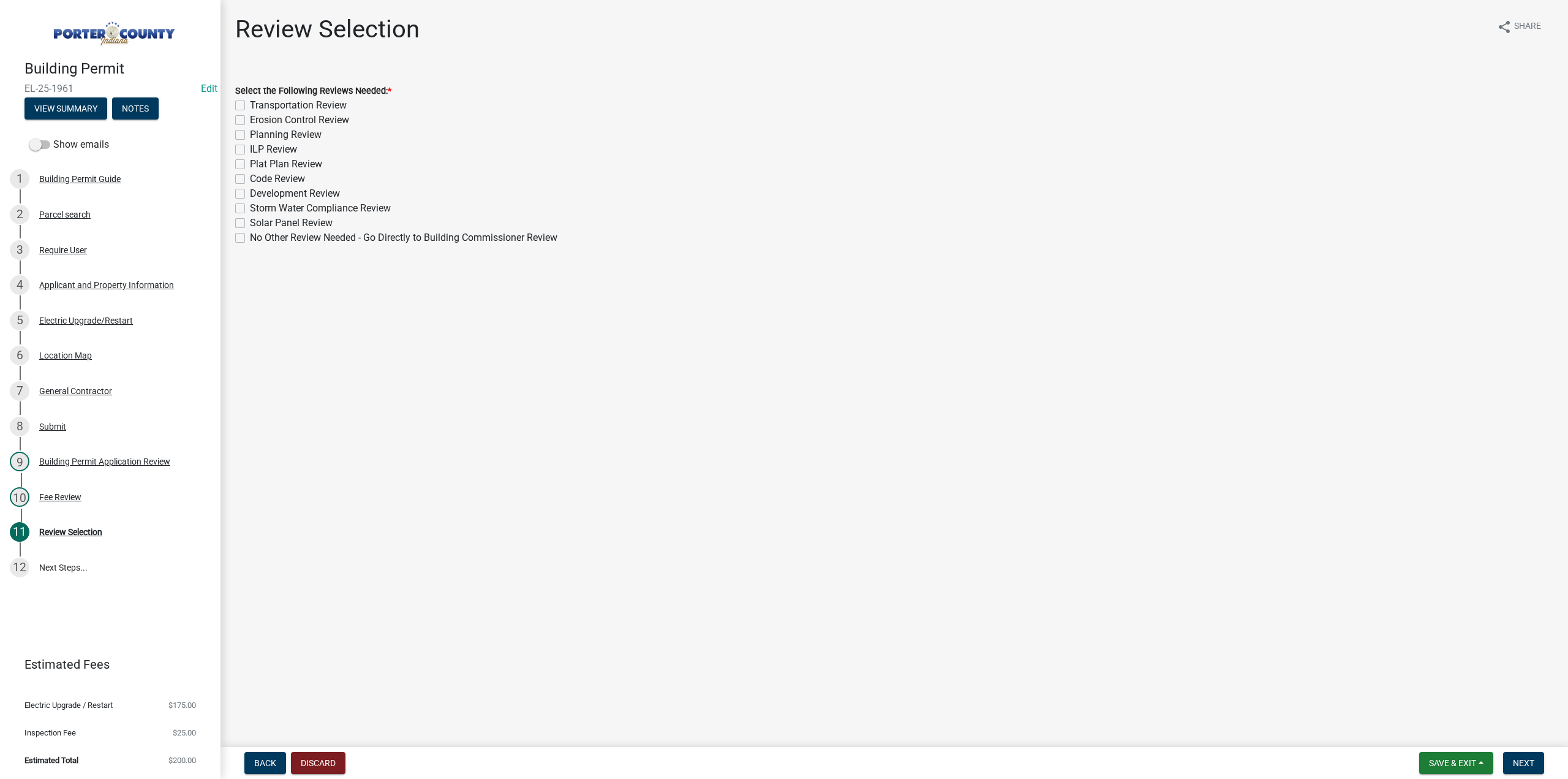
click at [250, 237] on label "No Other Review Needed - Go Directly to Building Commissioner Review" at bounding box center [403, 237] width 308 height 15
click at [250, 237] on input "No Other Review Needed - Go Directly to Building Commissioner Review" at bounding box center [254, 234] width 8 height 8
checkbox input "true"
checkbox input "false"
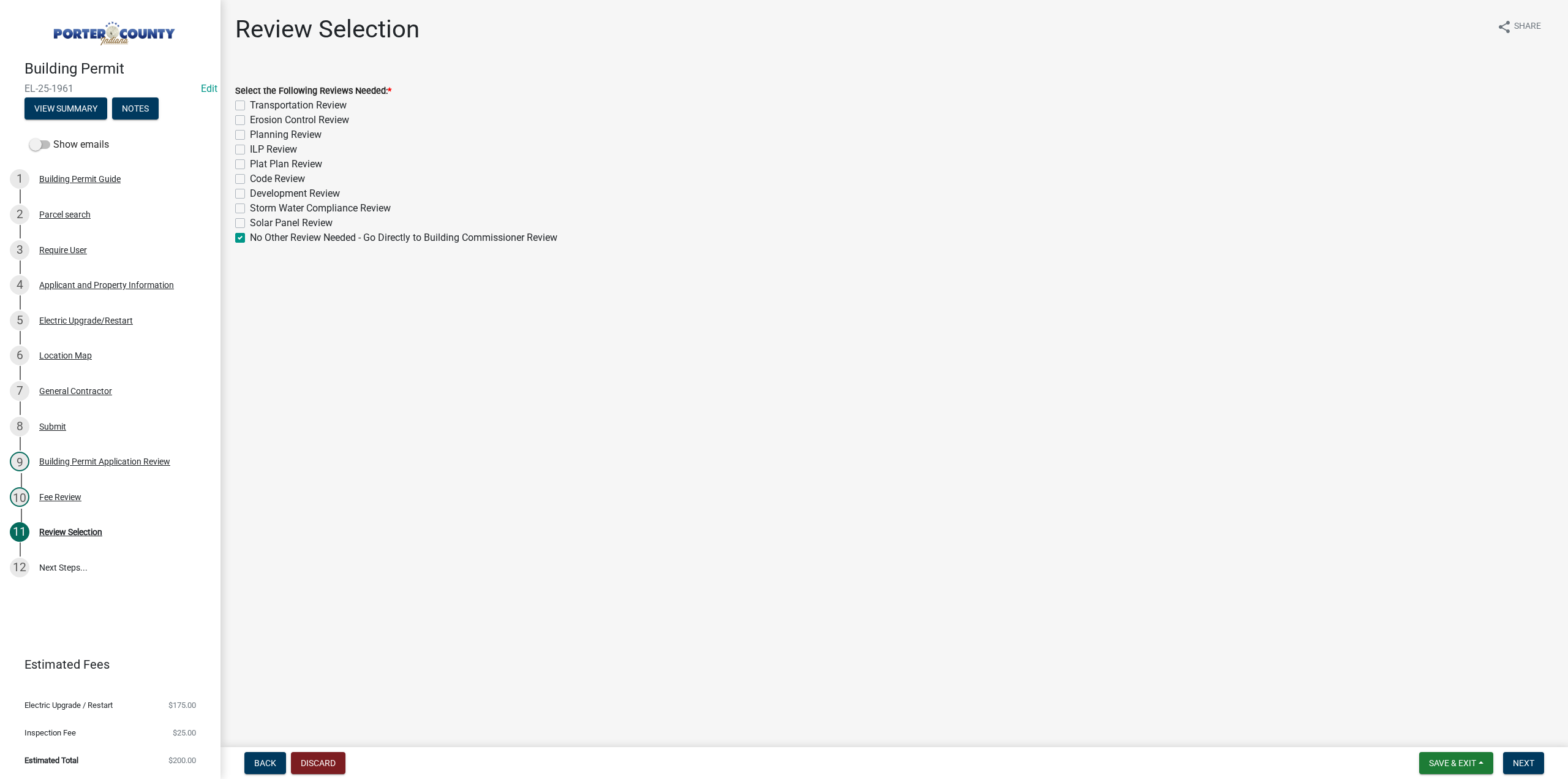
checkbox input "false"
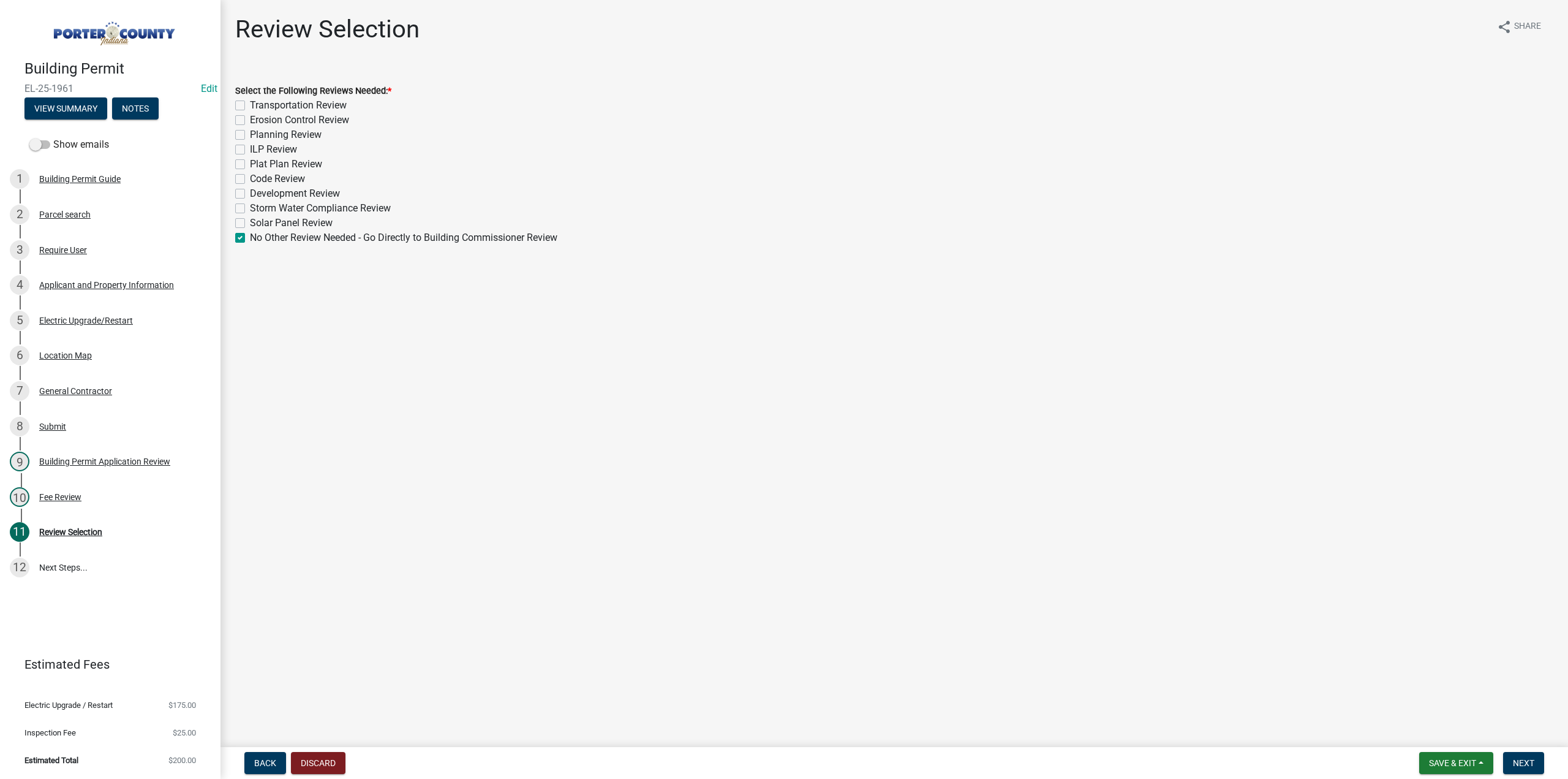
checkbox input "false"
checkbox input "true"
click at [1522, 770] on button "Next" at bounding box center [1523, 763] width 41 height 22
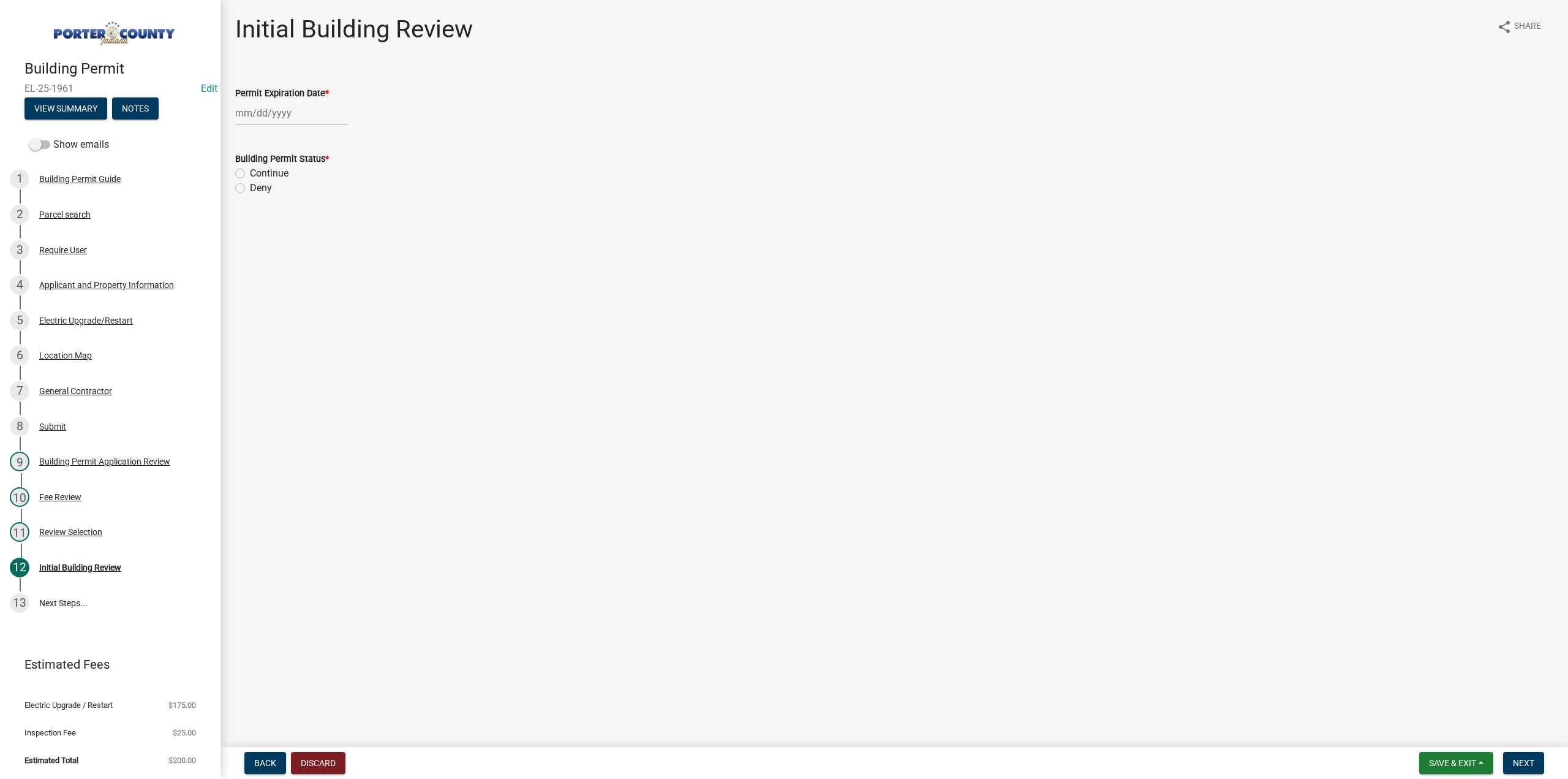
select select "10"
click at [310, 109] on div "Jan Feb Mar Apr May Jun Jul Aug Sep Oct Nov Dec 1525 1526 1527 1528 1529 1530 1…" at bounding box center [291, 113] width 112 height 25
click at [322, 137] on select "1525 1526 1527 1528 1529 1530 1531 1532 1533 1534 1535 1536 1537 1538 1539 1540…" at bounding box center [331, 140] width 44 height 19
select select "2026"
click at [309, 130] on select "1525 1526 1527 1528 1529 1530 1531 1532 1533 1534 1535 1536 1537 1538 1539 1540…" at bounding box center [331, 140] width 44 height 19
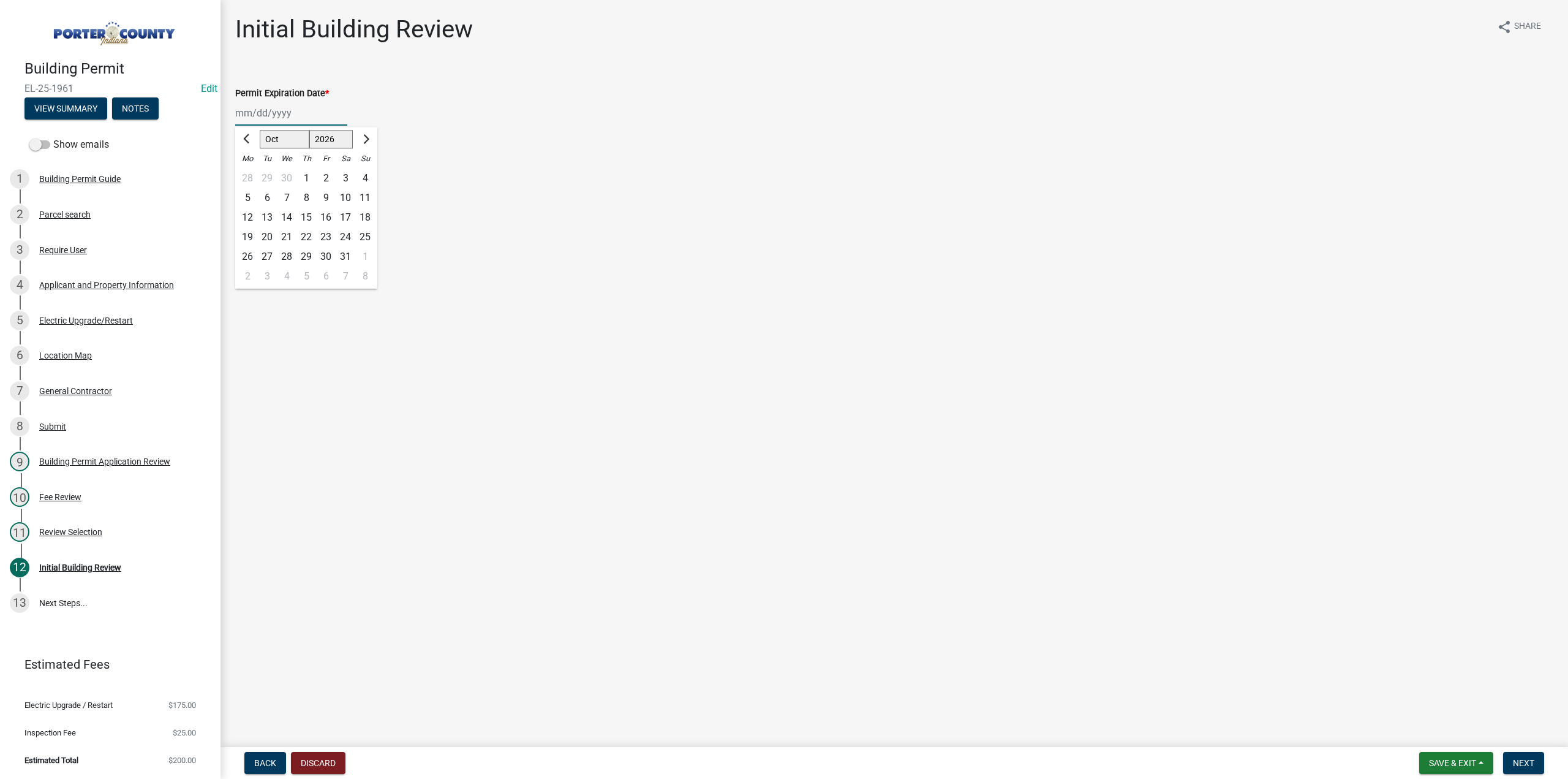
click at [285, 196] on div "7" at bounding box center [286, 197] width 19 height 19
type input "10/07/2026"
drag, startPoint x: 237, startPoint y: 171, endPoint x: 294, endPoint y: 278, distance: 121.2
click at [250, 171] on label "Continue" at bounding box center [269, 173] width 39 height 15
click at [250, 171] on input "Continue" at bounding box center [254, 170] width 8 height 8
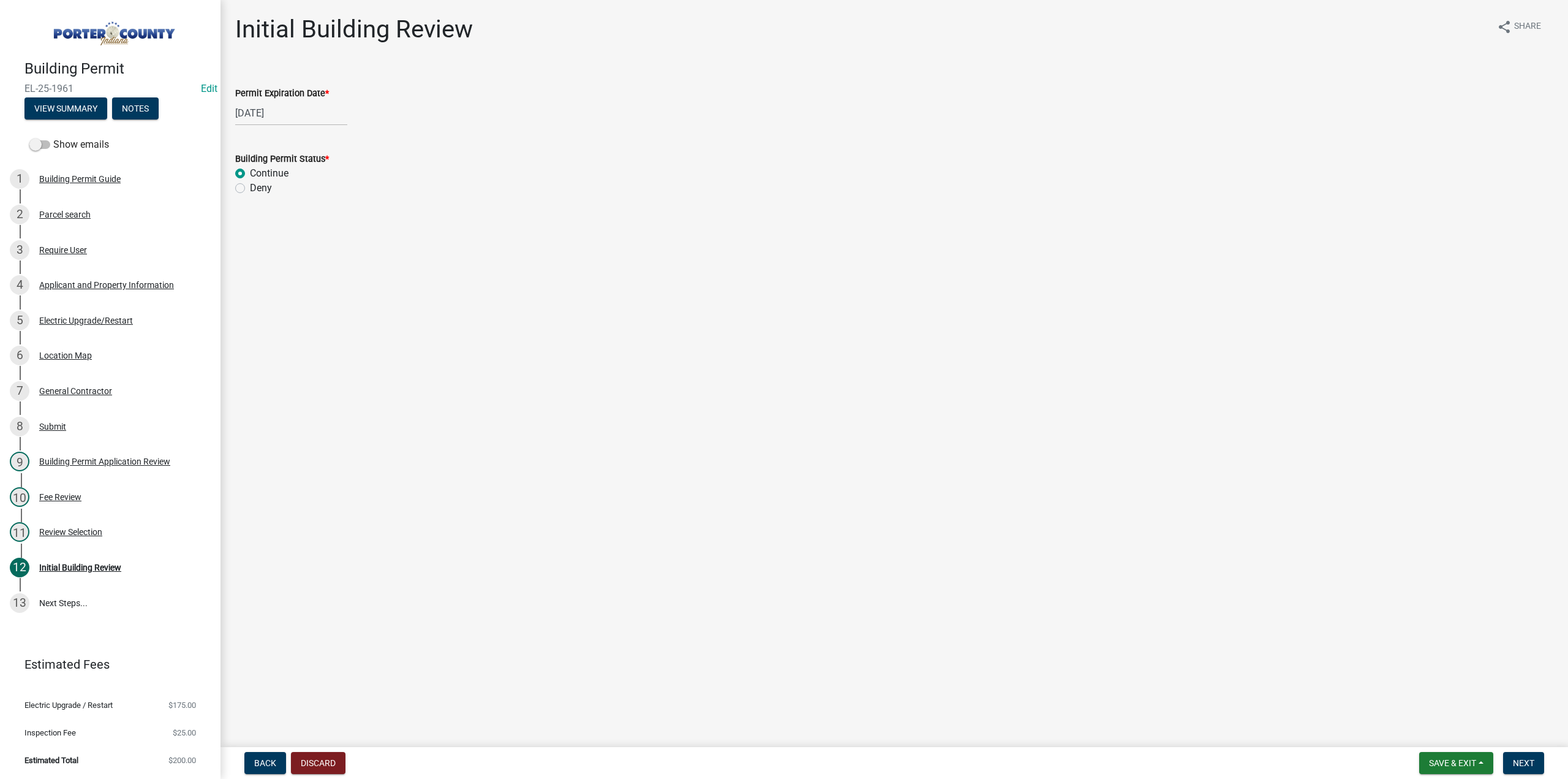
radio input "true"
click at [1529, 756] on button "Next" at bounding box center [1523, 763] width 41 height 22
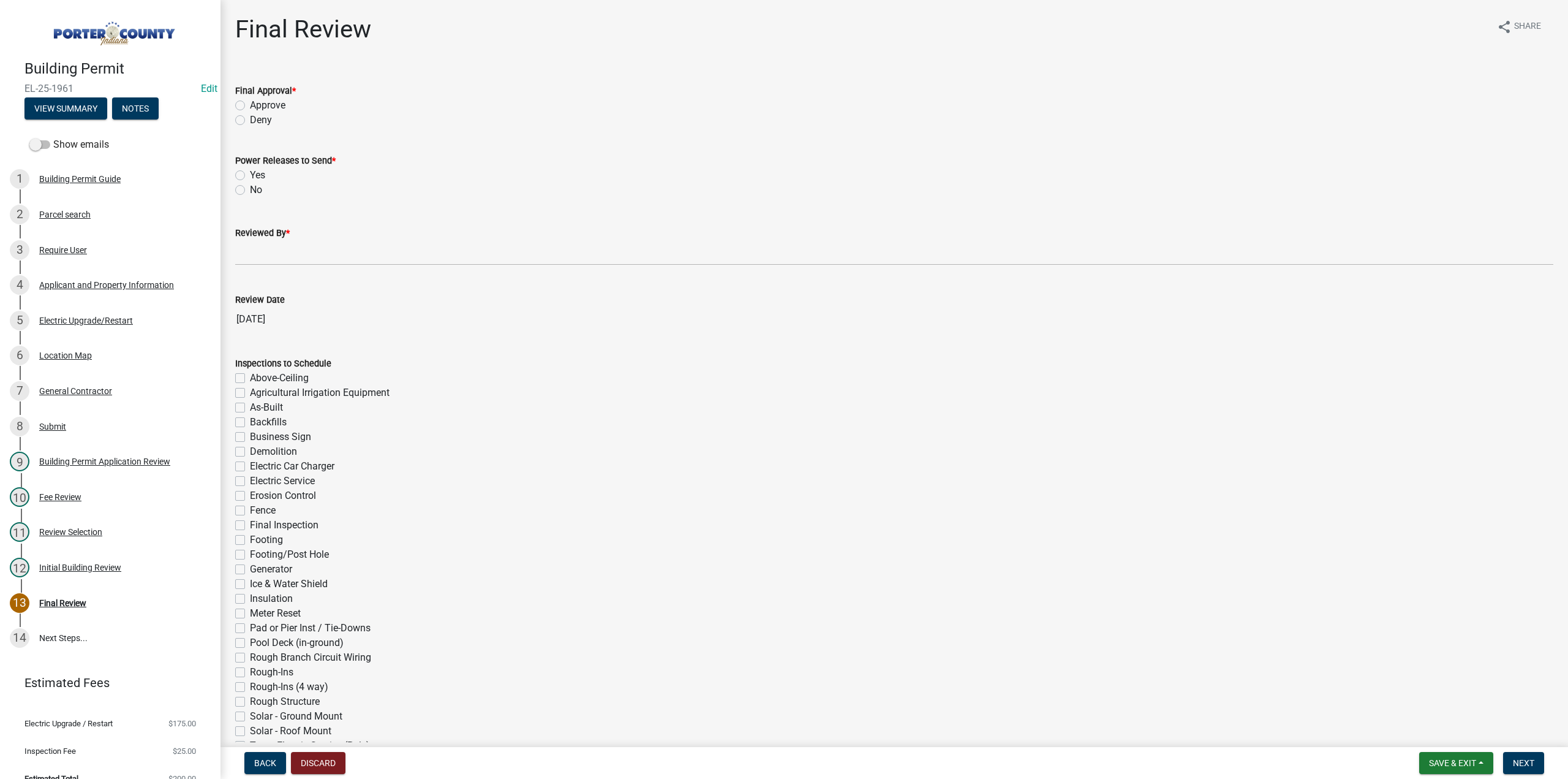
click at [250, 104] on label "Approve" at bounding box center [268, 105] width 36 height 15
click at [250, 104] on input "Approve" at bounding box center [254, 102] width 8 height 8
radio input "true"
click at [250, 175] on label "Yes" at bounding box center [257, 175] width 16 height 15
click at [250, 175] on input "Yes" at bounding box center [254, 171] width 8 height 8
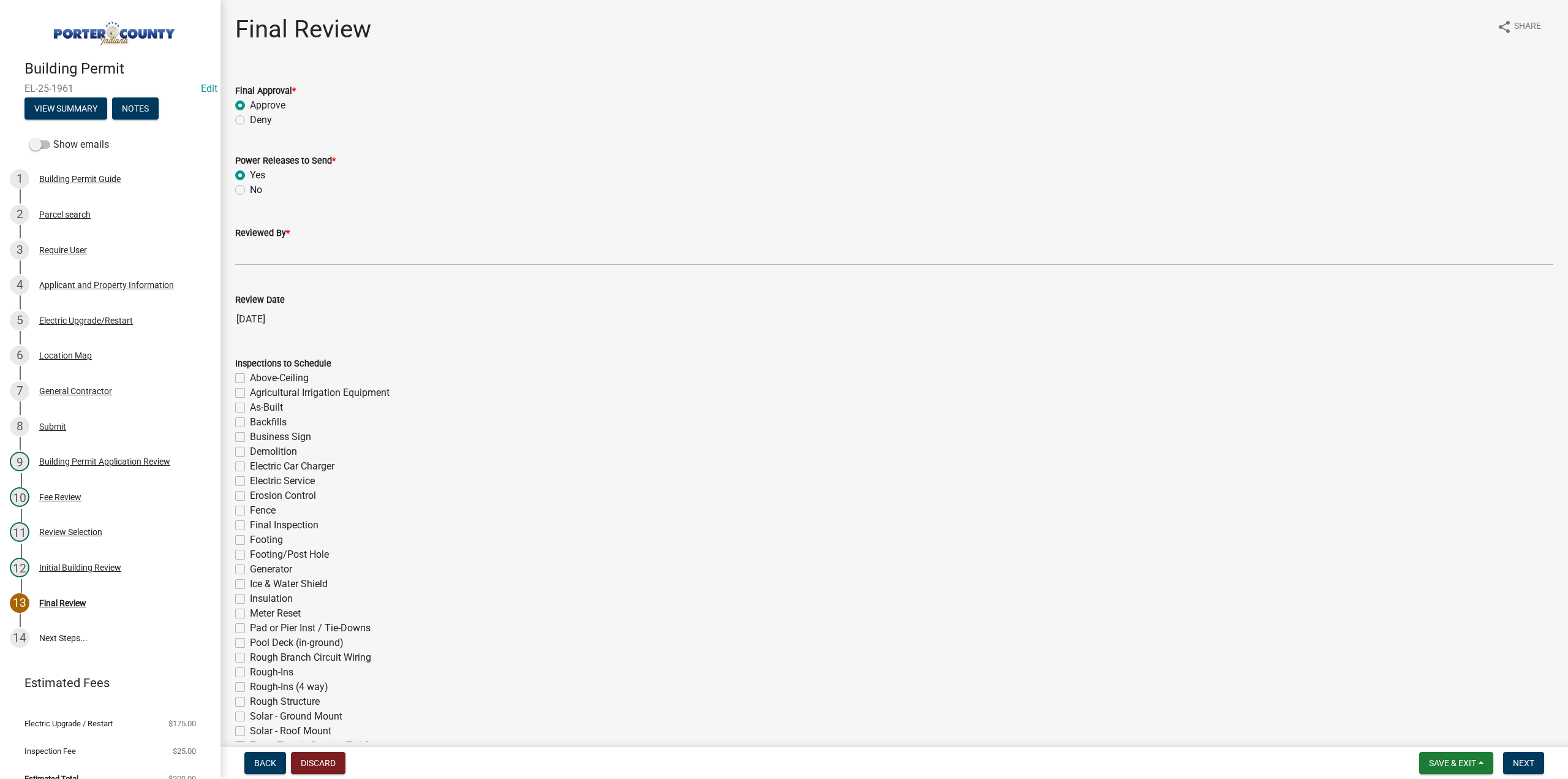
radio input "true"
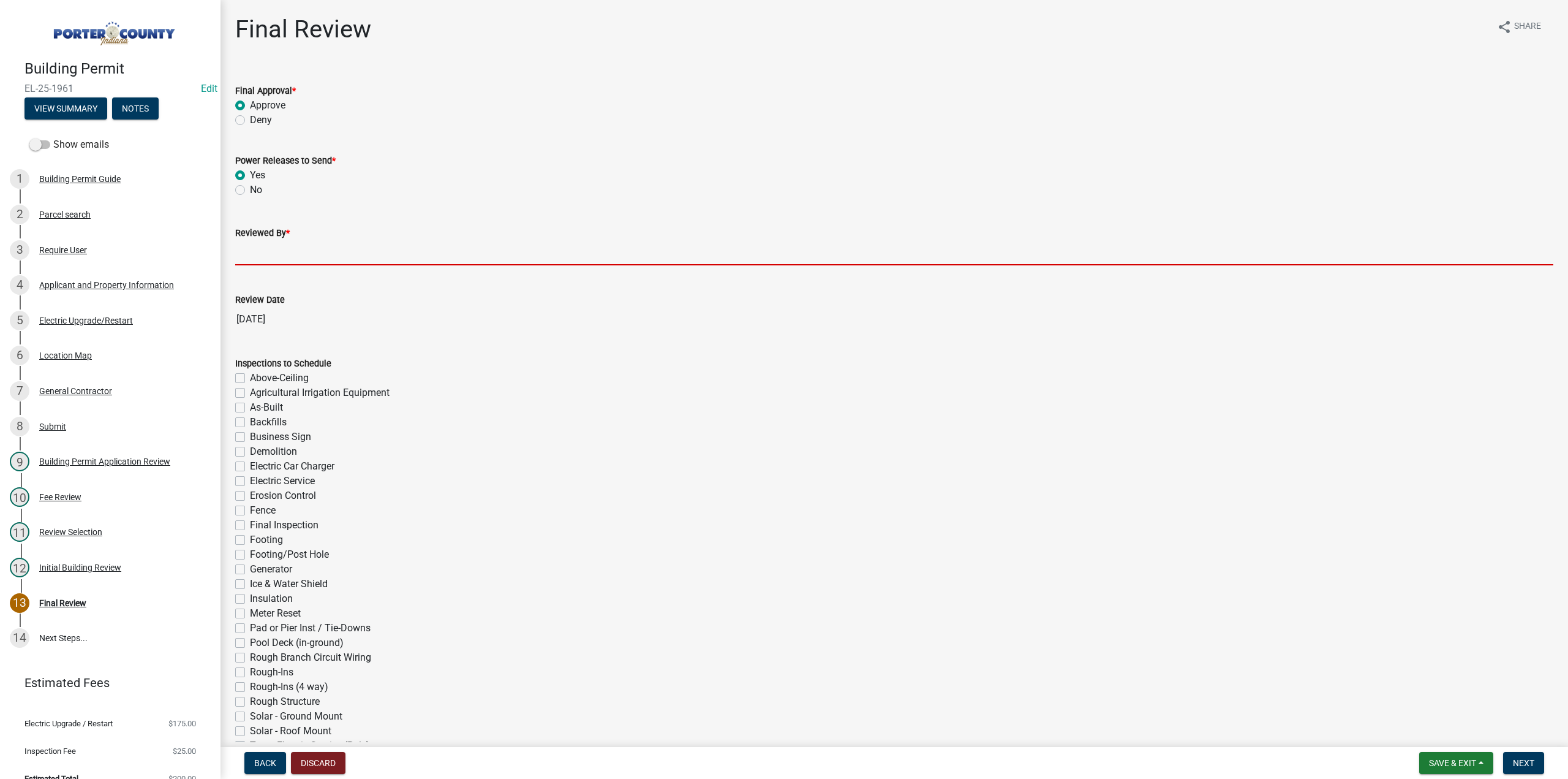
click at [261, 258] on input "Reviewed By *" at bounding box center [894, 253] width 1318 height 25
type input "TT"
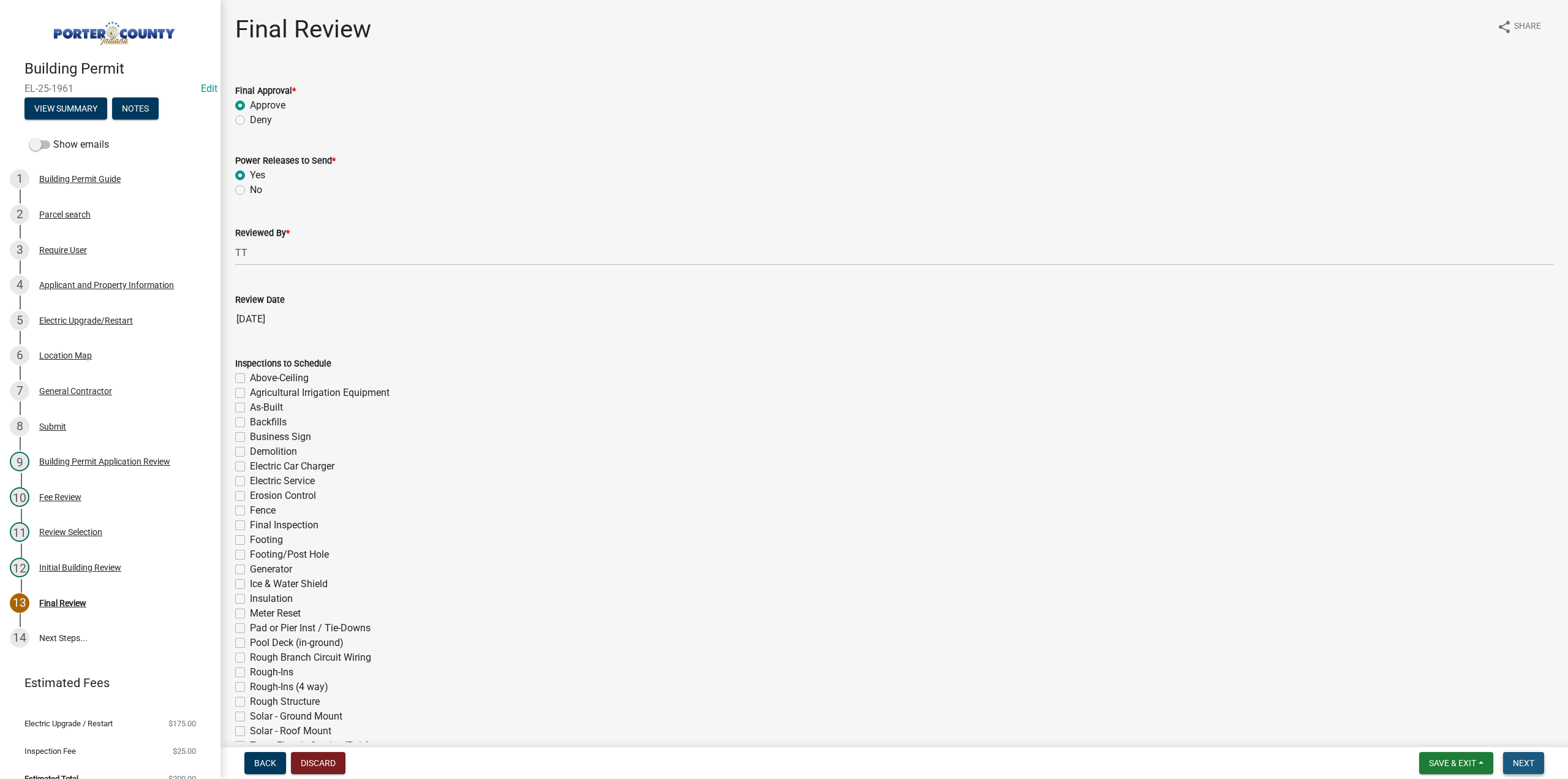
click at [1530, 766] on span "Next" at bounding box center [1524, 763] width 22 height 10
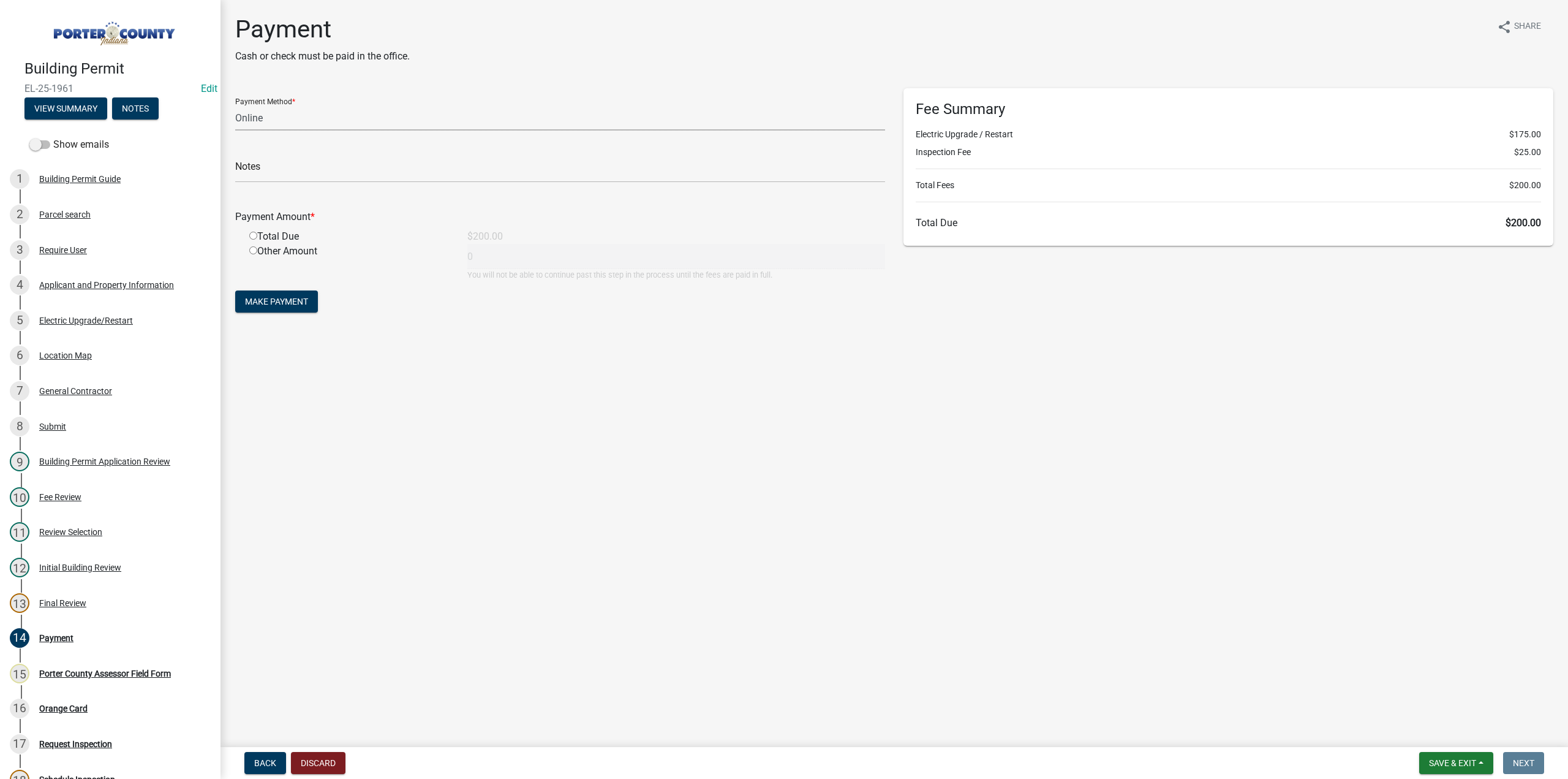
click at [275, 113] on select "Credit Card POS Check Cash Online" at bounding box center [560, 118] width 650 height 25
click at [235, 106] on select "Credit Card POS Check Cash Online" at bounding box center [560, 118] width 650 height 25
click at [292, 113] on select "Credit Card POS Check Cash Online" at bounding box center [560, 118] width 650 height 25
select select "2: 1"
click at [235, 106] on select "Credit Card POS Check Cash Online" at bounding box center [560, 118] width 650 height 25
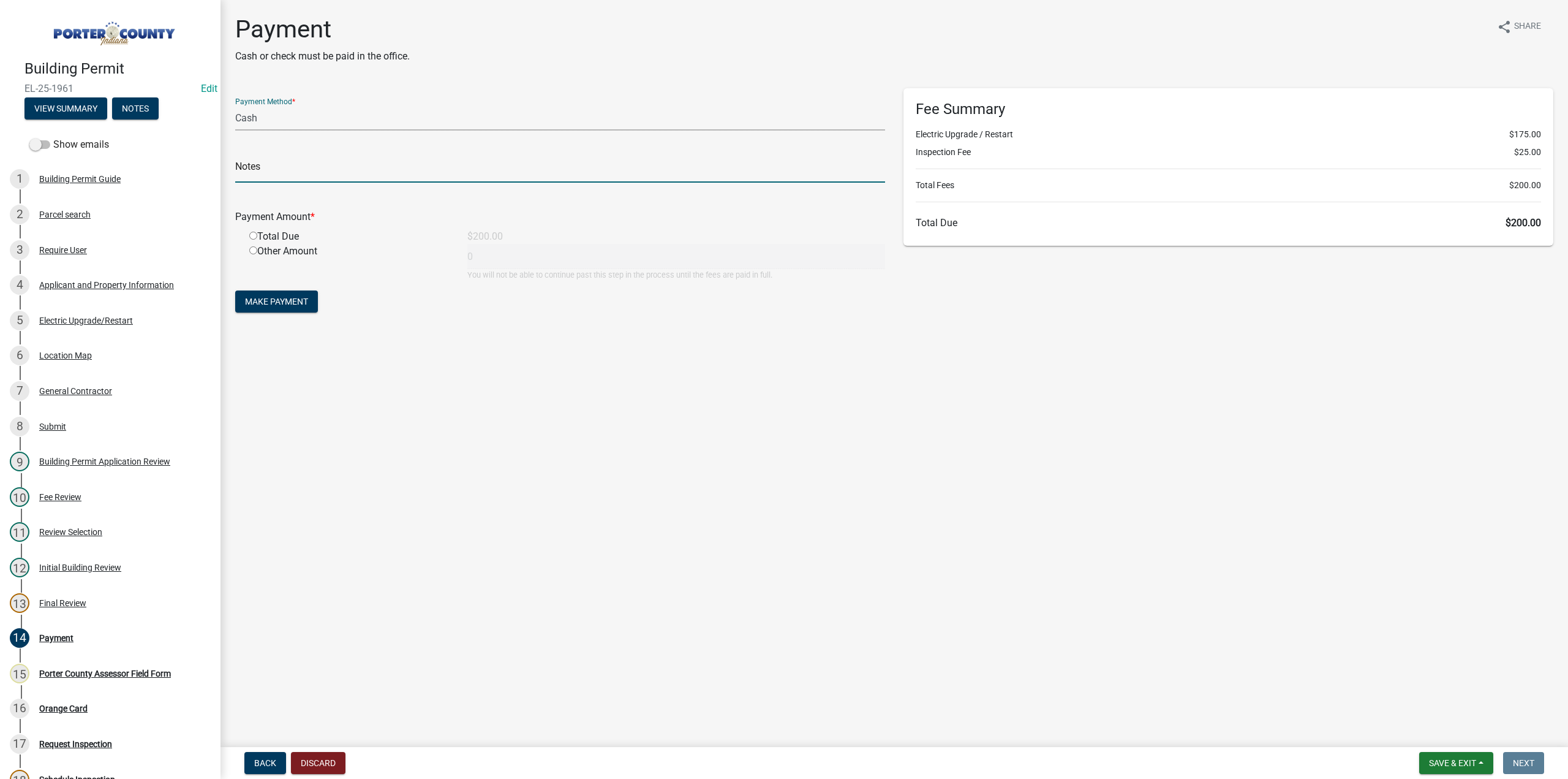
click at [288, 168] on input "text" at bounding box center [560, 170] width 650 height 25
type input "Dennis Hutton"
click at [257, 234] on input "radio" at bounding box center [253, 236] width 8 height 8
radio input "true"
type input "200"
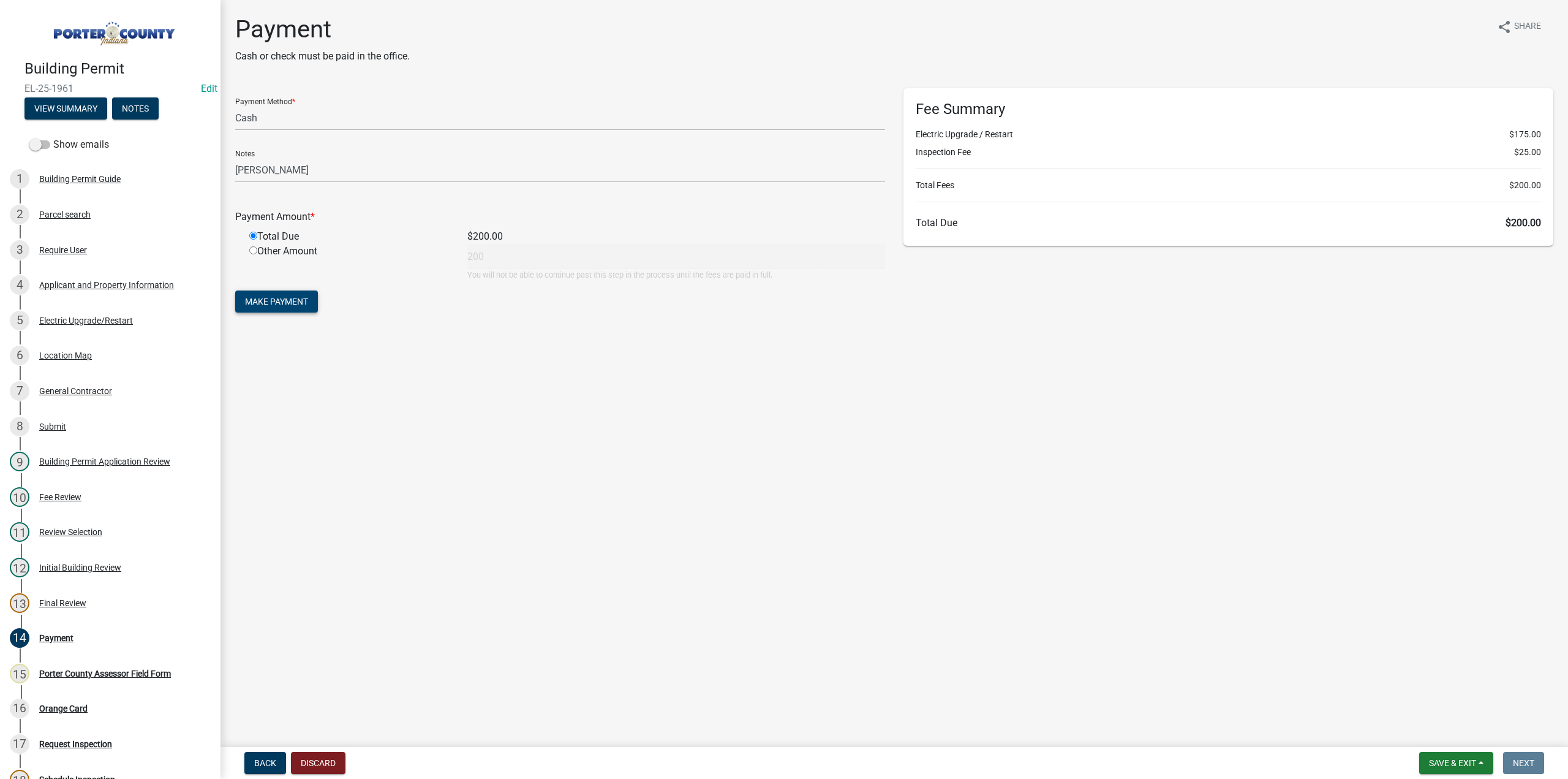
click at [253, 301] on span "Make Payment" at bounding box center [276, 301] width 63 height 10
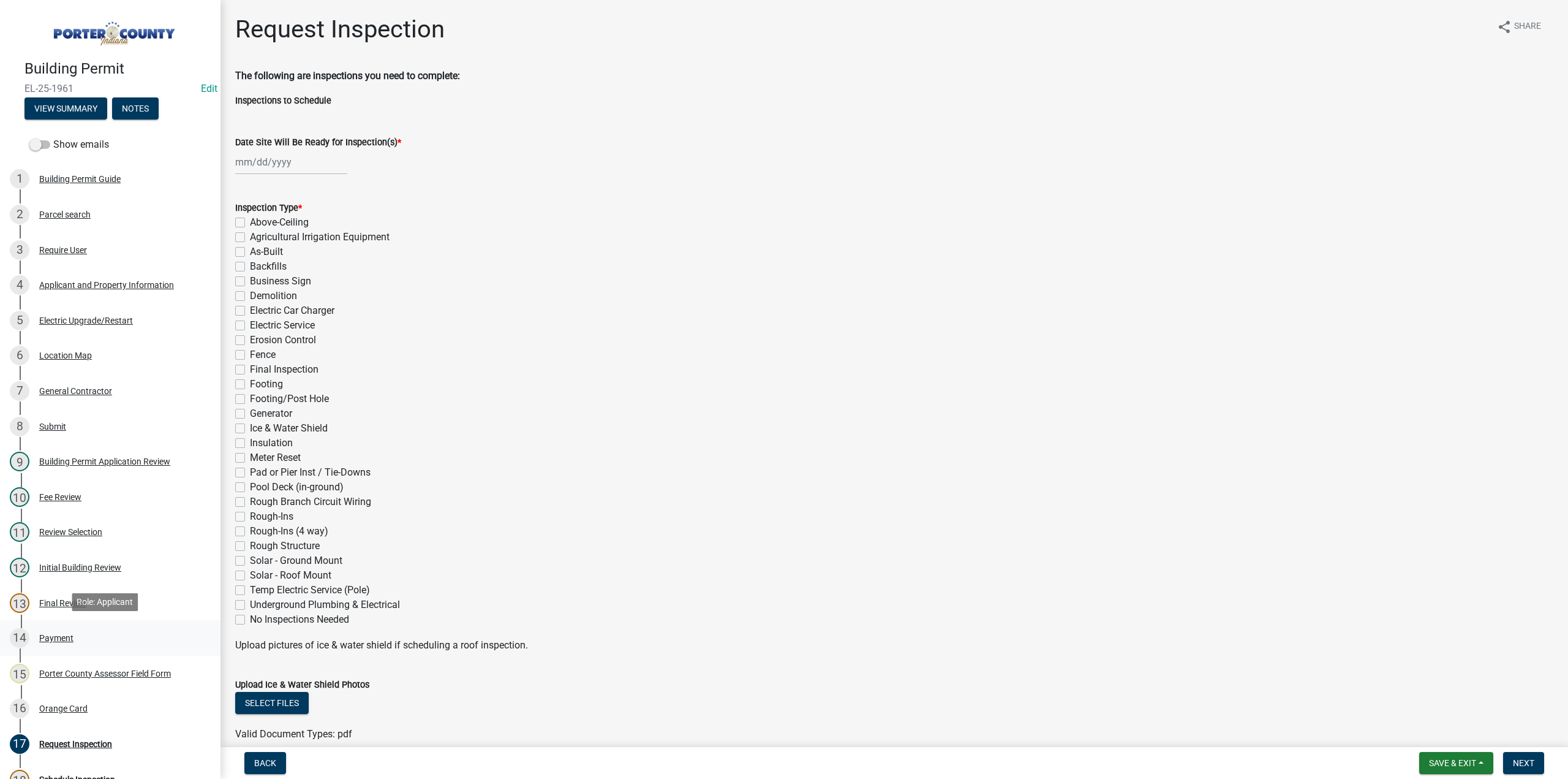
click at [72, 637] on div "Payment" at bounding box center [57, 638] width 34 height 9
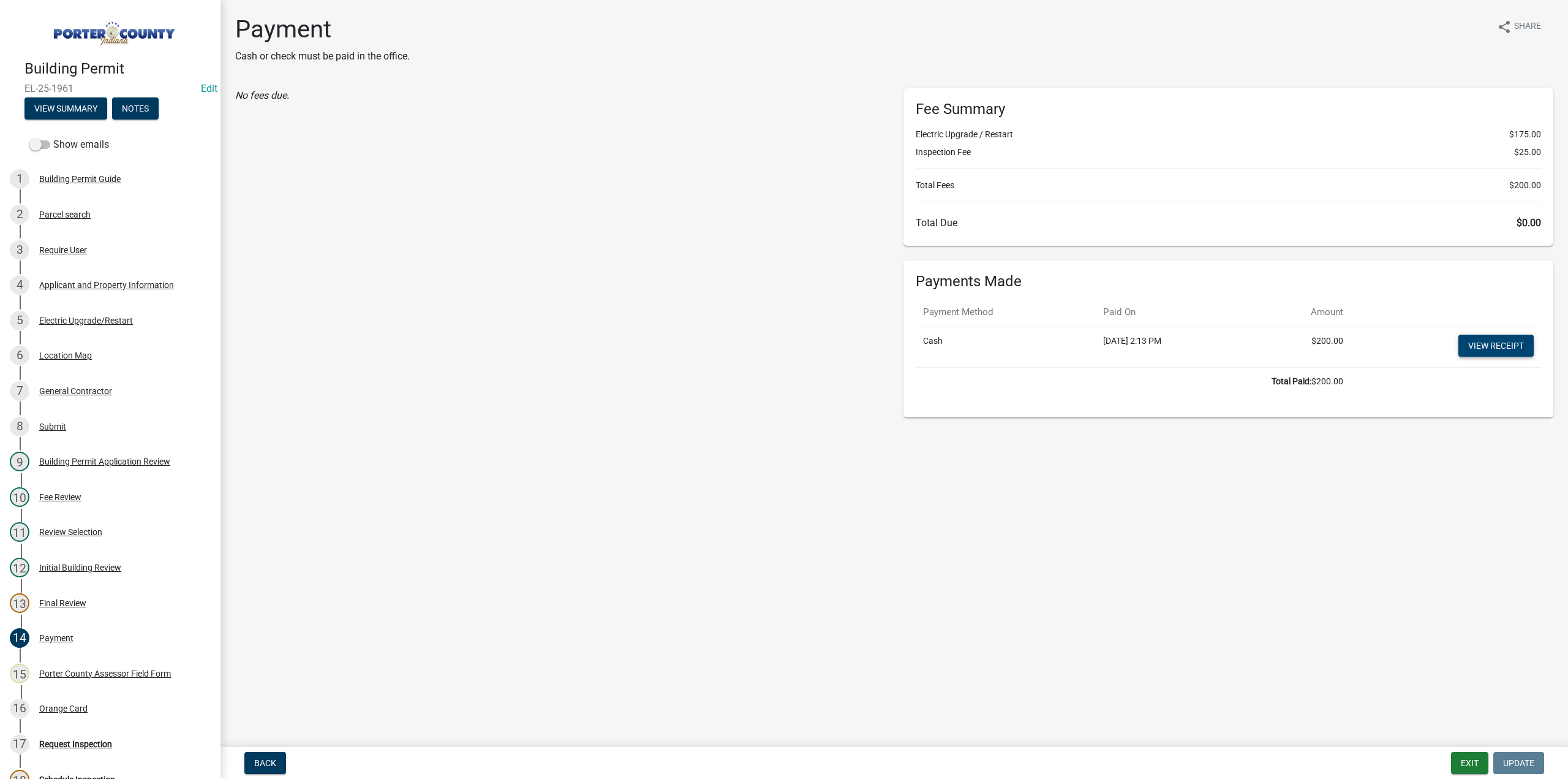
click at [1483, 345] on link "View receipt" at bounding box center [1496, 345] width 75 height 22
click at [78, 705] on div "Orange Card" at bounding box center [64, 708] width 48 height 9
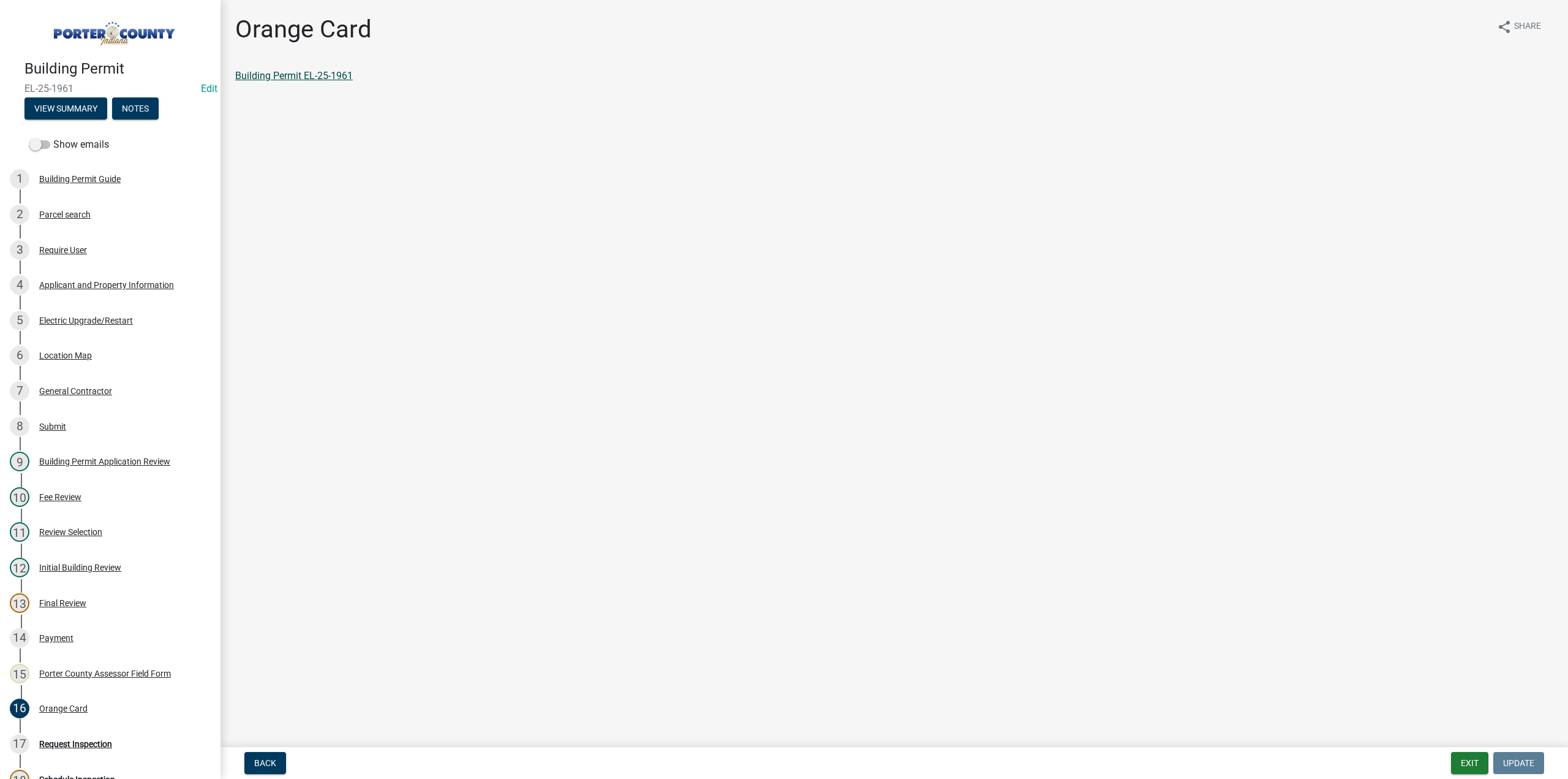
click at [285, 78] on link "Building Permit EL-25-1961" at bounding box center [294, 75] width 118 height 12
click at [147, 103] on button "Notes" at bounding box center [136, 109] width 47 height 22
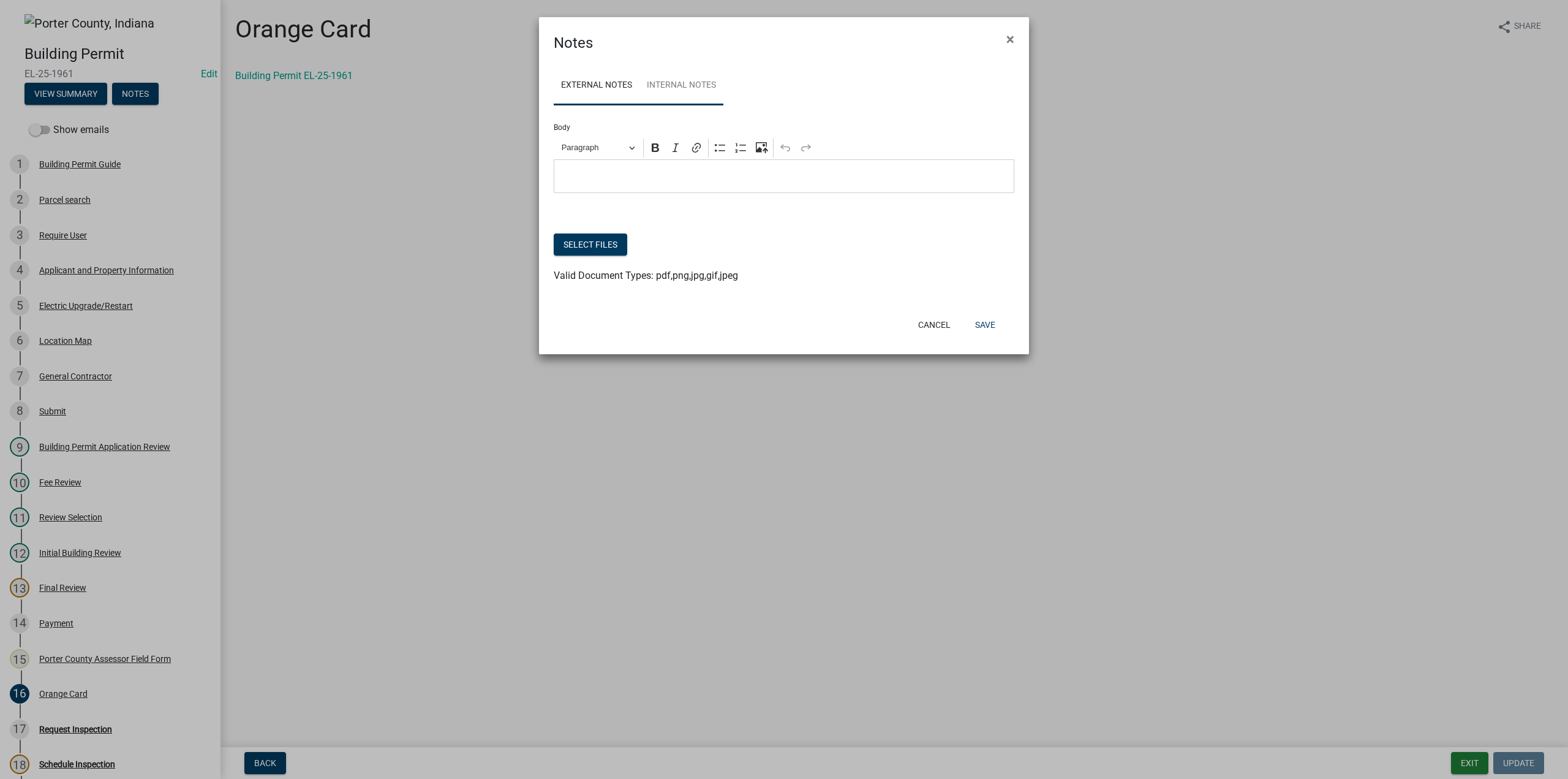
click at [668, 75] on link "Internal Notes" at bounding box center [682, 85] width 84 height 40
click at [596, 249] on button "Select files" at bounding box center [590, 244] width 74 height 22
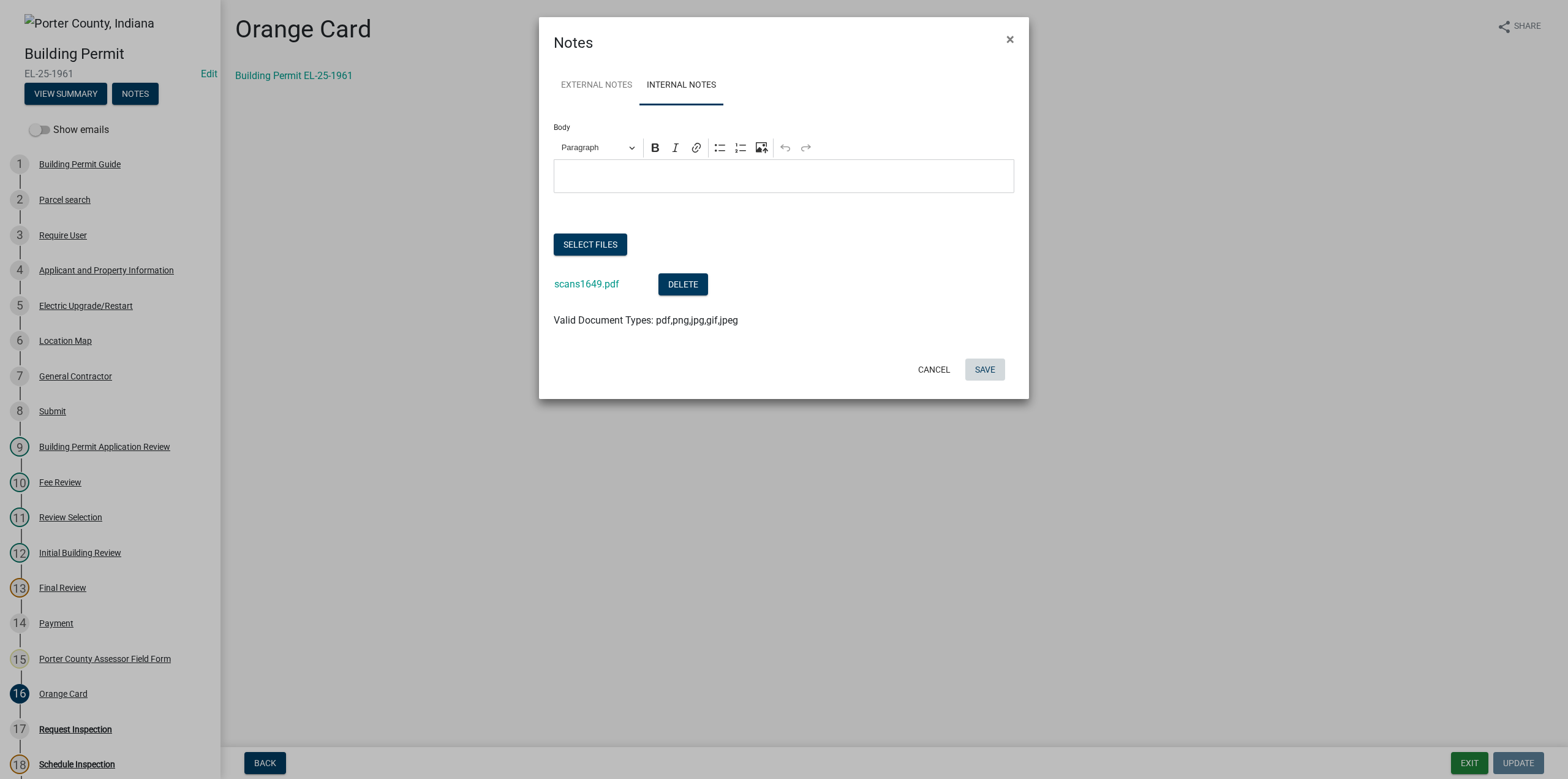
click at [986, 367] on button "Save" at bounding box center [985, 369] width 40 height 22
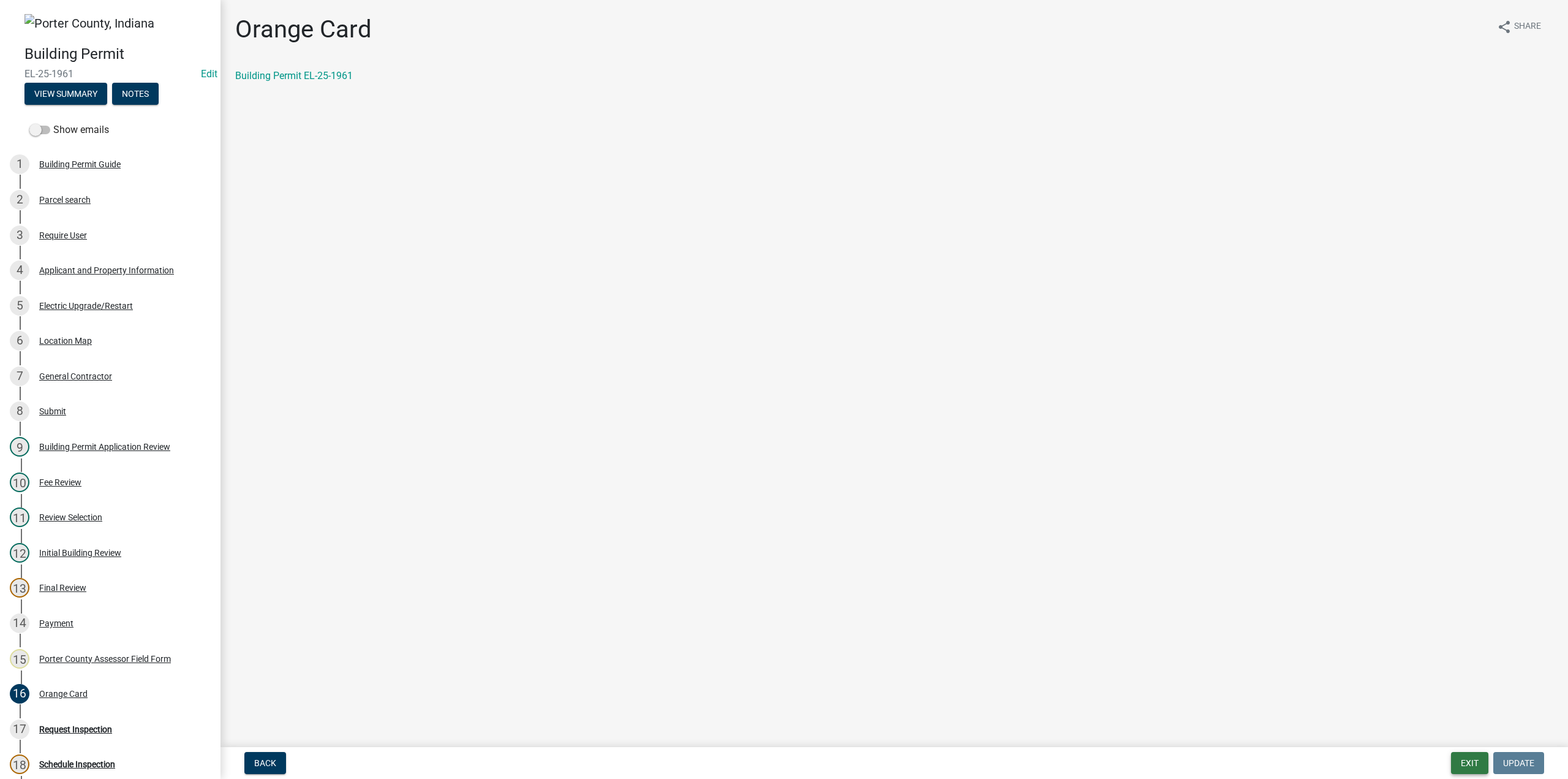
click at [1473, 763] on button "Exit" at bounding box center [1470, 763] width 37 height 22
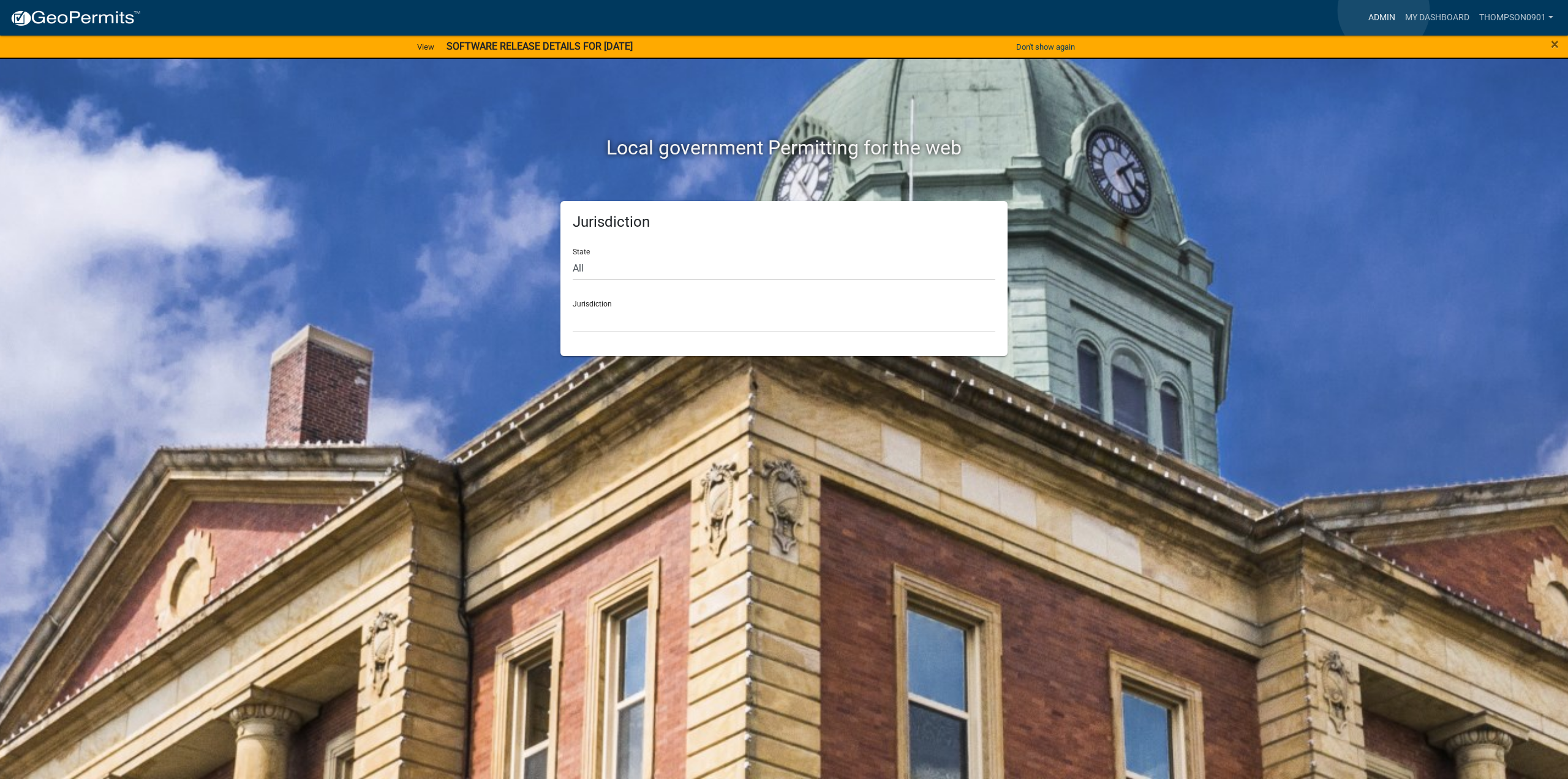
click at [1383, 10] on link "Admin" at bounding box center [1381, 18] width 36 height 23
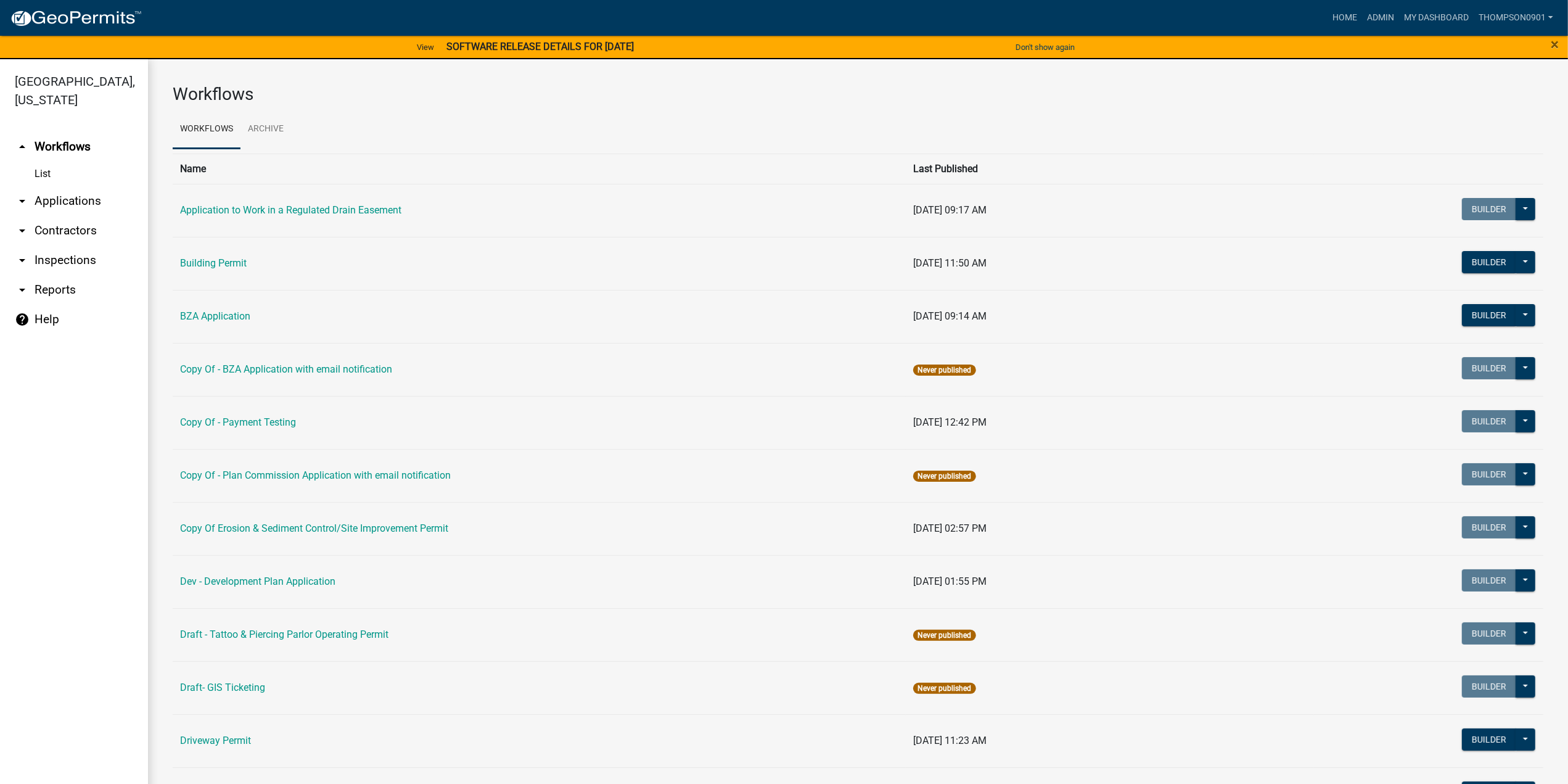
click at [68, 187] on link "arrow_drop_down Applications" at bounding box center [74, 201] width 148 height 30
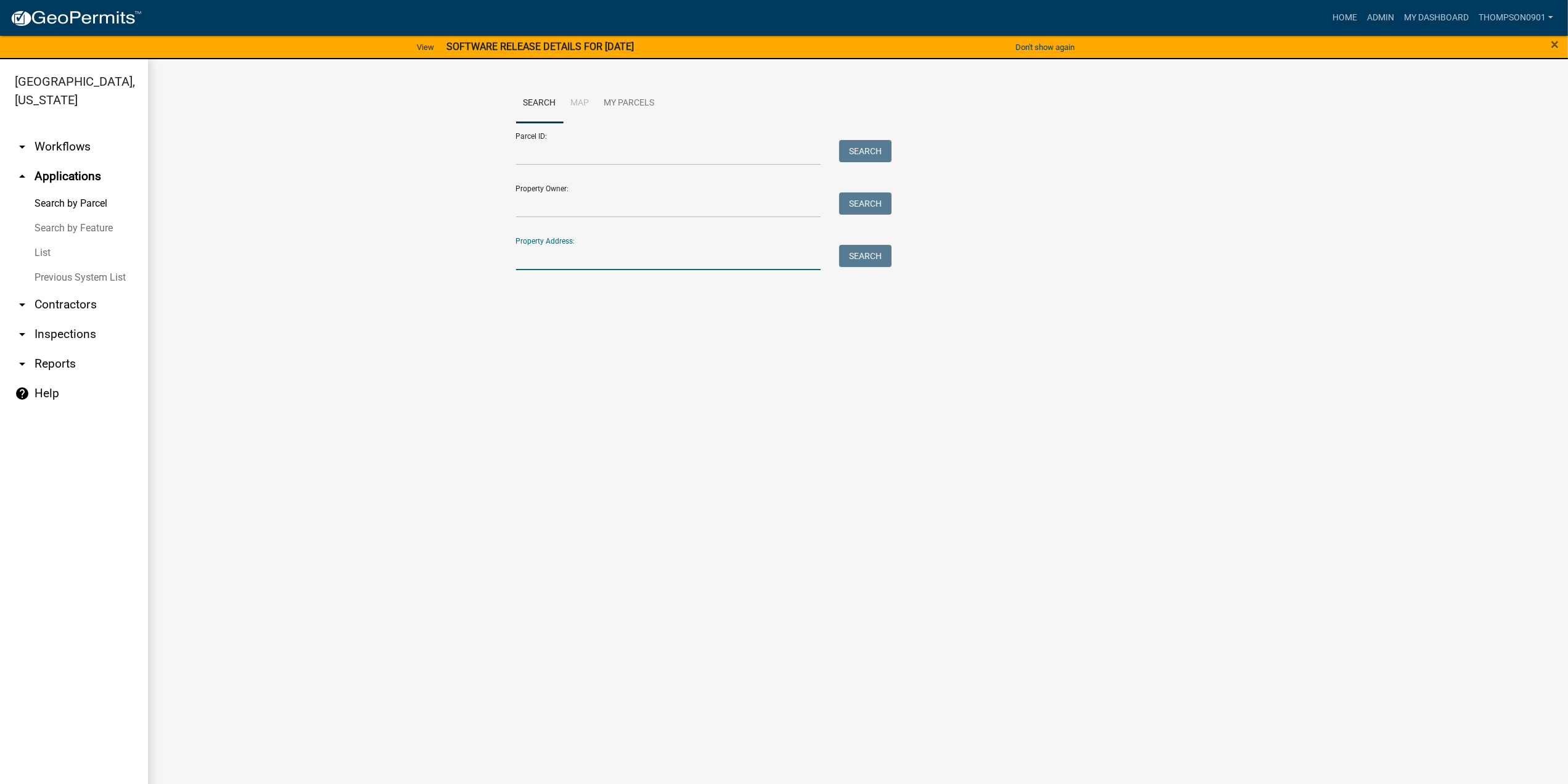
click at [557, 255] on input "Property Address:" at bounding box center [668, 258] width 305 height 25
type input "171 s 675 w"
click at [529, 336] on span "Select" at bounding box center [537, 340] width 27 height 12
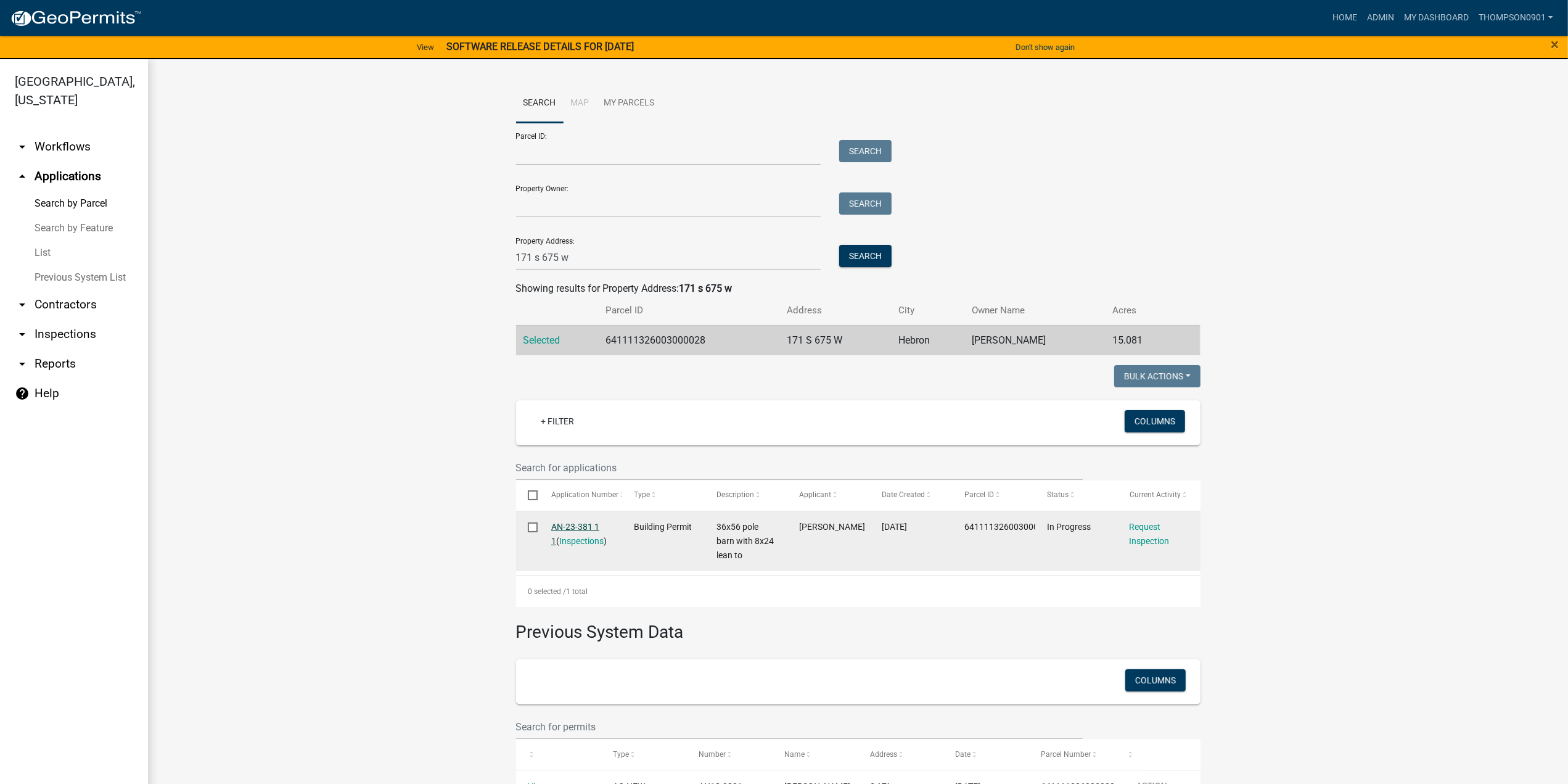
click at [570, 529] on link "AN-23-381 1 1" at bounding box center [575, 533] width 48 height 24
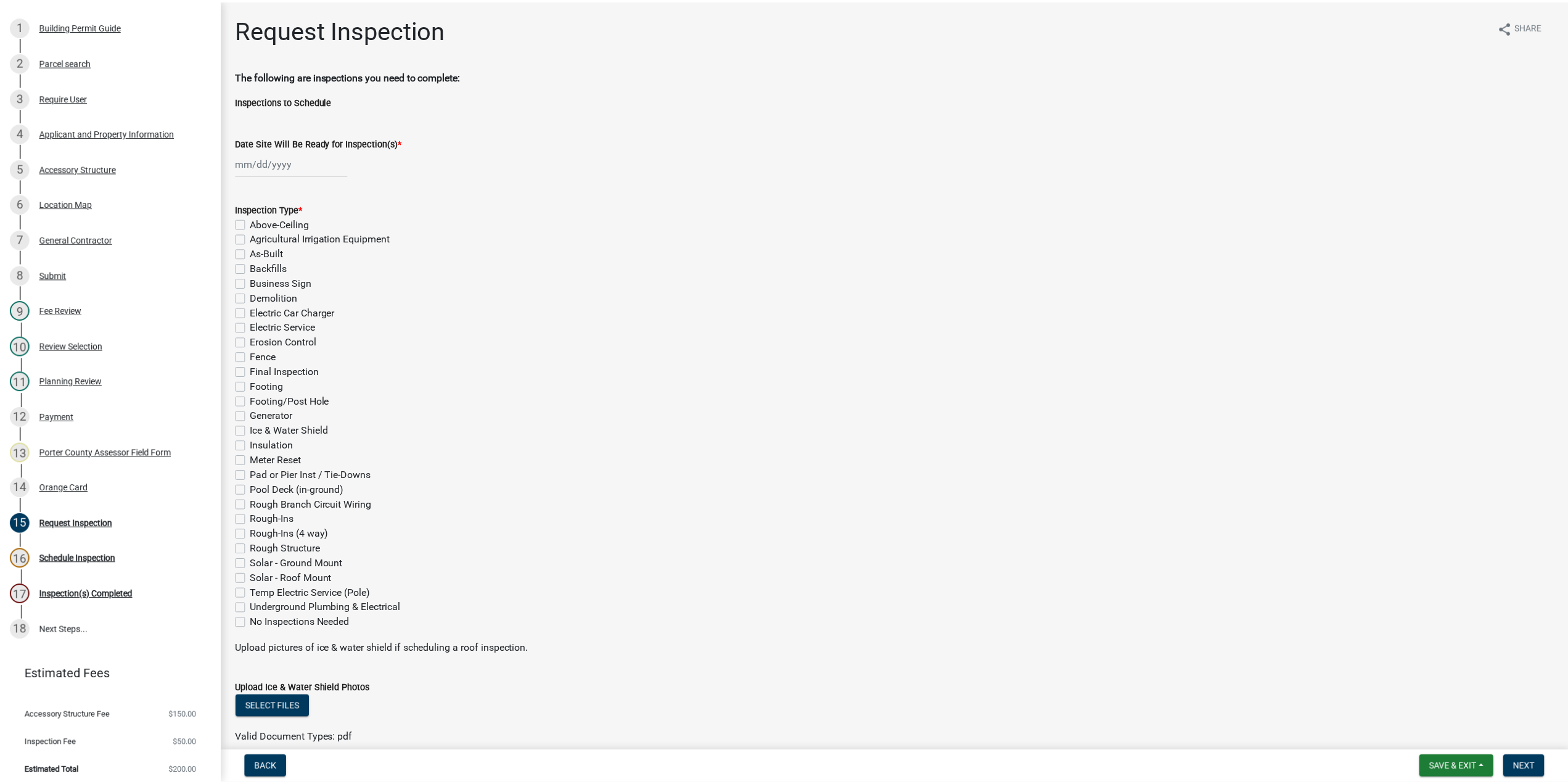
scroll to position [158, 0]
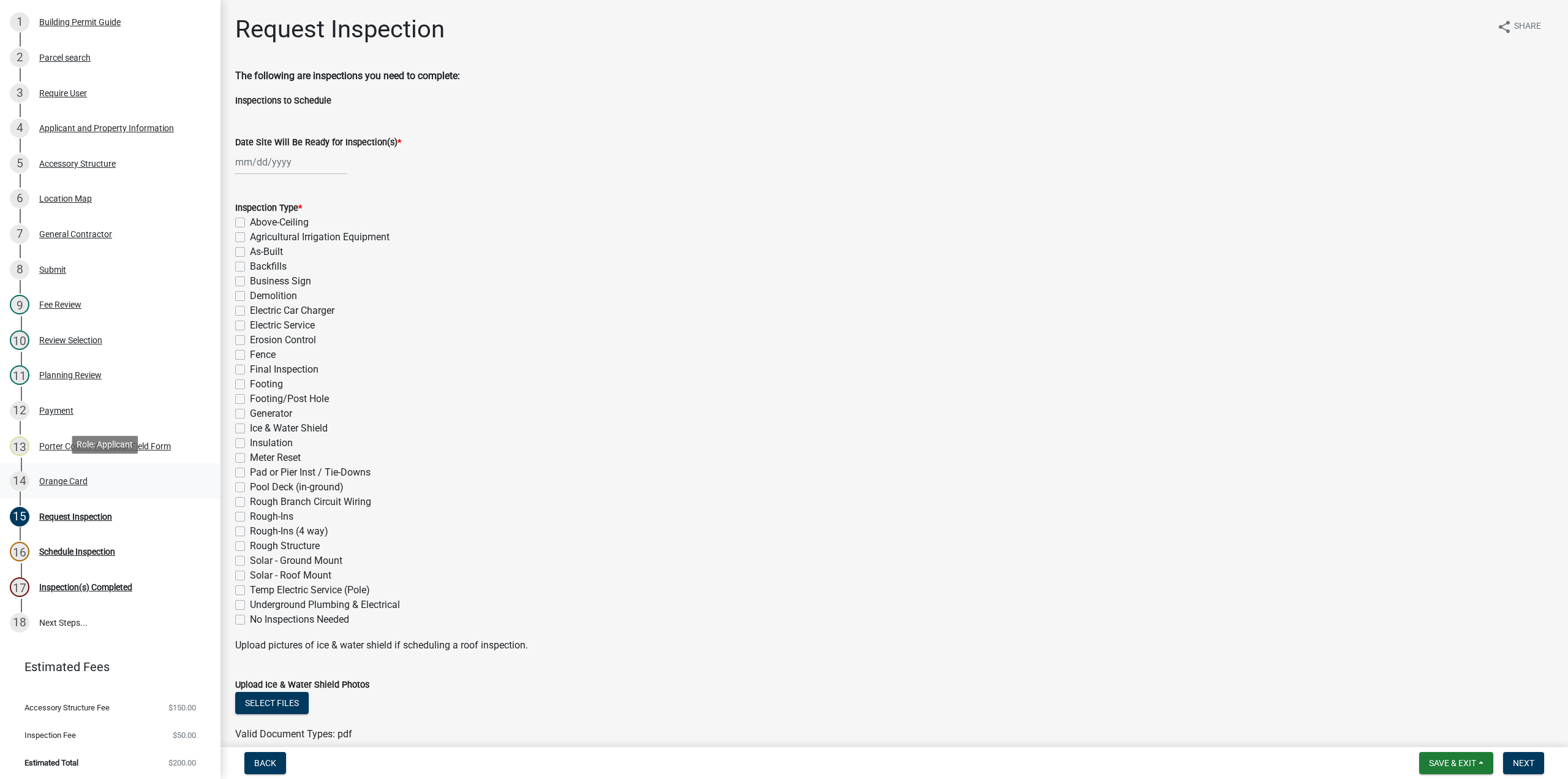
click at [51, 477] on div "Orange Card" at bounding box center [64, 481] width 48 height 9
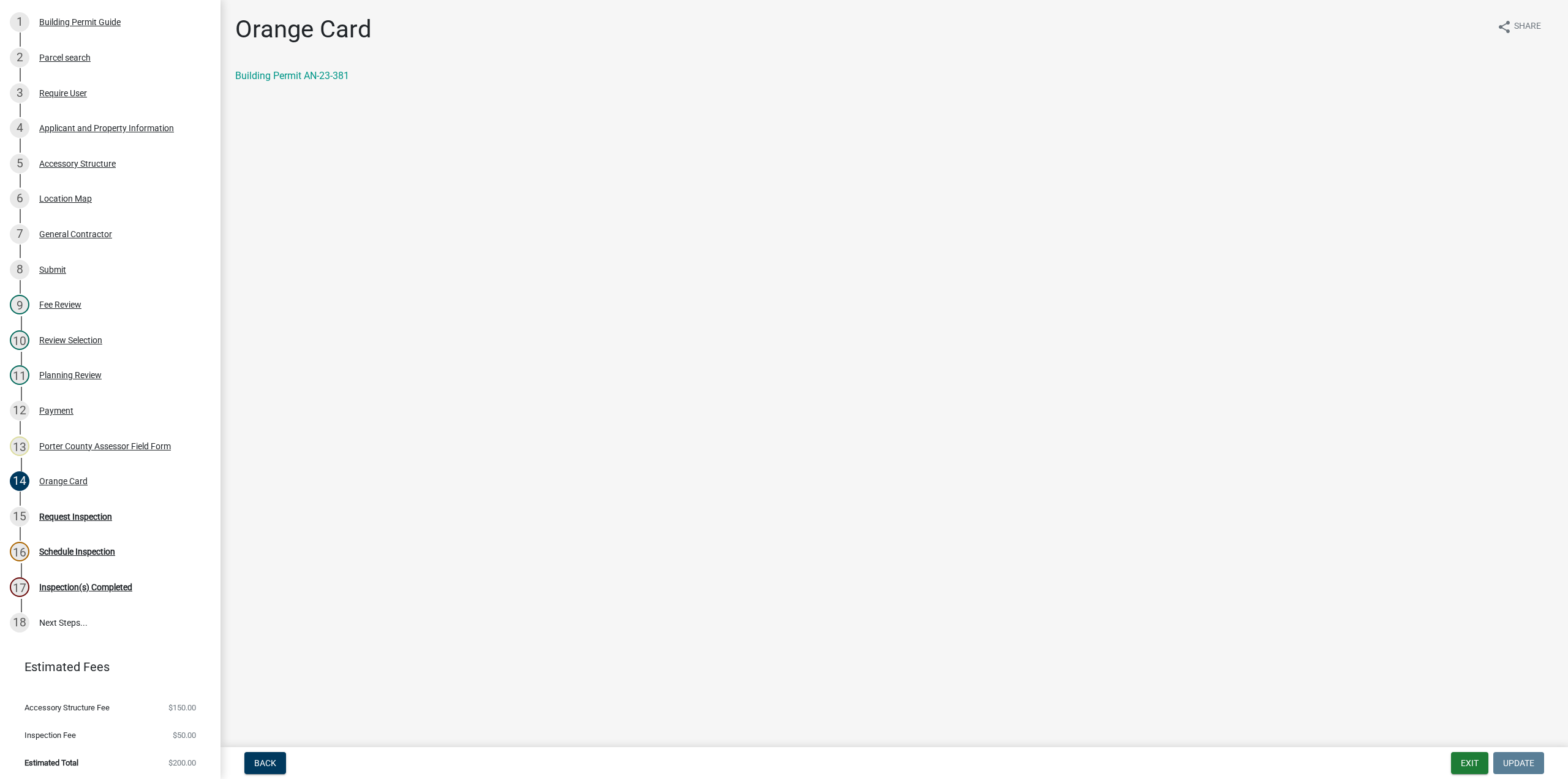
click at [315, 67] on div "Orange Card share Share Building Permit AN-23-381" at bounding box center [894, 59] width 1337 height 89
click at [319, 74] on link "Building Permit AN-23-381" at bounding box center [292, 75] width 114 height 12
click at [1473, 763] on button "Exit" at bounding box center [1470, 763] width 37 height 22
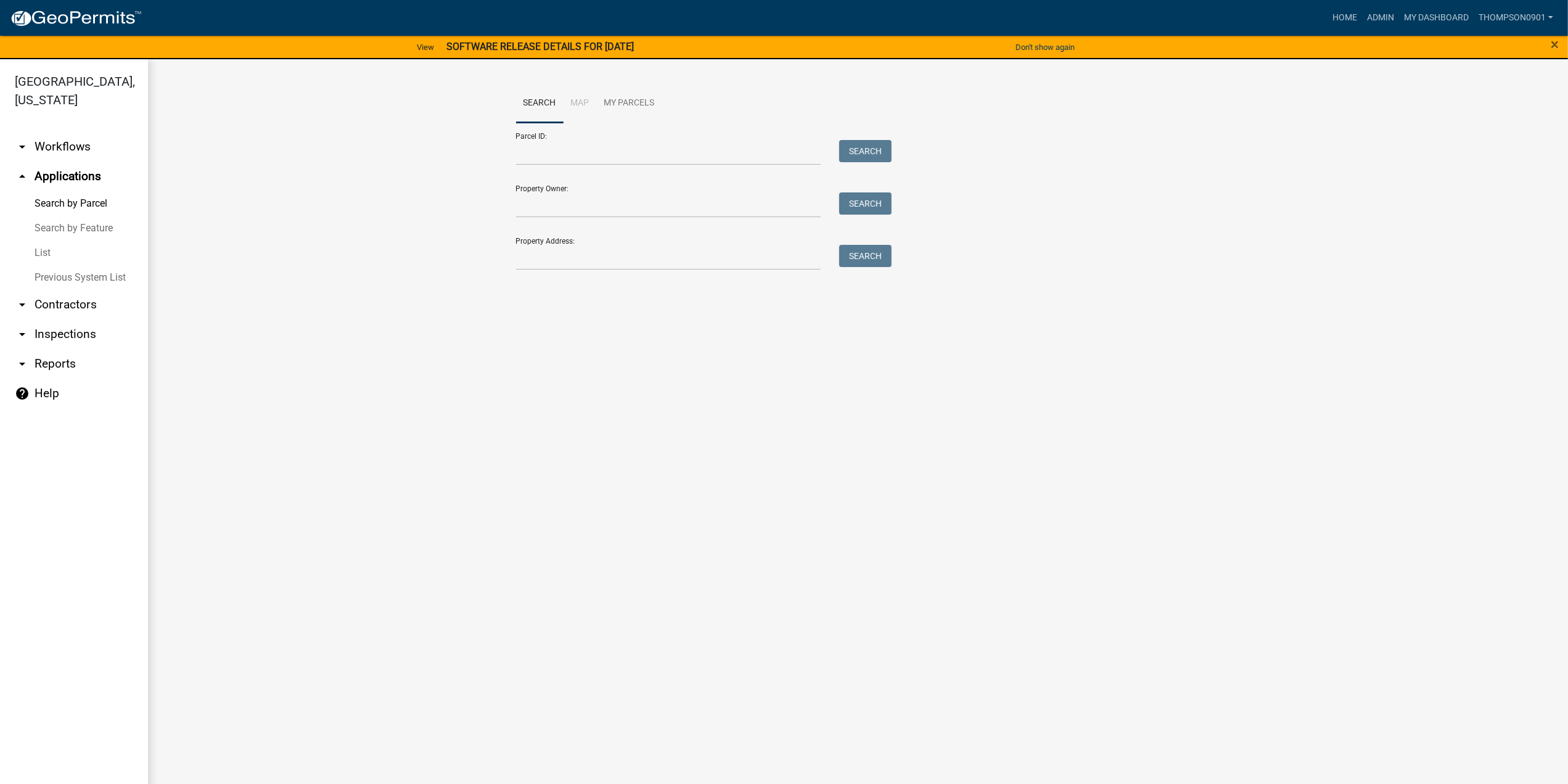
click at [55, 290] on link "arrow_drop_down Contractors" at bounding box center [74, 305] width 148 height 30
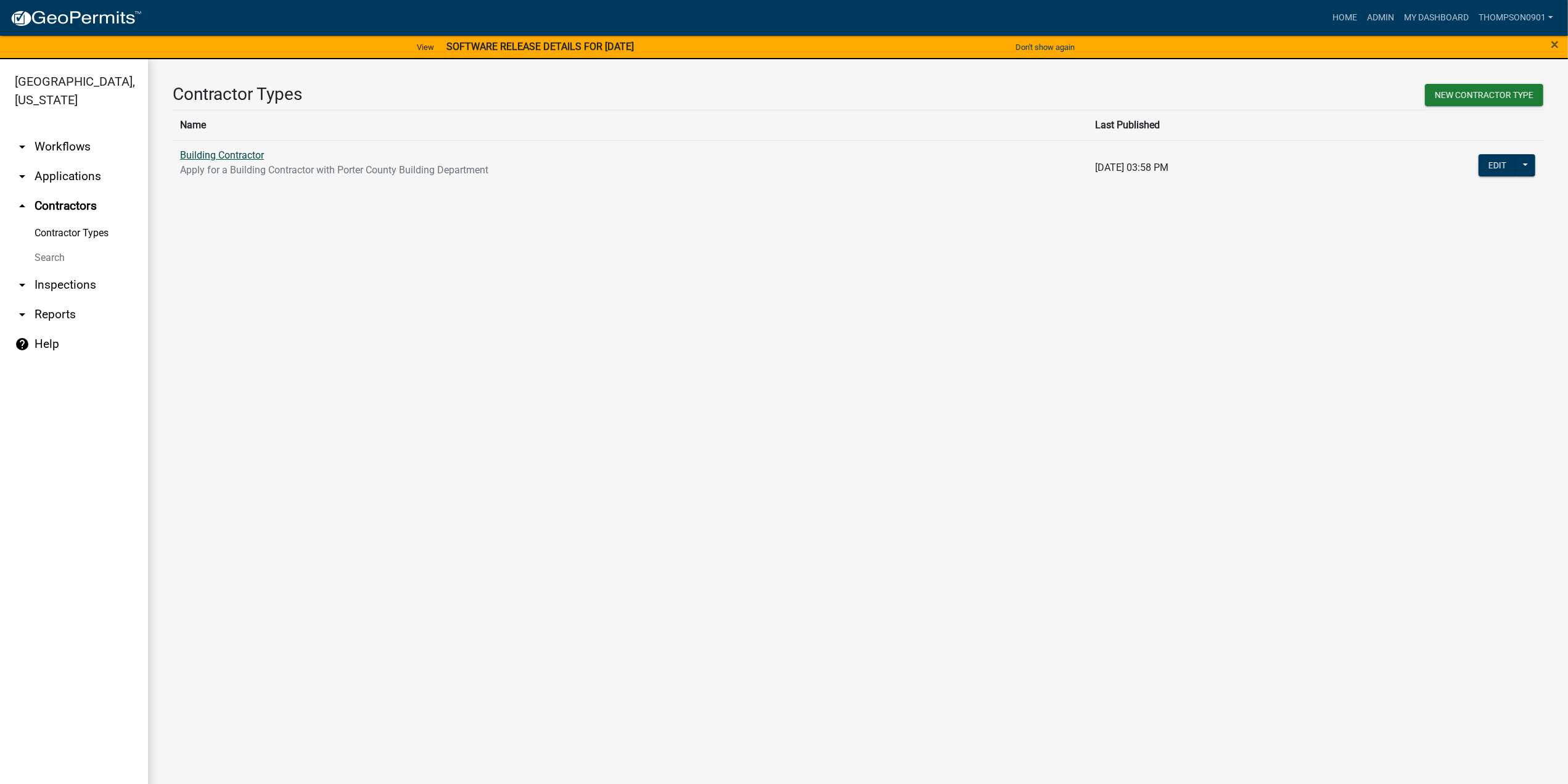
click at [200, 159] on link "Building Contractor" at bounding box center [222, 155] width 84 height 12
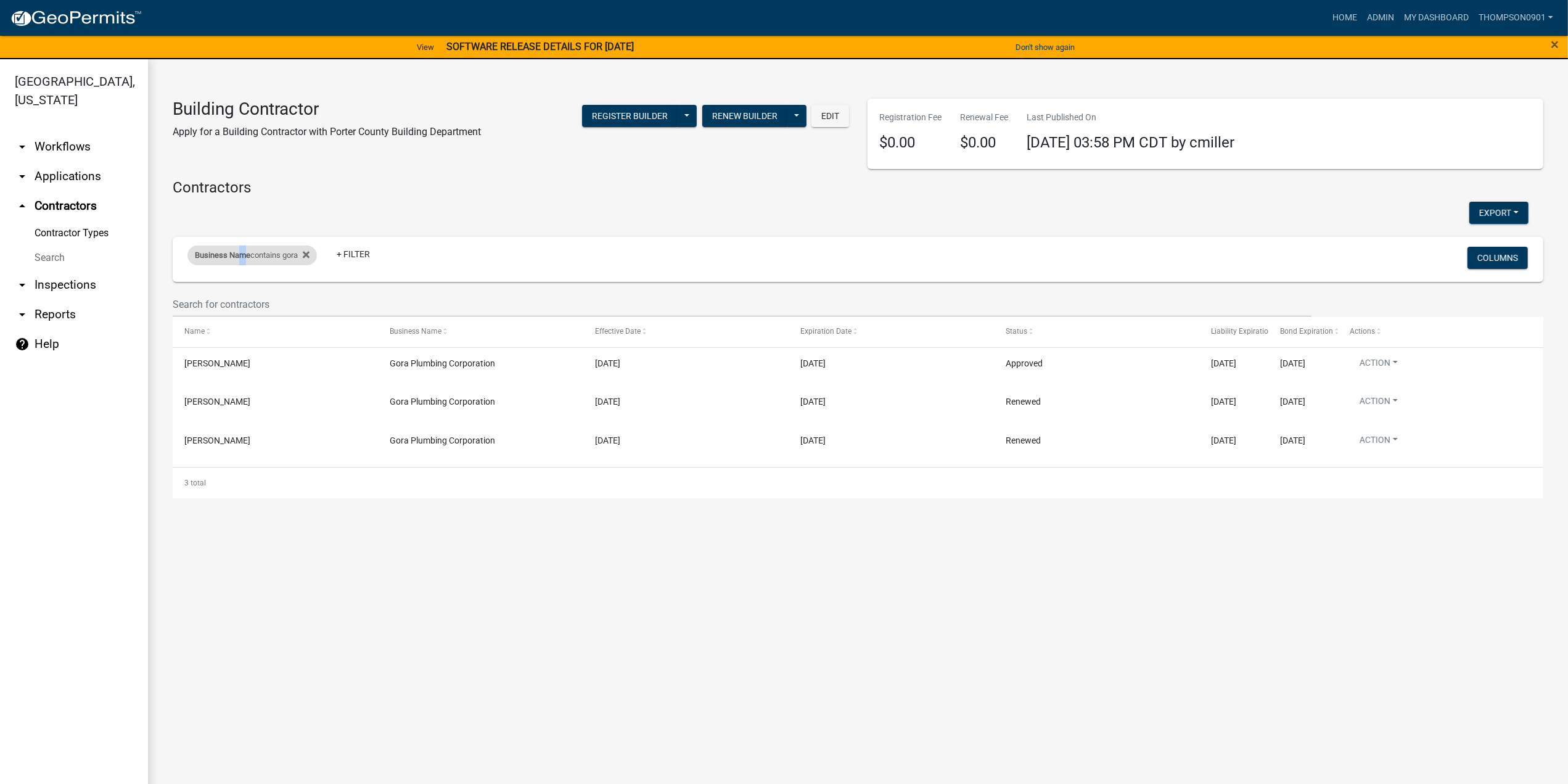
drag, startPoint x: 243, startPoint y: 256, endPoint x: 254, endPoint y: 265, distance: 14.2
click at [243, 256] on span "Business Name" at bounding box center [222, 255] width 55 height 9
drag, startPoint x: 289, startPoint y: 301, endPoint x: 0, endPoint y: 288, distance: 289.3
click at [0, 289] on body "Internet Explorer does NOT work with GeoPermits. Get a new browser for more sec…" at bounding box center [784, 392] width 1568 height 784
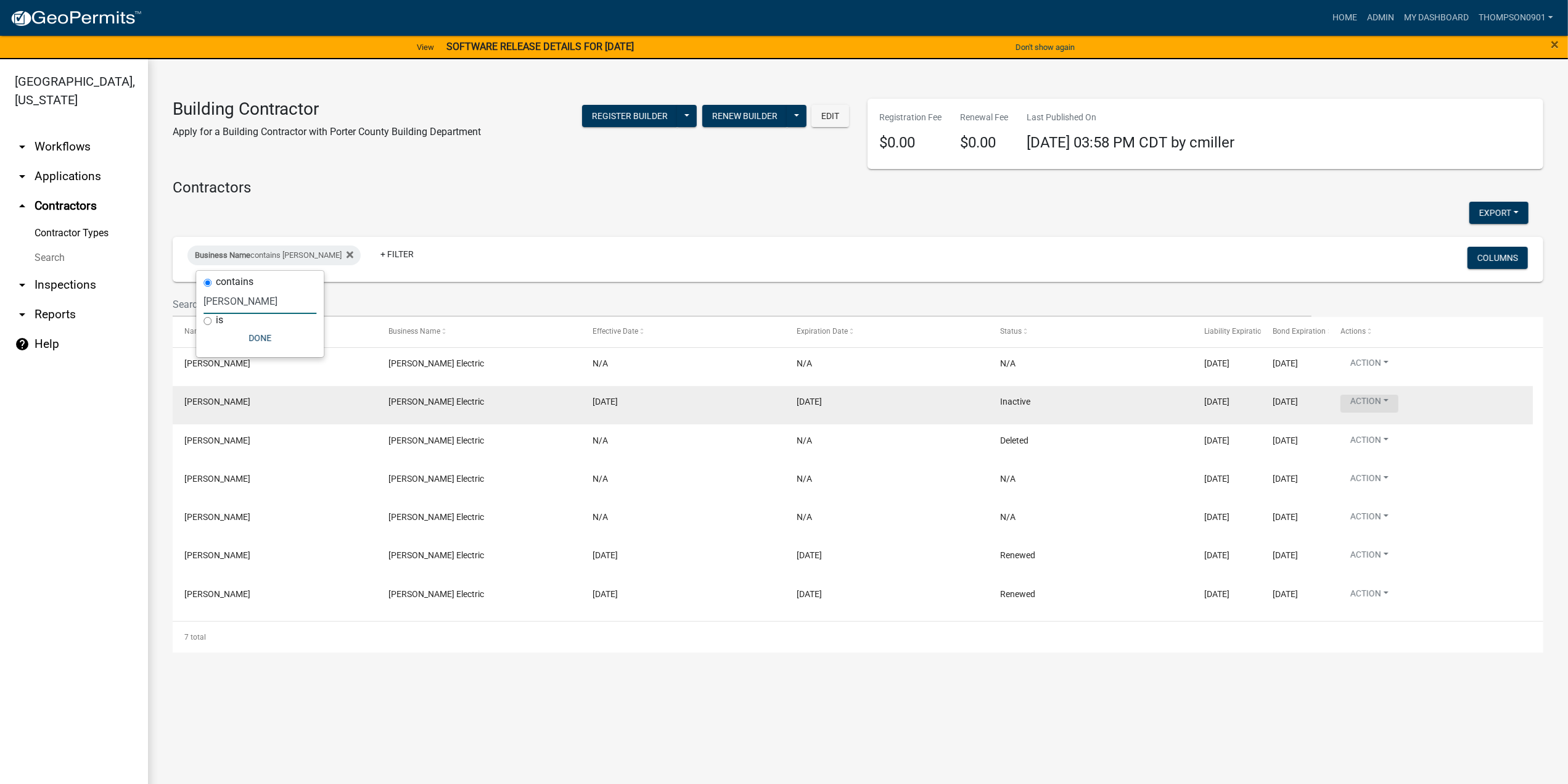
type input "hutton"
click at [1387, 401] on button "Action" at bounding box center [1369, 404] width 58 height 18
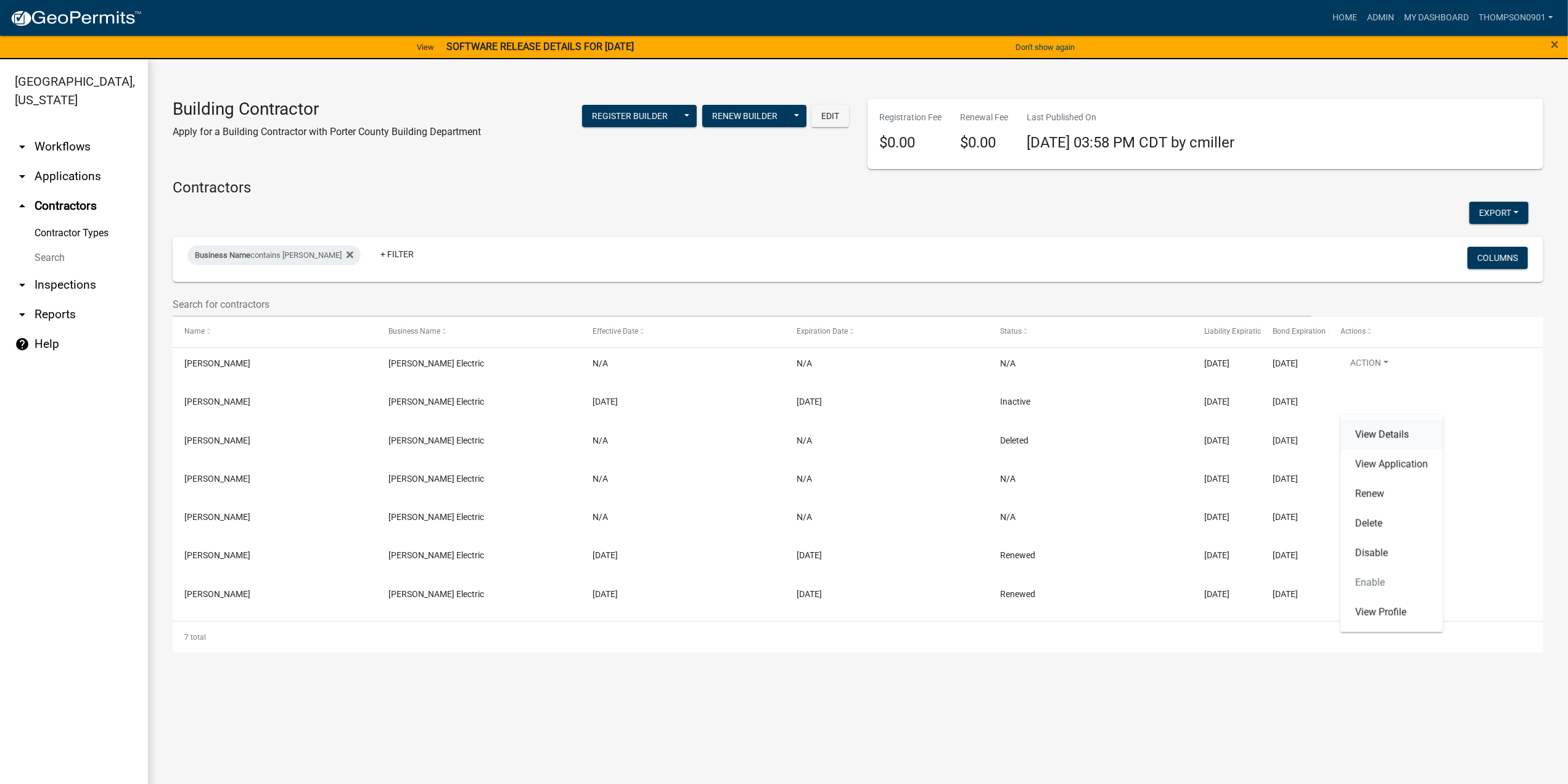
click at [1396, 436] on link "View Details" at bounding box center [1391, 435] width 102 height 30
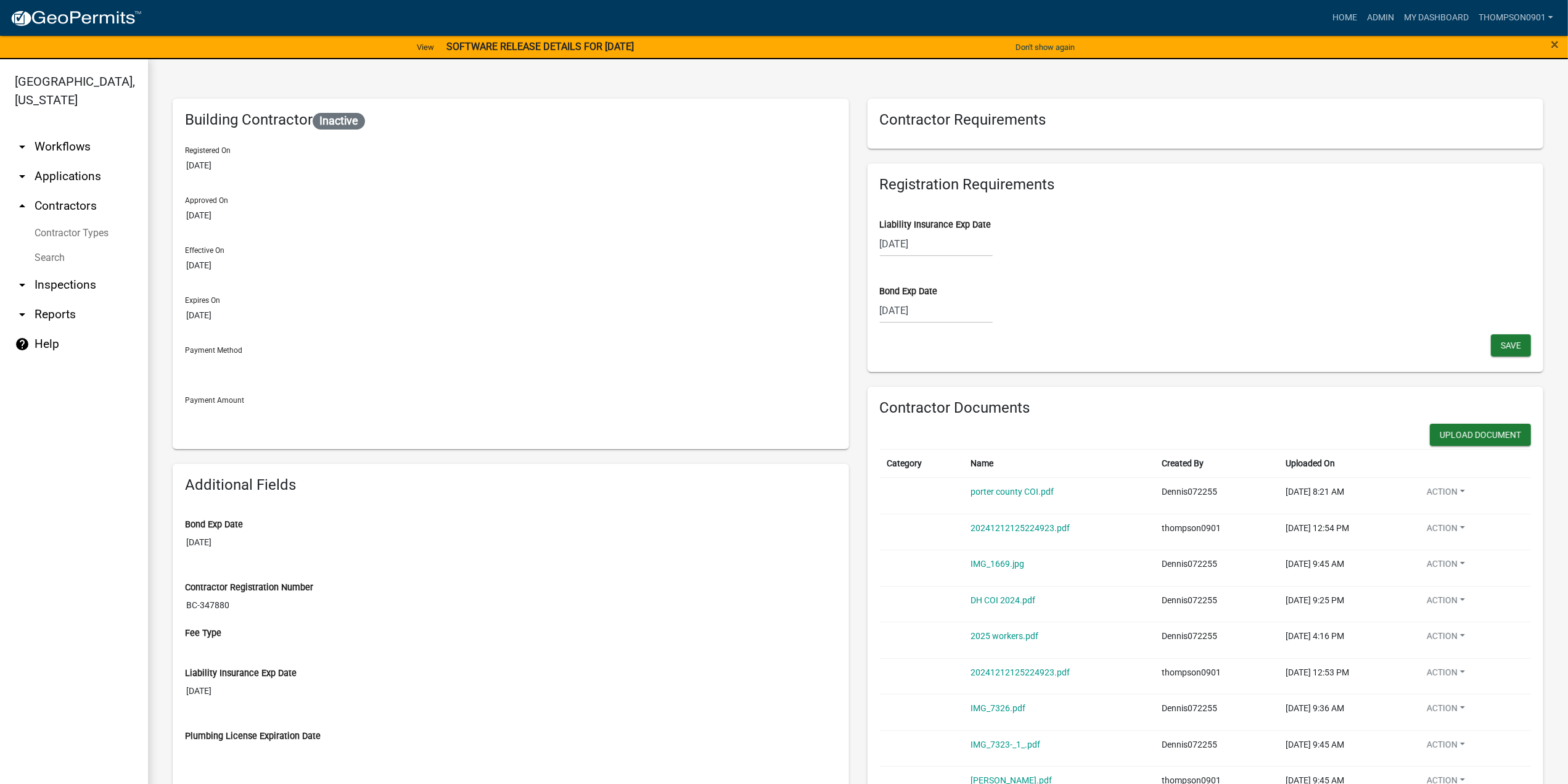
click at [952, 248] on div "07/11/2025" at bounding box center [936, 244] width 113 height 25
click at [966, 273] on select "2025 2026 2027 2028 2029 2030 2031 2032 2033 2034 2035 2036 2037 2038 2039 2040…" at bounding box center [973, 270] width 49 height 19
select select "2026"
click at [949, 261] on select "2025 2026 2027 2028 2029 2030 2031 2032 2033 2034 2035 2036 2037 2038 2039 2040…" at bounding box center [973, 270] width 49 height 19
click at [934, 270] on select "Jan Feb Mar Apr May Jun Jul Aug Sep Oct Nov Dec" at bounding box center [930, 270] width 50 height 19
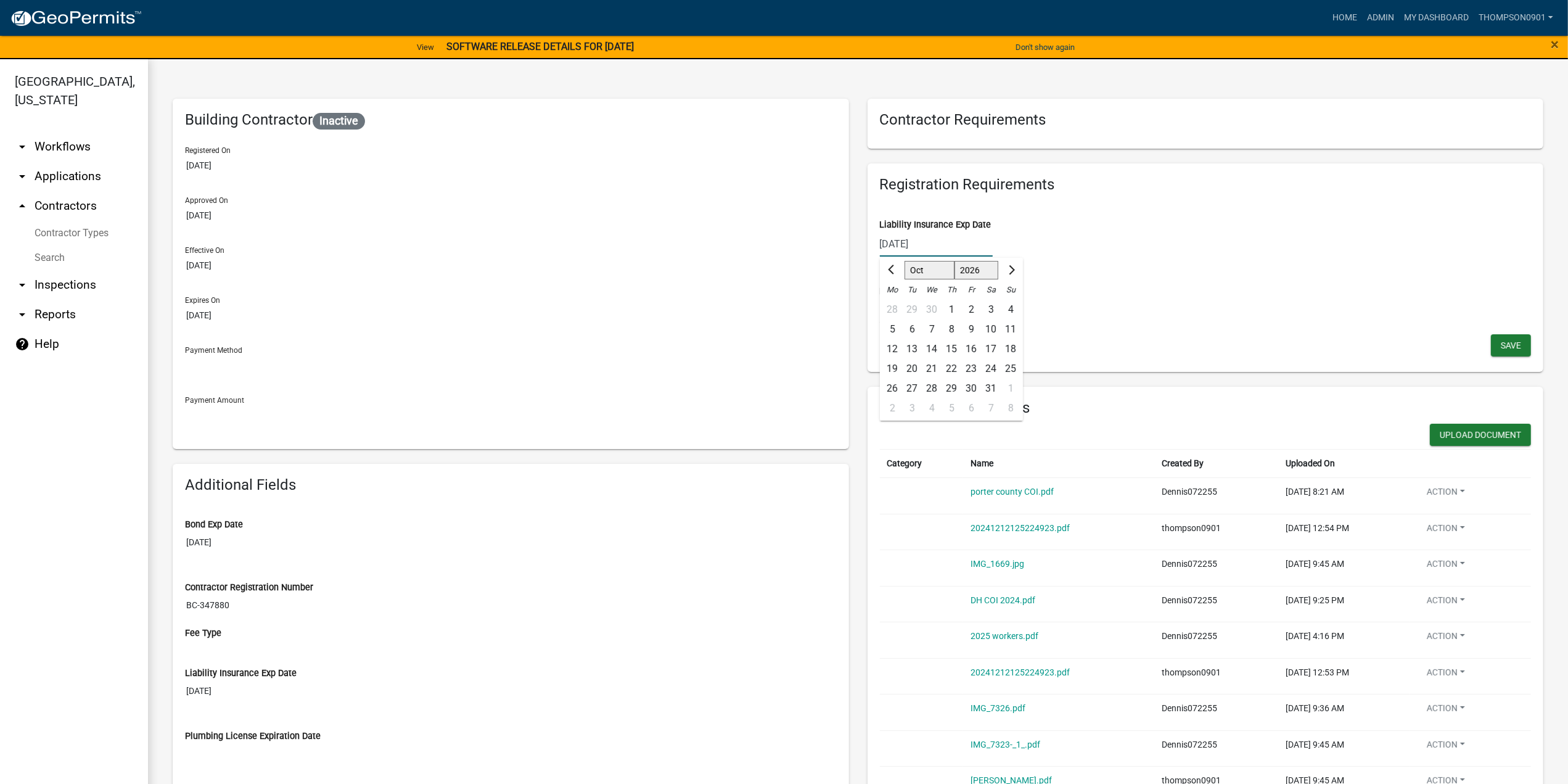
select select "7"
click at [905, 261] on select "Jan Feb Mar Apr May Jun Jul Aug Sep Oct Nov Dec" at bounding box center [930, 270] width 50 height 19
click at [987, 326] on div "11" at bounding box center [990, 329] width 20 height 20
type input "07/11/2026"
click at [1501, 344] on span "Save" at bounding box center [1511, 344] width 20 height 10
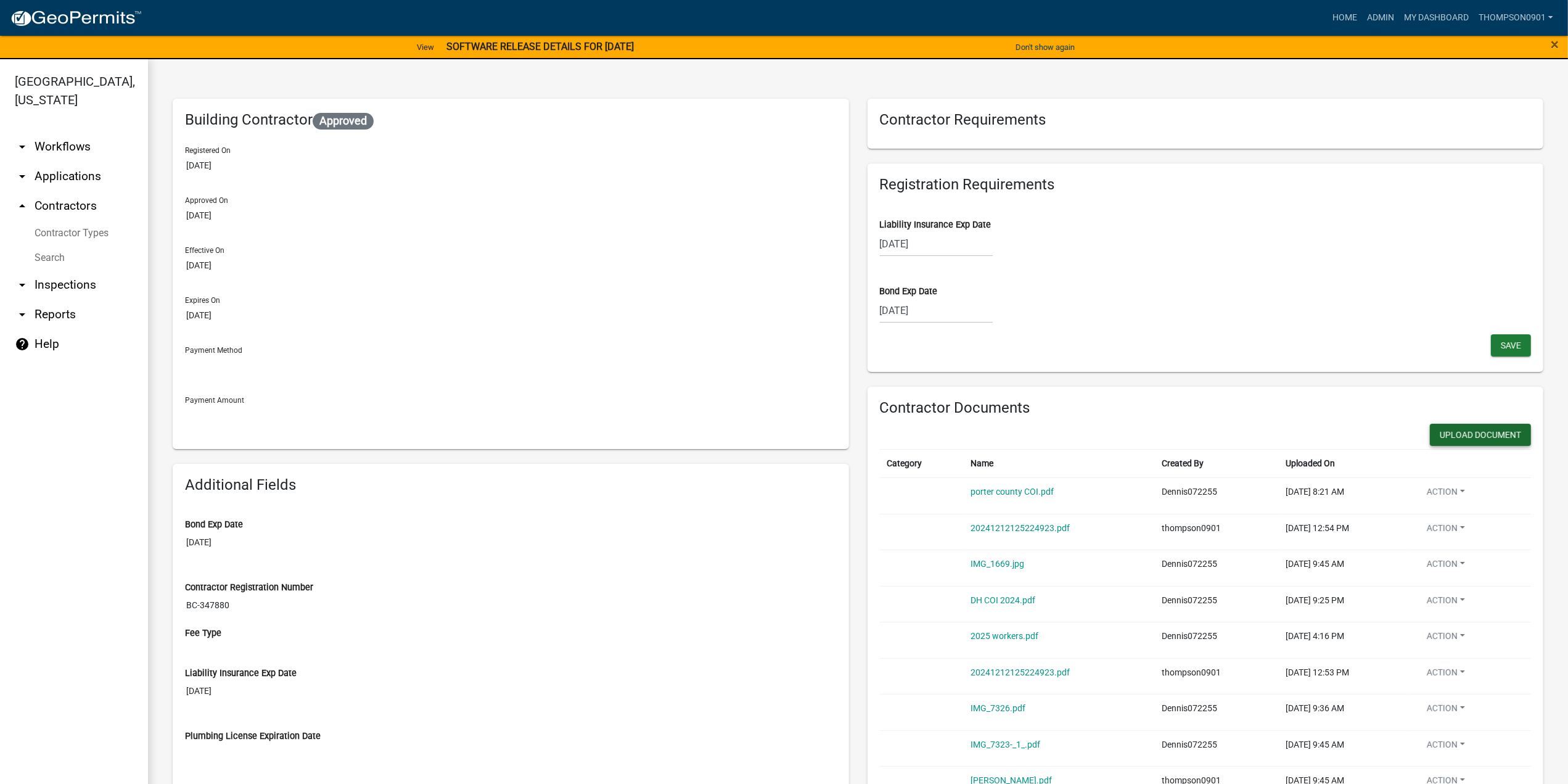
click at [1486, 435] on button "Upload Document" at bounding box center [1481, 435] width 101 height 22
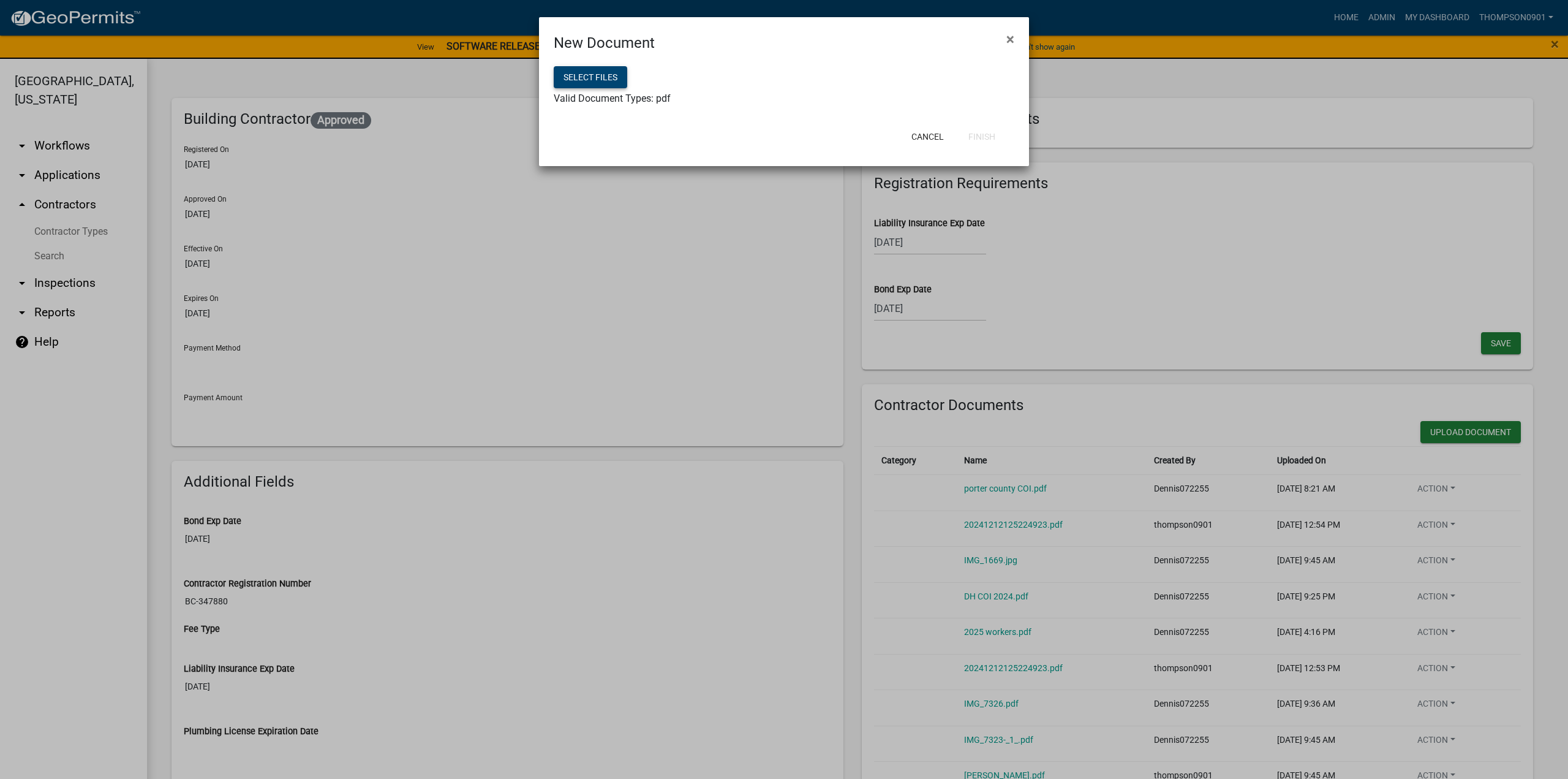
click at [573, 75] on button "Select files" at bounding box center [590, 77] width 74 height 22
click at [991, 135] on button "Finish" at bounding box center [982, 137] width 47 height 22
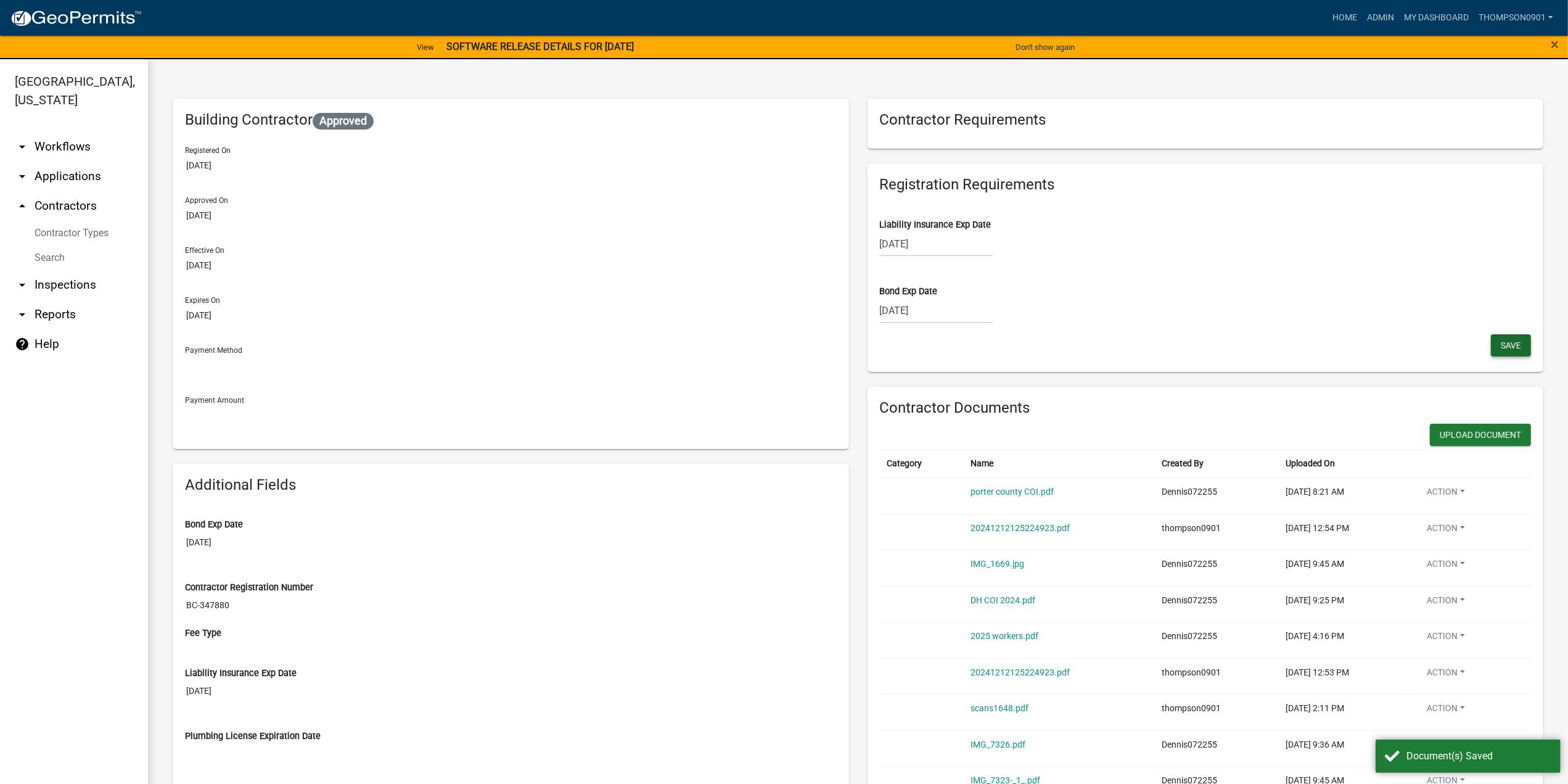
click at [1506, 349] on span "Save" at bounding box center [1511, 344] width 20 height 10
click at [70, 162] on link "arrow_drop_down Applications" at bounding box center [74, 176] width 148 height 30
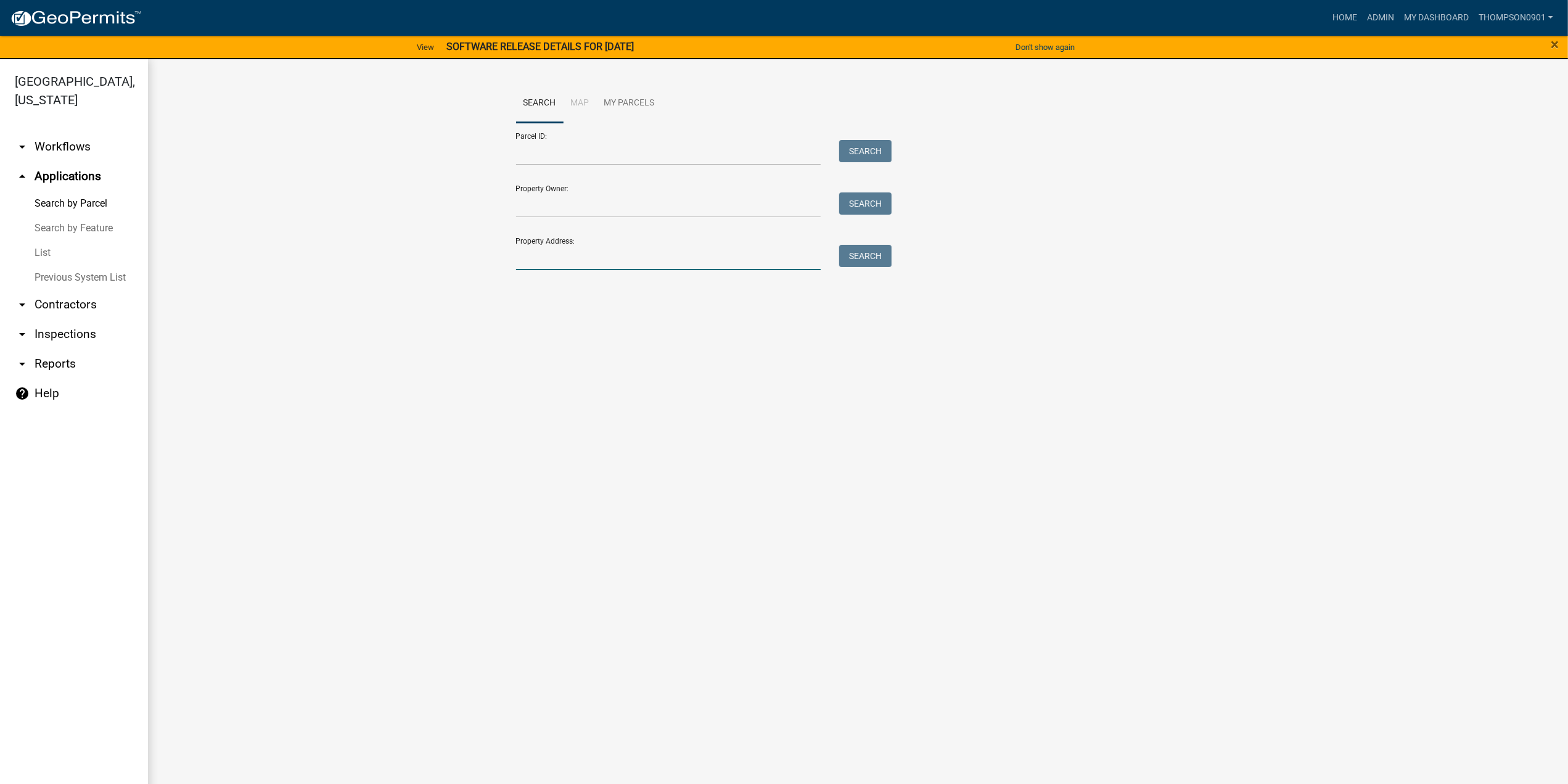
click at [573, 250] on input "Property Address:" at bounding box center [668, 258] width 305 height 25
paste input "391 Cantigny CtValparaiso"
drag, startPoint x: 585, startPoint y: 256, endPoint x: 604, endPoint y: 255, distance: 19.0
click at [585, 255] on input "391 Cantigny CtValparaiso" at bounding box center [668, 258] width 305 height 25
click at [864, 255] on button "Search" at bounding box center [865, 256] width 52 height 22
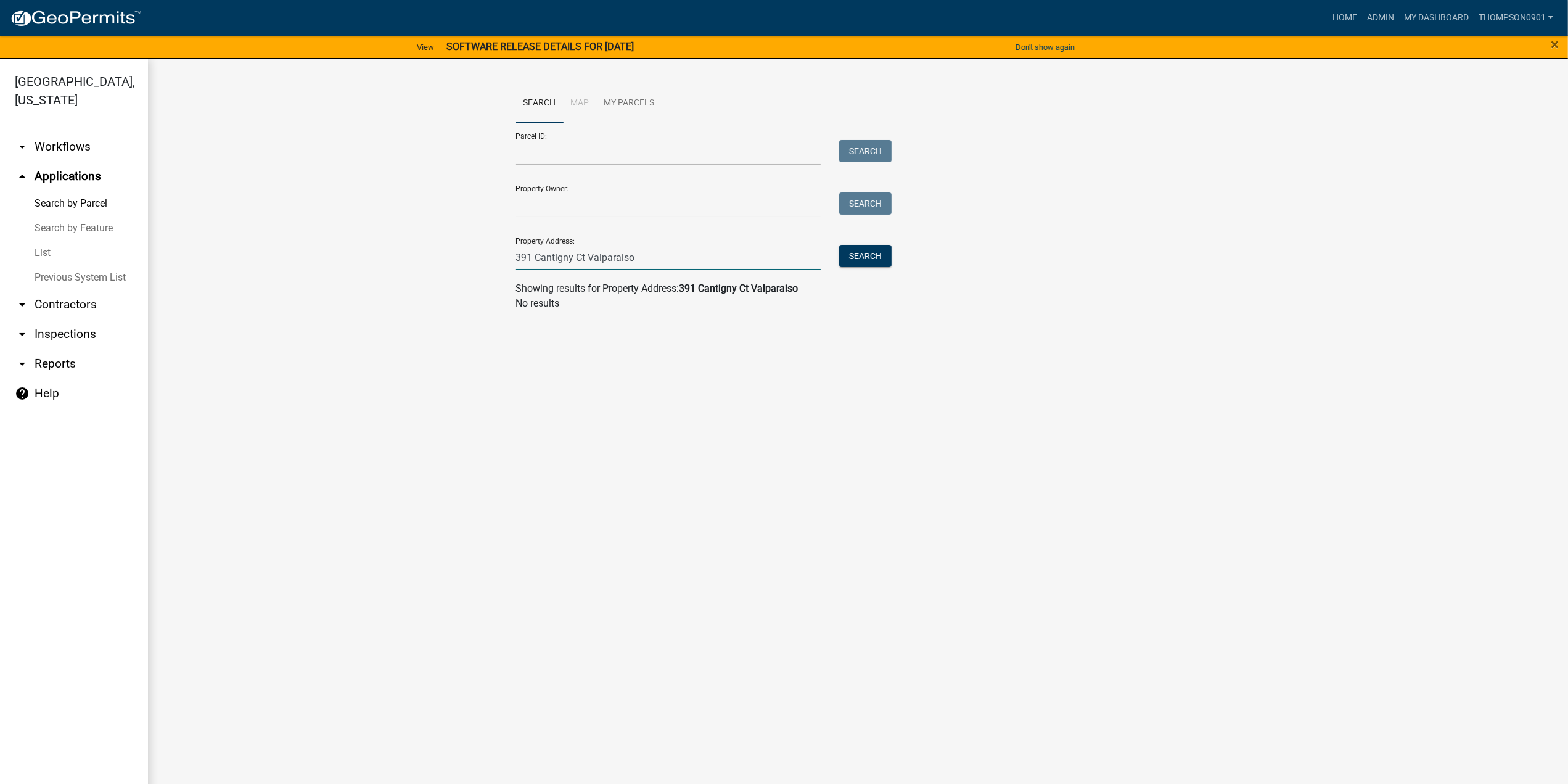
click at [650, 256] on input "391 Cantigny Ct Valparaiso" at bounding box center [668, 258] width 305 height 25
type input "391 Cantigny Ct"
click at [534, 339] on span "Select" at bounding box center [537, 340] width 27 height 12
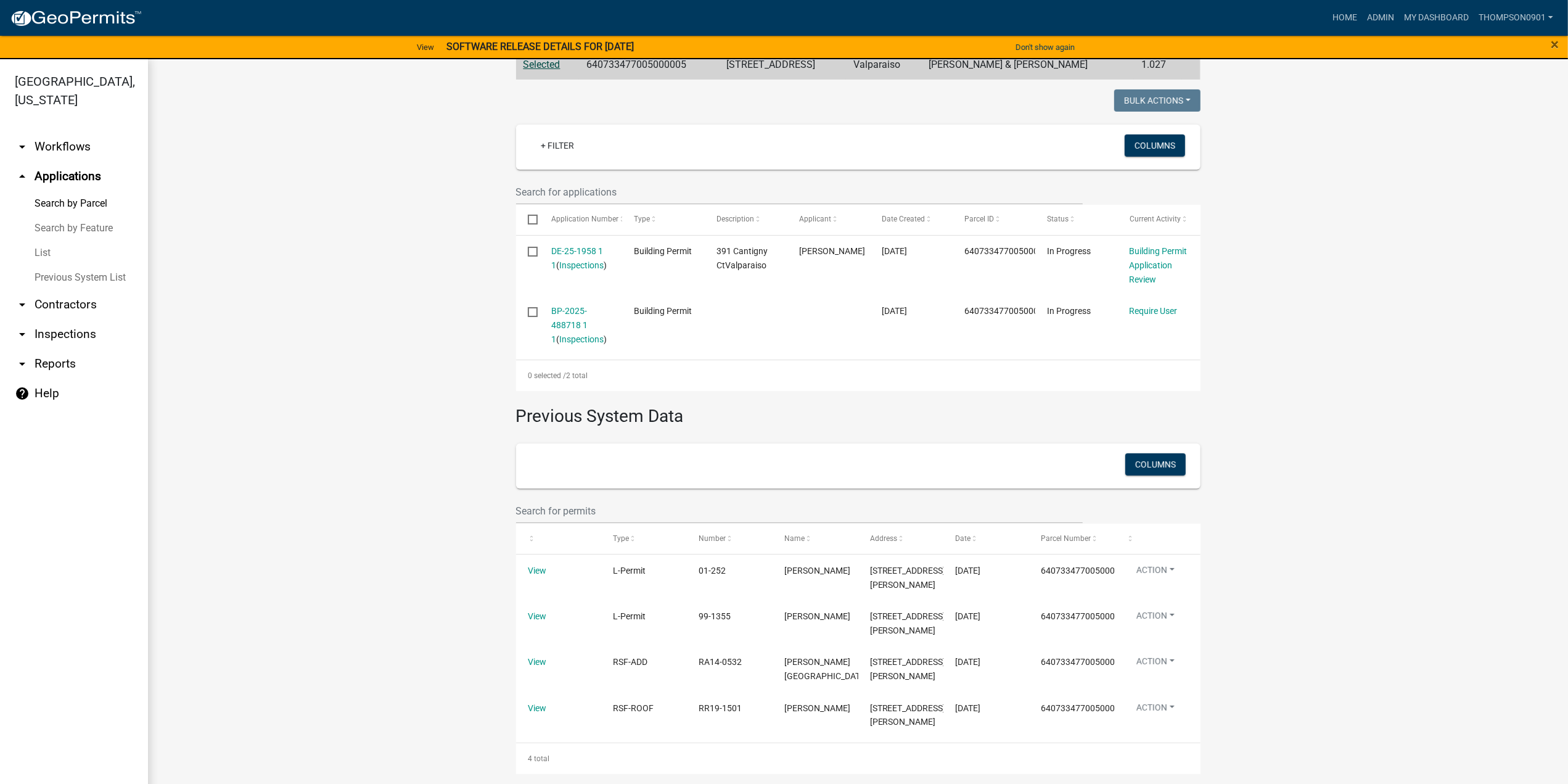
scroll to position [330, 0]
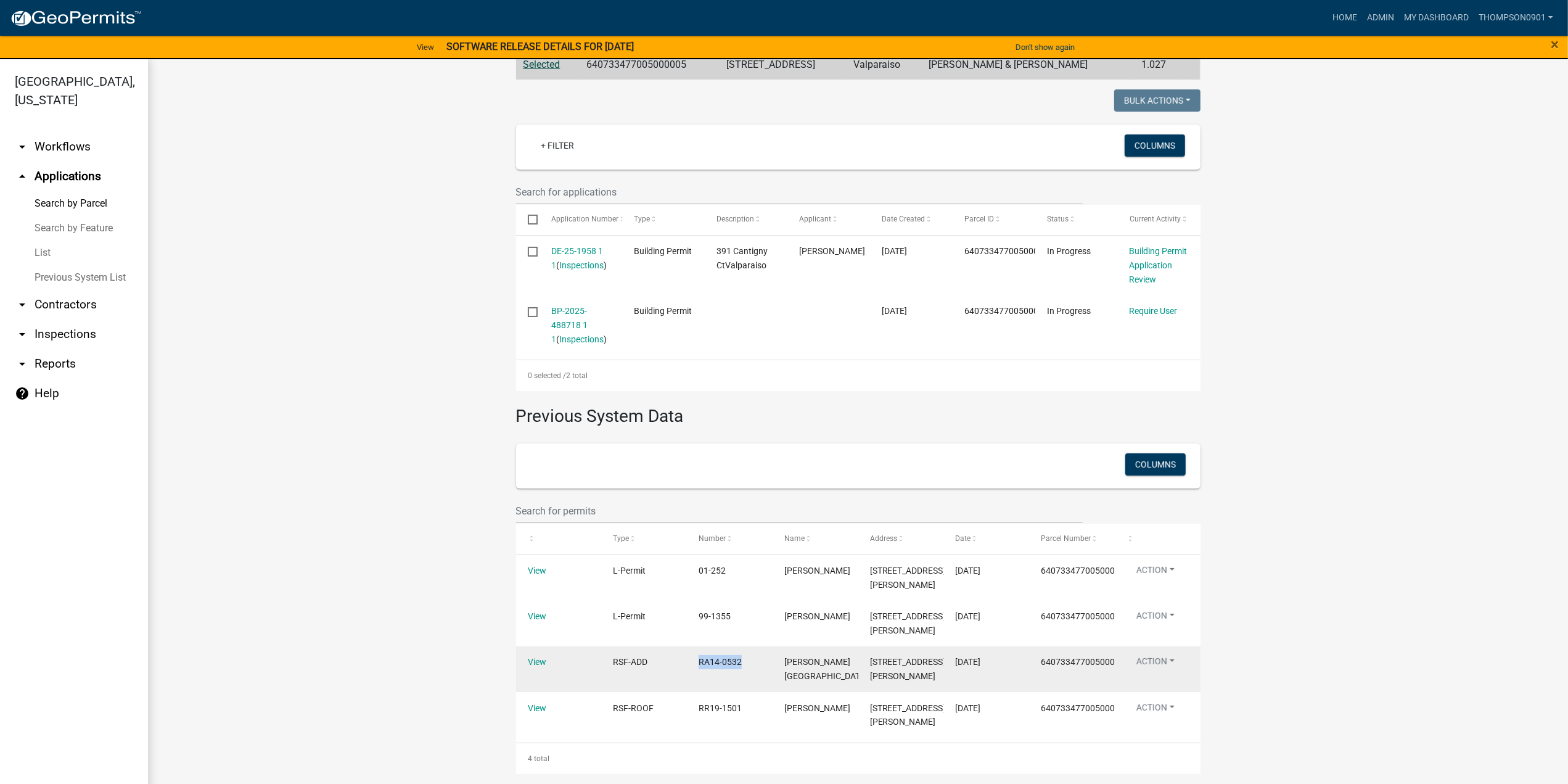
drag, startPoint x: 741, startPoint y: 636, endPoint x: 693, endPoint y: 636, distance: 48.0
click at [693, 647] on datatable-body-cell "RA14-0532" at bounding box center [730, 669] width 86 height 45
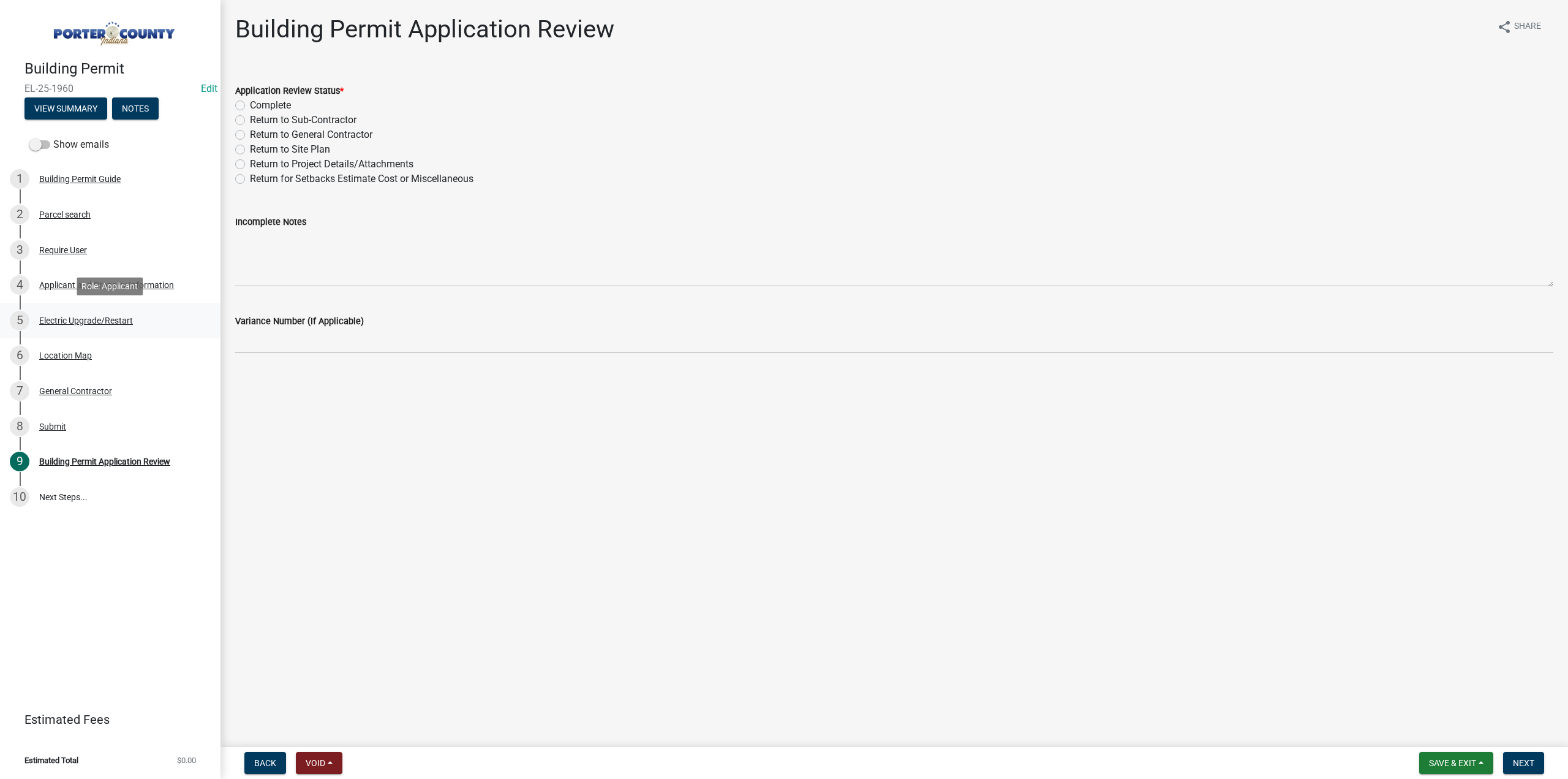
click at [95, 320] on div "Electric Upgrade/Restart" at bounding box center [86, 320] width 94 height 9
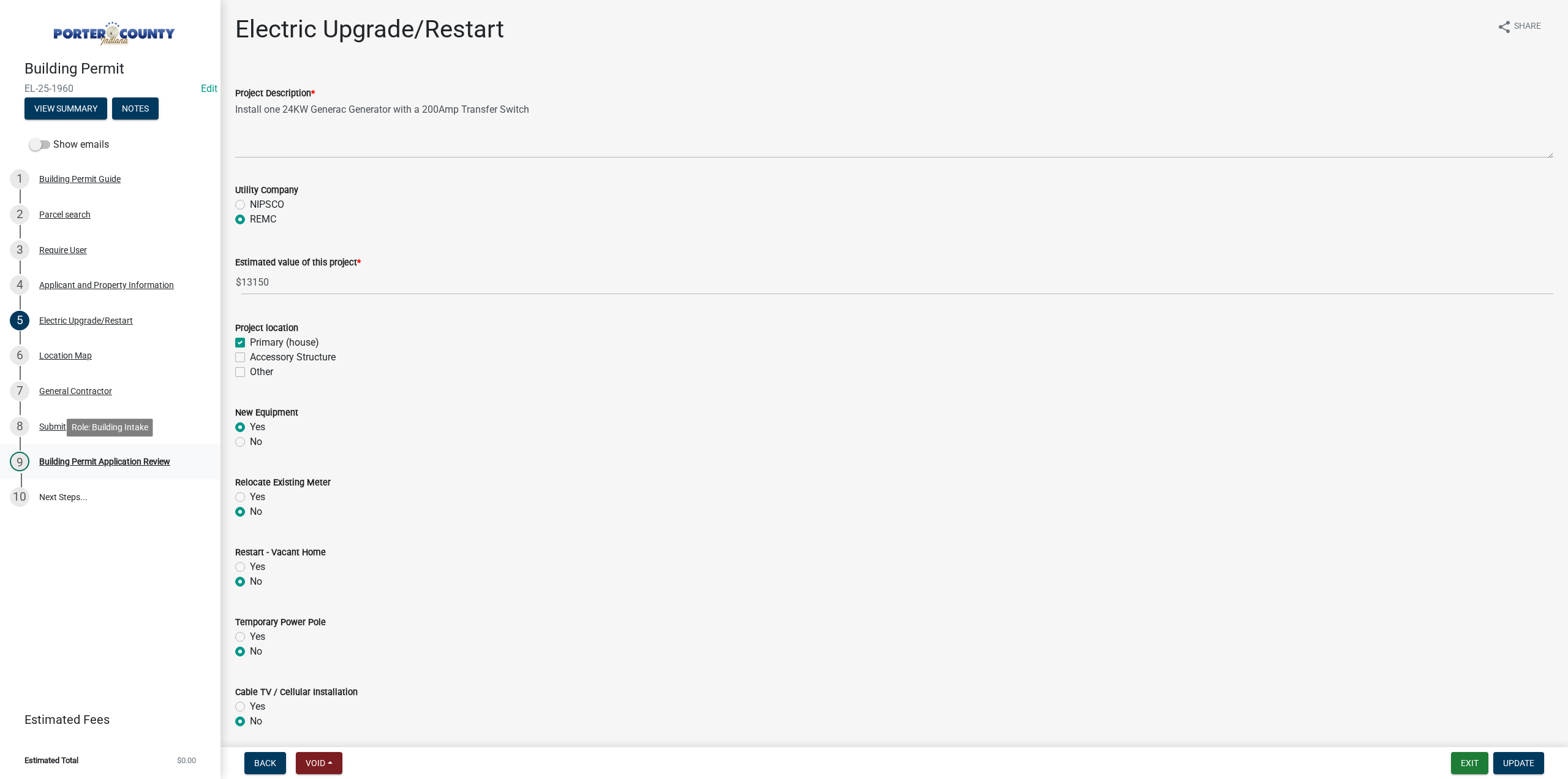
click at [103, 464] on div "Building Permit Application Review" at bounding box center [105, 461] width 131 height 9
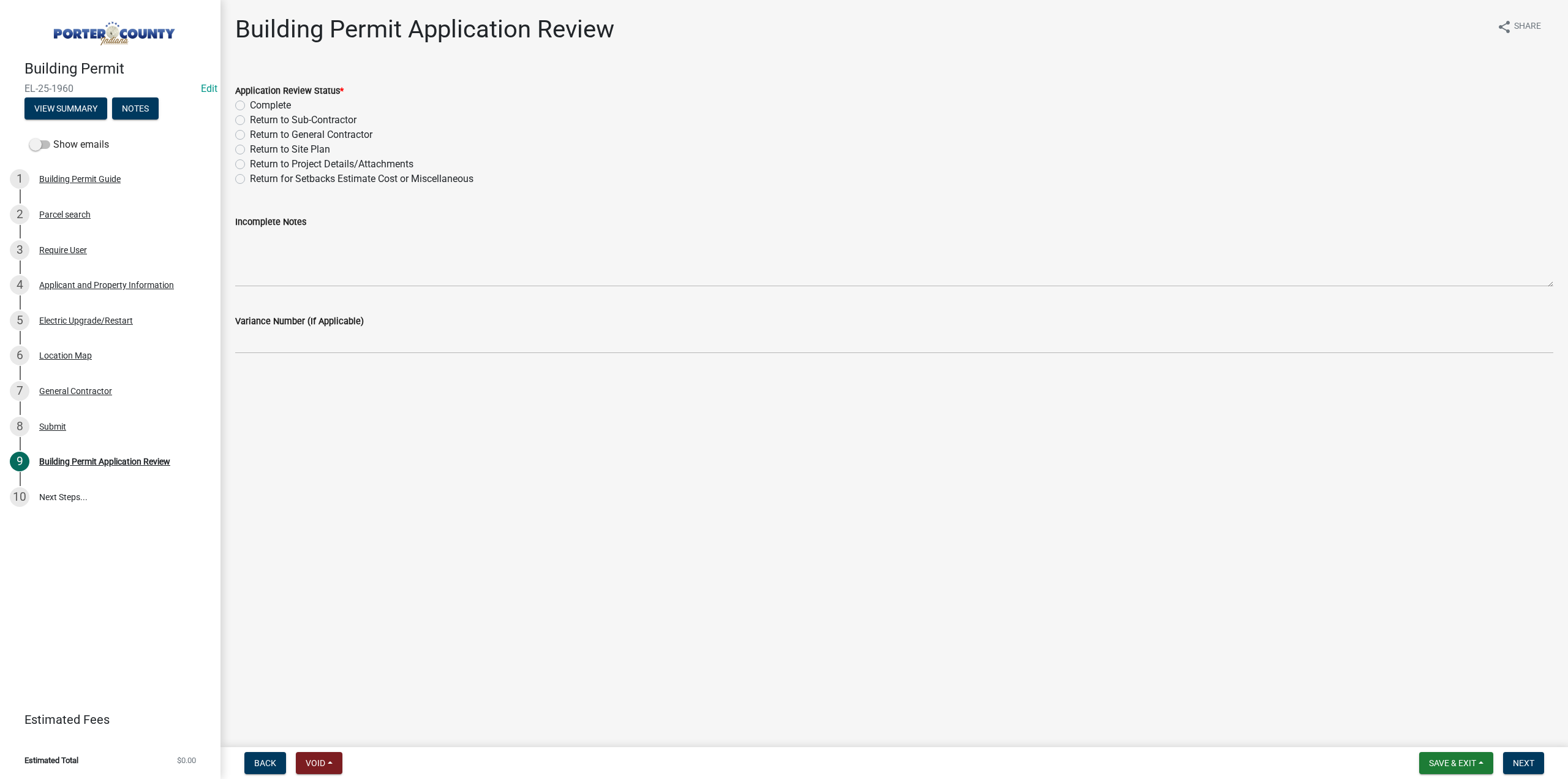
click at [250, 106] on label "Complete" at bounding box center [270, 105] width 41 height 15
click at [250, 106] on input "Complete" at bounding box center [254, 102] width 8 height 8
radio input "true"
click at [1517, 767] on span "Next" at bounding box center [1524, 763] width 22 height 10
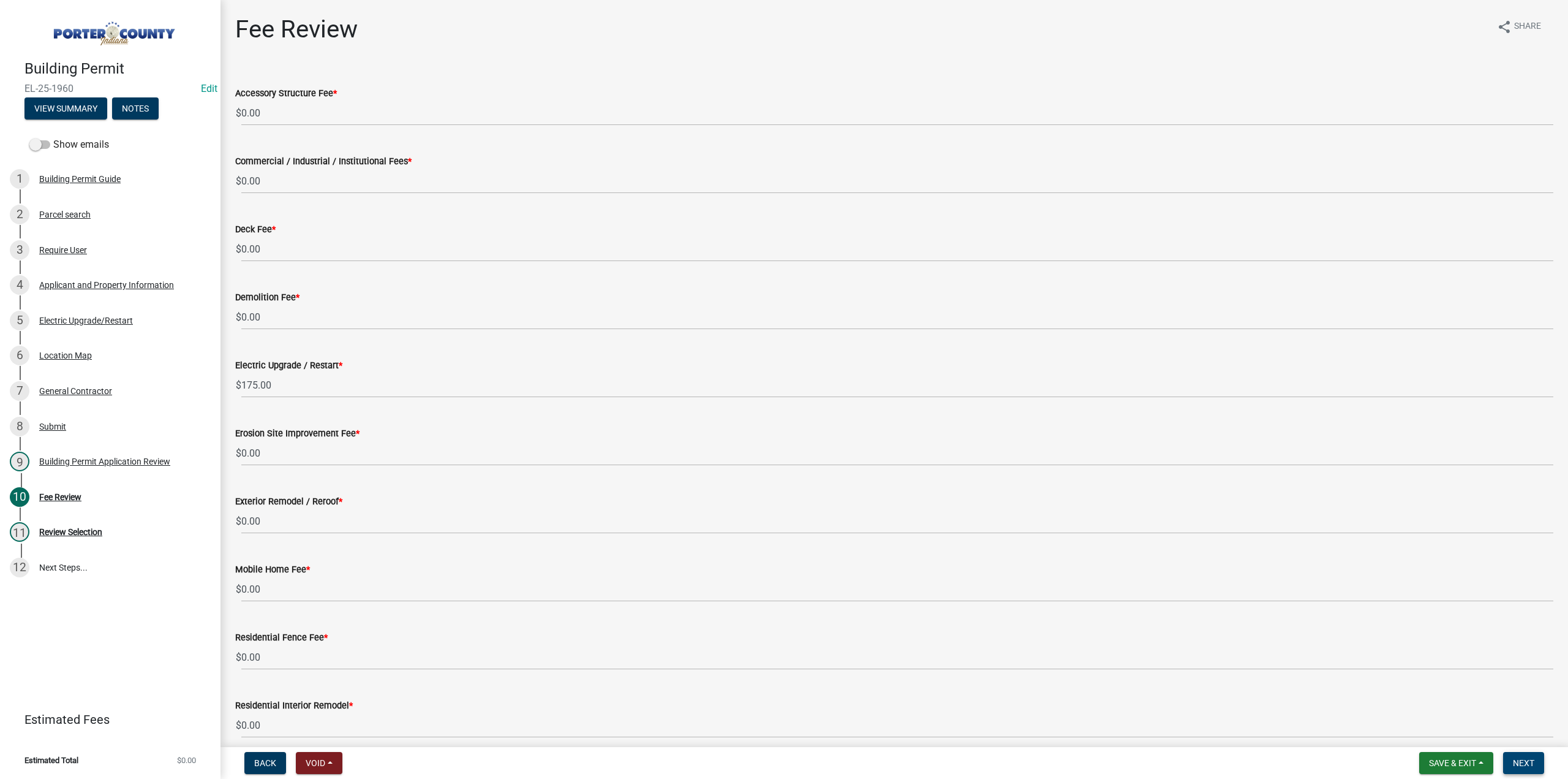
click at [1529, 767] on span "Next" at bounding box center [1524, 763] width 22 height 10
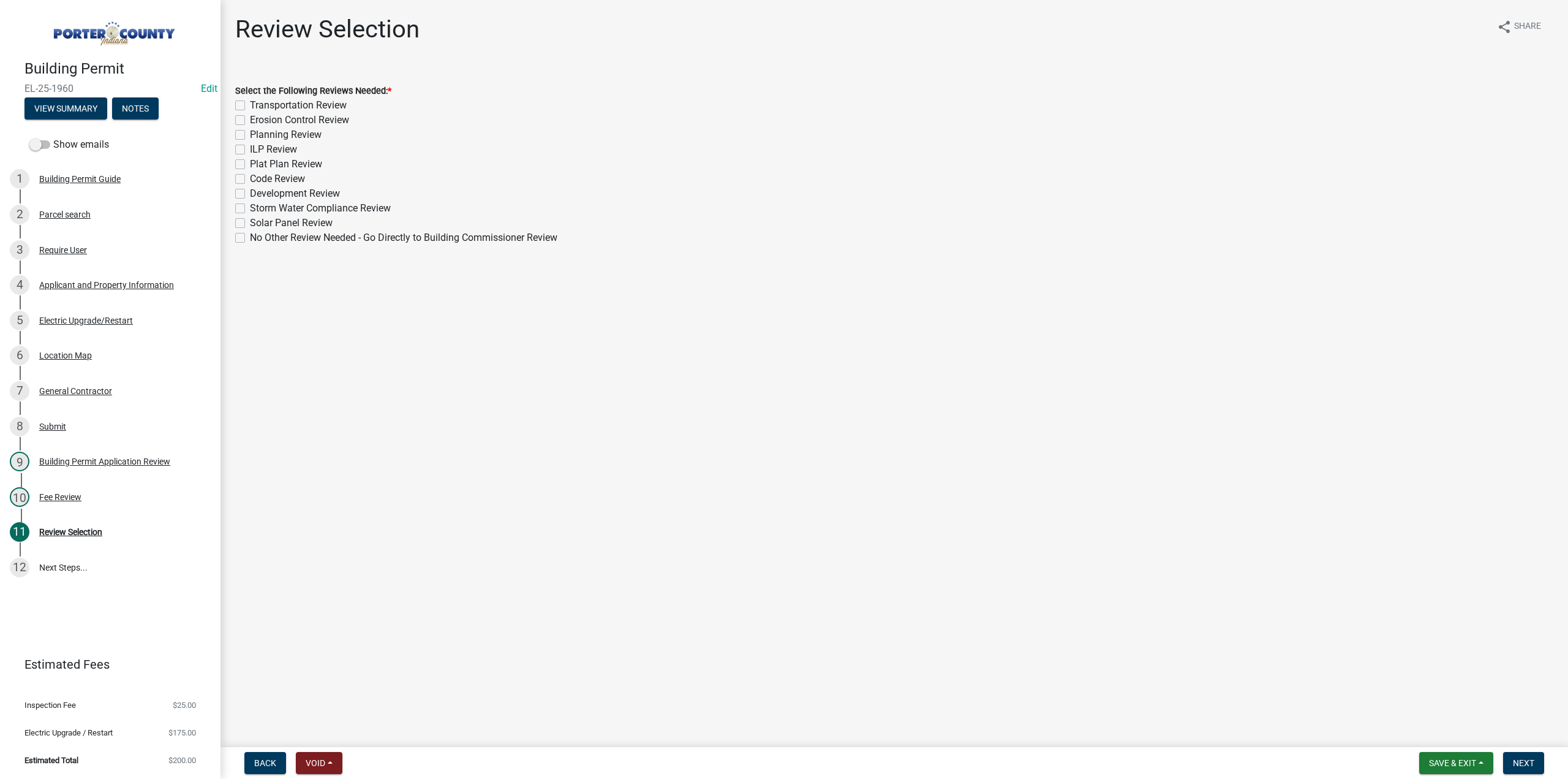
click at [250, 238] on label "No Other Review Needed - Go Directly to Building Commissioner Review" at bounding box center [403, 237] width 308 height 15
click at [250, 238] on input "No Other Review Needed - Go Directly to Building Commissioner Review" at bounding box center [254, 234] width 8 height 8
checkbox input "true"
checkbox input "false"
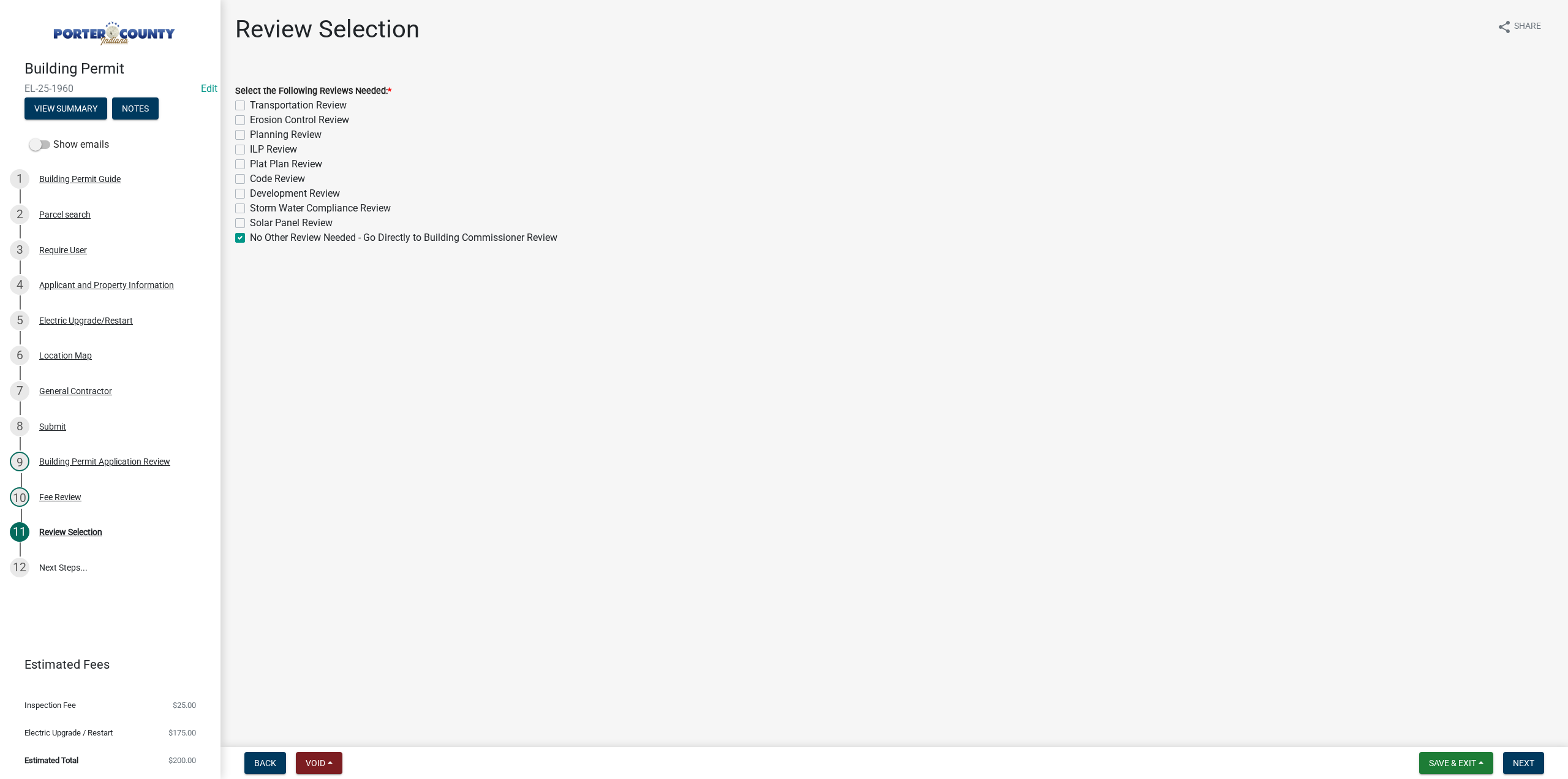
checkbox input "false"
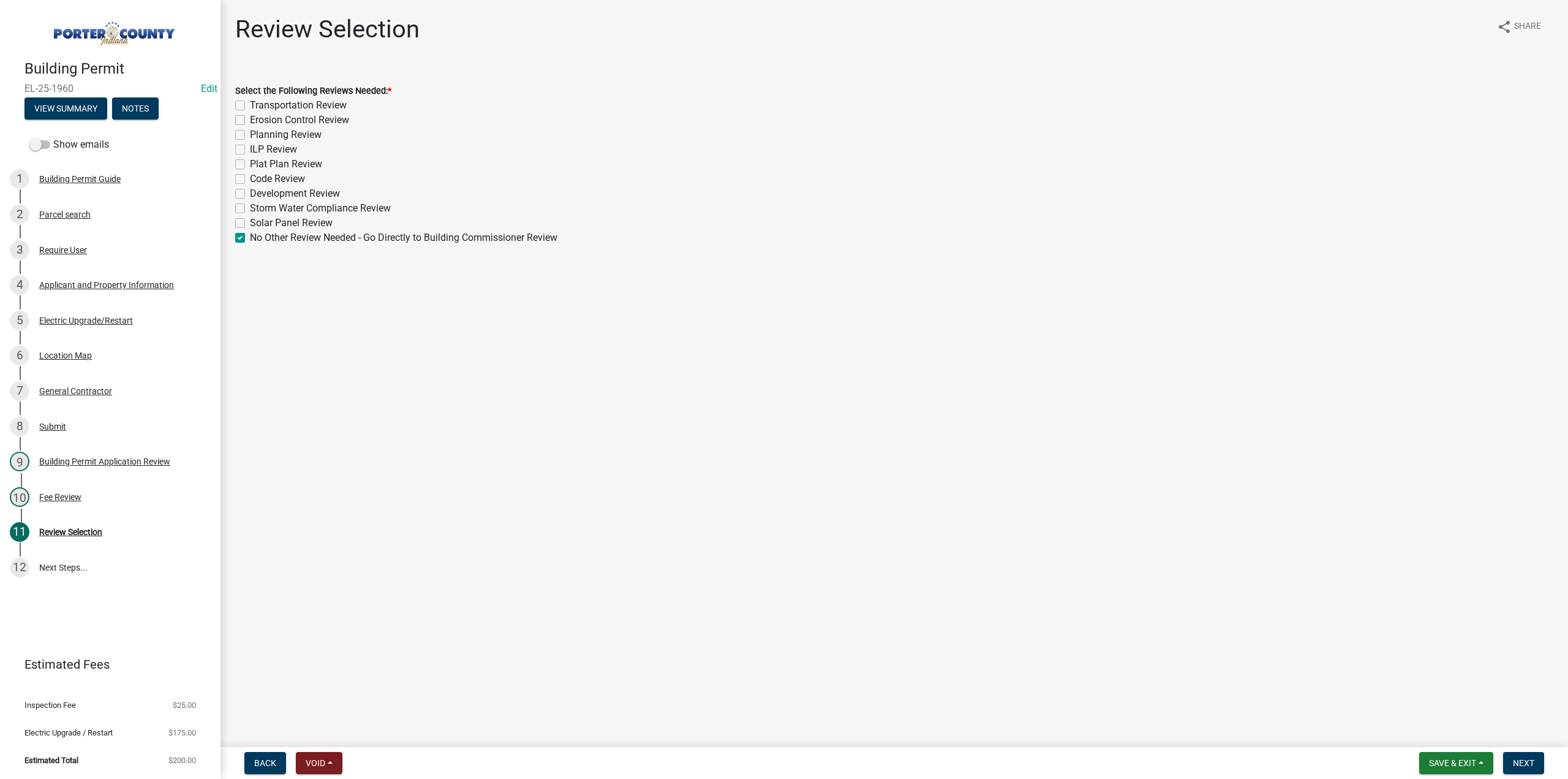
checkbox input "false"
checkbox input "true"
click at [1460, 769] on button "Save & Exit" at bounding box center [1456, 763] width 74 height 22
click at [1124, 669] on main "Review Selection share Share Select the Following Reviews Needed: * Transportat…" at bounding box center [894, 371] width 1348 height 743
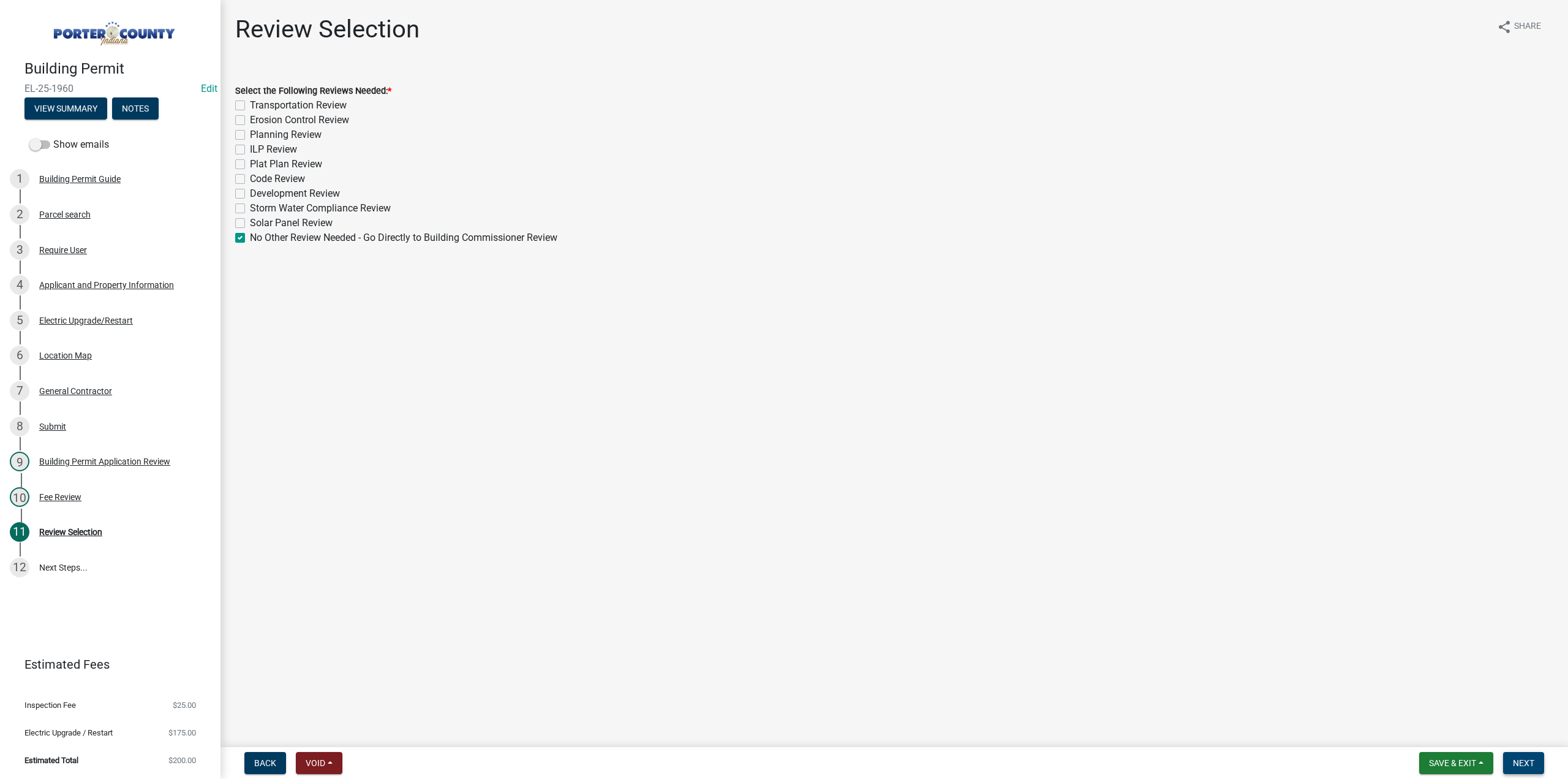
drag, startPoint x: 1523, startPoint y: 762, endPoint x: 1304, endPoint y: 729, distance: 221.5
click at [1523, 761] on span "Next" at bounding box center [1524, 763] width 22 height 10
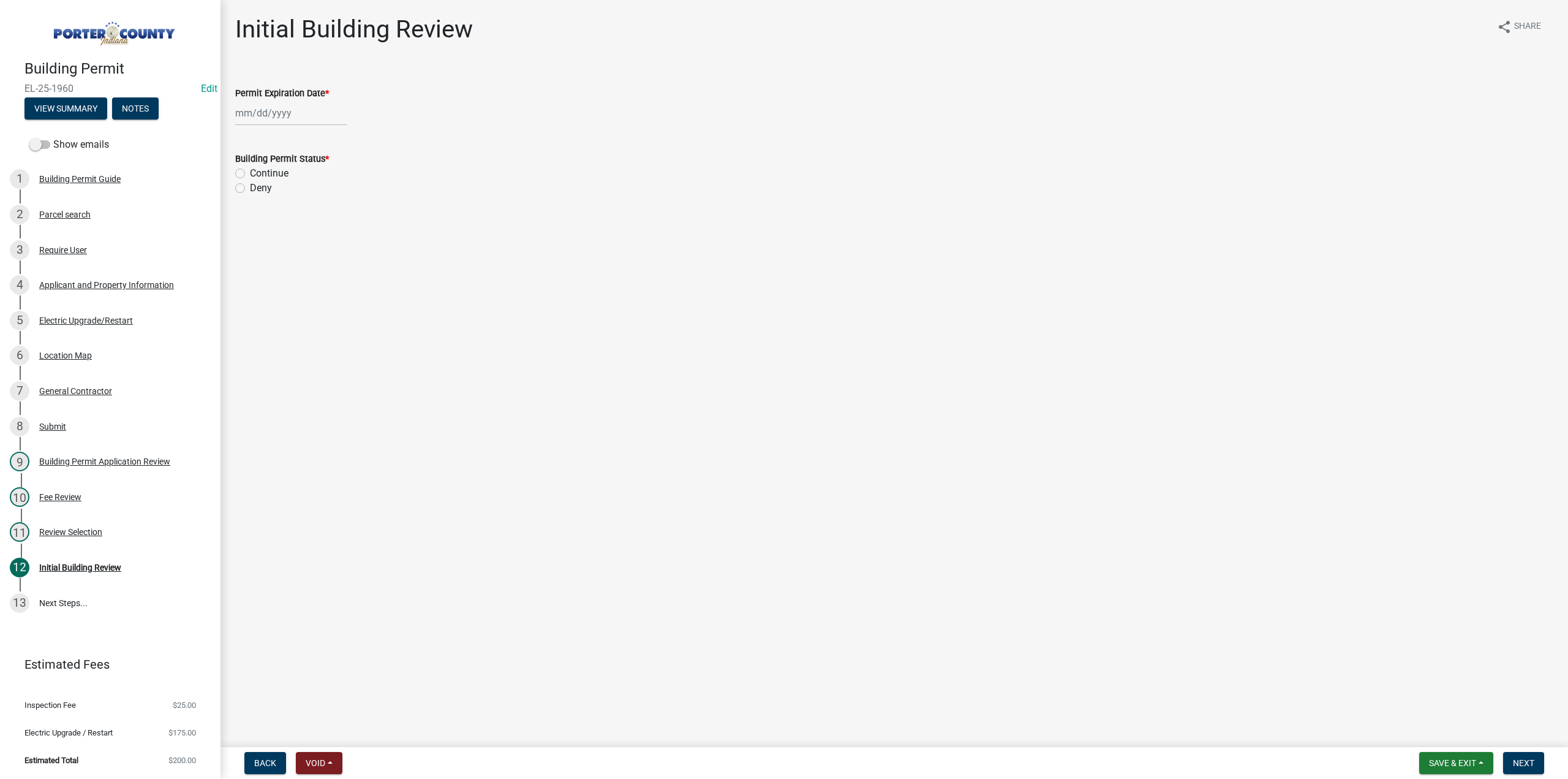
select select "10"
click at [300, 116] on div "Jan Feb Mar Apr May Jun Jul Aug Sep Oct Nov Dec 1525 1526 1527 1528 1529 1530 1…" at bounding box center [291, 113] width 112 height 25
click at [334, 143] on select "1525 1526 1527 1528 1529 1530 1531 1532 1533 1534 1535 1536 1537 1538 1539 1540…" at bounding box center [331, 140] width 44 height 19
select select "2026"
click at [309, 130] on select "1525 1526 1527 1528 1529 1530 1531 1532 1533 1534 1535 1536 1537 1538 1539 1540…" at bounding box center [331, 140] width 44 height 19
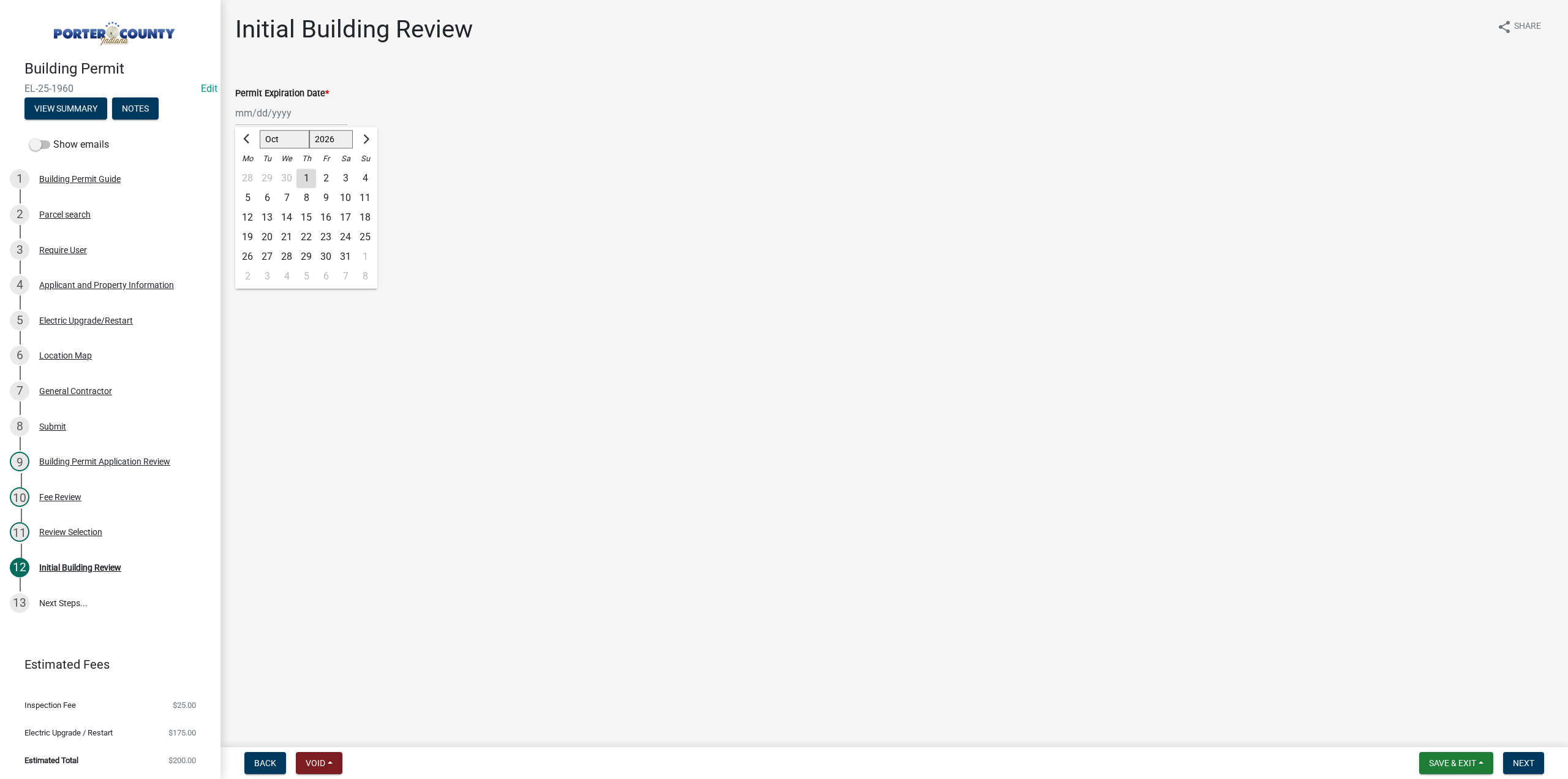
click at [287, 198] on div "7" at bounding box center [286, 197] width 19 height 19
type input "10/07/2026"
click at [250, 174] on label "Continue" at bounding box center [269, 173] width 39 height 15
click at [250, 174] on input "Continue" at bounding box center [254, 170] width 8 height 8
radio input "true"
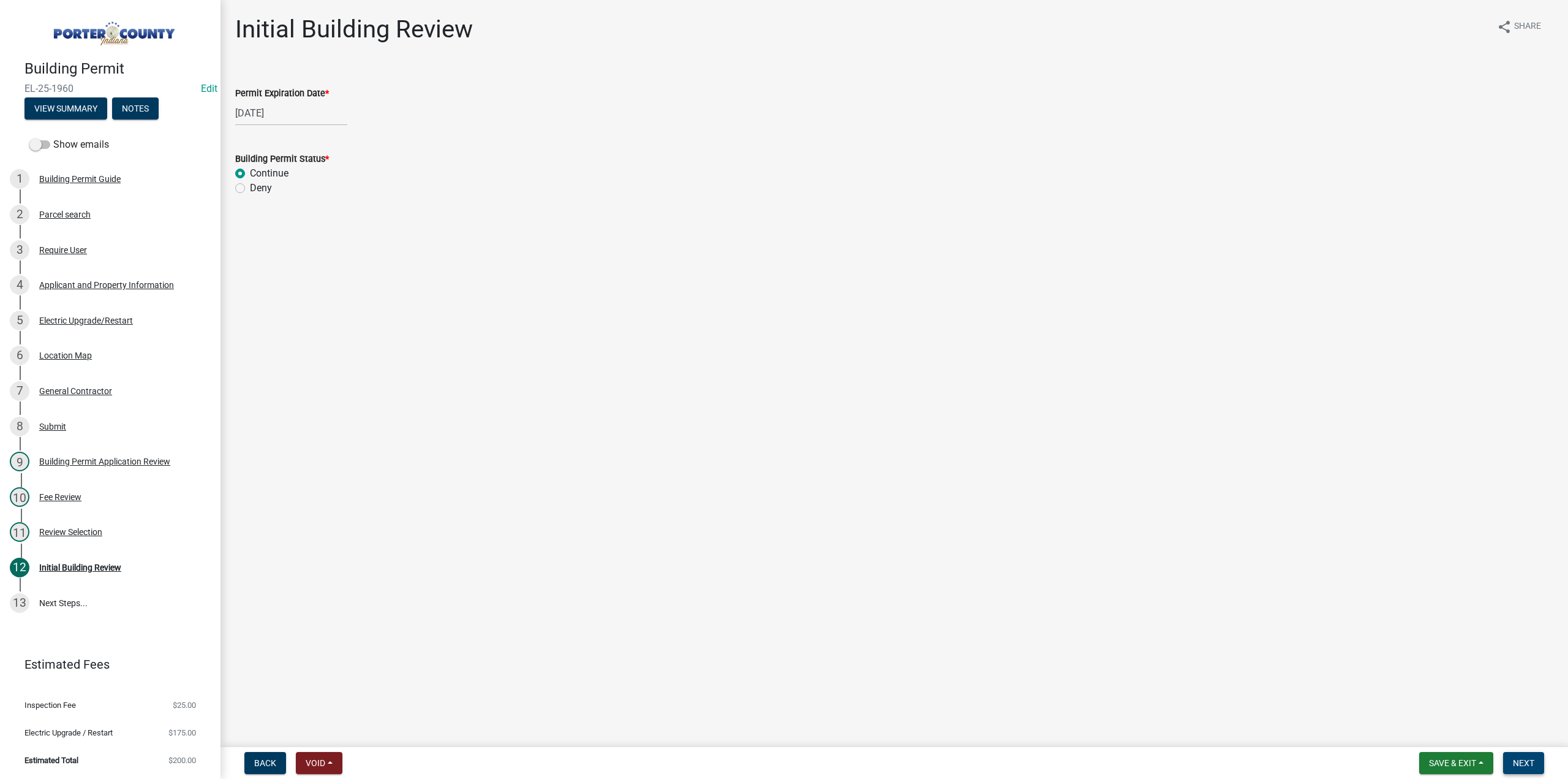
click at [1524, 767] on span "Next" at bounding box center [1524, 763] width 22 height 10
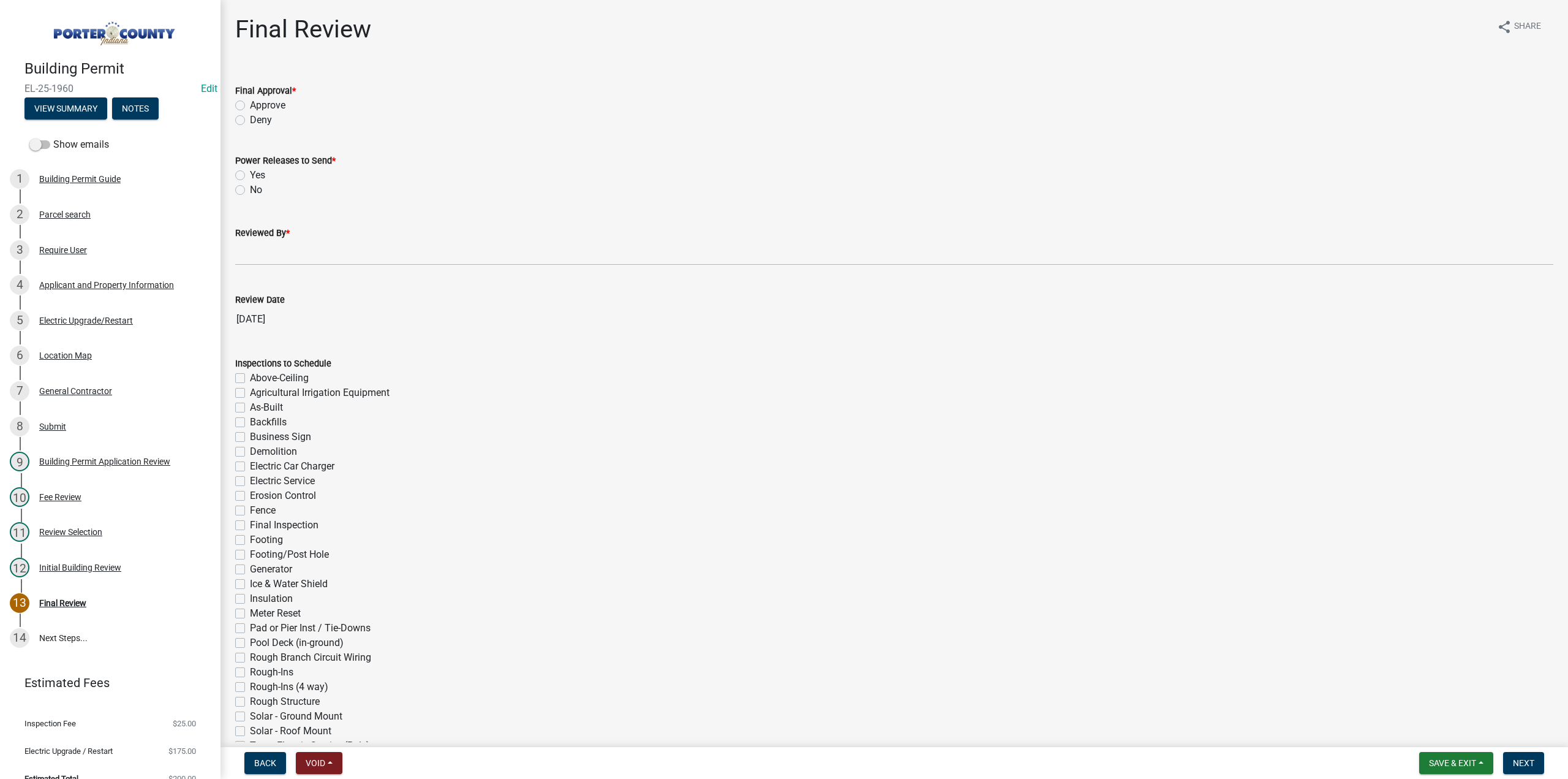
click at [250, 105] on label "Approve" at bounding box center [268, 105] width 36 height 15
click at [250, 105] on input "Approve" at bounding box center [254, 102] width 8 height 8
radio input "true"
click at [250, 192] on label "No" at bounding box center [256, 189] width 12 height 15
click at [250, 191] on input "No" at bounding box center [254, 186] width 8 height 8
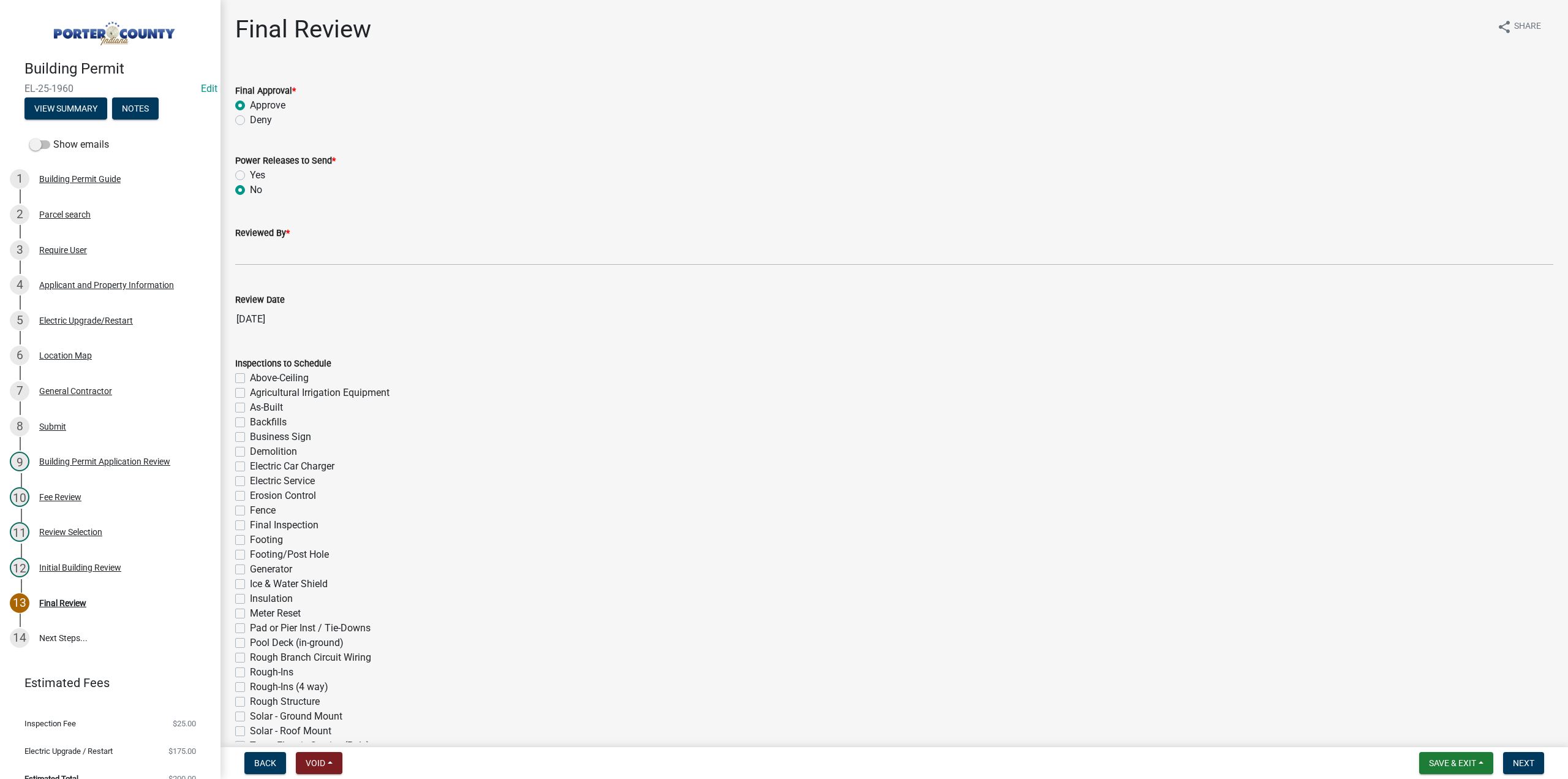
radio input "true"
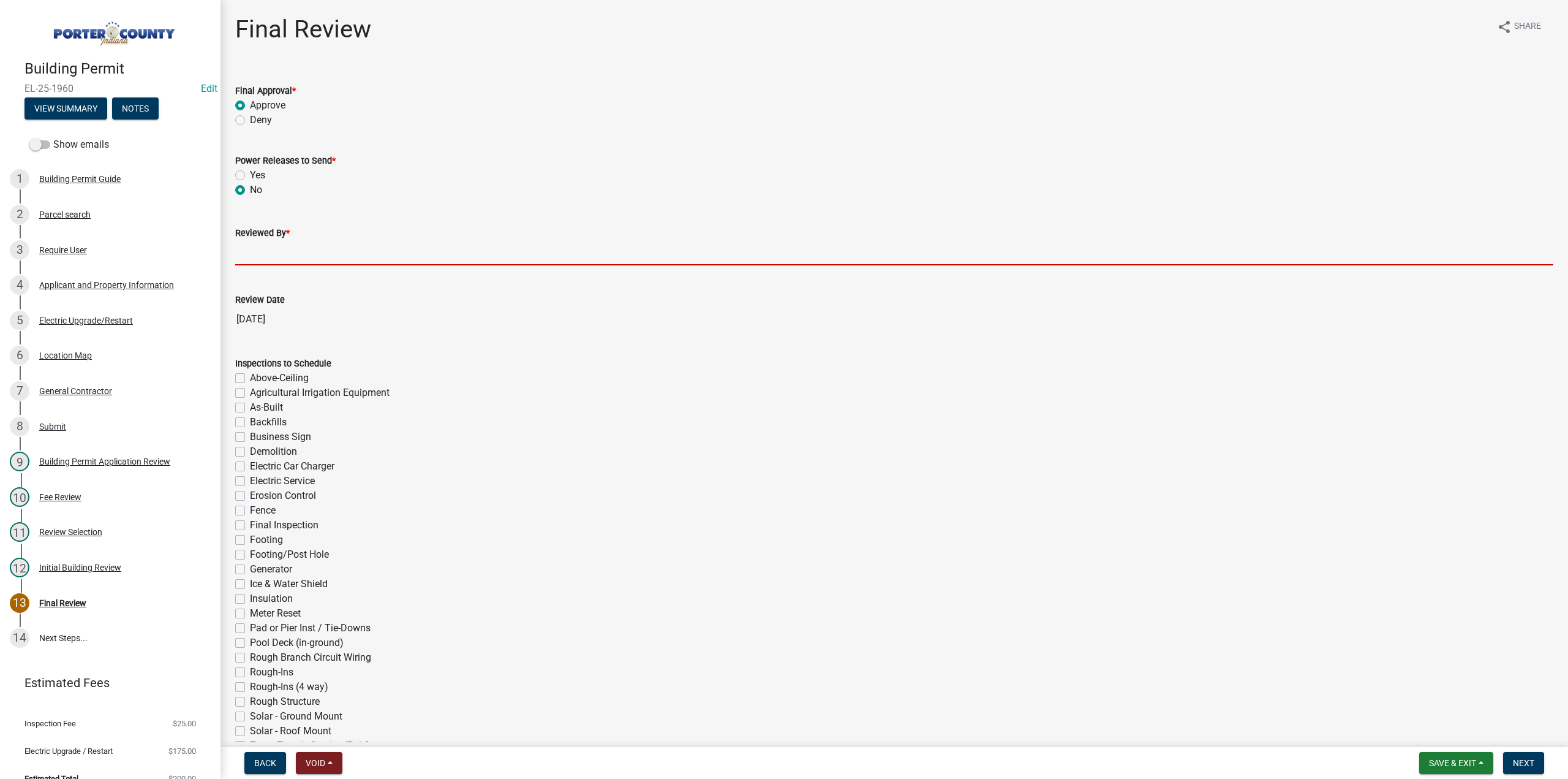
drag, startPoint x: 254, startPoint y: 258, endPoint x: 261, endPoint y: 264, distance: 9.2
click at [255, 258] on input "Reviewed By *" at bounding box center [894, 253] width 1318 height 25
type input "TT"
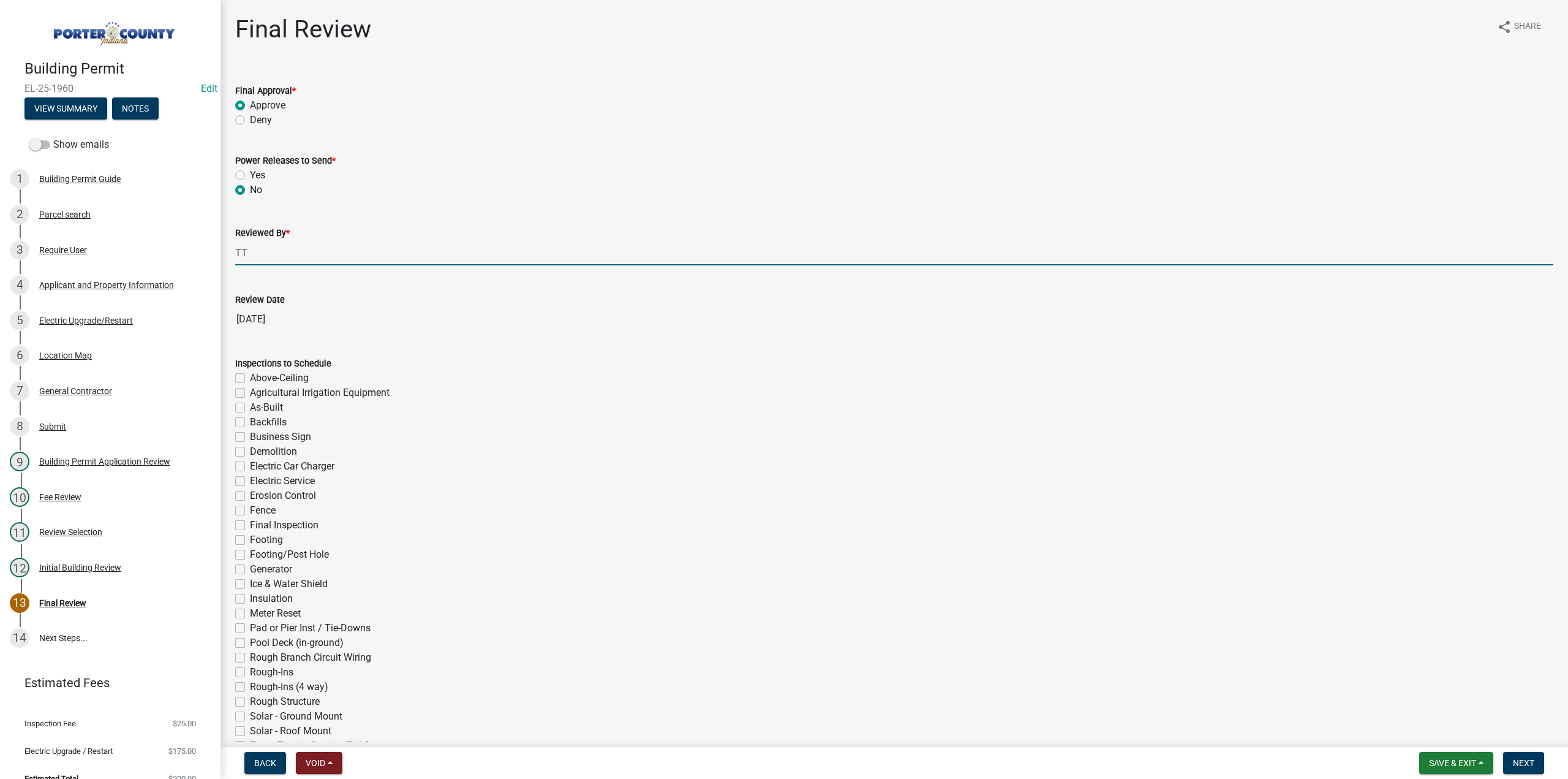
drag, startPoint x: 1497, startPoint y: 808, endPoint x: 1567, endPoint y: 808, distance: 70.0
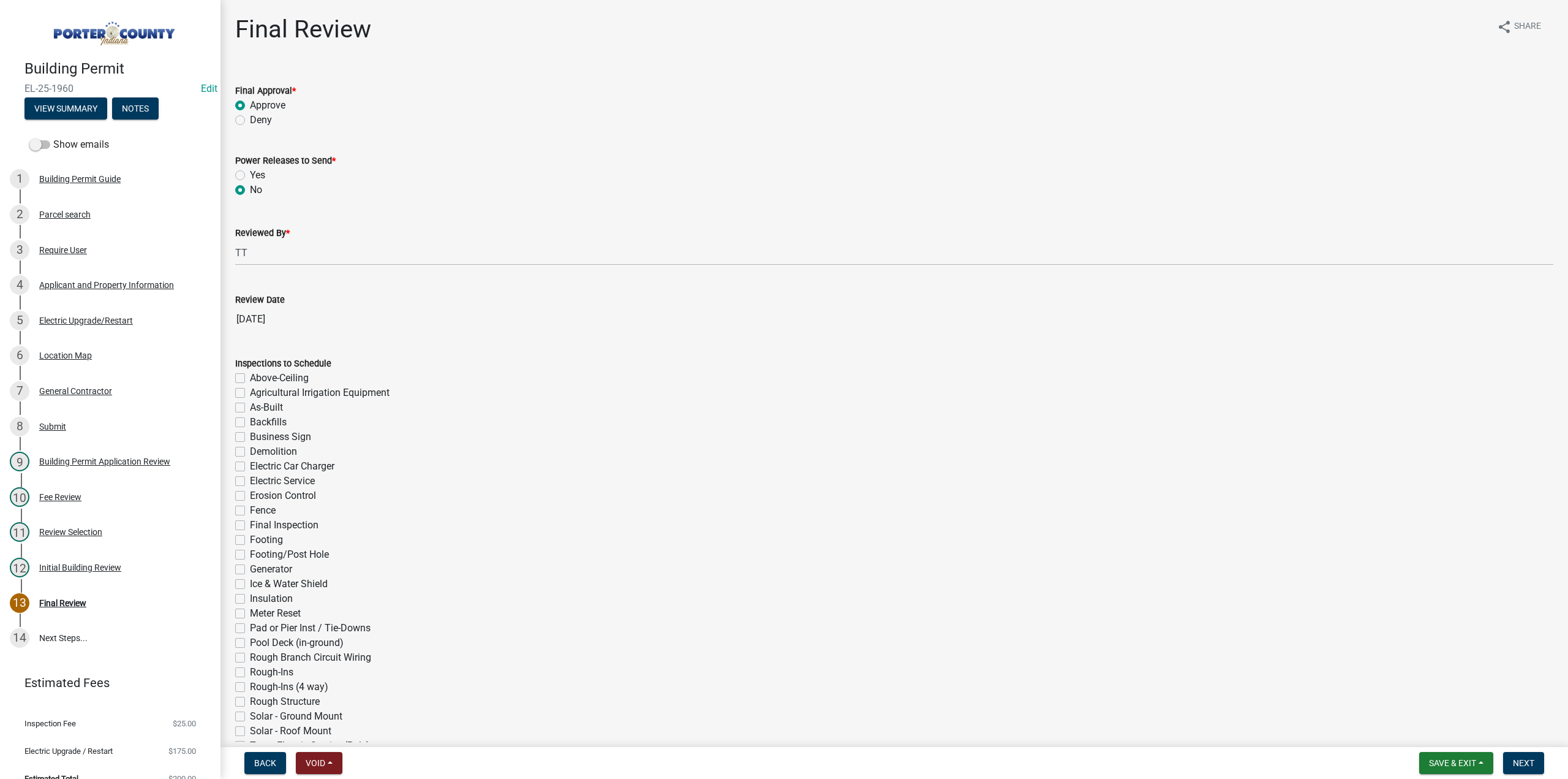
drag, startPoint x: 1567, startPoint y: 808, endPoint x: 947, endPoint y: 633, distance: 644.2
click at [947, 633] on div "Pad or Pier Inst / Tie-Downs" at bounding box center [894, 628] width 1318 height 15
drag, startPoint x: 1523, startPoint y: 759, endPoint x: 1331, endPoint y: 665, distance: 213.8
click at [1523, 758] on span "Next" at bounding box center [1524, 763] width 22 height 10
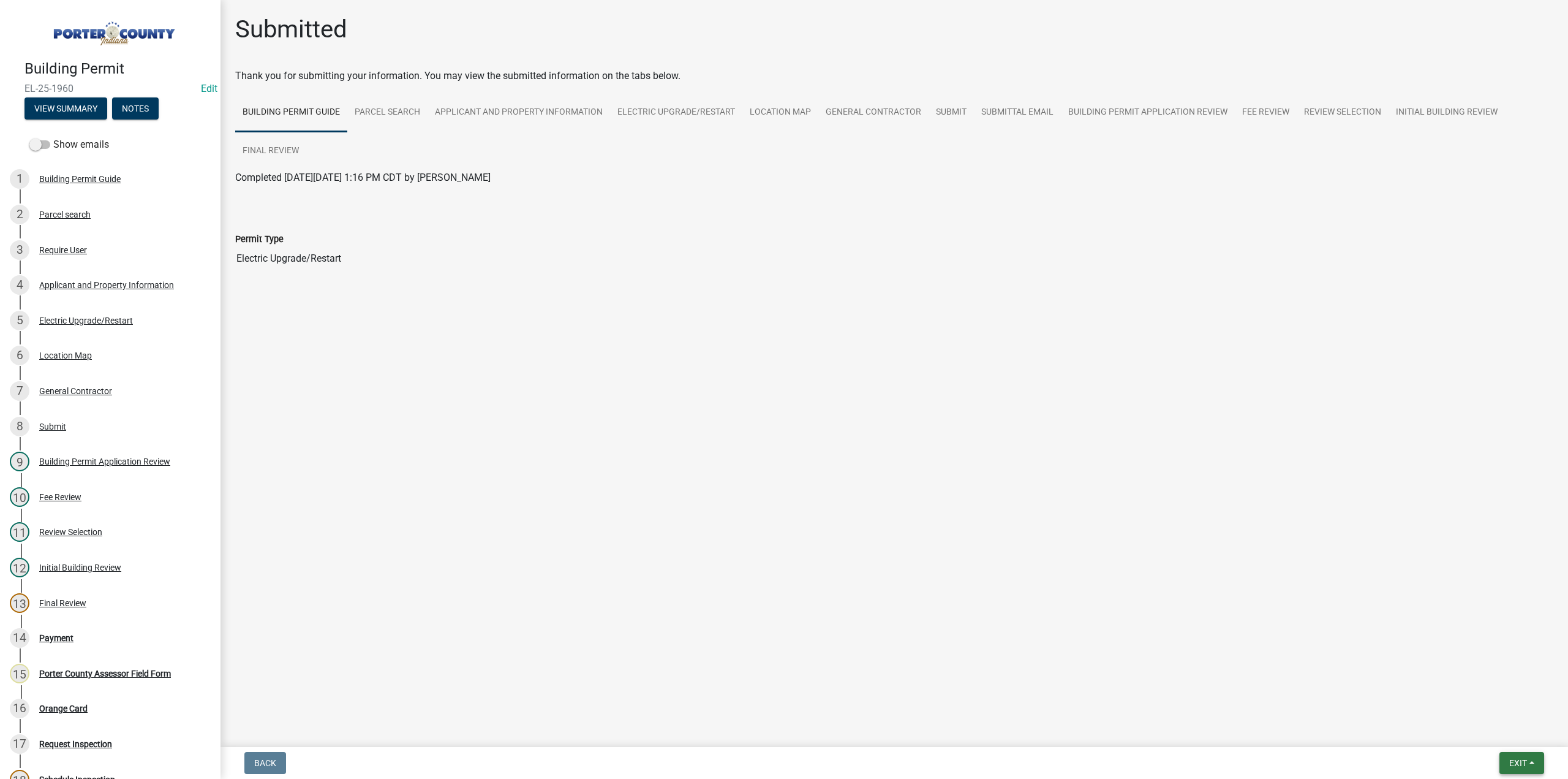
click at [1503, 760] on button "Exit" at bounding box center [1522, 763] width 45 height 22
click at [1503, 742] on button "Save & Exit" at bounding box center [1496, 731] width 98 height 29
